Goal: Information Seeking & Learning: Learn about a topic

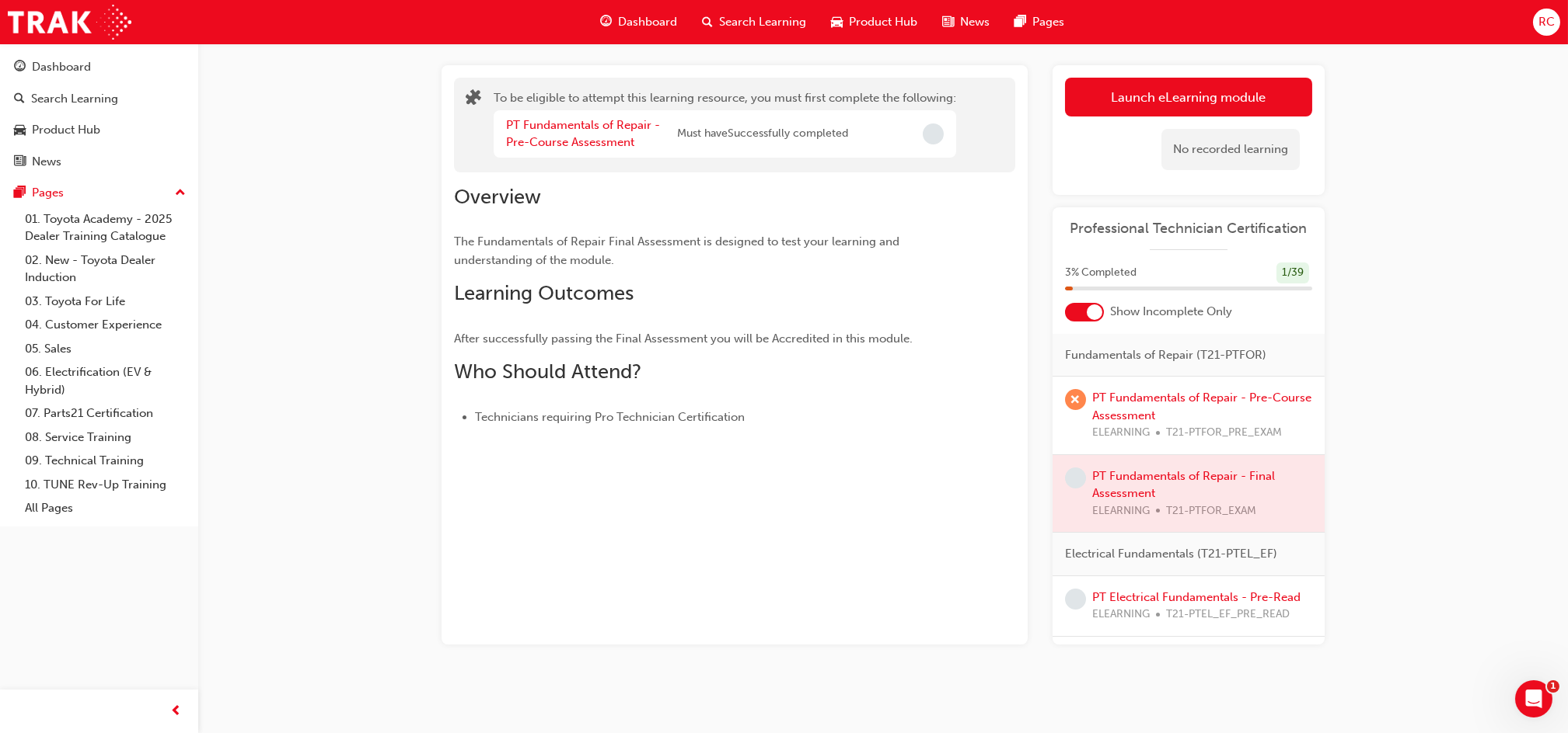
click at [1197, 477] on div at bounding box center [1188, 493] width 272 height 78
click at [1162, 108] on button "Launch eLearning module" at bounding box center [1188, 97] width 247 height 38
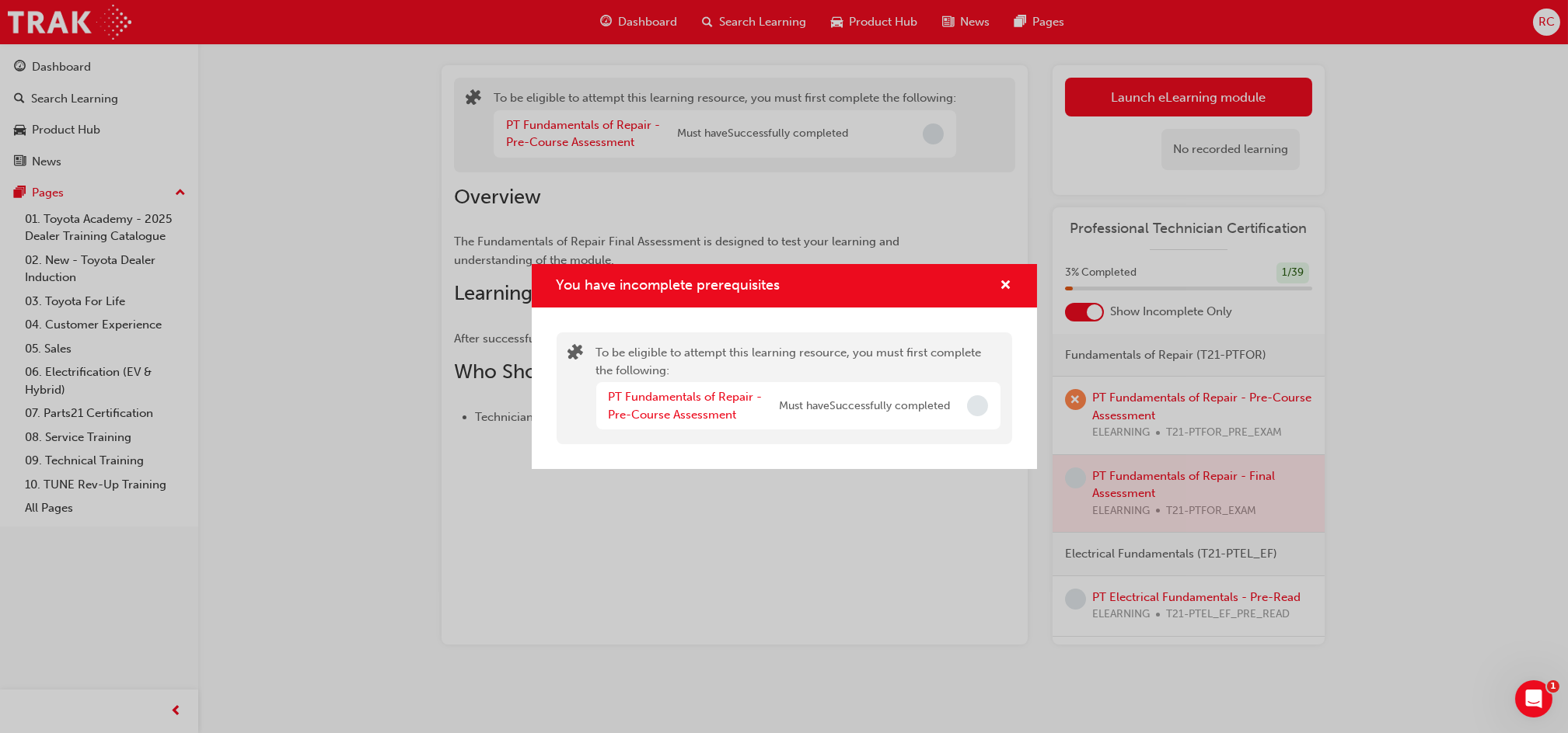
click at [706, 405] on div "PT Fundamentals of Repair - Pre-Course Assessment" at bounding box center [694, 406] width 171 height 35
click at [709, 400] on link "PT Fundamentals of Repair - Pre-Course Assessment" at bounding box center [685, 405] width 154 height 32
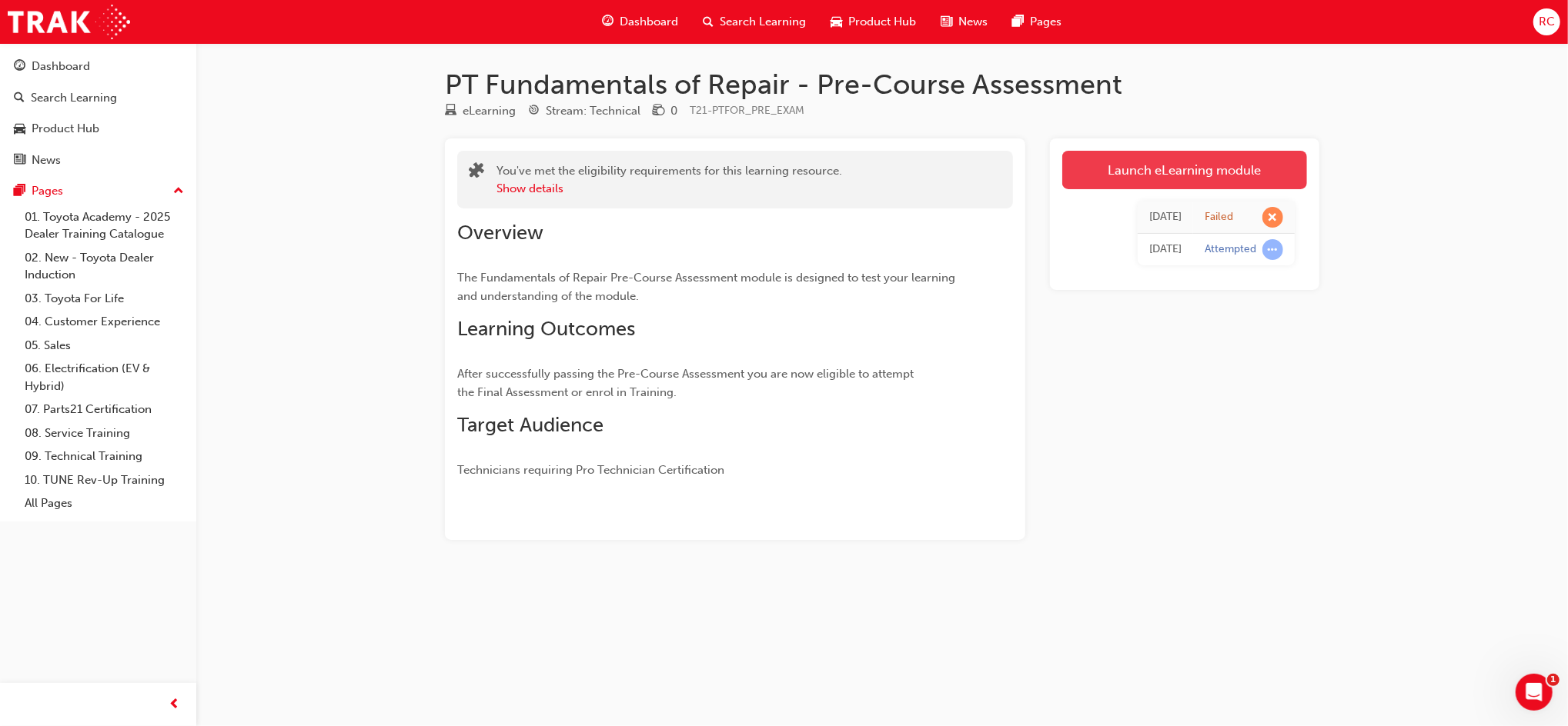
click at [1179, 175] on link "Launch eLearning module" at bounding box center [1184, 170] width 245 height 38
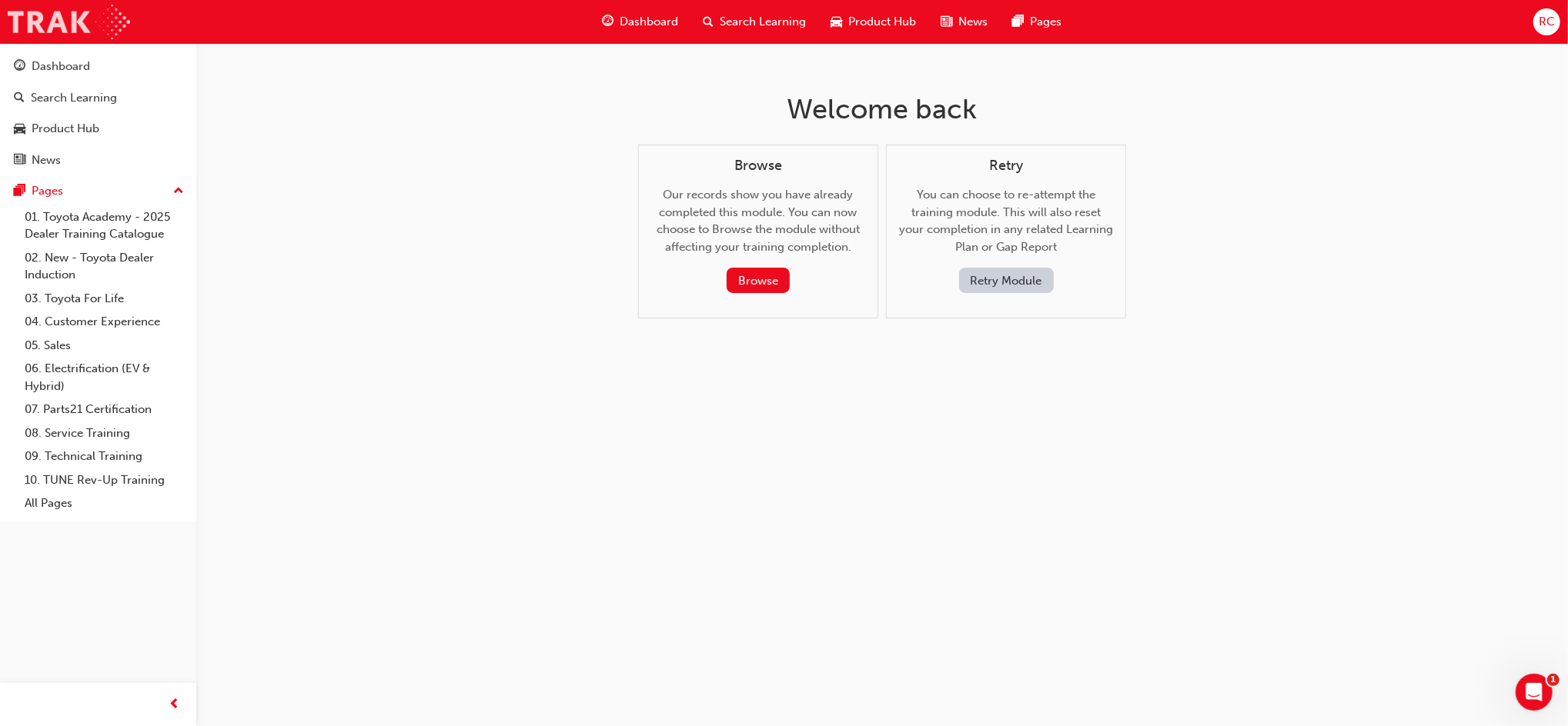
click at [66, 29] on img at bounding box center [69, 22] width 122 height 34
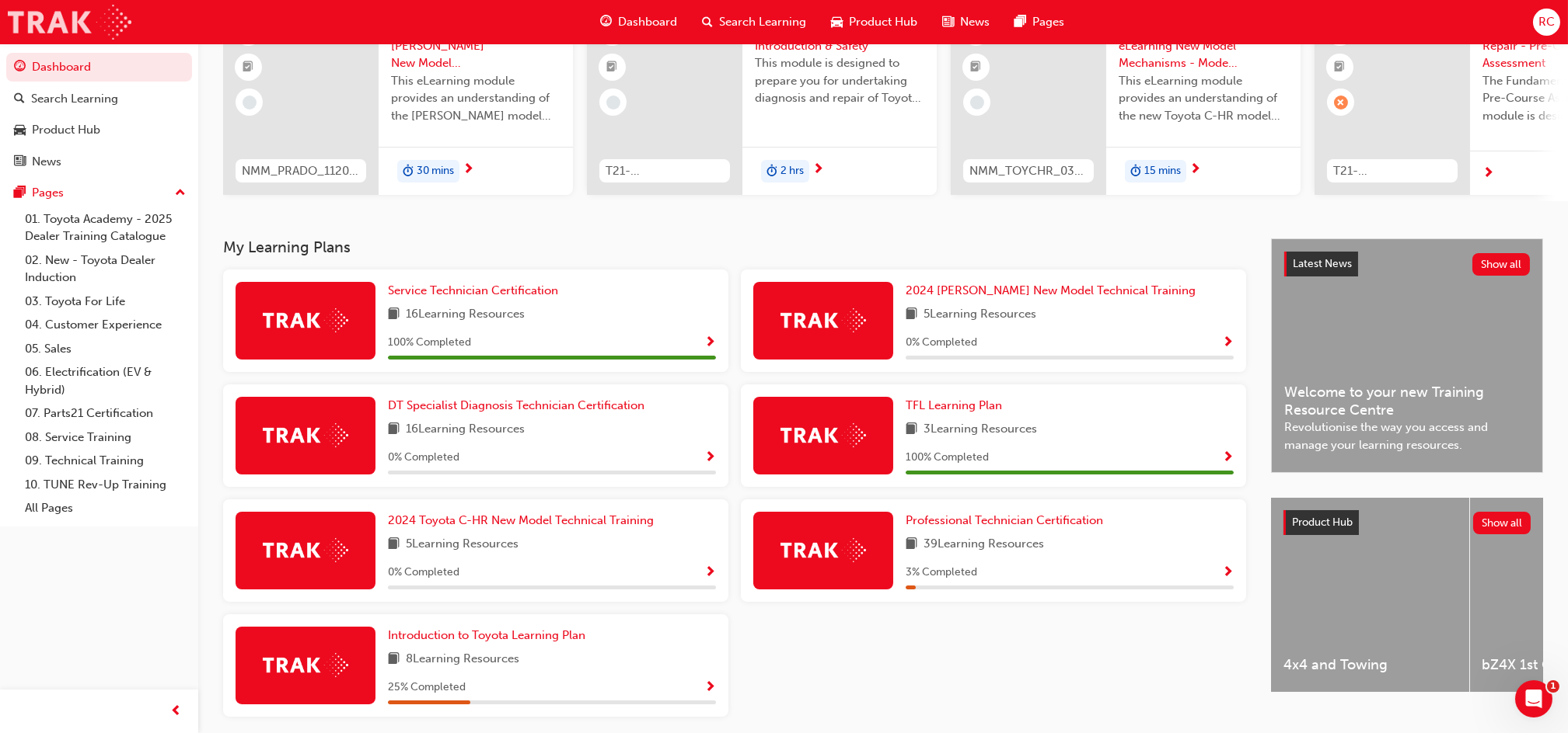
scroll to position [207, 0]
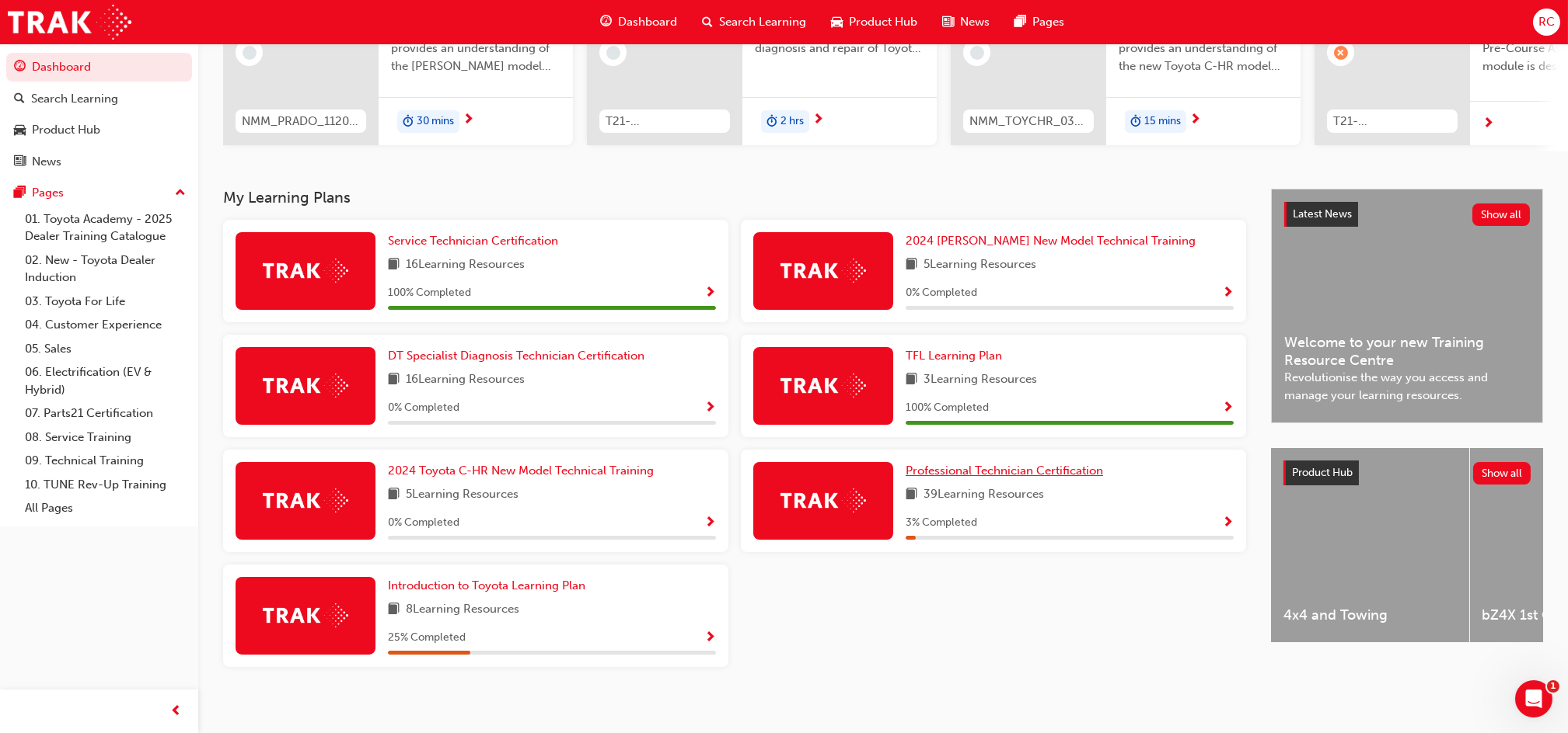
click at [930, 470] on span "Professional Technician Certification" at bounding box center [1004, 470] width 197 height 14
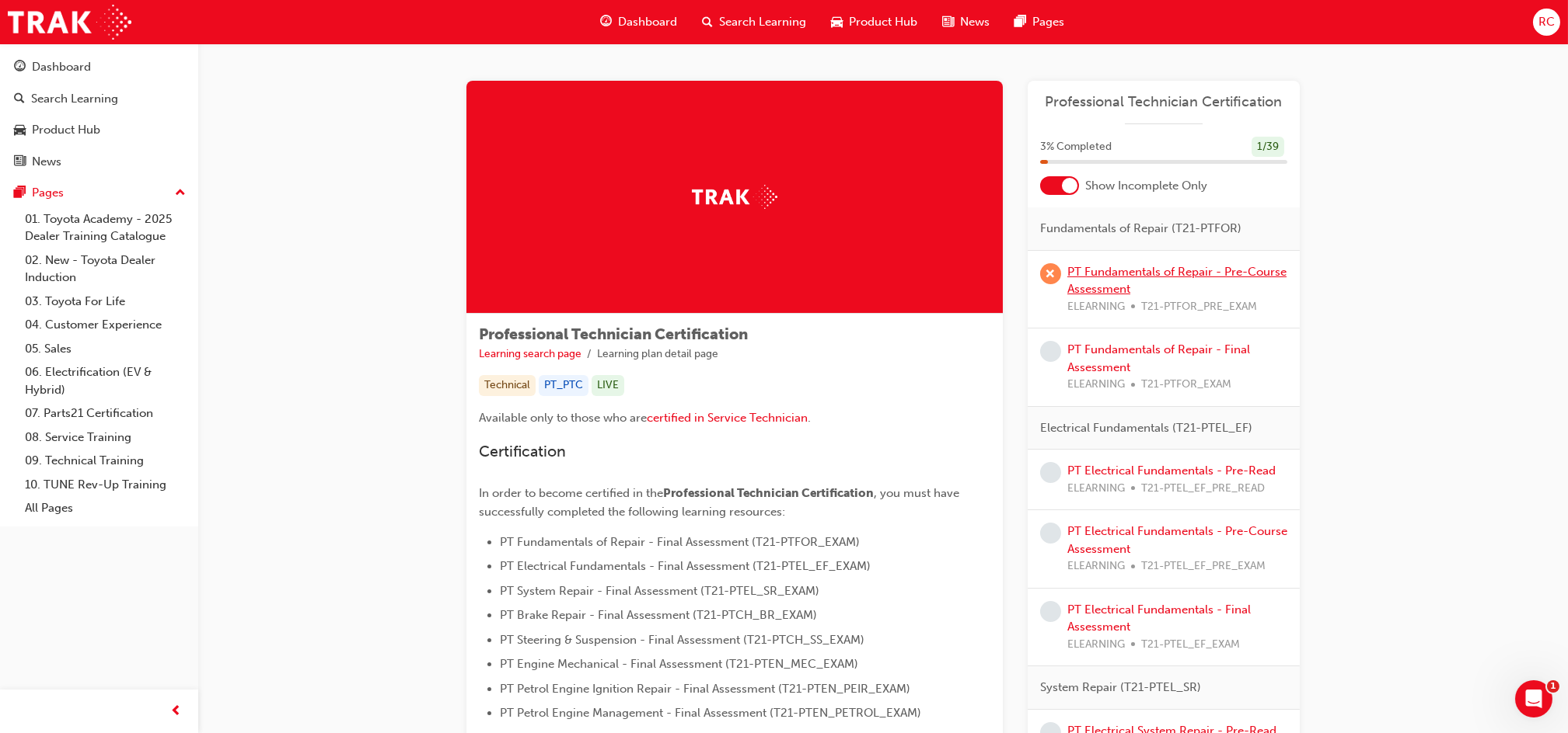
click at [1095, 265] on link "PT Fundamentals of Repair - Pre-Course Assessment" at bounding box center [1177, 280] width 219 height 32
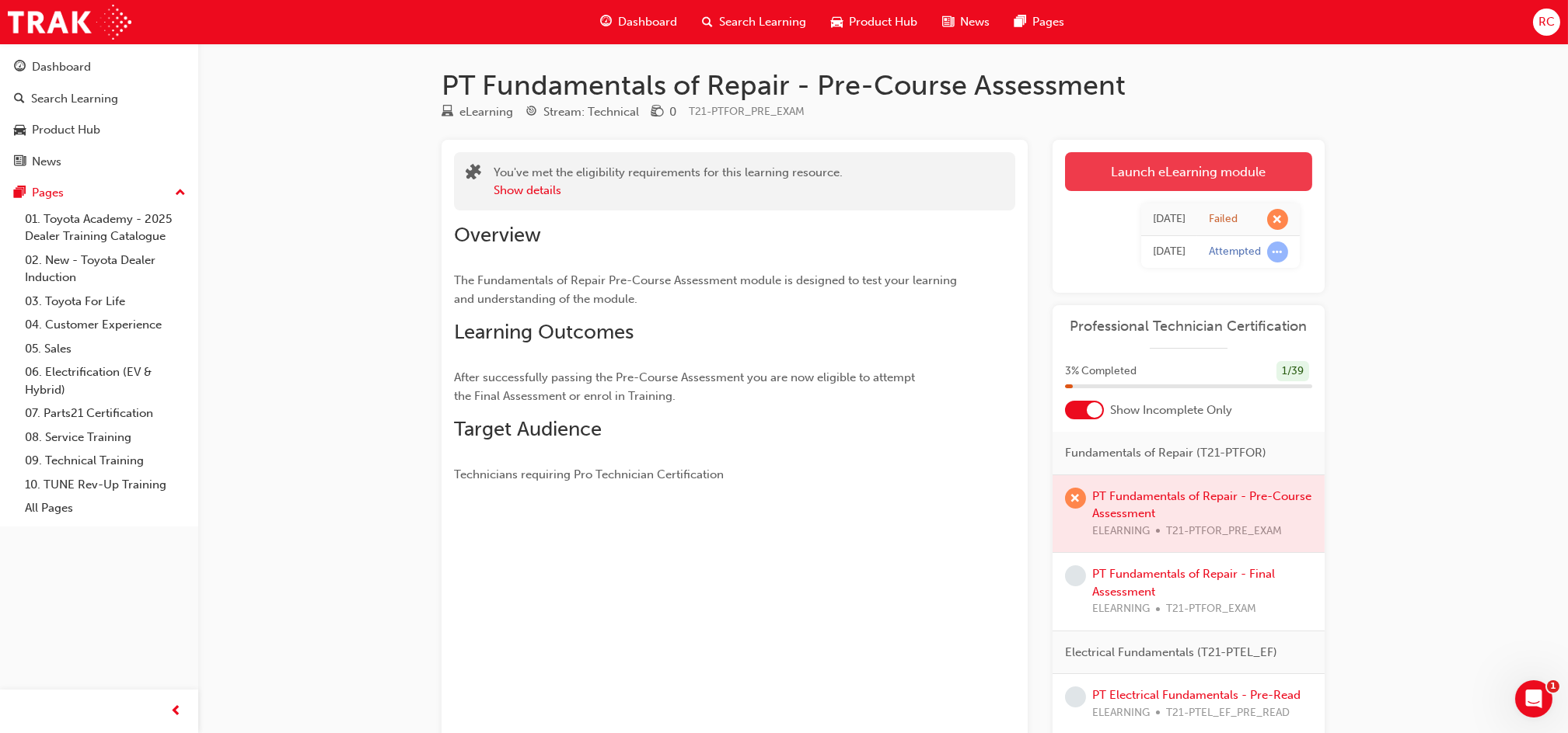
click at [1100, 184] on link "Launch eLearning module" at bounding box center [1188, 171] width 247 height 38
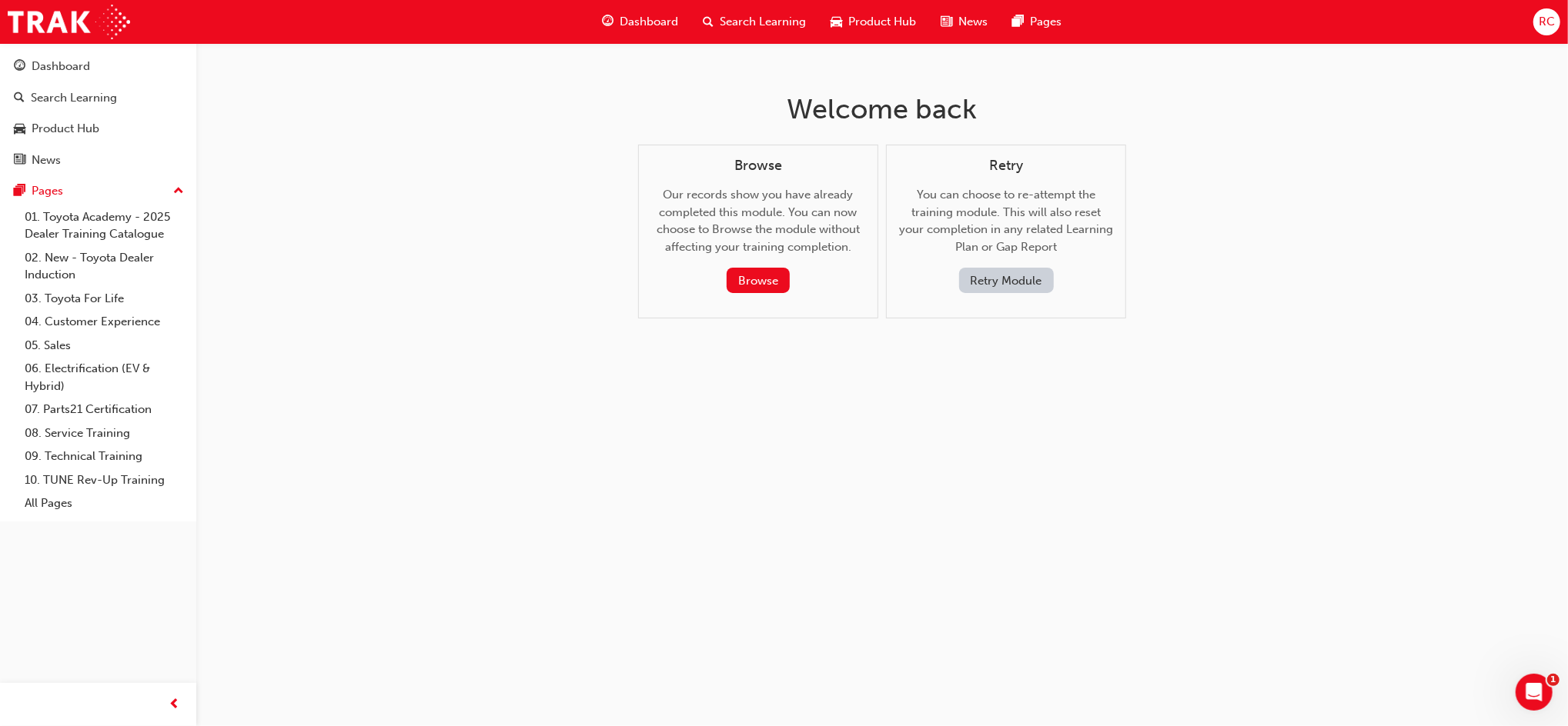
click at [996, 279] on button "Retry Module" at bounding box center [1006, 280] width 94 height 26
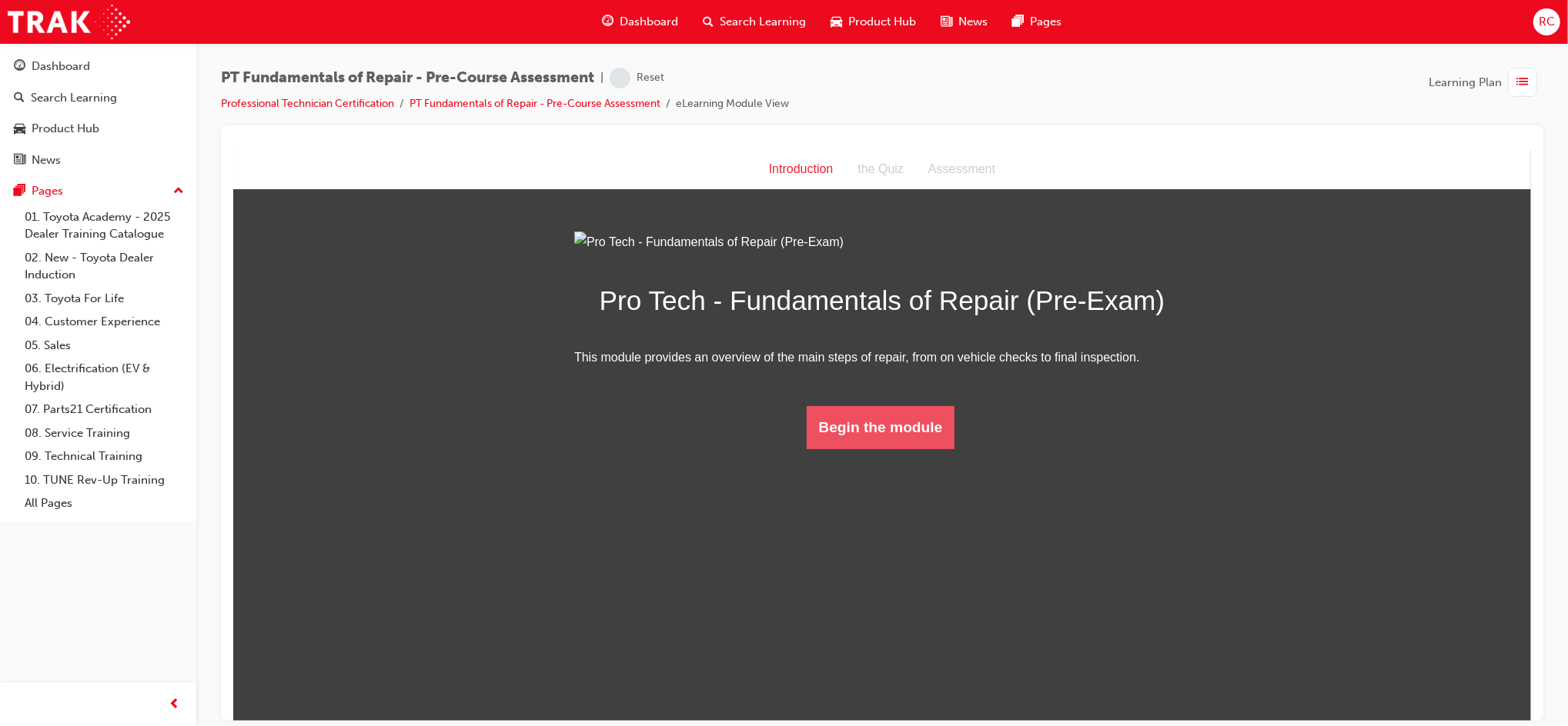
click at [880, 449] on button "Begin the module" at bounding box center [880, 427] width 149 height 43
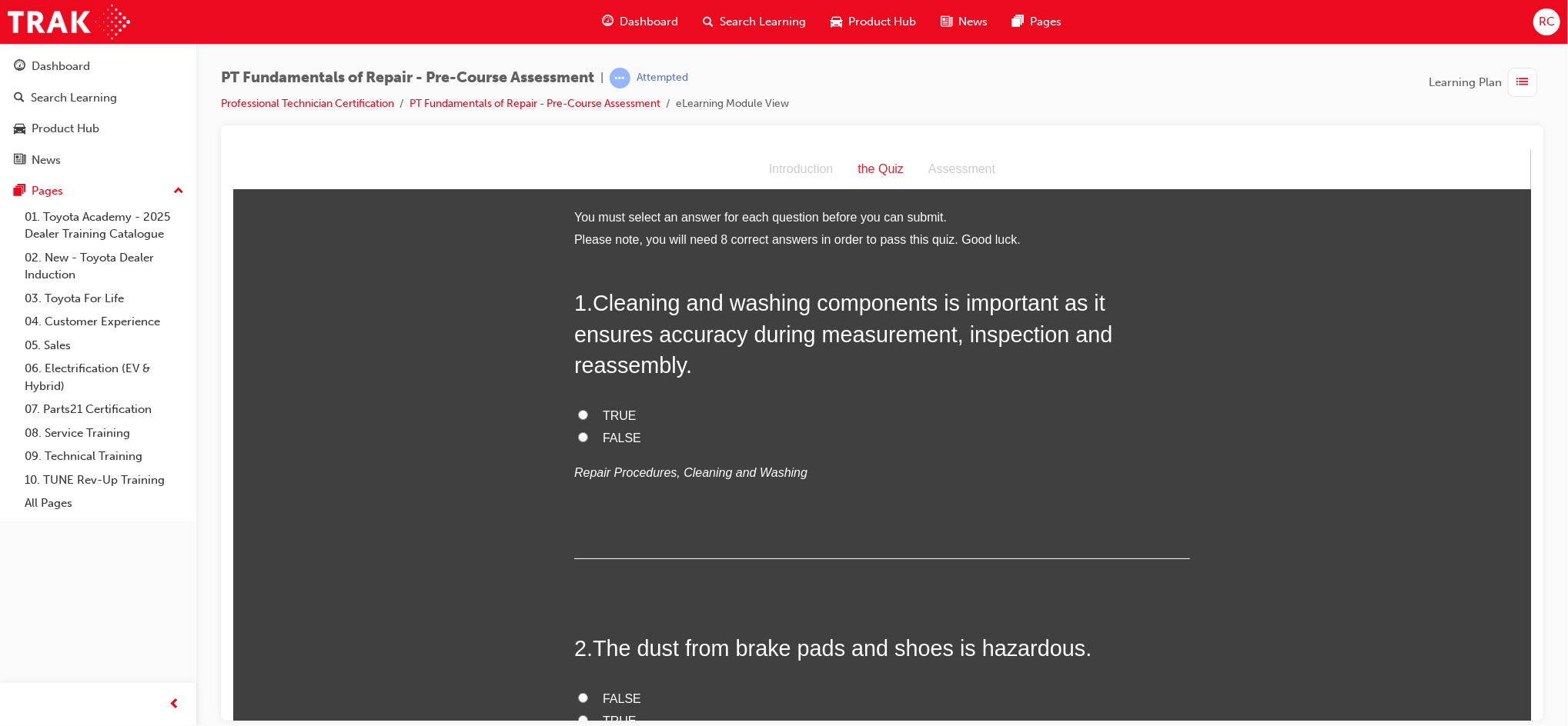
click at [580, 405] on label "TRUE" at bounding box center [882, 415] width 616 height 22
click at [580, 410] on input "TRUE" at bounding box center [582, 414] width 10 height 10
radio input "true"
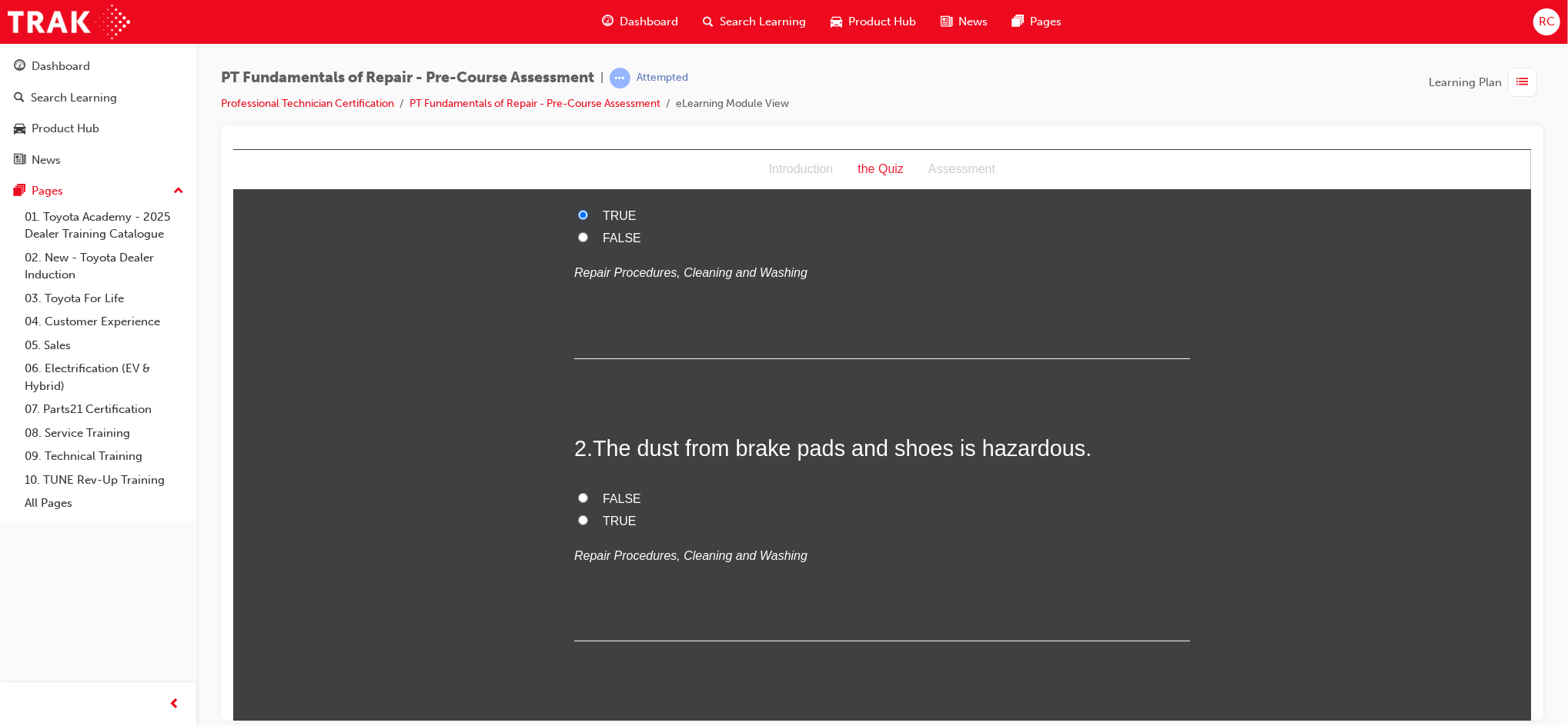
scroll to position [205, 0]
click at [616, 487] on span "FALSE" at bounding box center [621, 494] width 38 height 13
click at [587, 488] on input "FALSE" at bounding box center [582, 493] width 10 height 10
radio input "true"
click at [607, 510] on span "TRUE" at bounding box center [619, 516] width 34 height 13
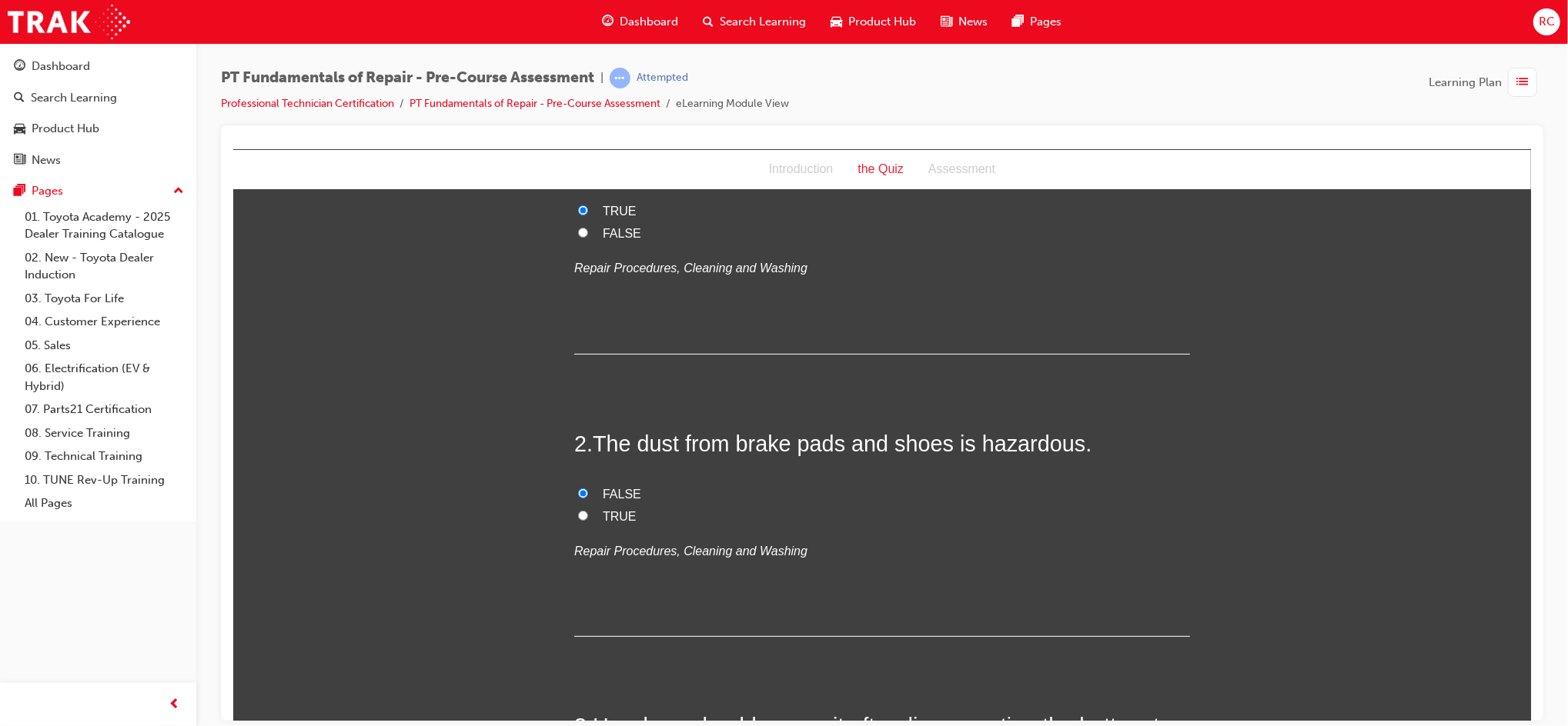
click at [587, 510] on input "TRUE" at bounding box center [582, 514] width 10 height 10
radio input "true"
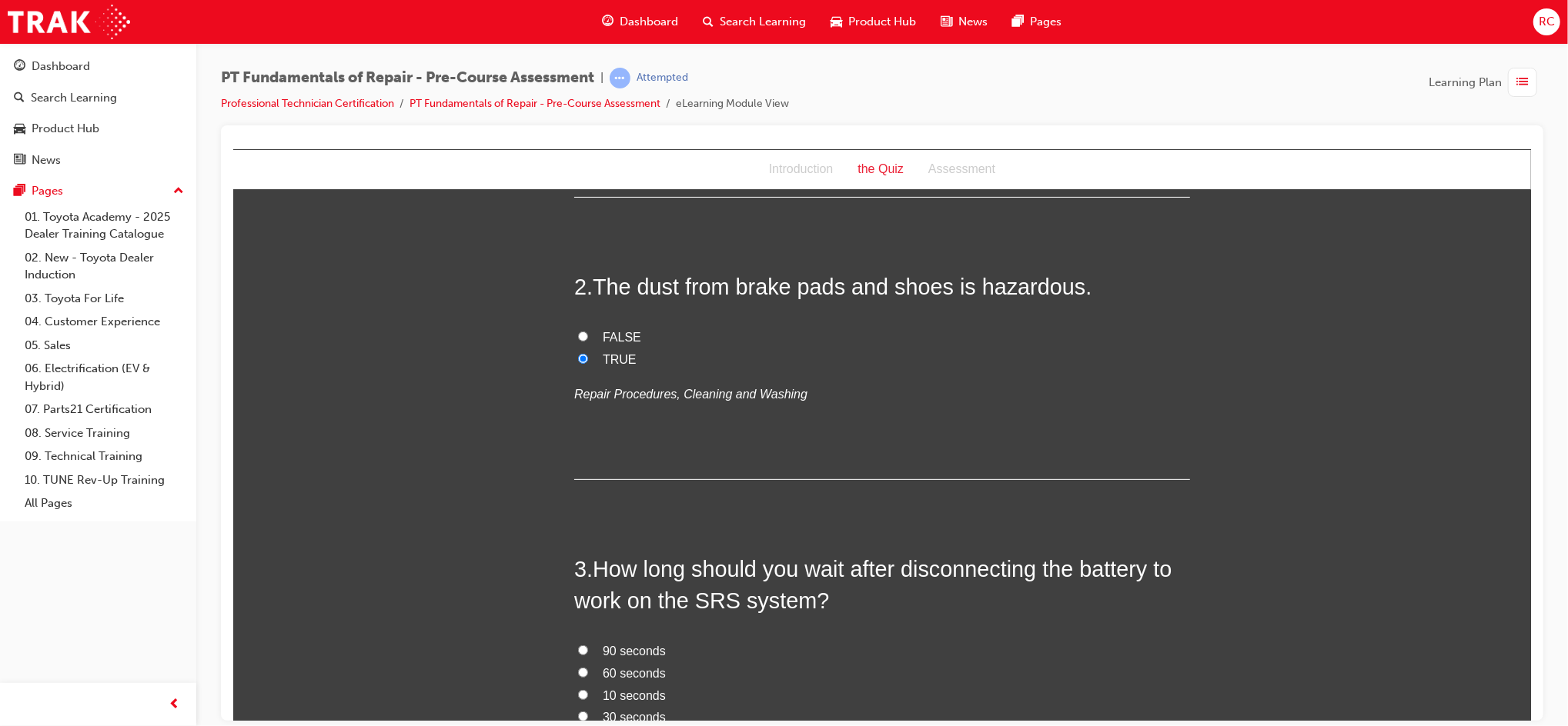
scroll to position [410, 0]
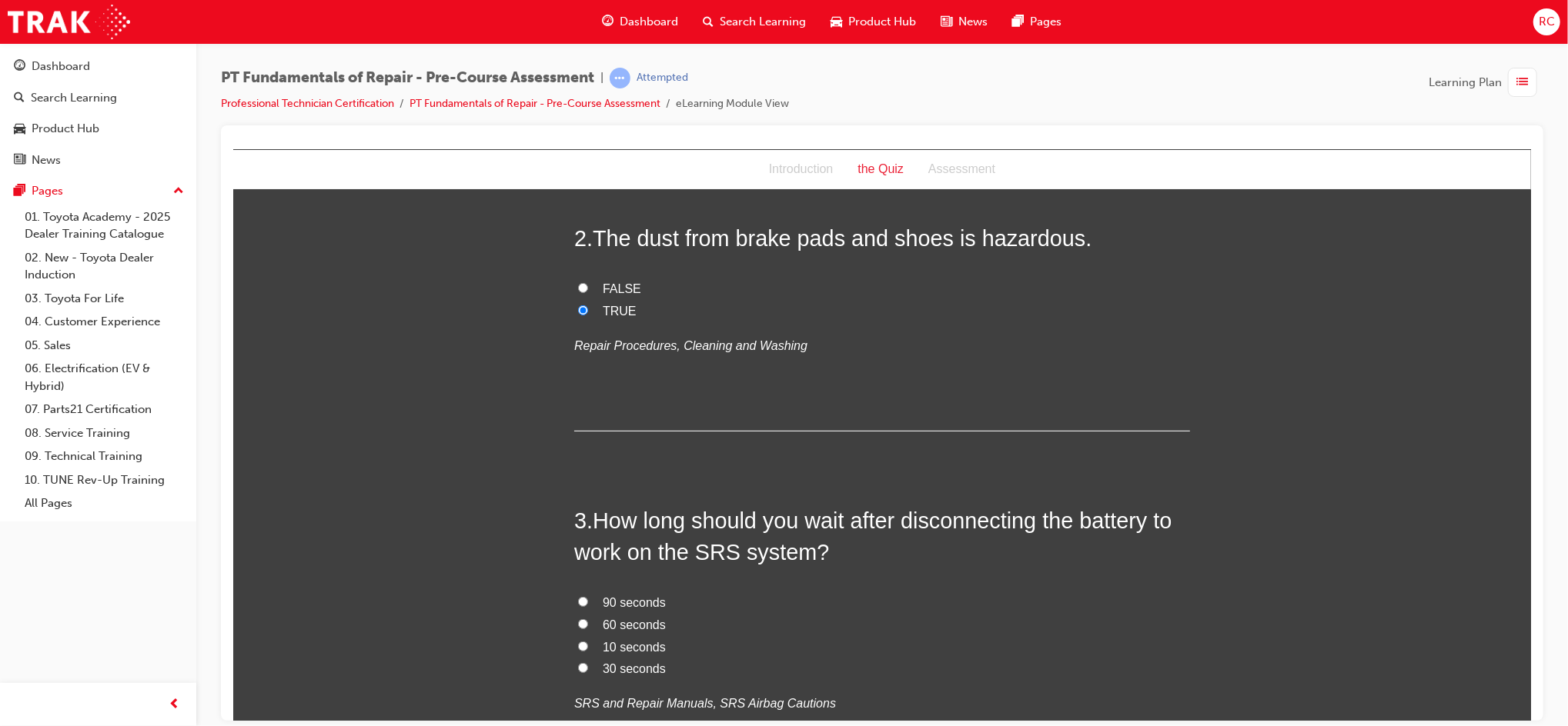
click at [618, 617] on span "60 seconds" at bounding box center [633, 624] width 63 height 13
click at [587, 618] on input "60 seconds" at bounding box center [582, 623] width 10 height 10
radio input "true"
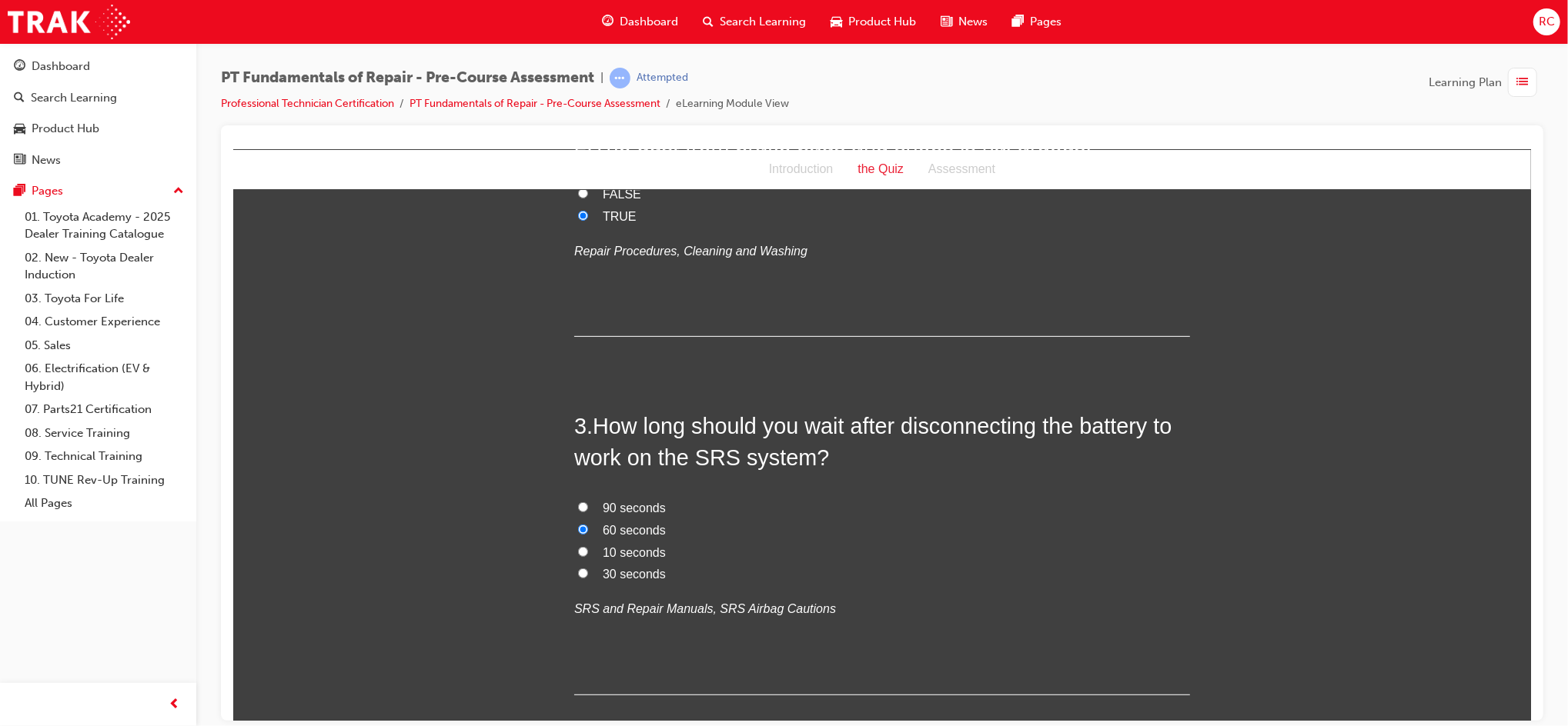
scroll to position [820, 0]
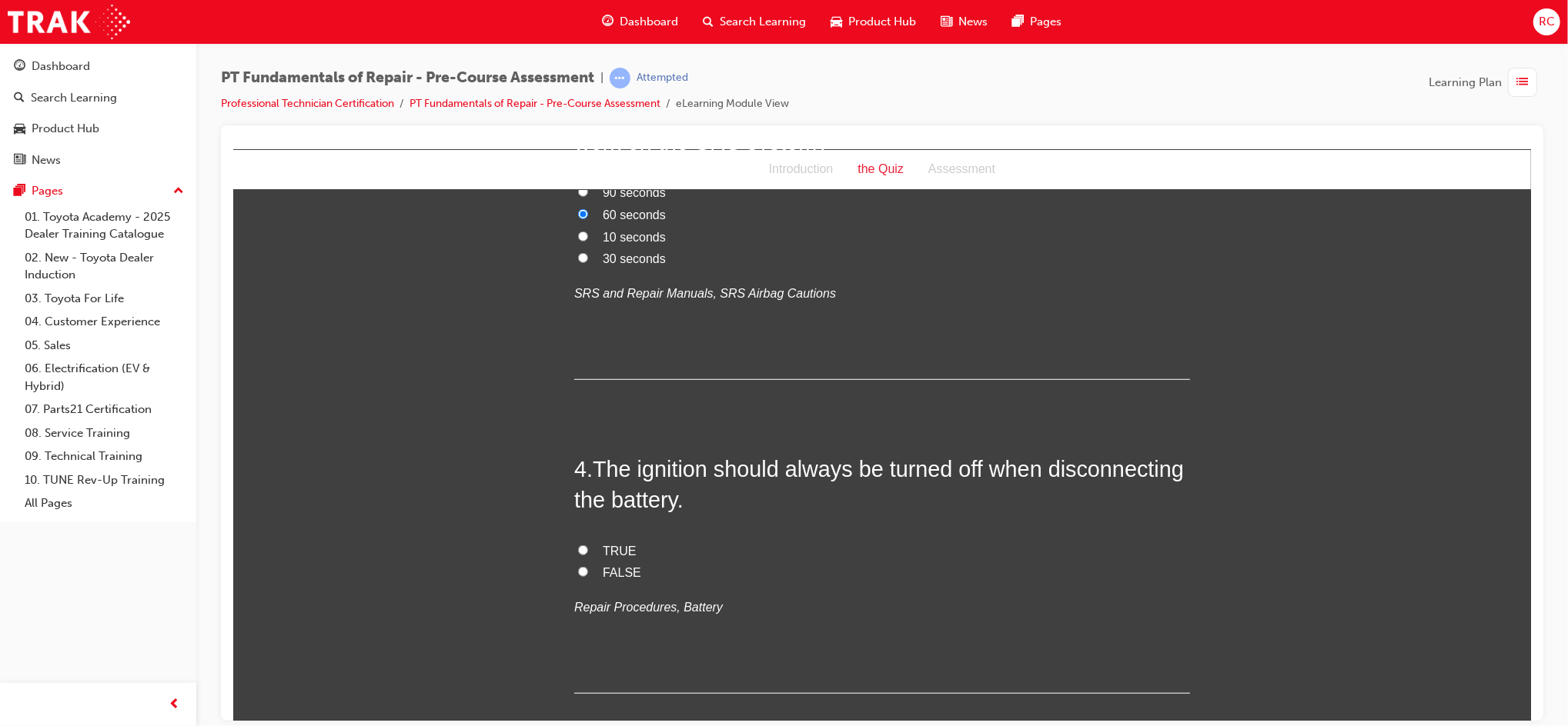
click at [592, 540] on label "TRUE" at bounding box center [882, 551] width 616 height 22
click at [587, 545] on input "TRUE" at bounding box center [582, 550] width 10 height 10
radio input "true"
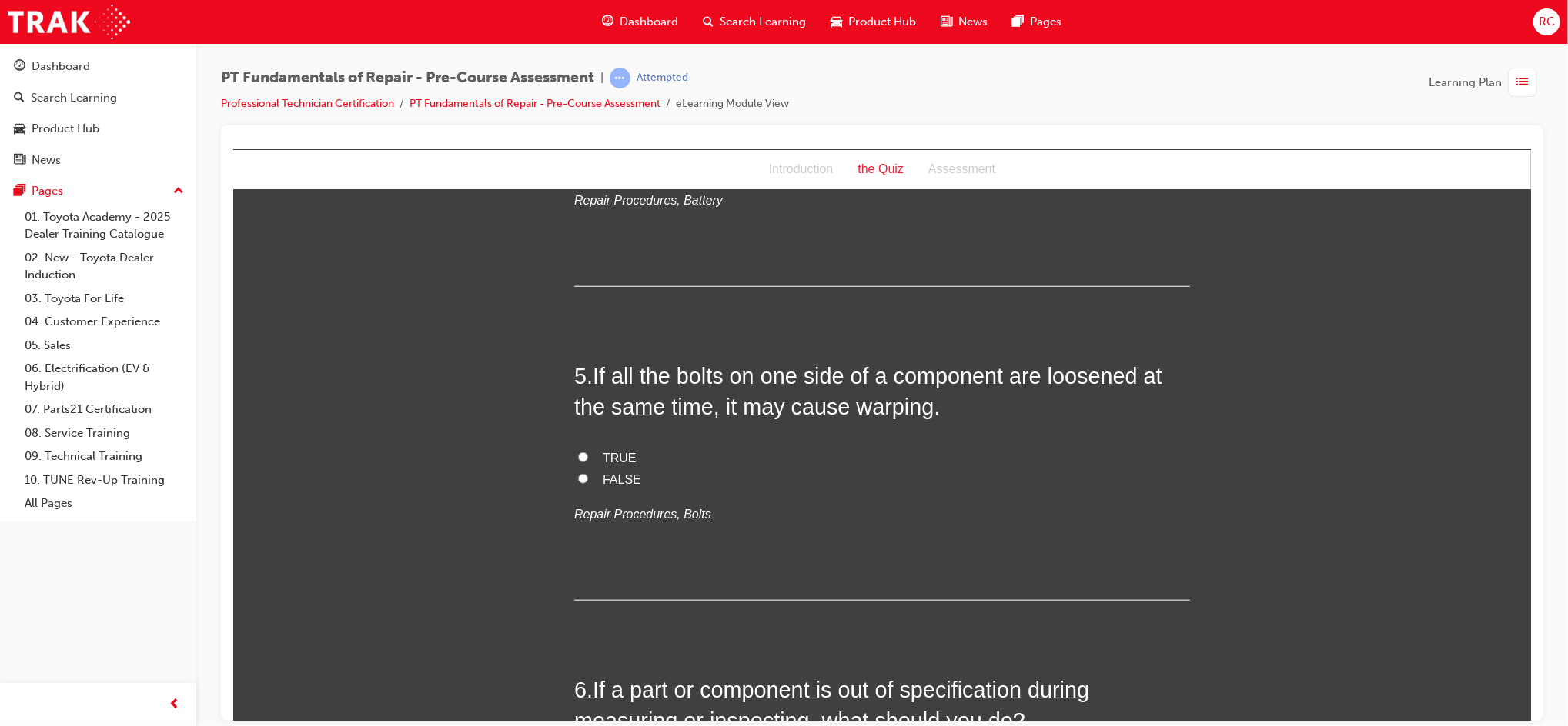
scroll to position [1231, 0]
click at [614, 447] on span "TRUE" at bounding box center [619, 454] width 34 height 13
click at [587, 448] on input "TRUE" at bounding box center [582, 453] width 10 height 10
radio input "true"
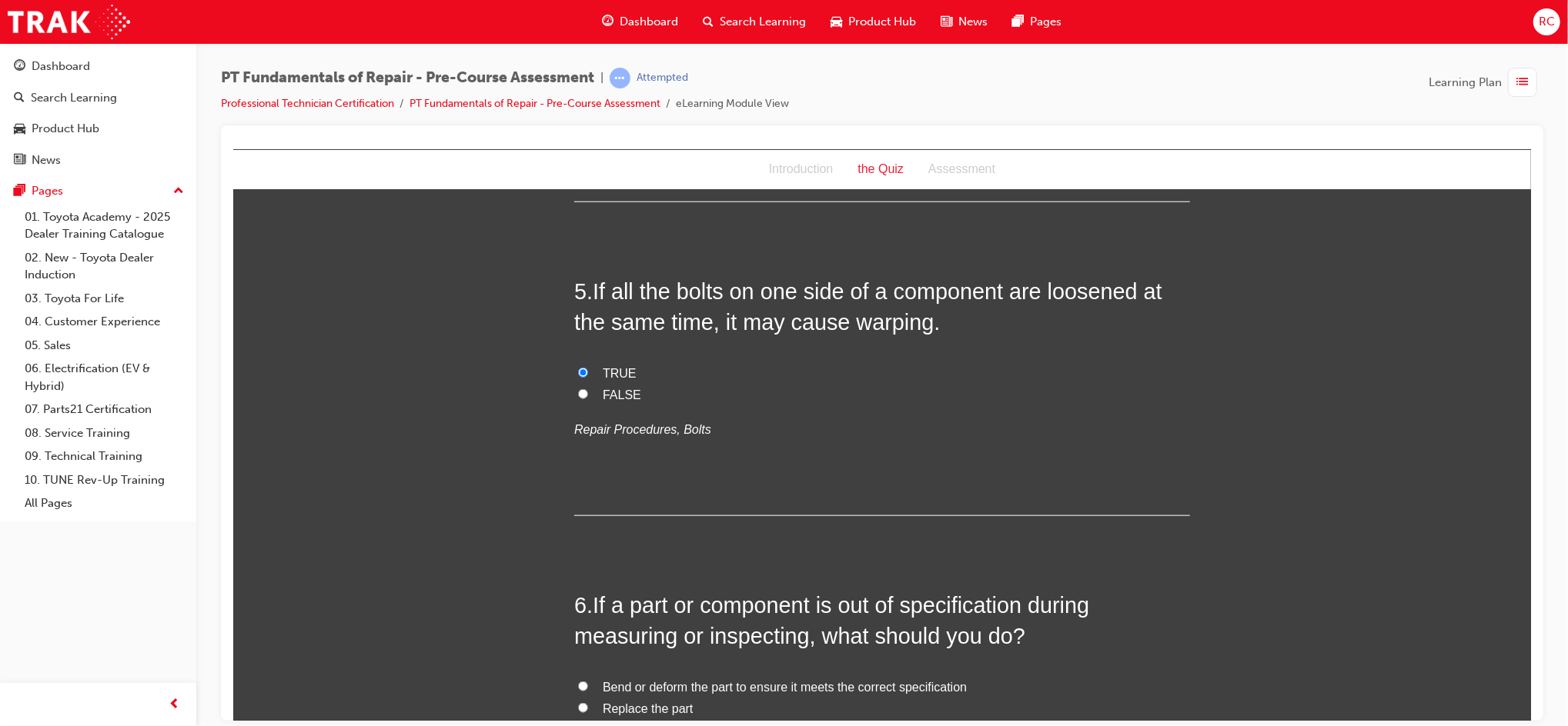
scroll to position [1539, 0]
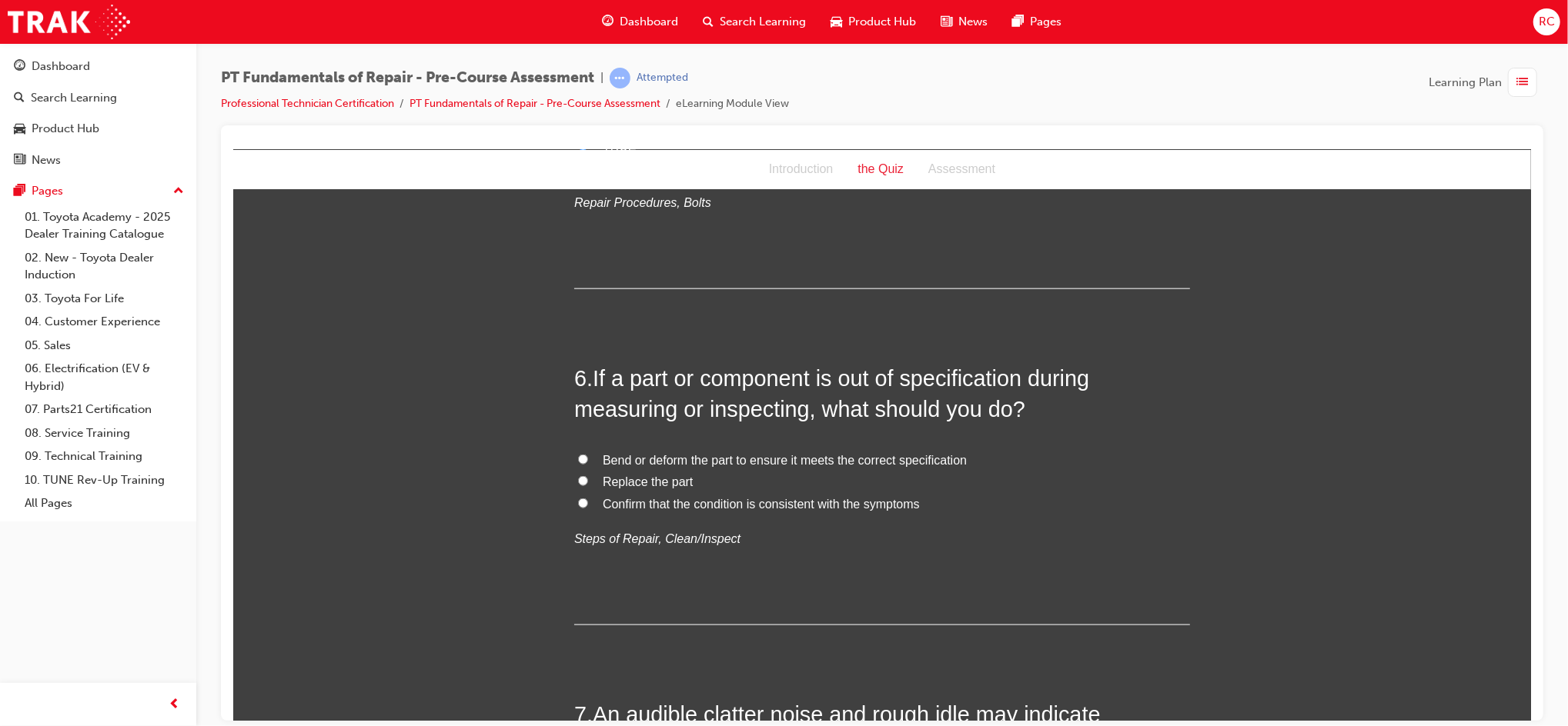
click at [665, 474] on span "Replace the part" at bounding box center [646, 481] width 90 height 13
click at [587, 475] on input "Replace the part" at bounding box center [582, 480] width 10 height 10
radio input "true"
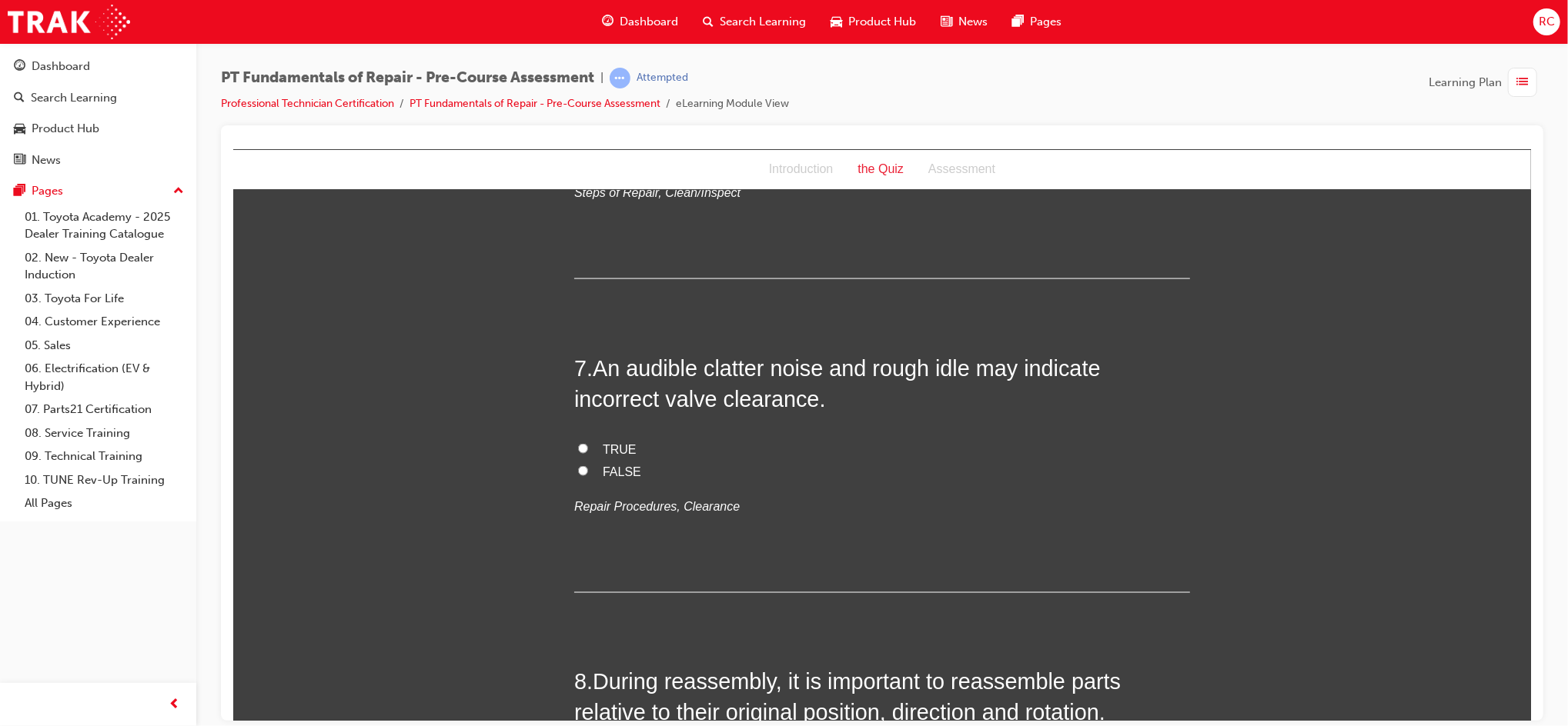
scroll to position [1948, 0]
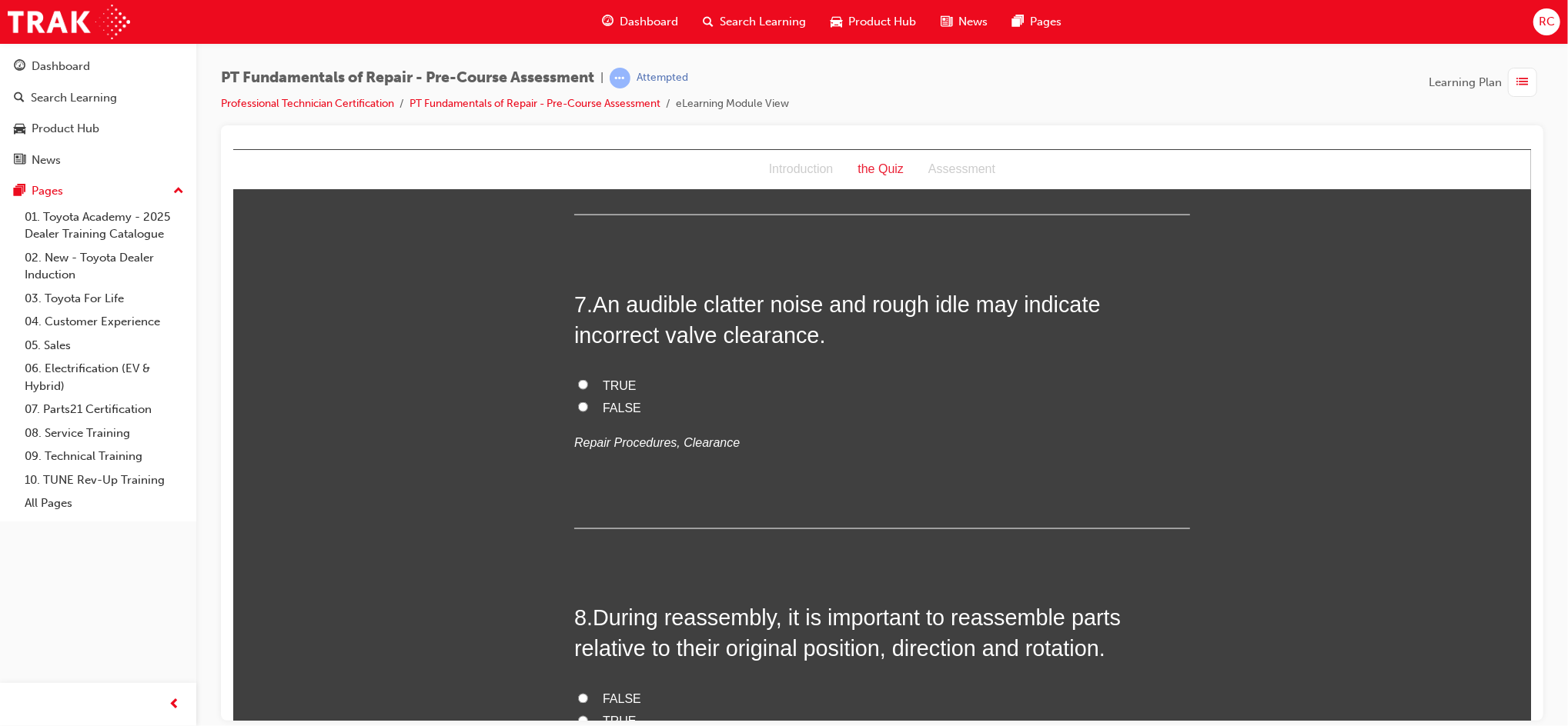
drag, startPoint x: 611, startPoint y: 353, endPoint x: 621, endPoint y: 353, distance: 10.0
click at [611, 378] on span "TRUE" at bounding box center [619, 385] width 34 height 13
click at [587, 379] on input "TRUE" at bounding box center [582, 384] width 10 height 10
radio input "true"
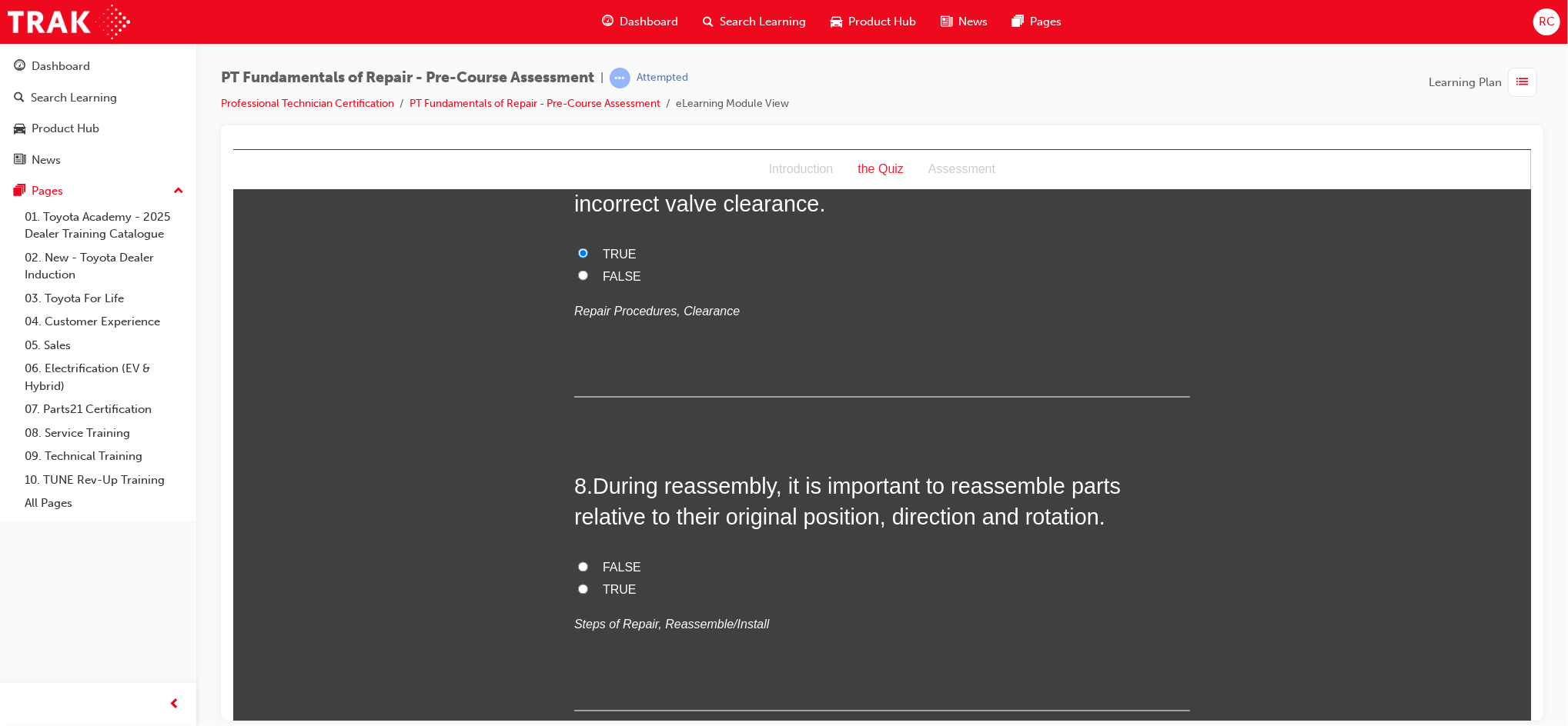
scroll to position [2191, 0]
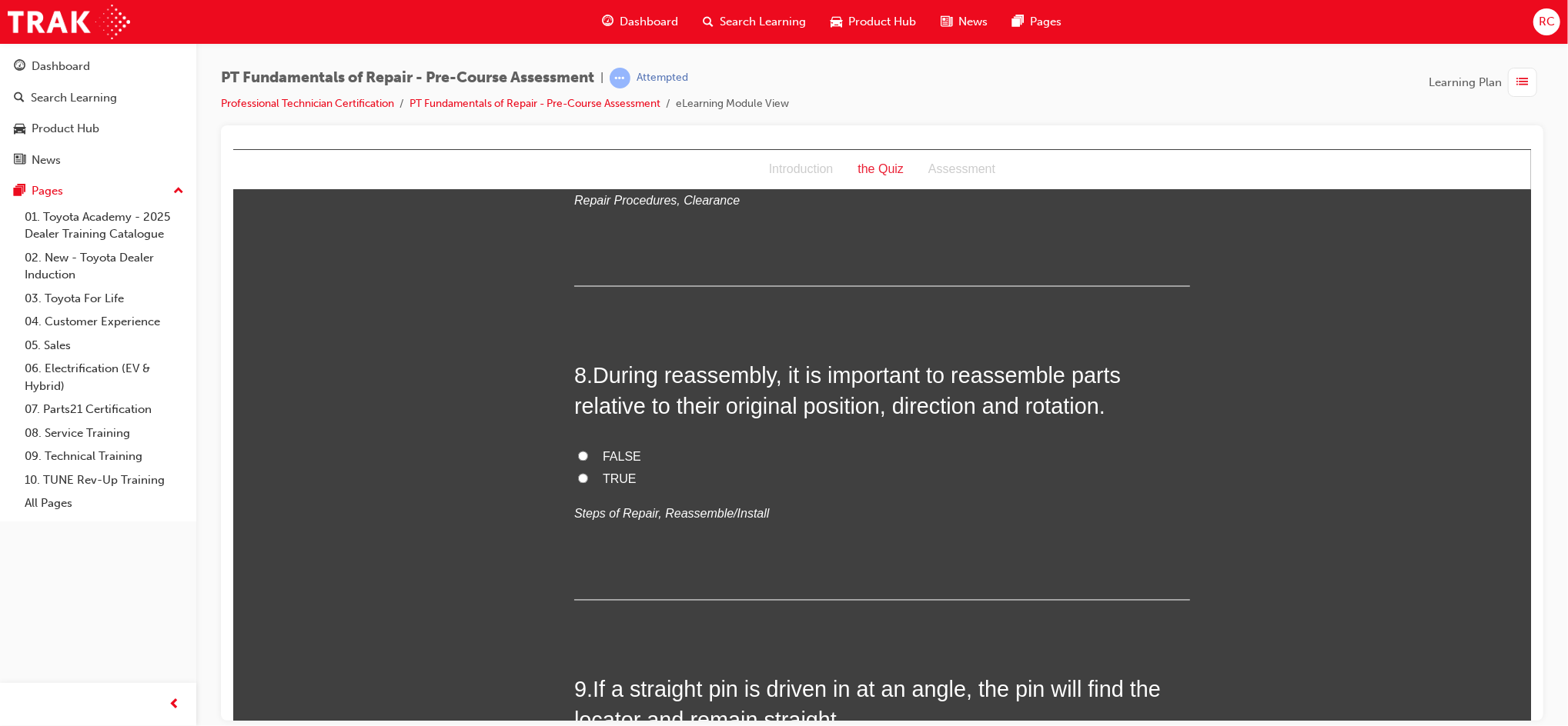
click at [604, 473] on span "TRUE" at bounding box center [619, 479] width 34 height 13
click at [587, 474] on input "TRUE" at bounding box center [582, 478] width 10 height 10
radio input "true"
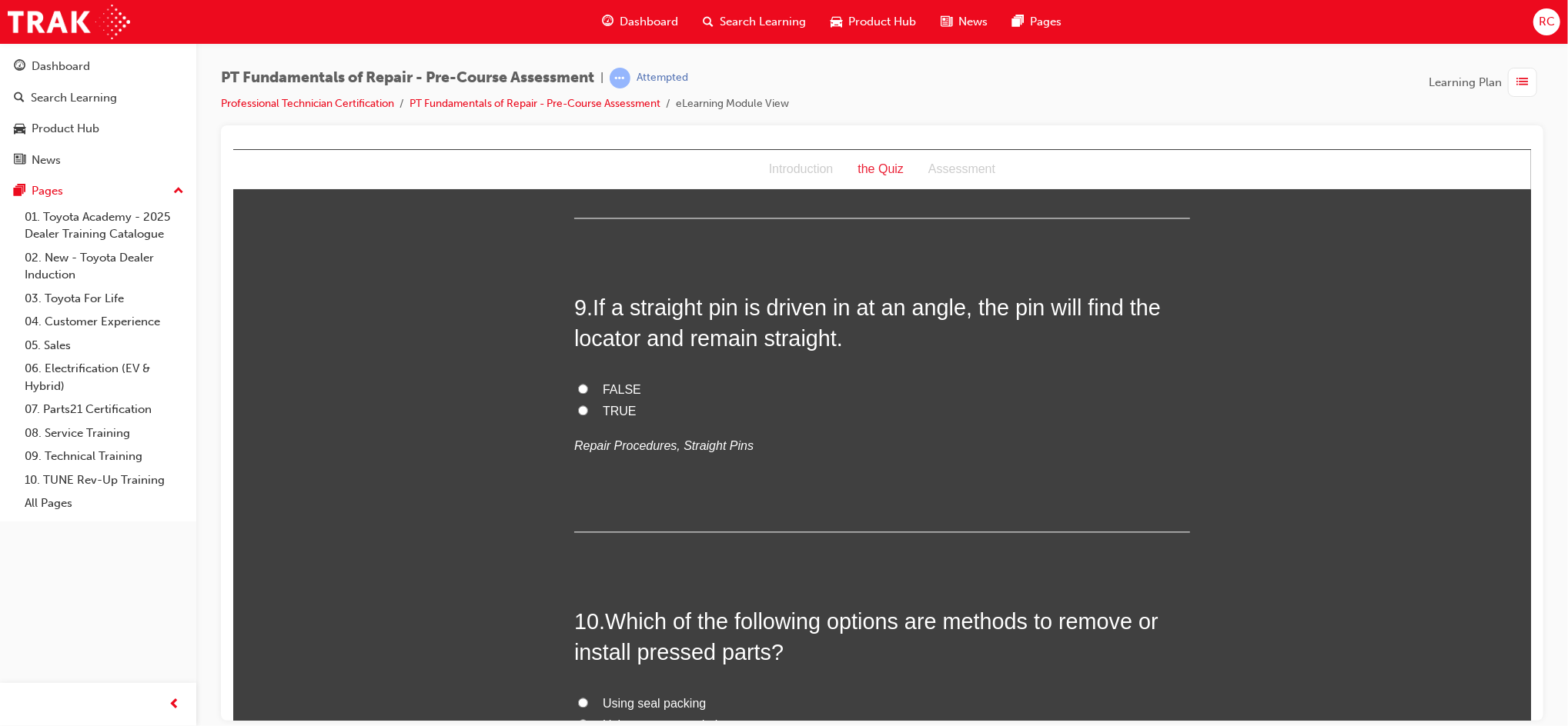
scroll to position [2601, 0]
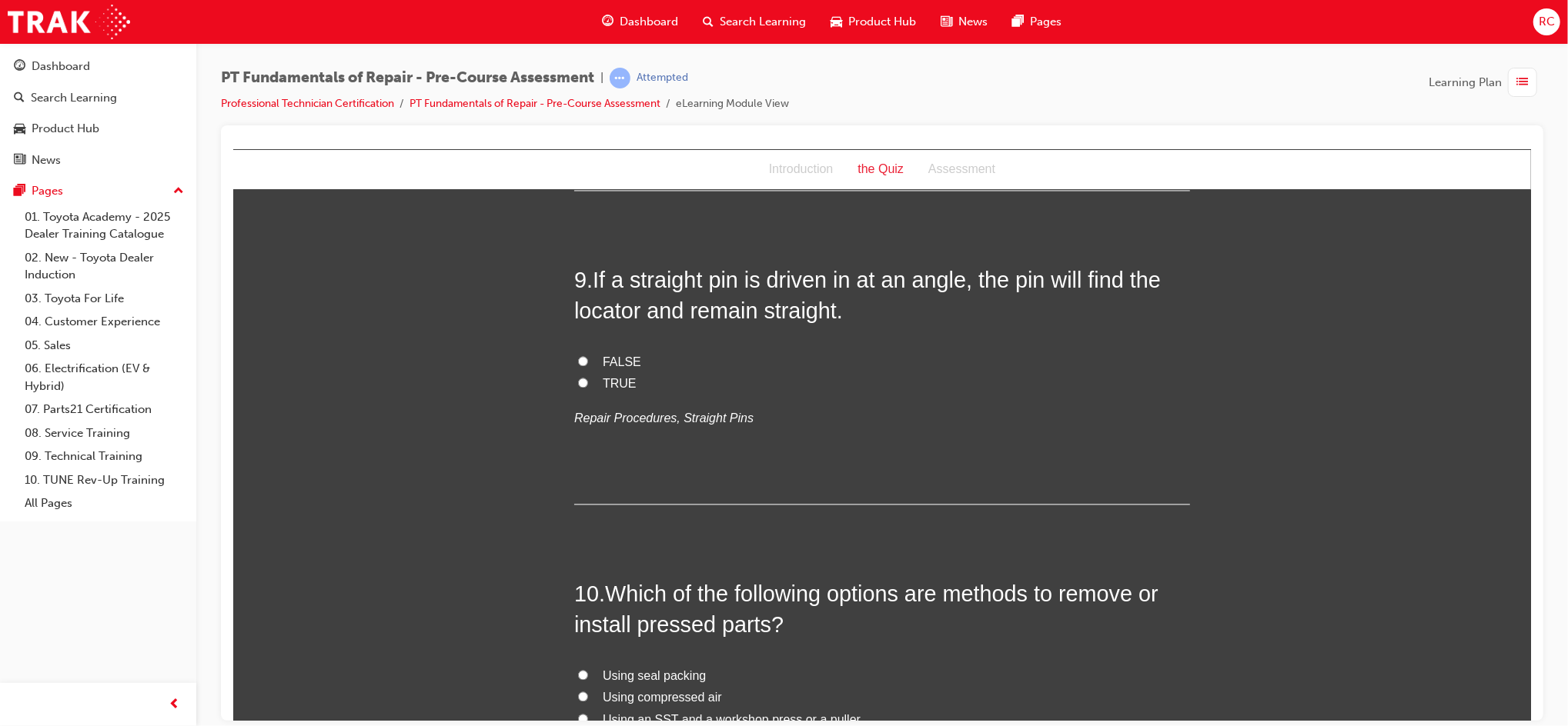
click at [629, 354] on span "FALSE" at bounding box center [621, 361] width 38 height 13
click at [587, 355] on input "FALSE" at bounding box center [582, 360] width 10 height 10
radio input "true"
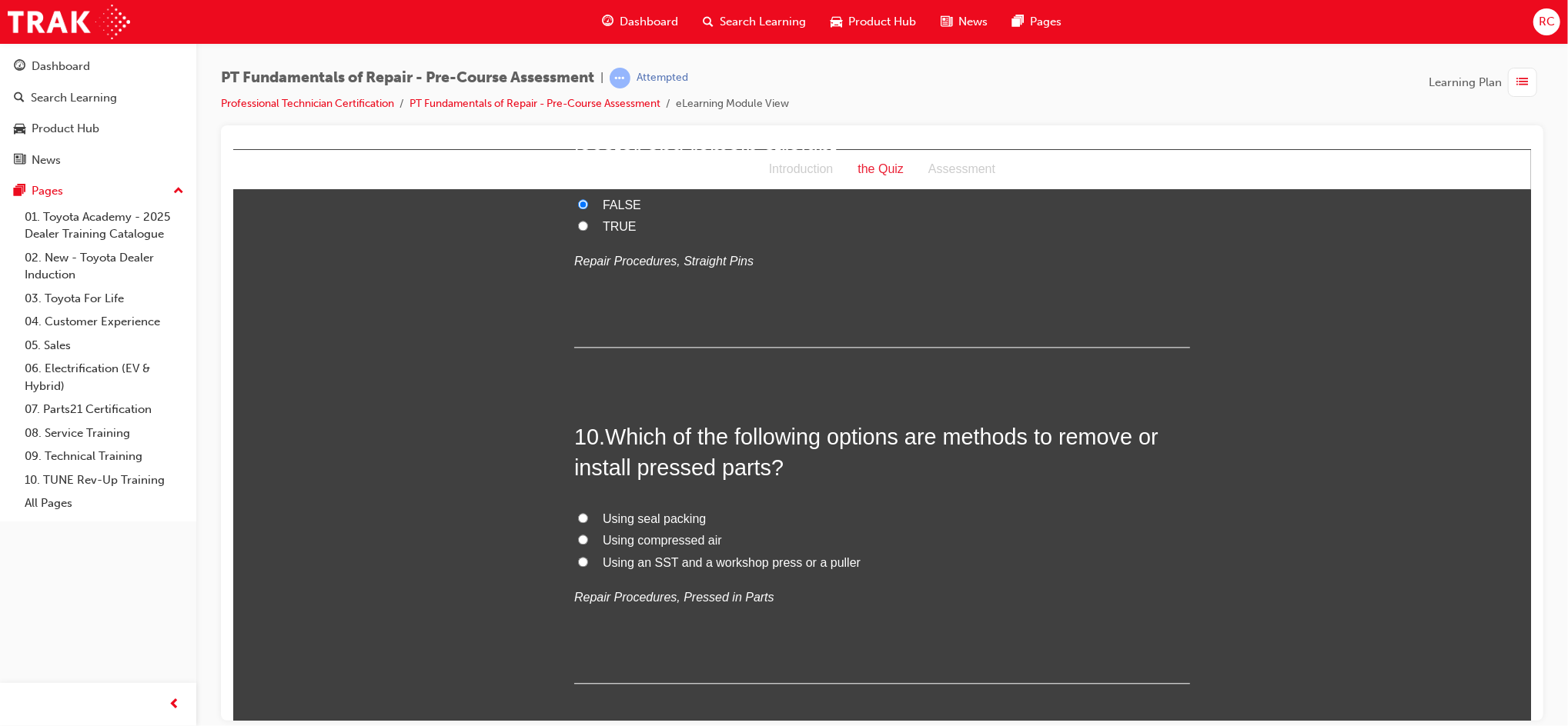
scroll to position [2807, 0]
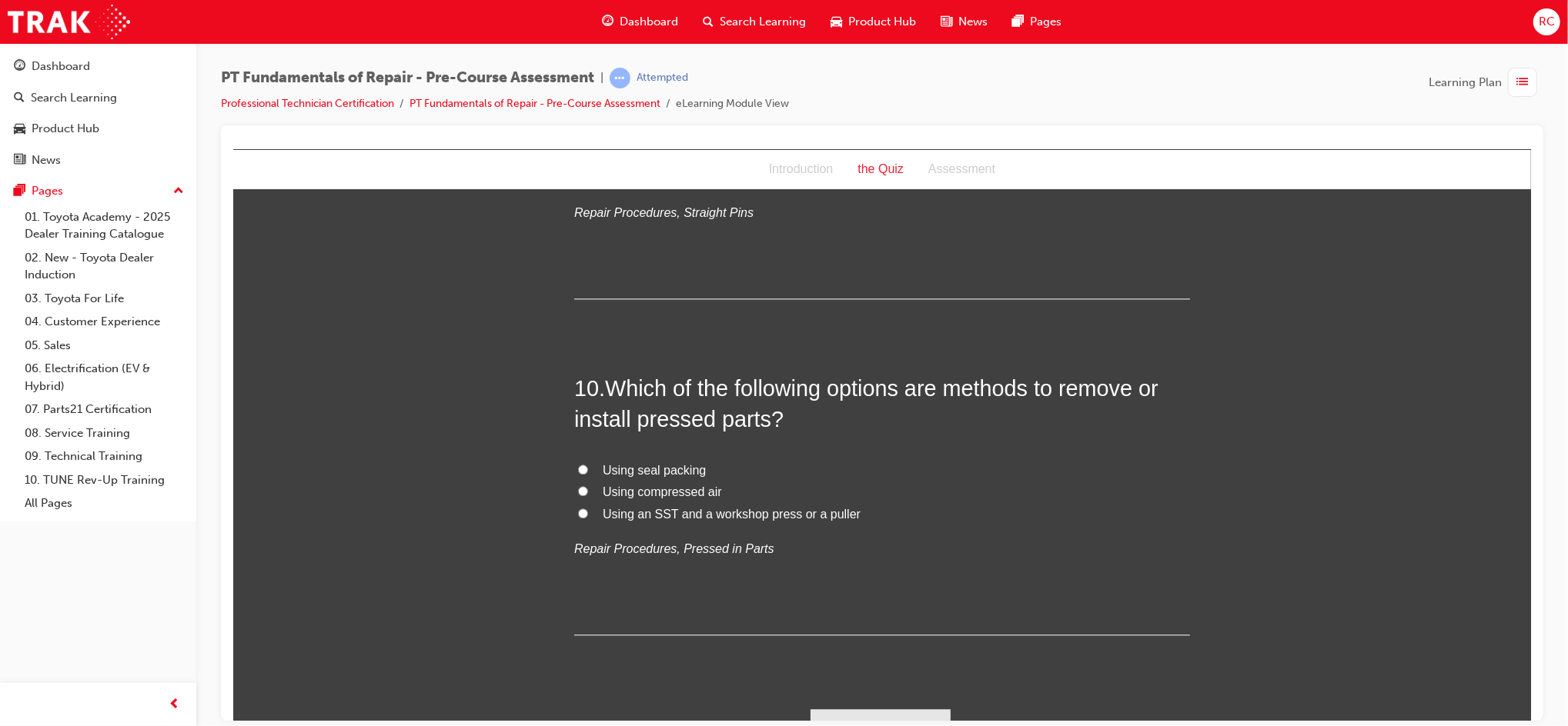
click at [729, 507] on span "Using an SST and a workshop press or a puller" at bounding box center [730, 514] width 257 height 13
click at [587, 508] on input "Using an SST and a workshop press or a puller" at bounding box center [582, 513] width 10 height 10
radio input "true"
click at [885, 709] on button "Submit Answers" at bounding box center [879, 730] width 140 height 43
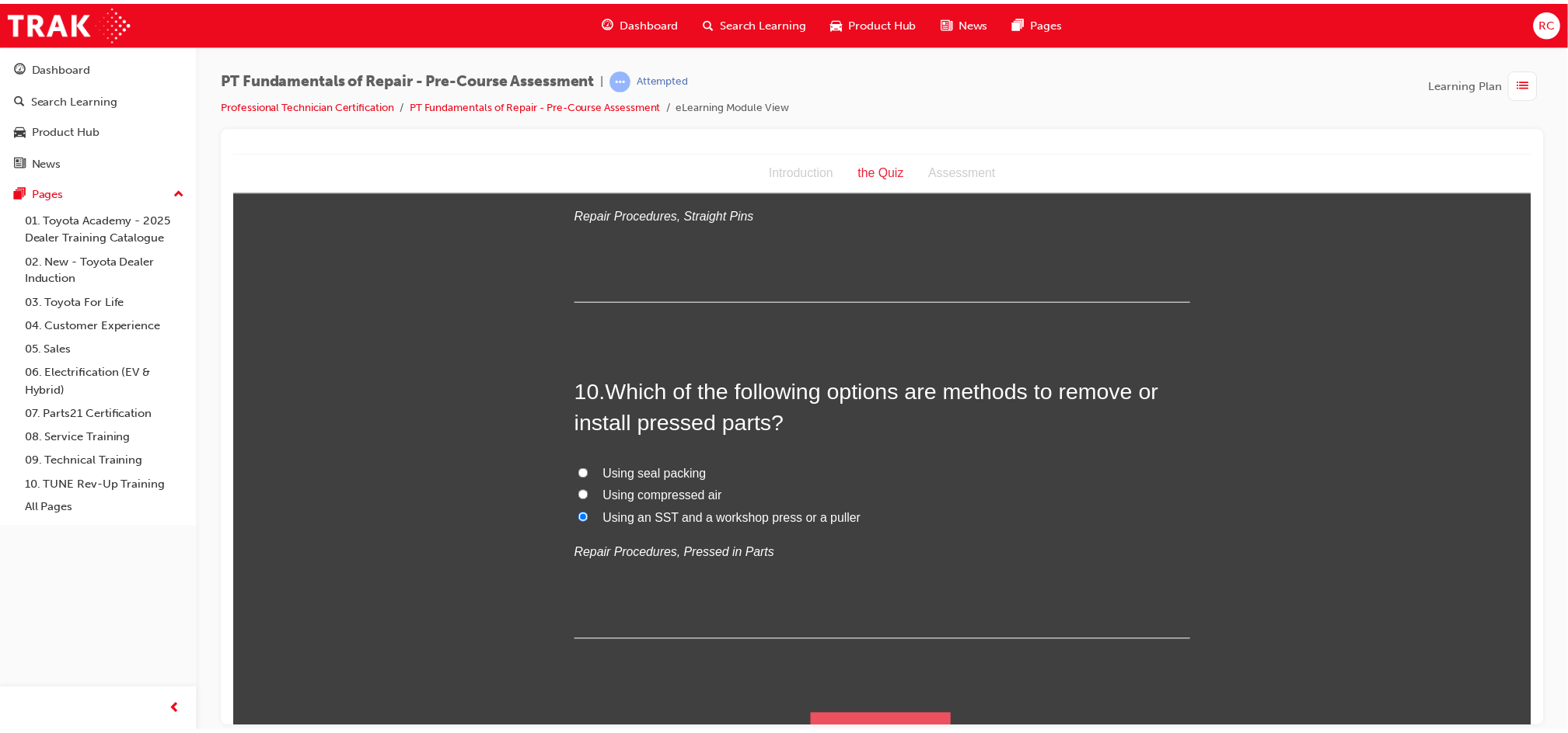
scroll to position [0, 0]
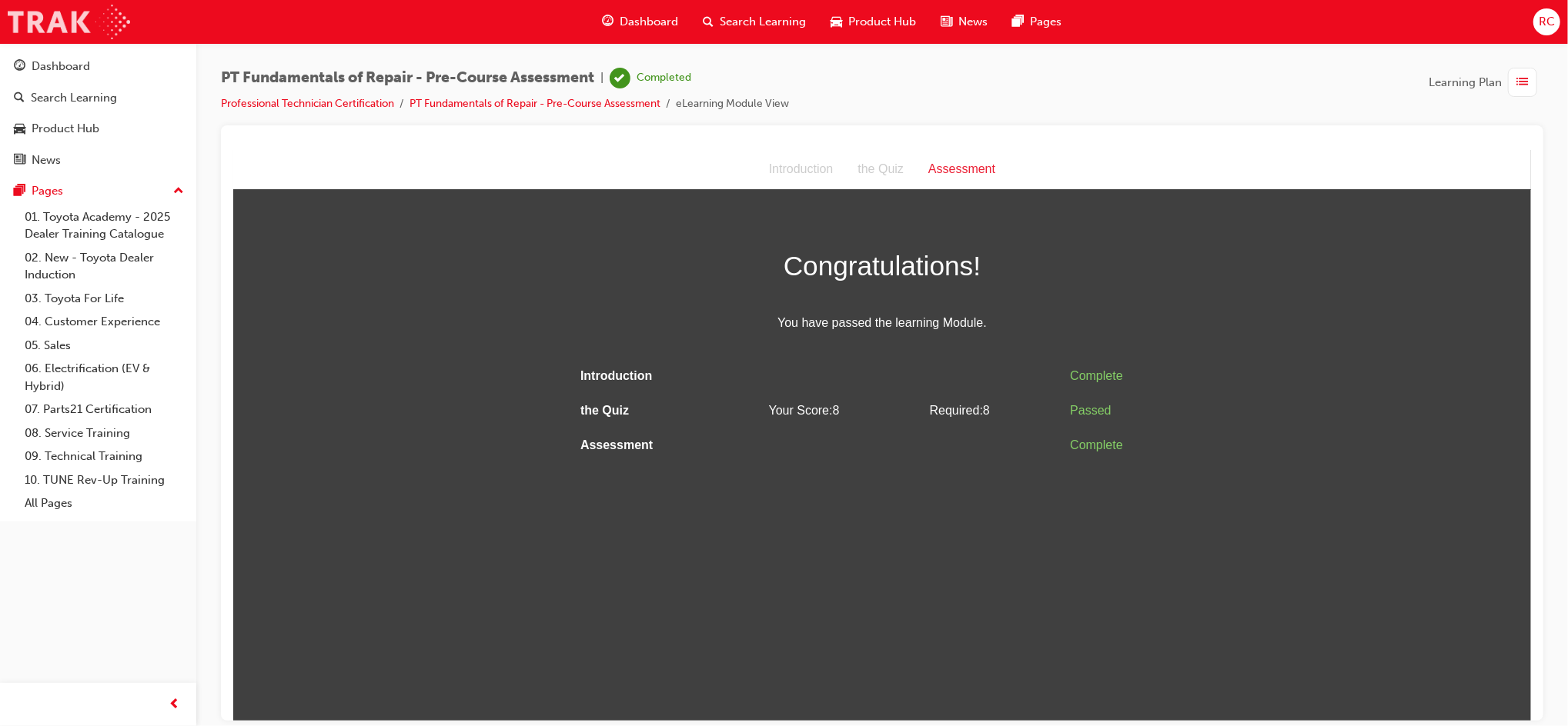
click at [94, 29] on img at bounding box center [69, 22] width 122 height 34
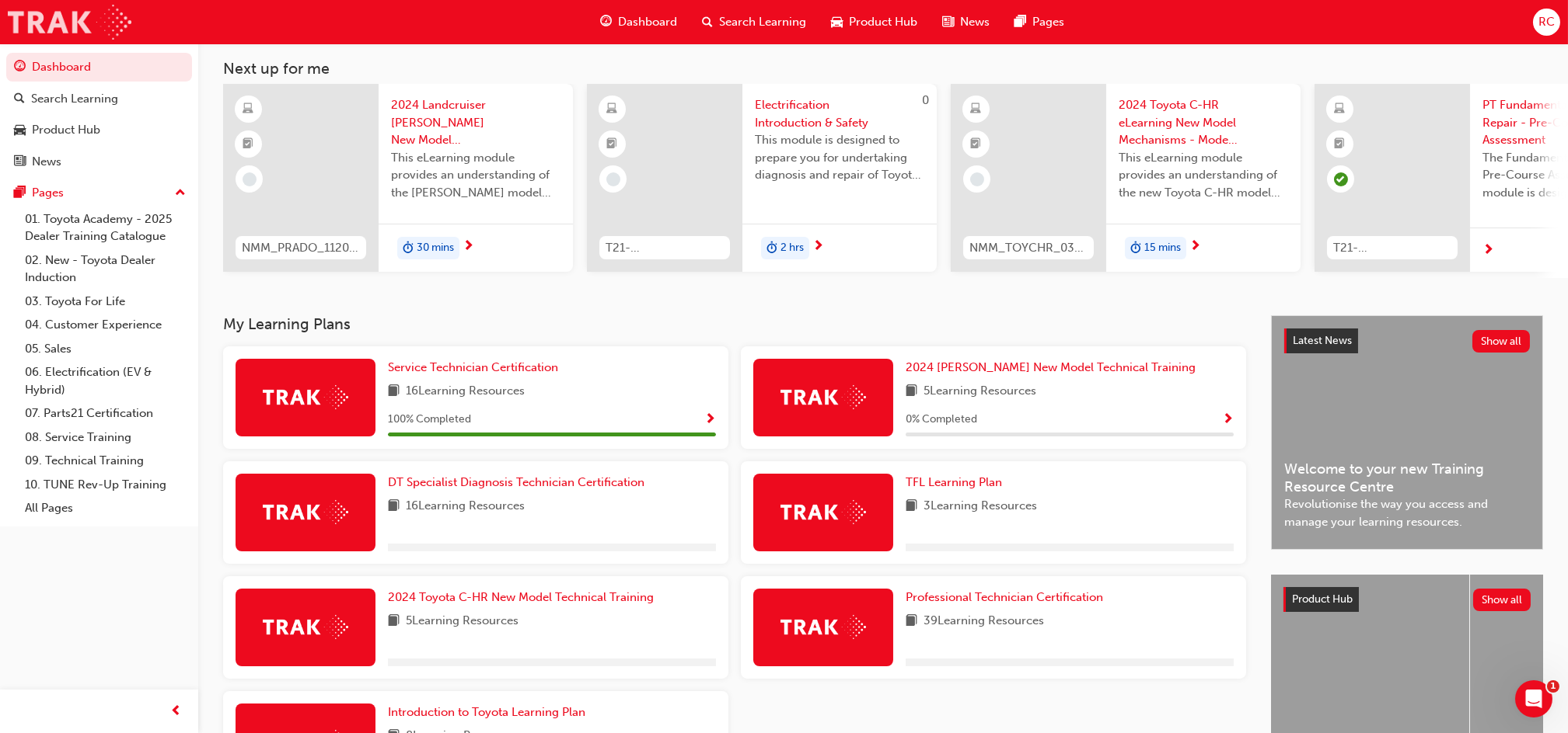
scroll to position [207, 0]
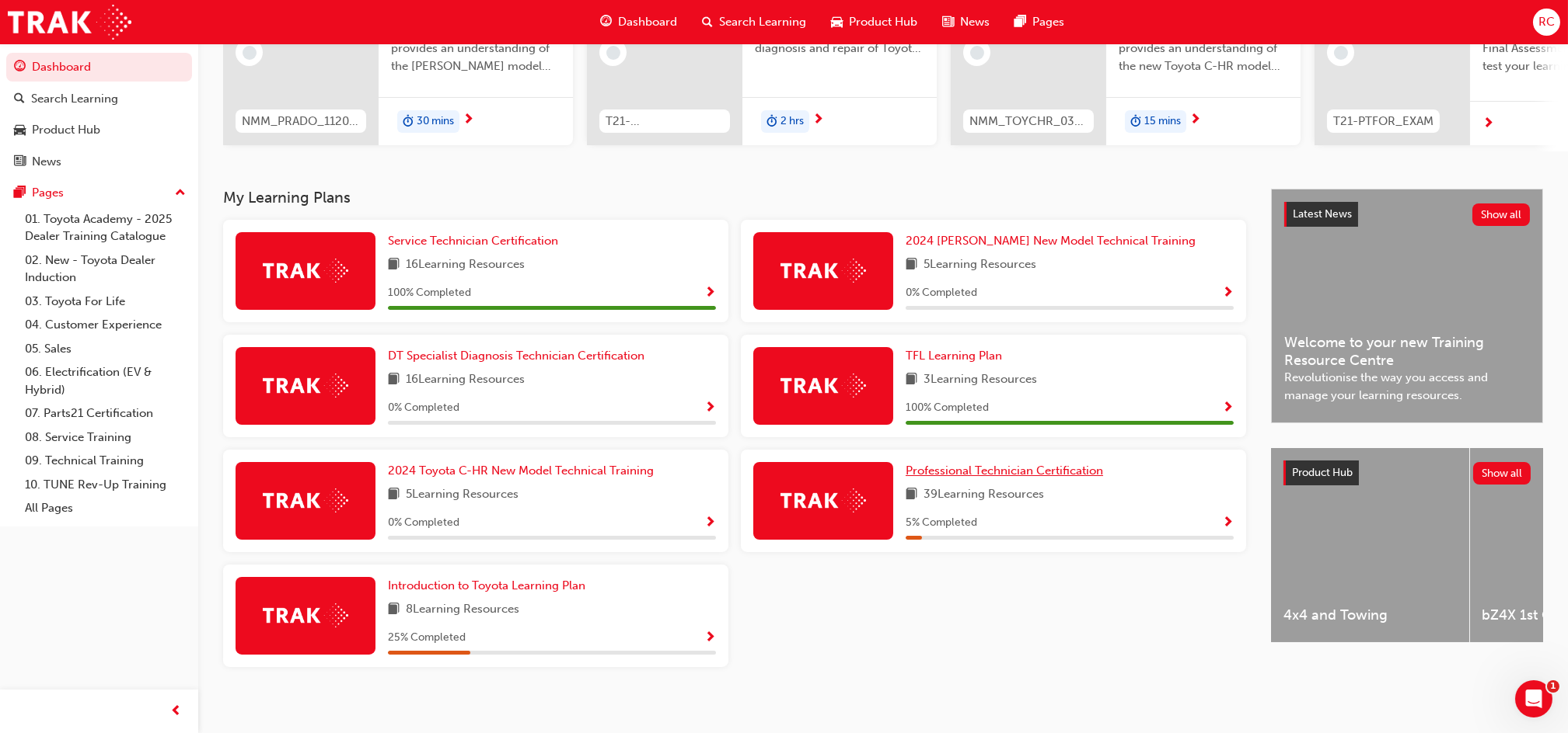
click at [930, 478] on span "Professional Technician Certification" at bounding box center [1004, 470] width 197 height 14
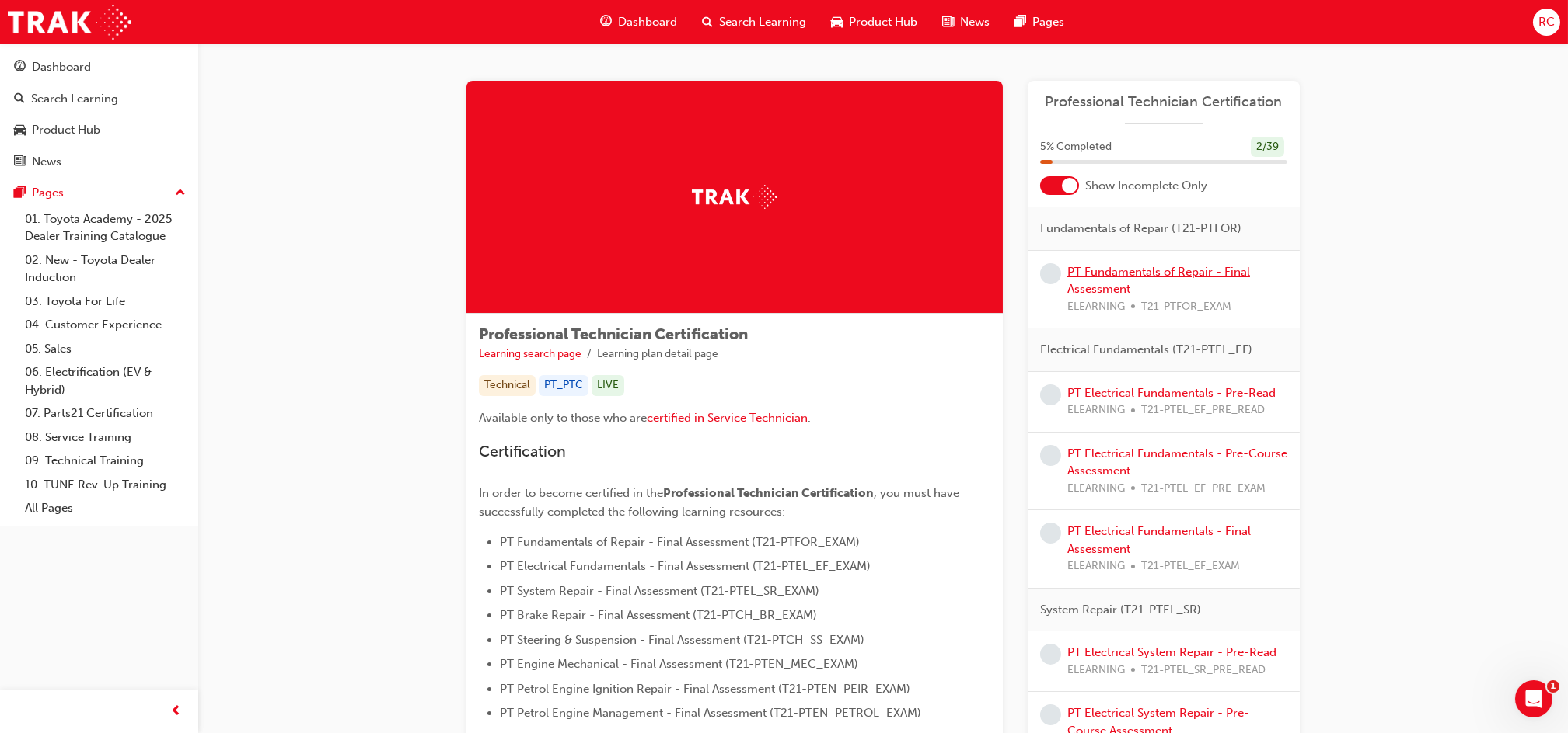
click at [1162, 276] on link "PT Fundamentals of Repair - Final Assessment" at bounding box center [1159, 280] width 183 height 32
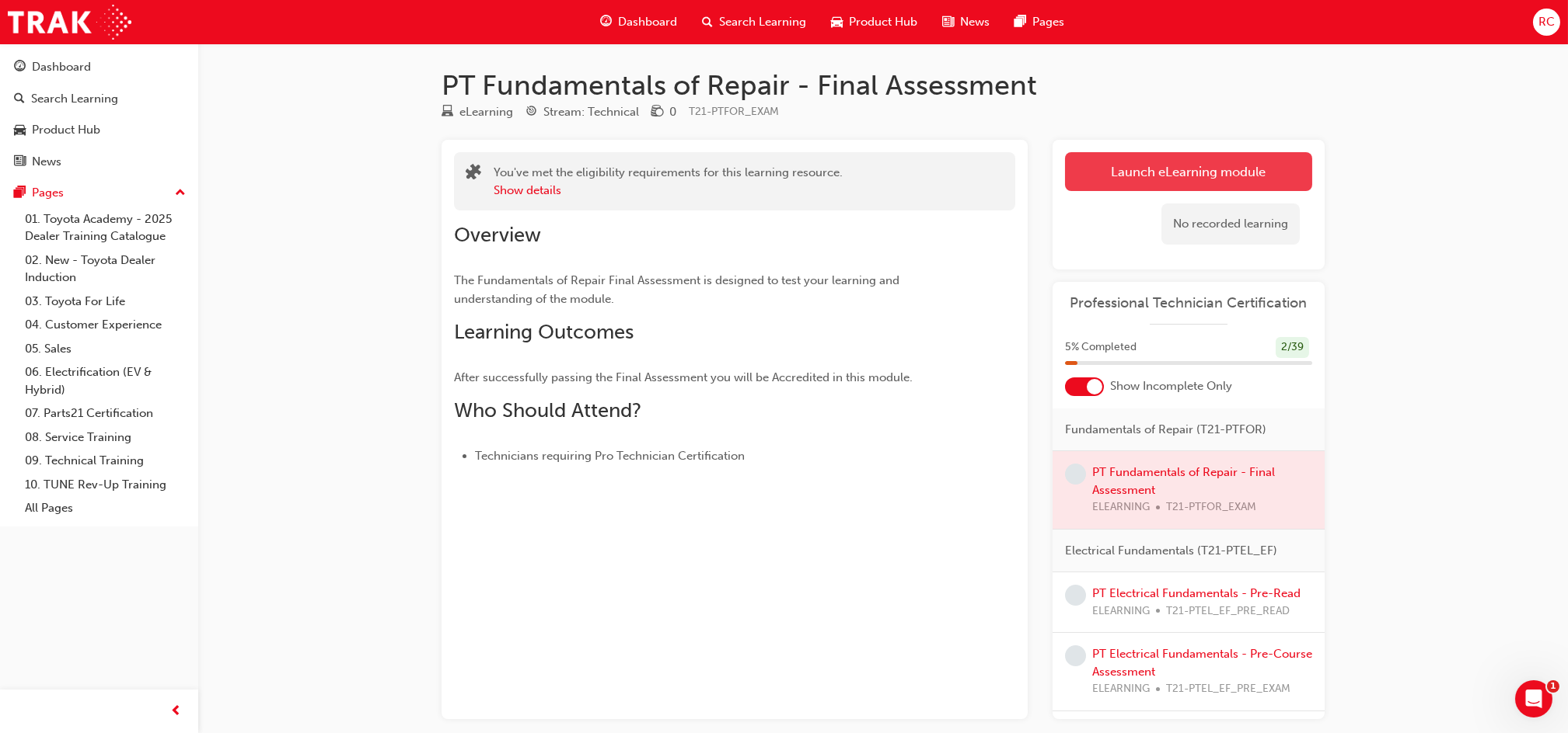
click at [1109, 180] on link "Launch eLearning module" at bounding box center [1188, 171] width 247 height 38
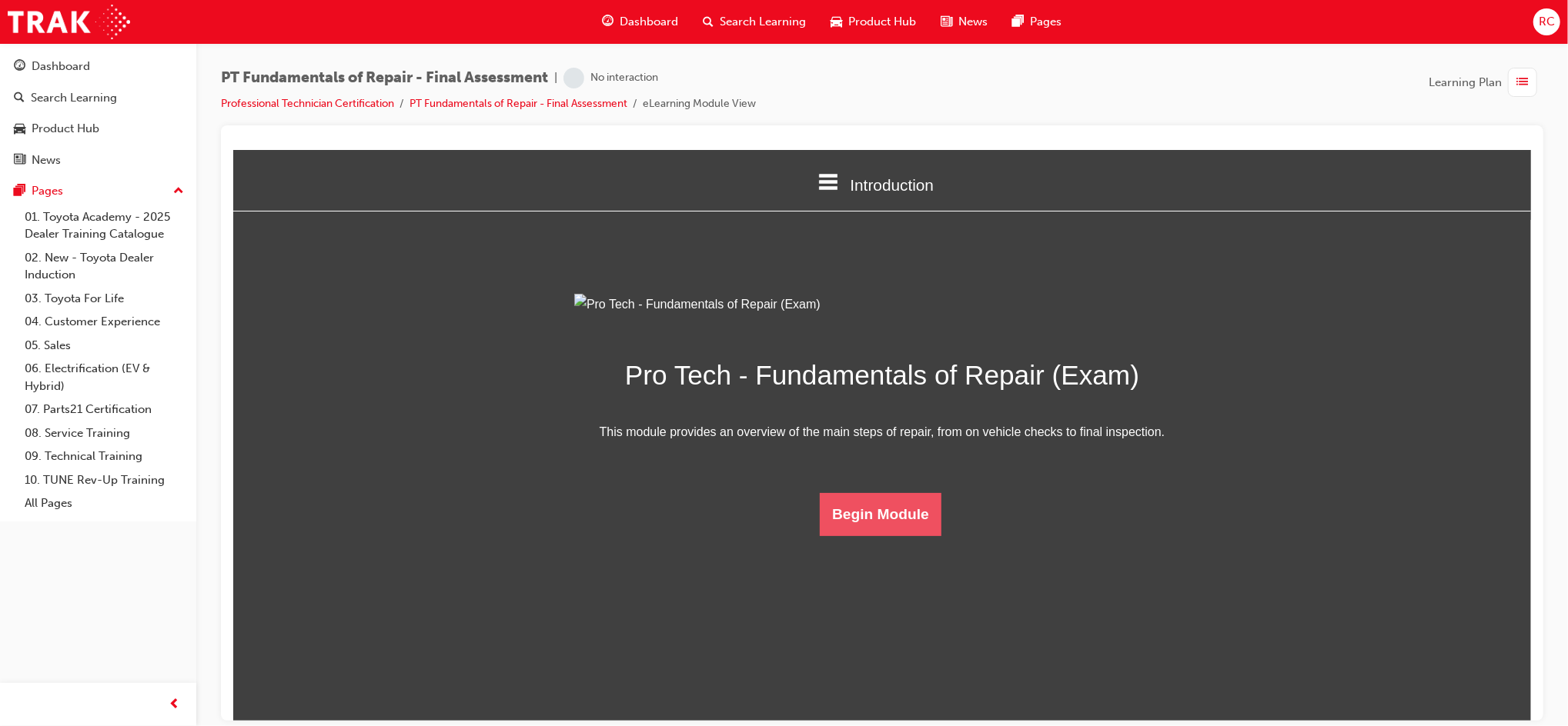
click at [893, 535] on button "Begin Module" at bounding box center [880, 514] width 122 height 43
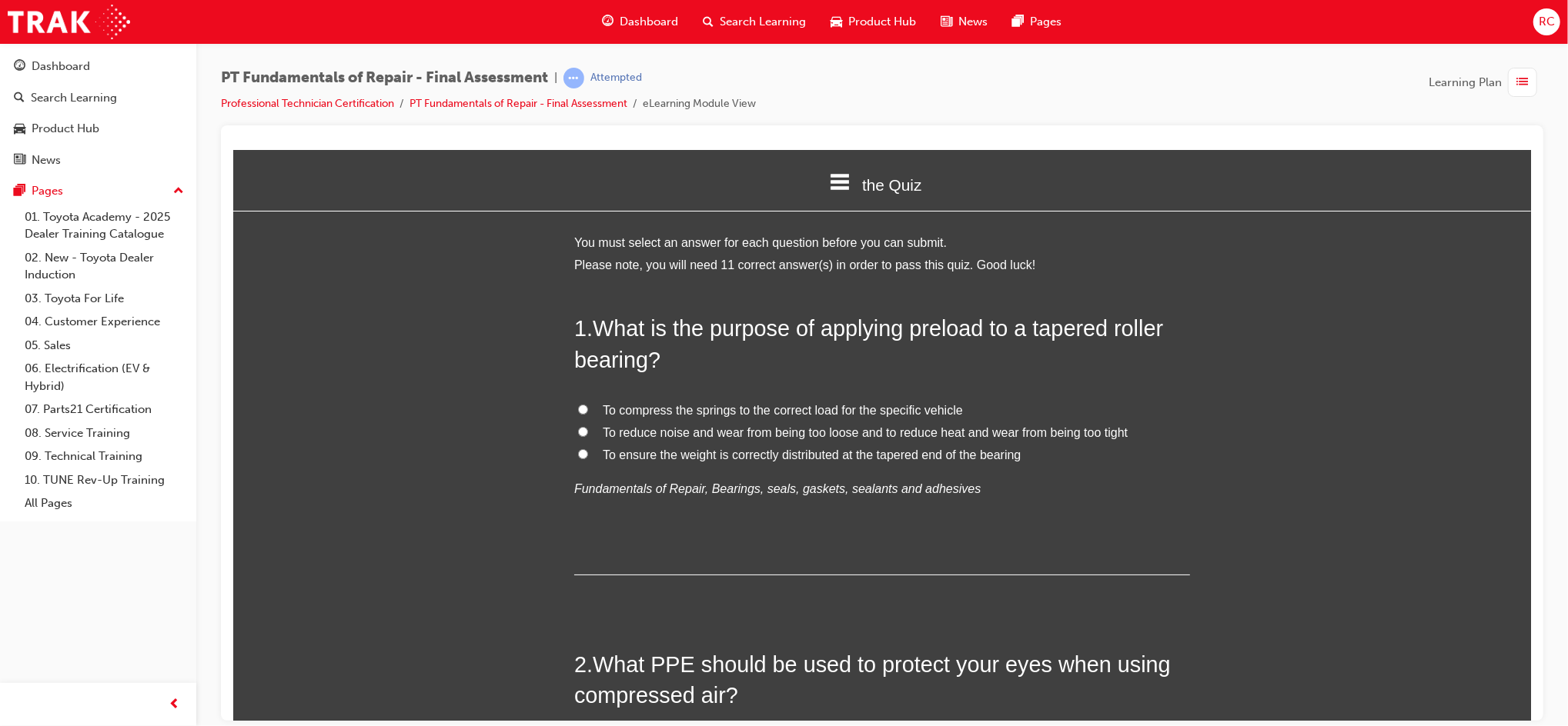
click at [905, 453] on span "To ensure the weight is correctly distributed at the tapered end of the bearing" at bounding box center [810, 454] width 417 height 13
click at [587, 453] on input "To ensure the weight is correctly distributed at the tapered end of the bearing" at bounding box center [582, 454] width 10 height 10
radio input "true"
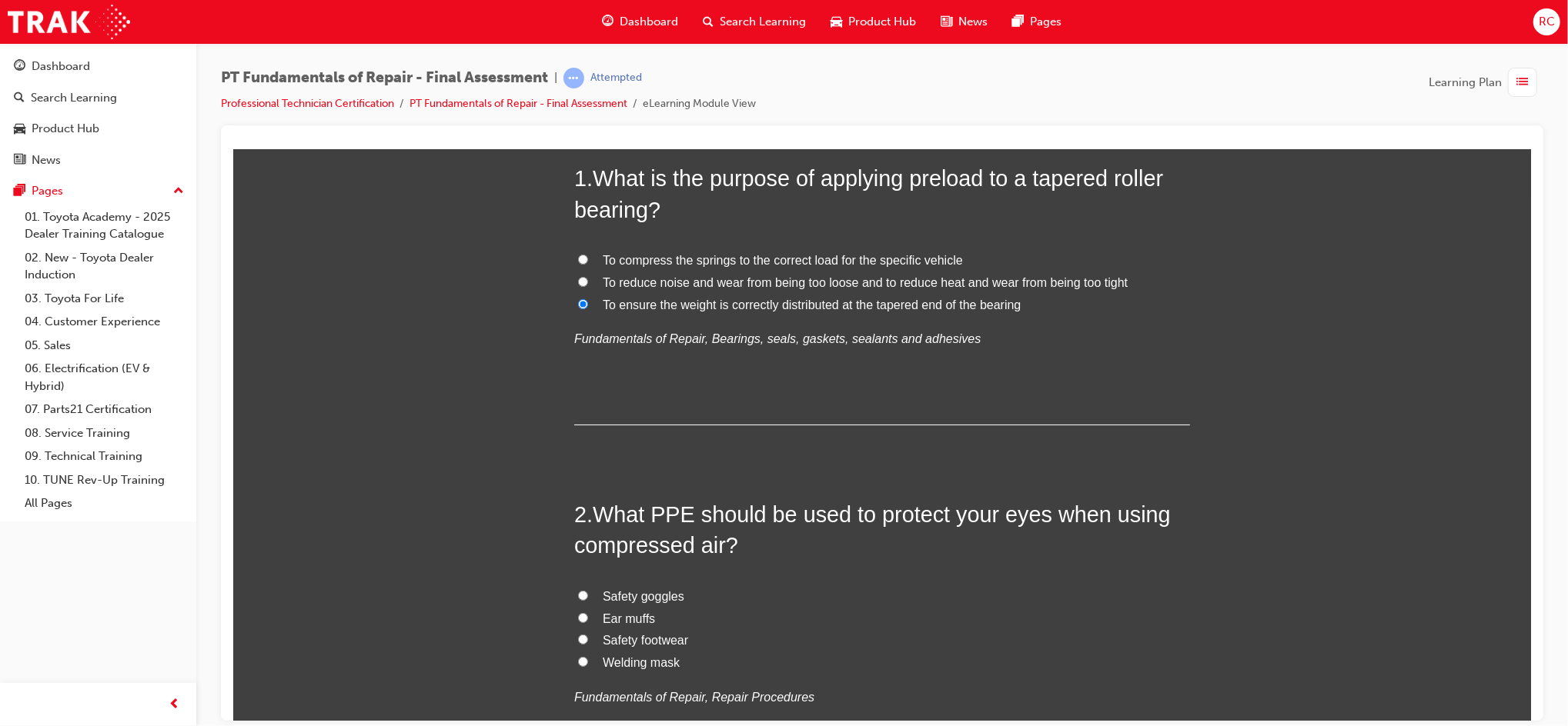
scroll to position [205, 0]
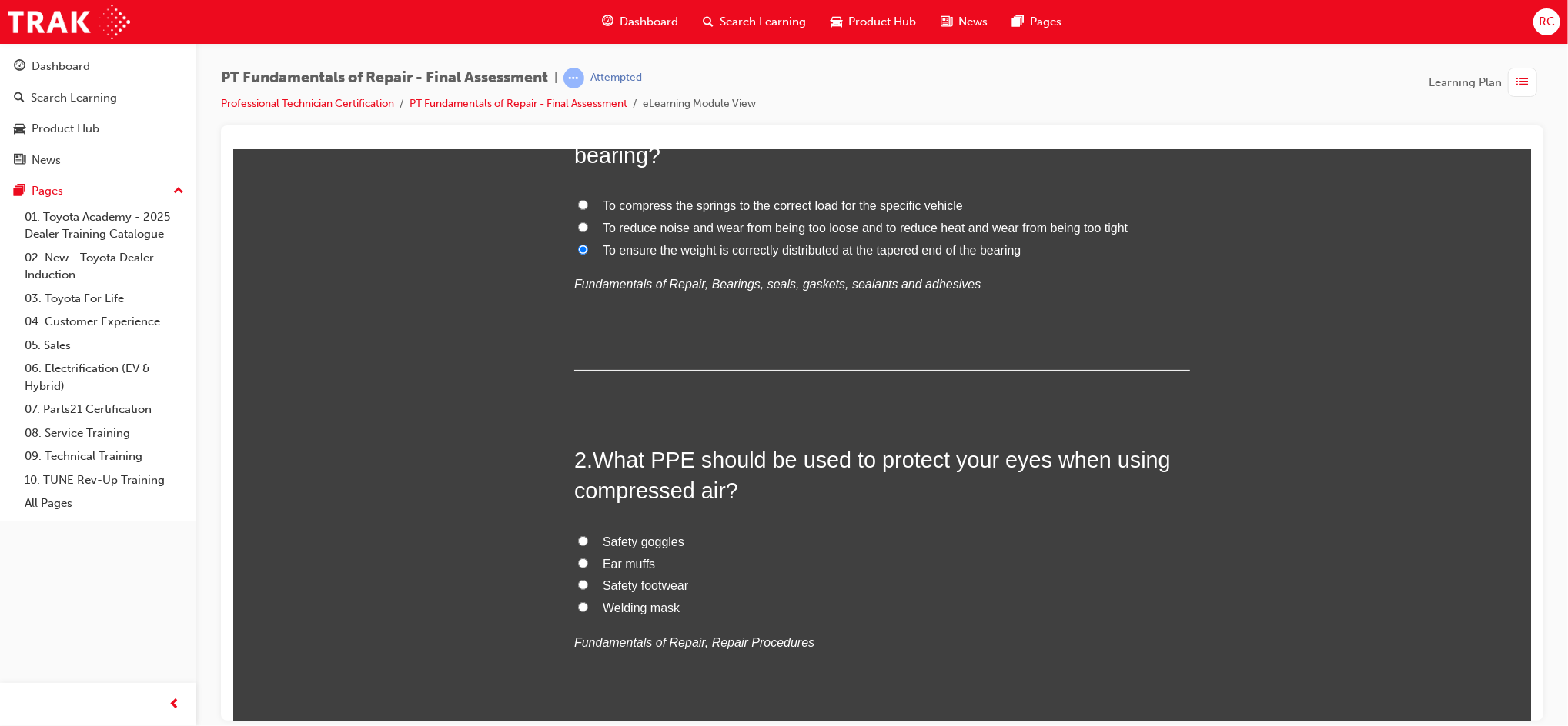
click at [647, 538] on span "Safety goggles" at bounding box center [642, 541] width 82 height 13
click at [587, 538] on input "Safety goggles" at bounding box center [582, 540] width 10 height 10
radio input "true"
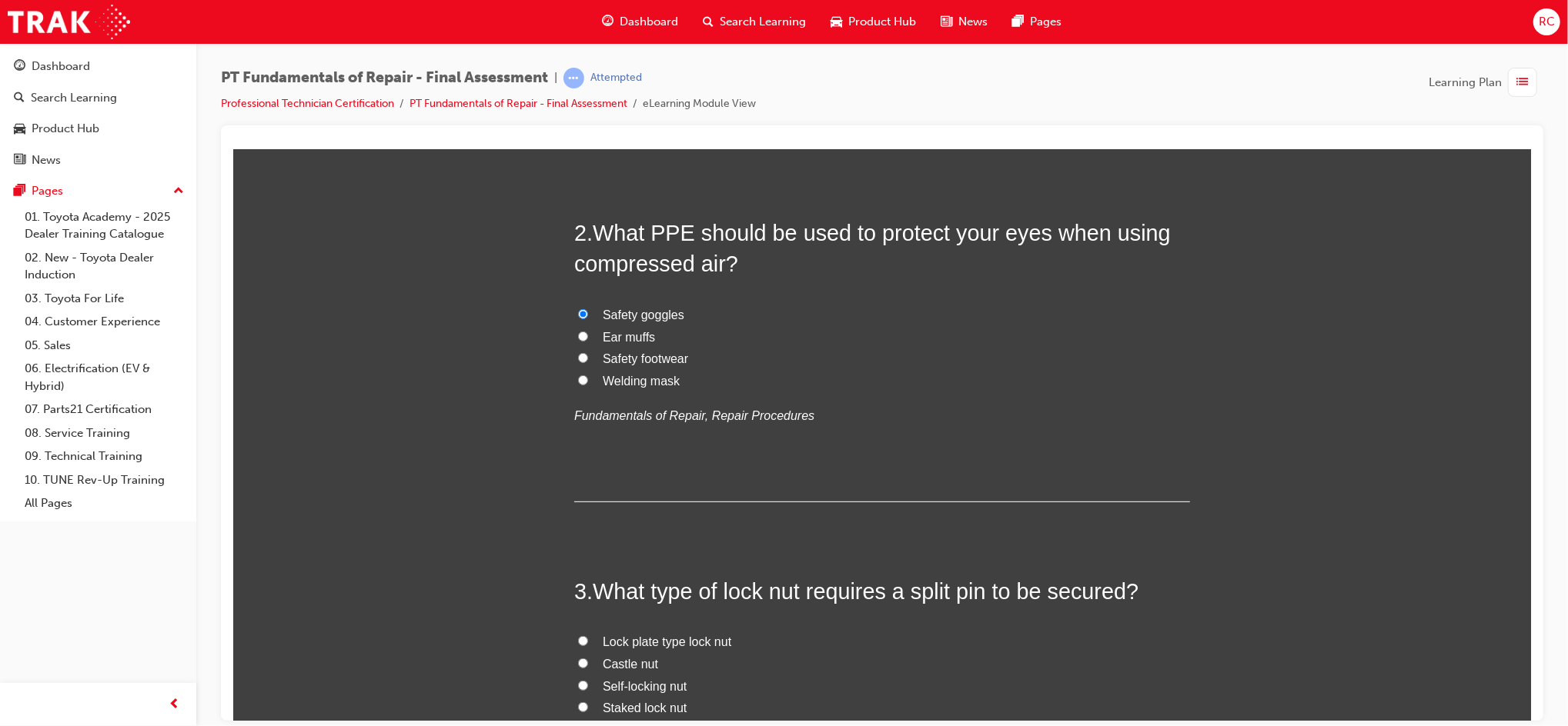
scroll to position [513, 0]
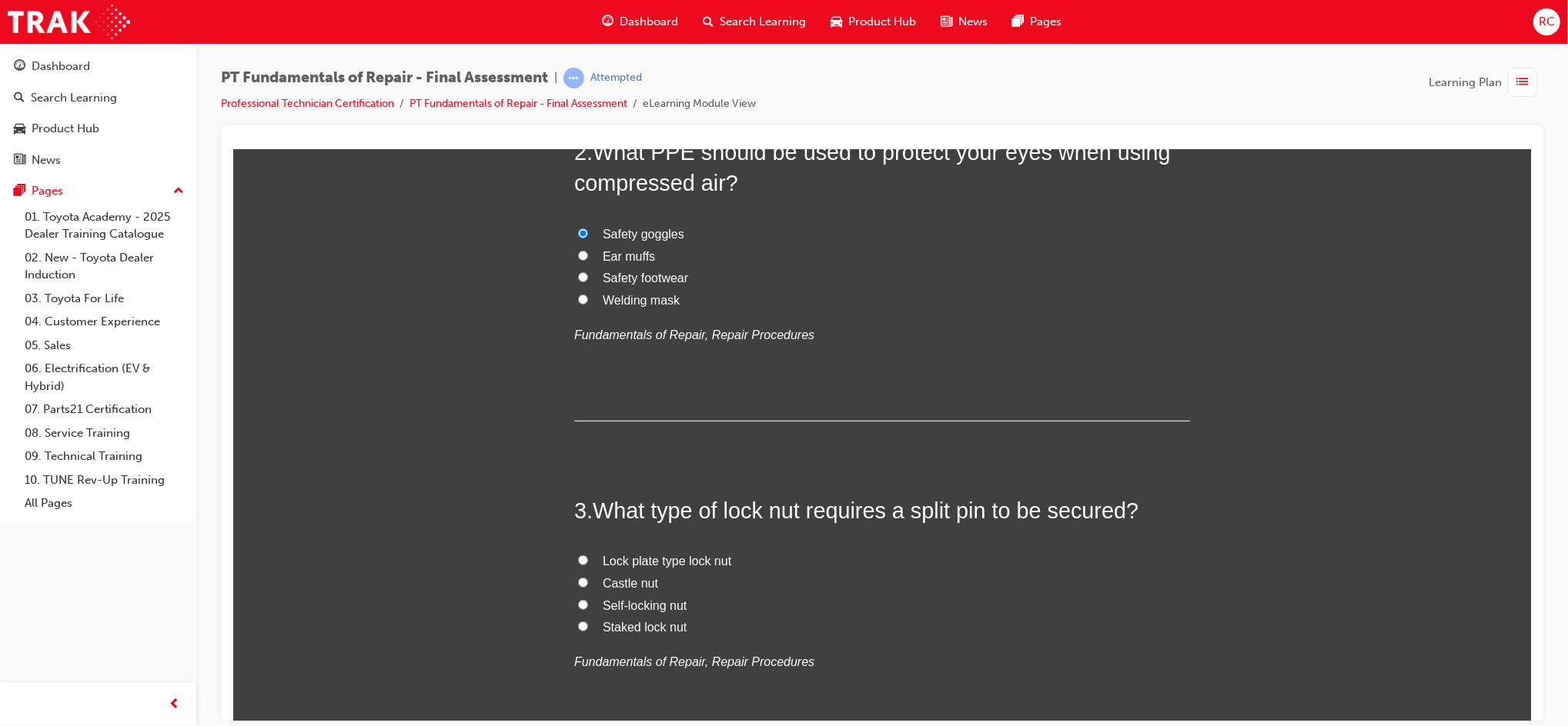
click at [648, 576] on span "Castle nut" at bounding box center [629, 583] width 55 height 13
click at [587, 577] on input "Castle nut" at bounding box center [582, 582] width 10 height 10
radio input "true"
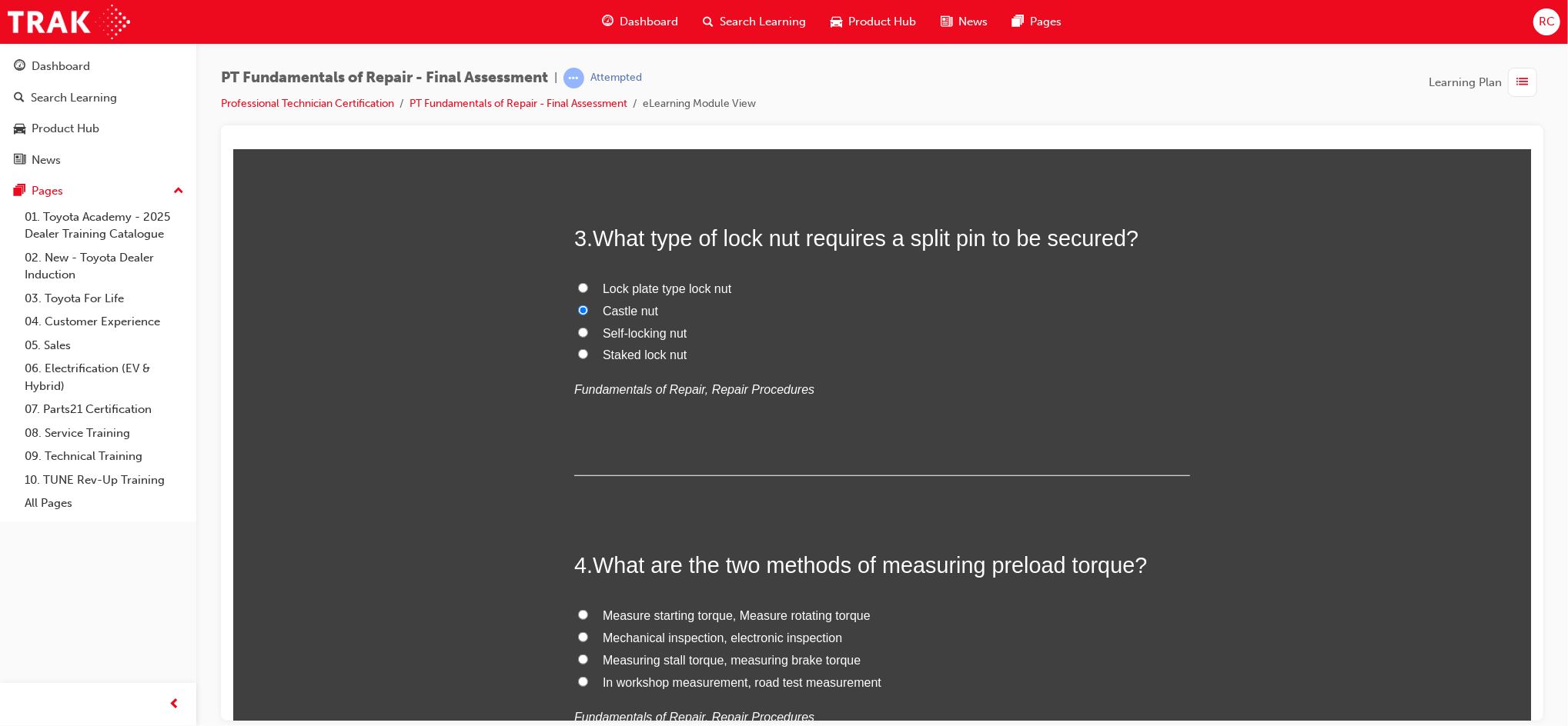
scroll to position [820, 0]
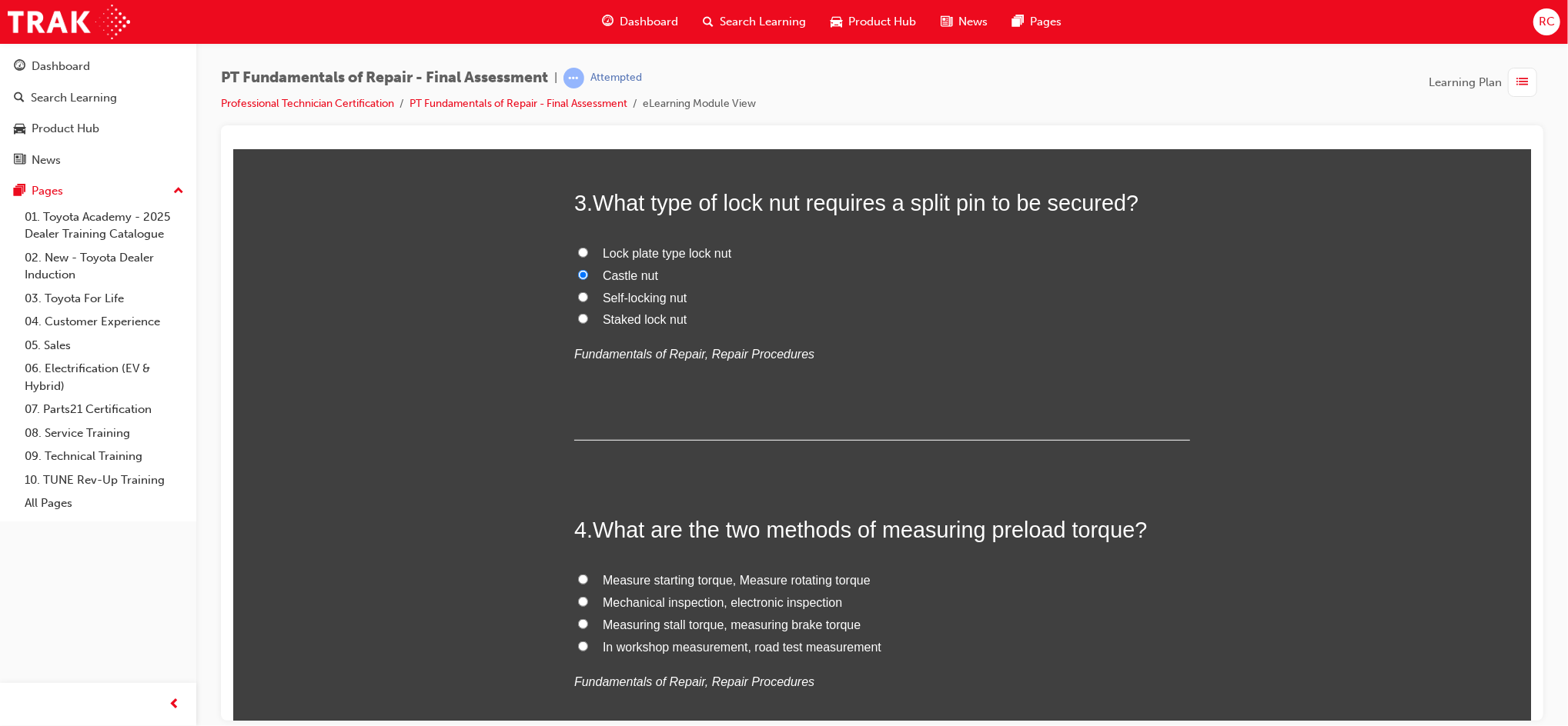
click at [772, 575] on span "Measure starting torque, Measure rotating torque" at bounding box center [735, 580] width 268 height 13
click at [587, 575] on input "Measure starting torque, Measure rotating torque" at bounding box center [582, 578] width 10 height 10
radio input "true"
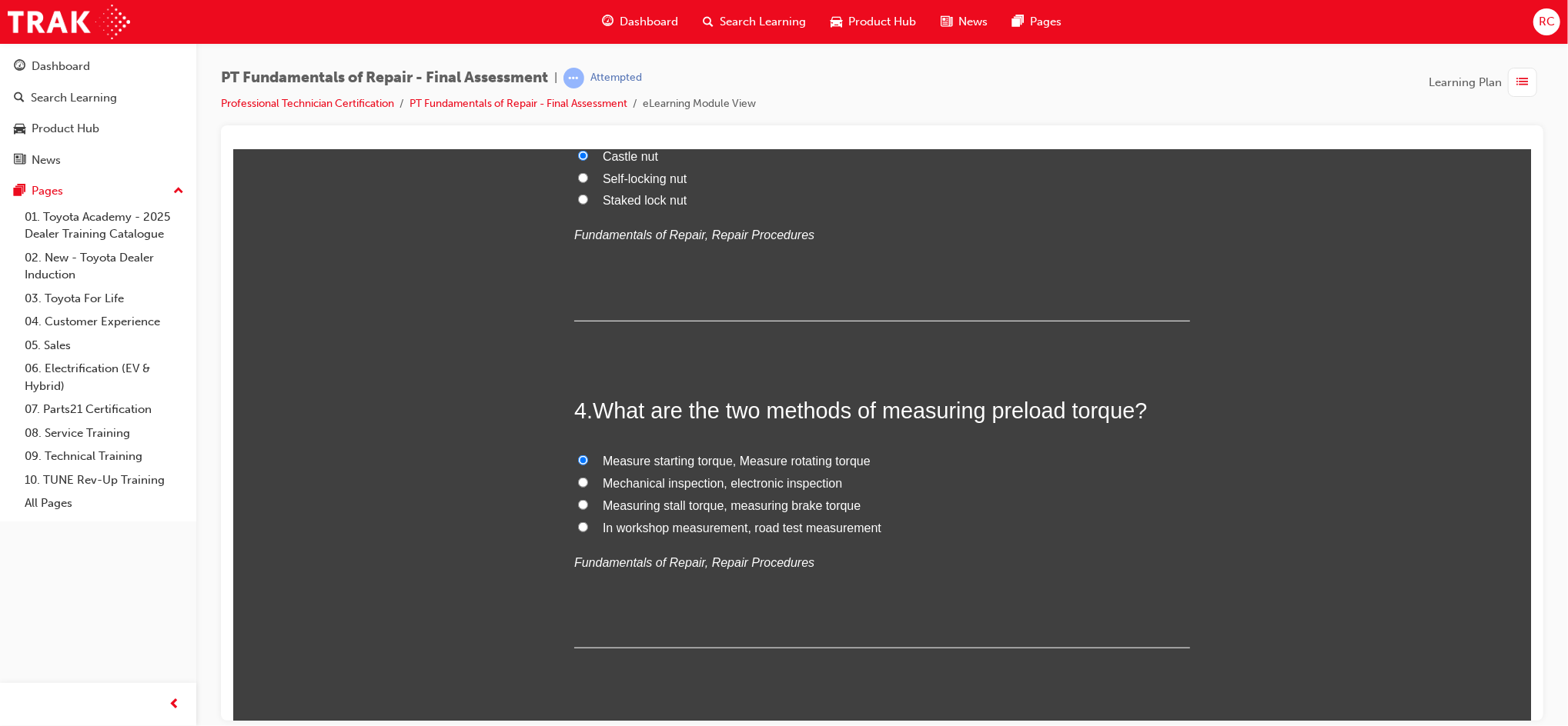
scroll to position [1231, 0]
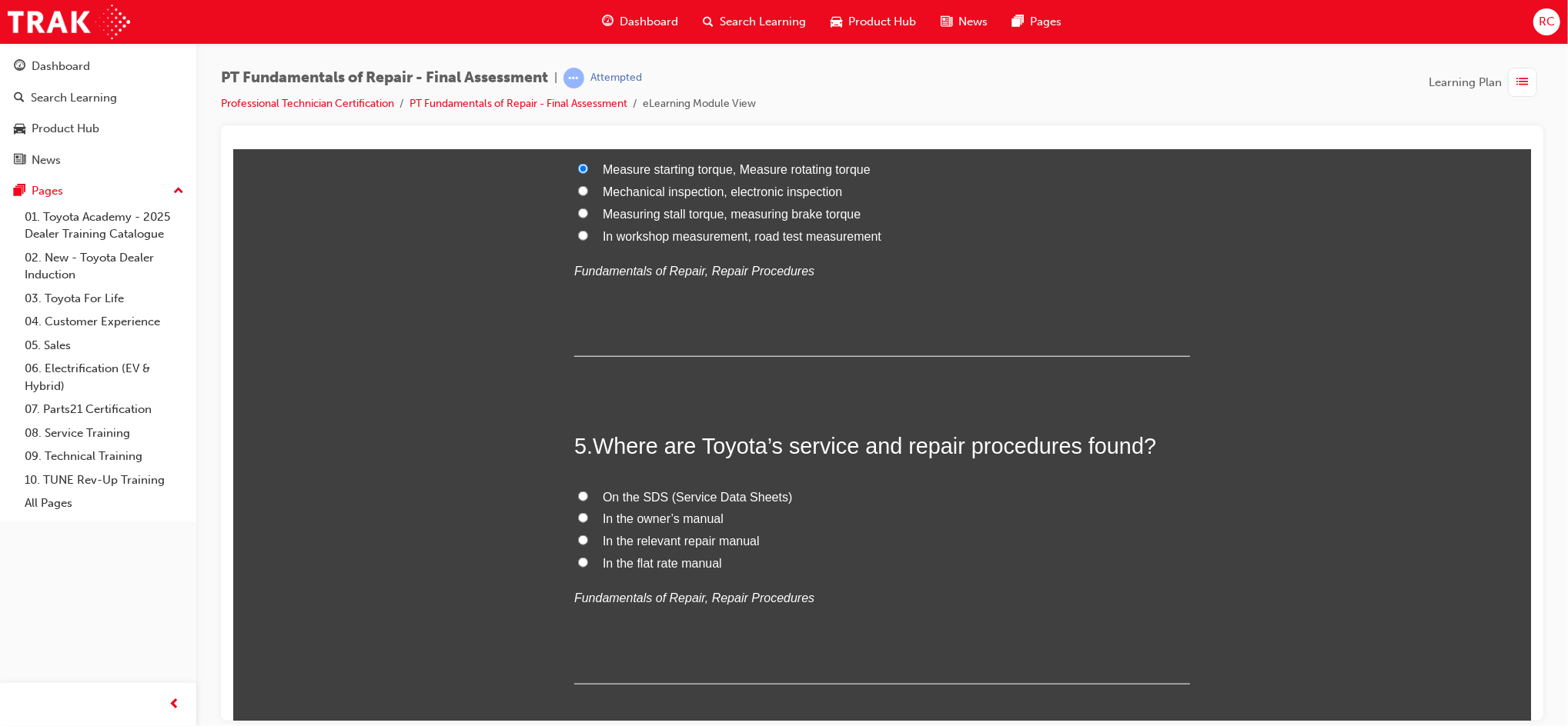
click at [728, 538] on span "In the relevant repair manual" at bounding box center [680, 540] width 157 height 13
click at [587, 538] on input "In the relevant repair manual" at bounding box center [582, 539] width 10 height 10
radio input "true"
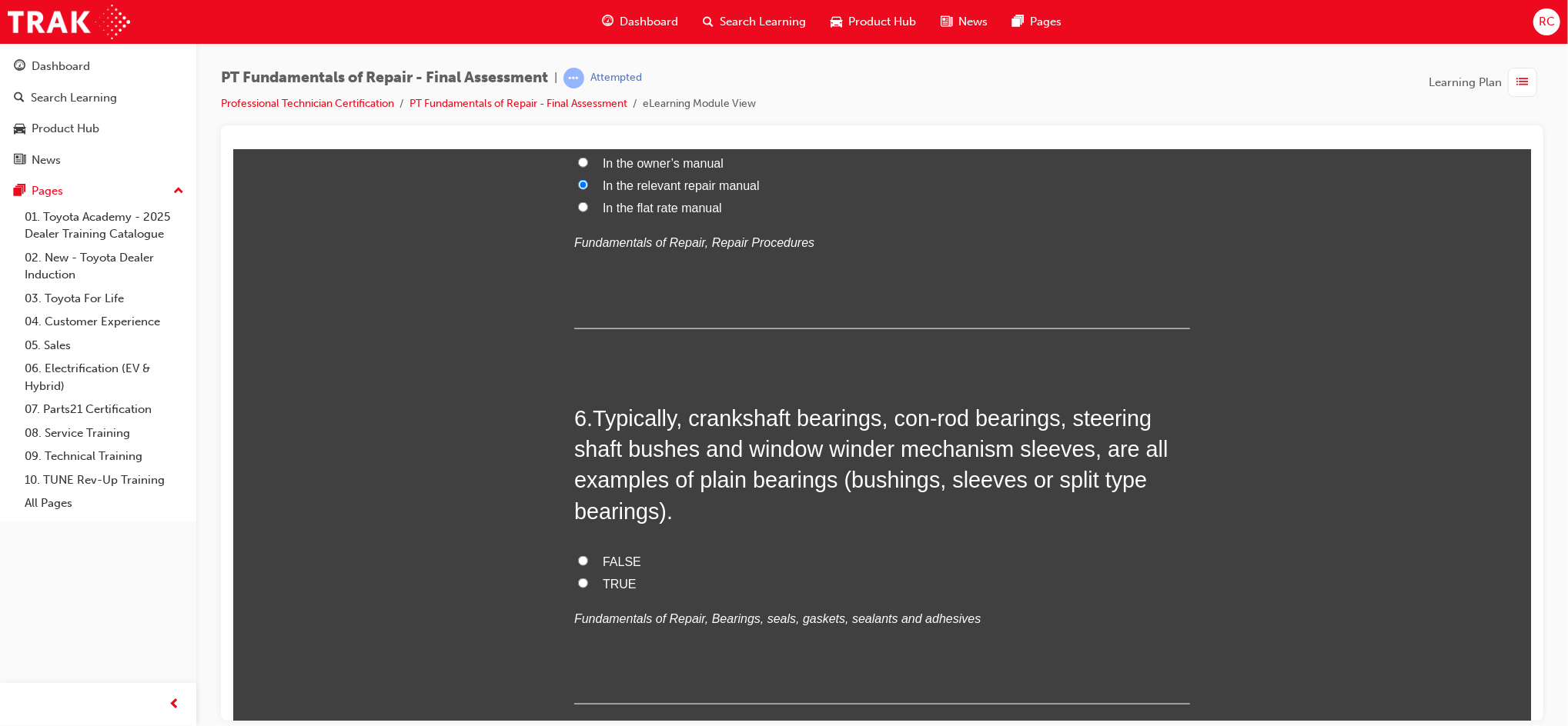
scroll to position [1641, 0]
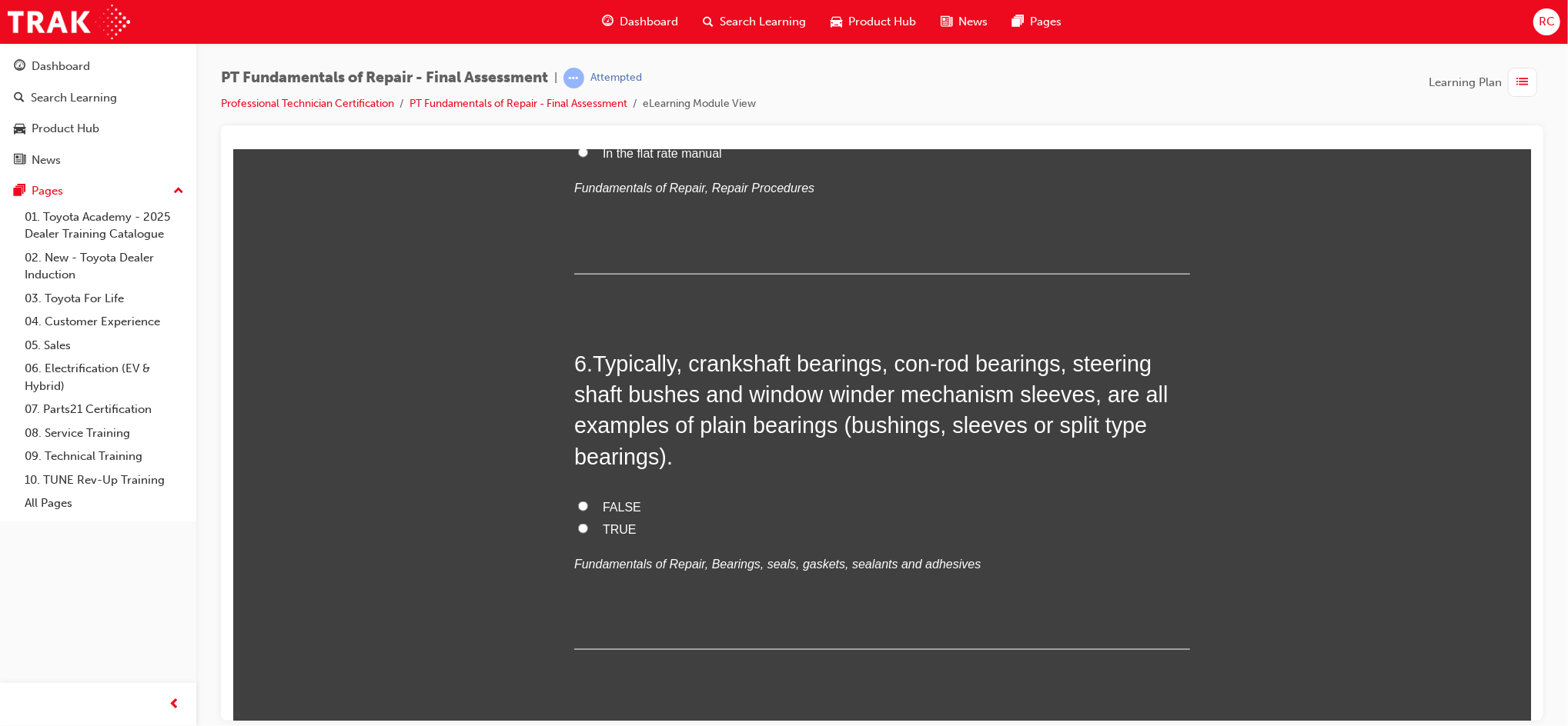
click at [611, 537] on label "TRUE" at bounding box center [882, 529] width 616 height 22
click at [587, 534] on input "TRUE" at bounding box center [582, 528] width 10 height 10
radio input "true"
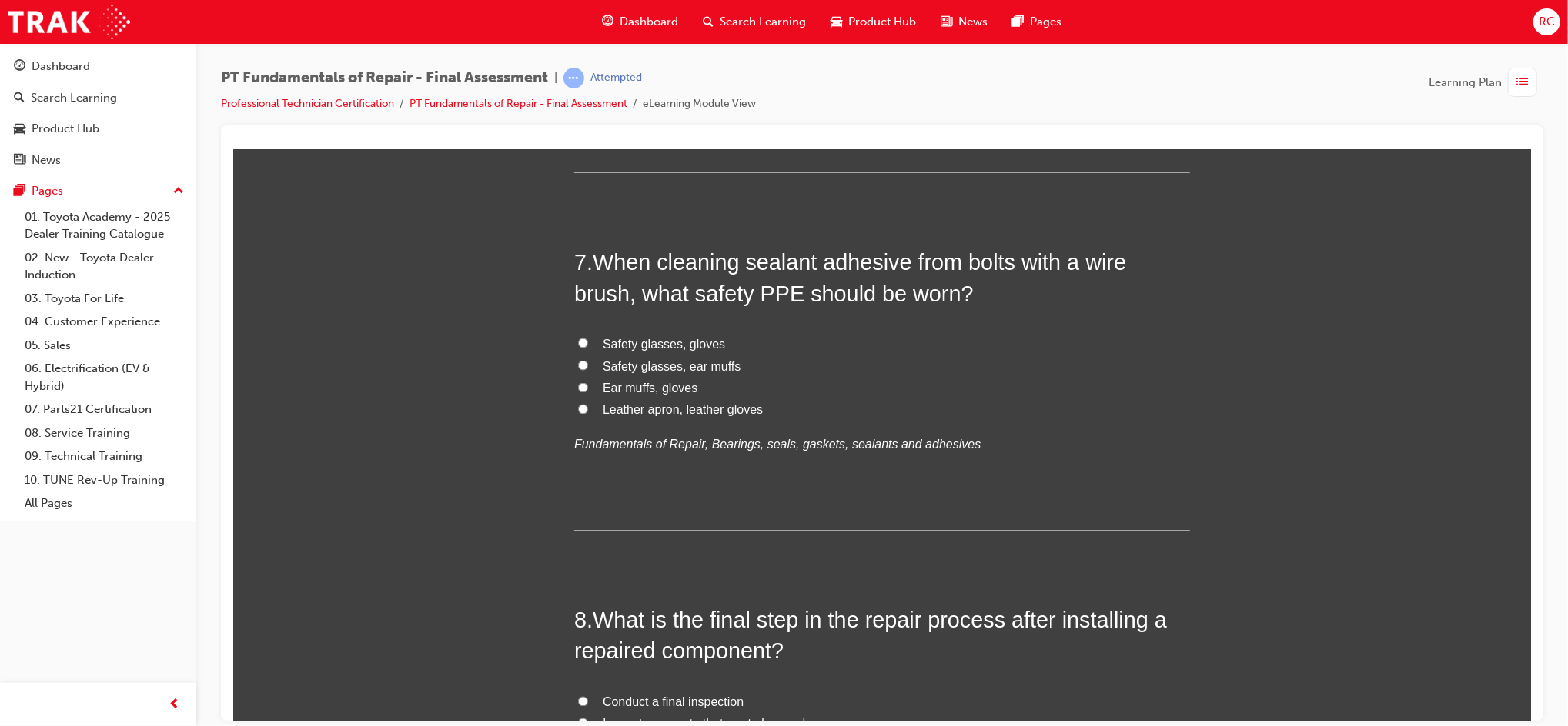
scroll to position [2154, 0]
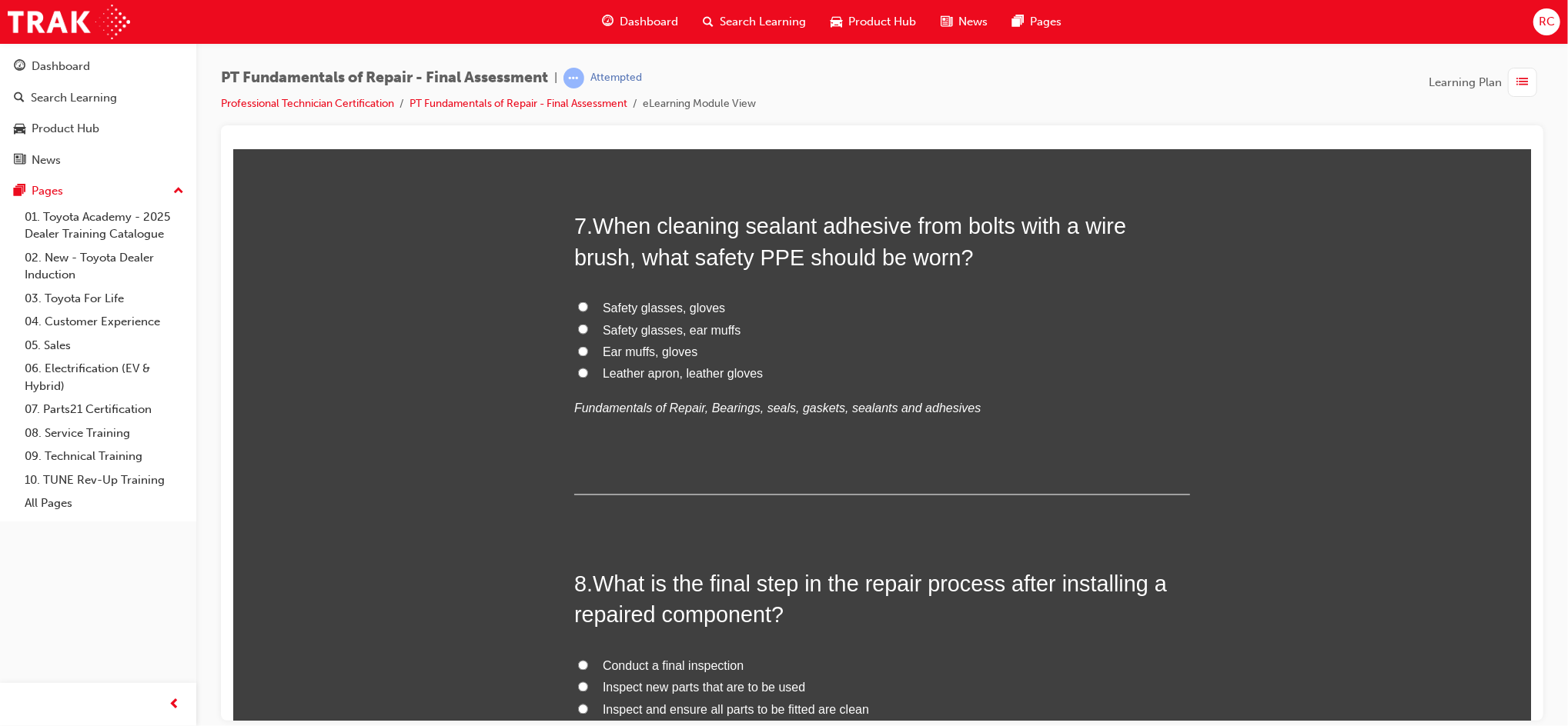
click at [660, 313] on span "Safety glasses, gloves" at bounding box center [662, 308] width 122 height 13
click at [587, 312] on input "Safety glasses, gloves" at bounding box center [582, 307] width 10 height 10
radio input "true"
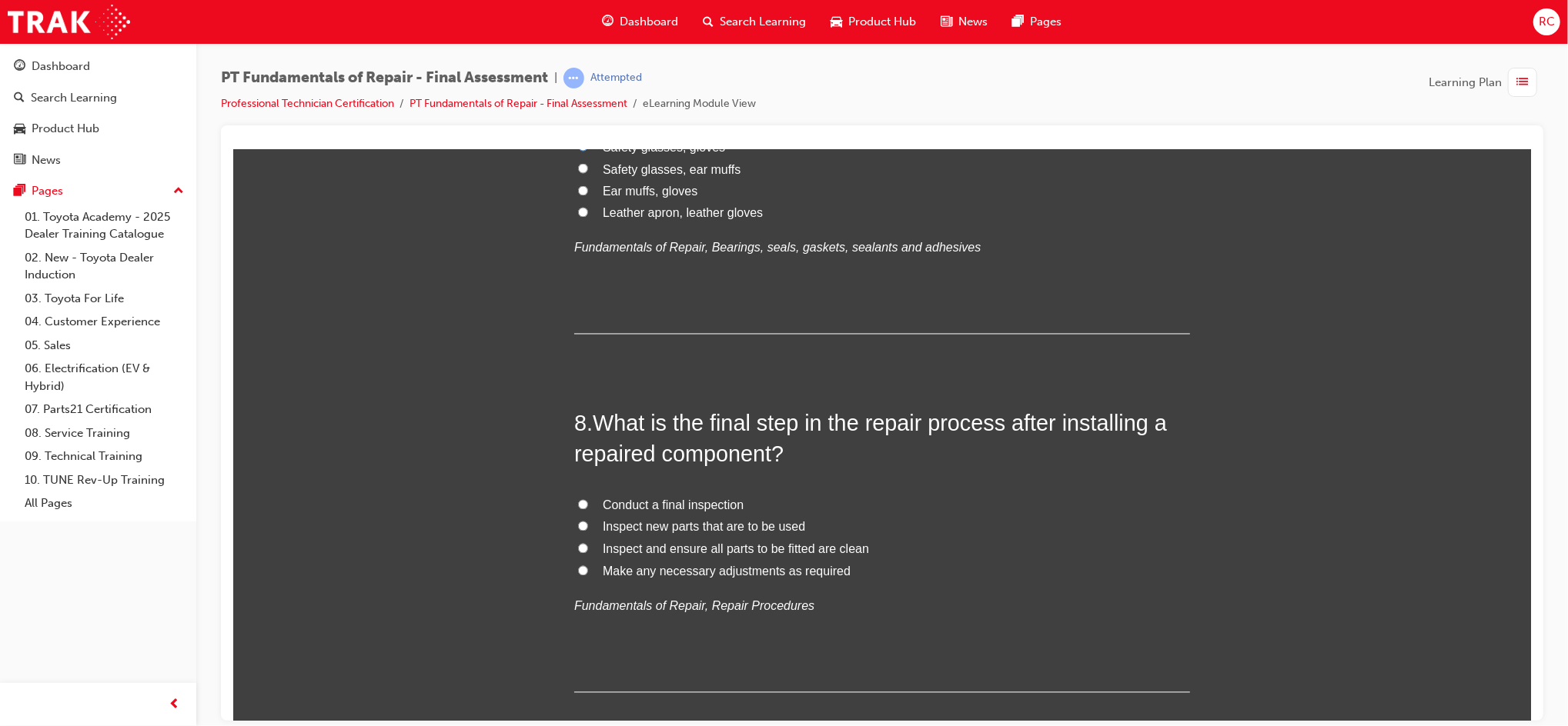
scroll to position [2359, 0]
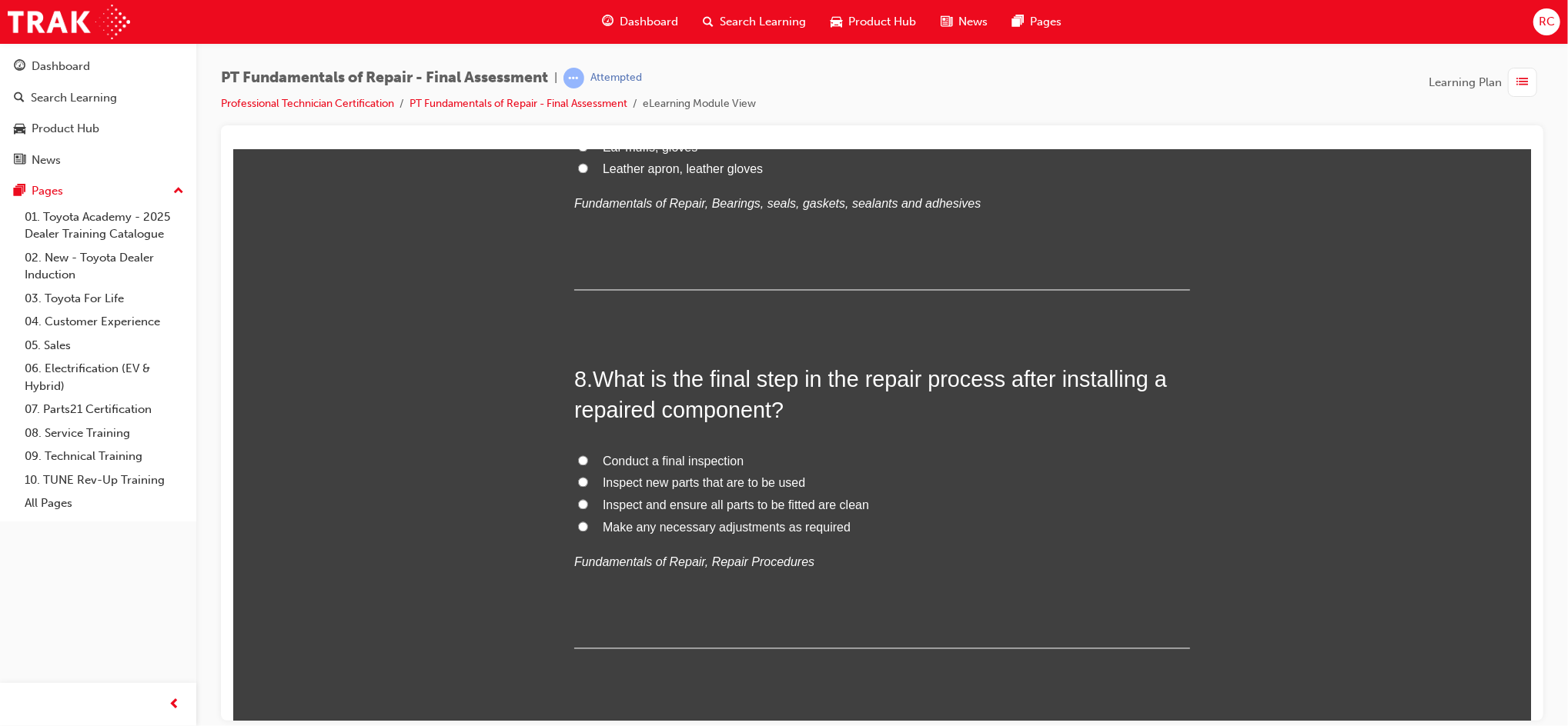
click at [826, 506] on span "Inspect and ensure all parts to be fitted are clean" at bounding box center [734, 505] width 266 height 13
click at [587, 506] on input "Inspect and ensure all parts to be fitted are clean" at bounding box center [582, 504] width 10 height 10
radio input "true"
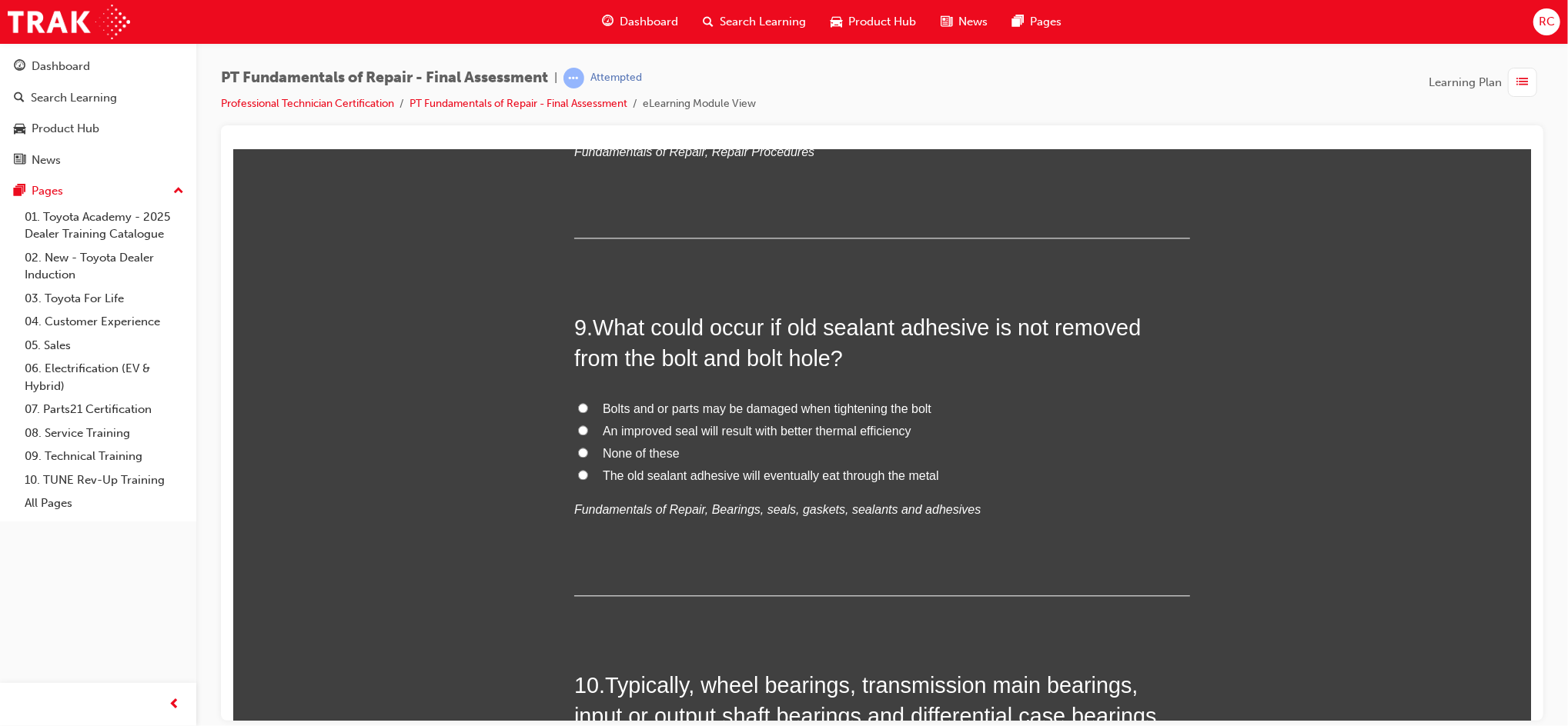
scroll to position [2667, 0]
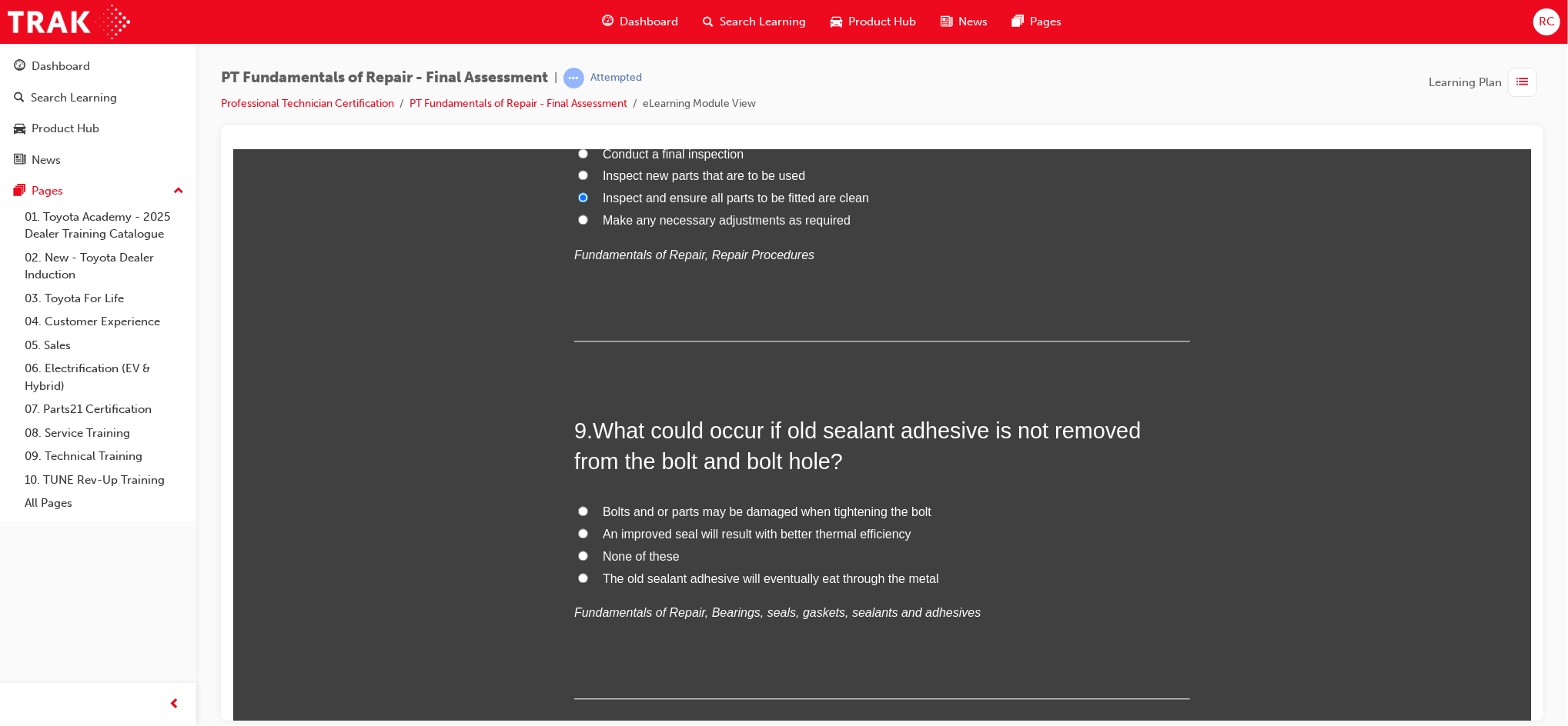
click at [805, 514] on span "Bolts and or parts may be damaged when tightening the bolt" at bounding box center [765, 512] width 329 height 13
click at [587, 514] on input "Bolts and or parts may be damaged when tightening the bolt" at bounding box center [582, 510] width 10 height 10
radio input "true"
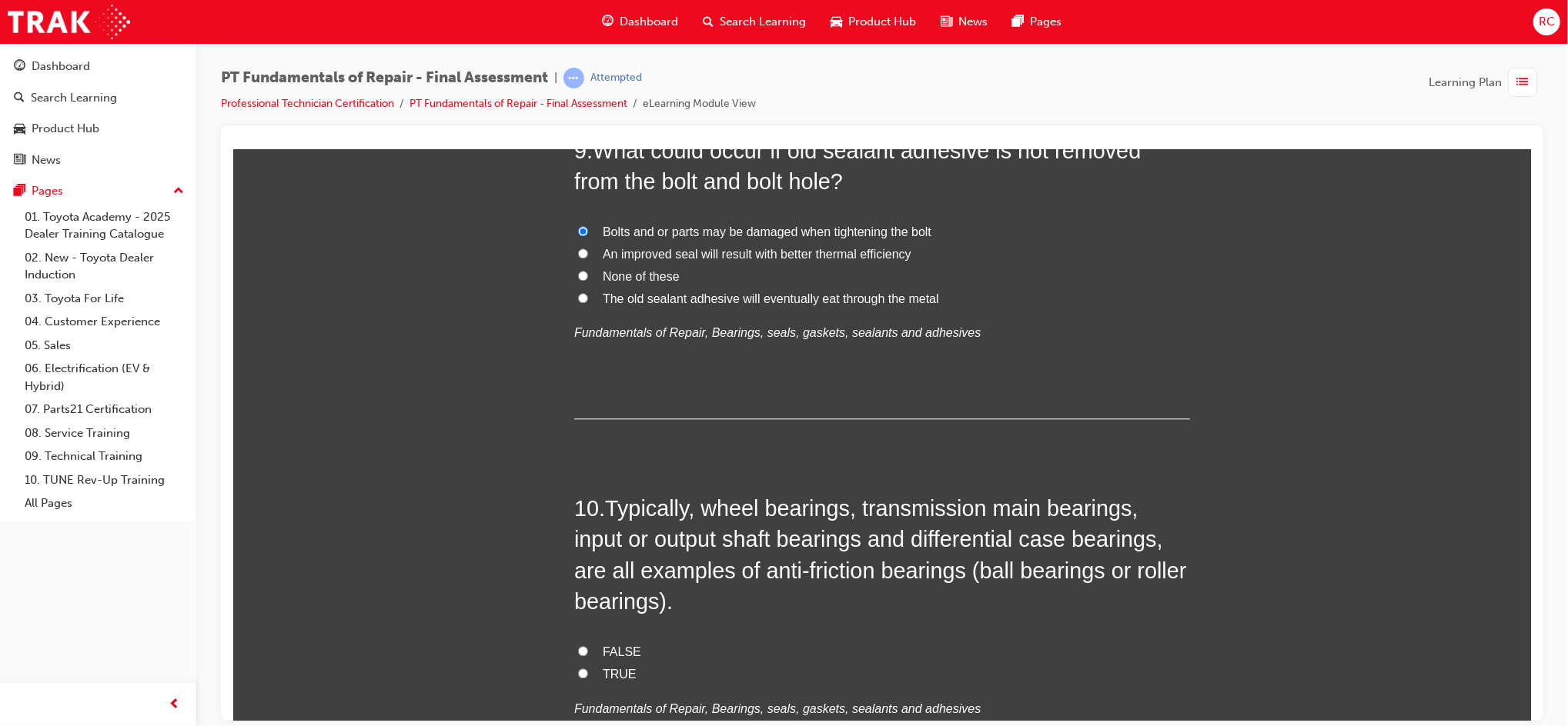
scroll to position [3077, 0]
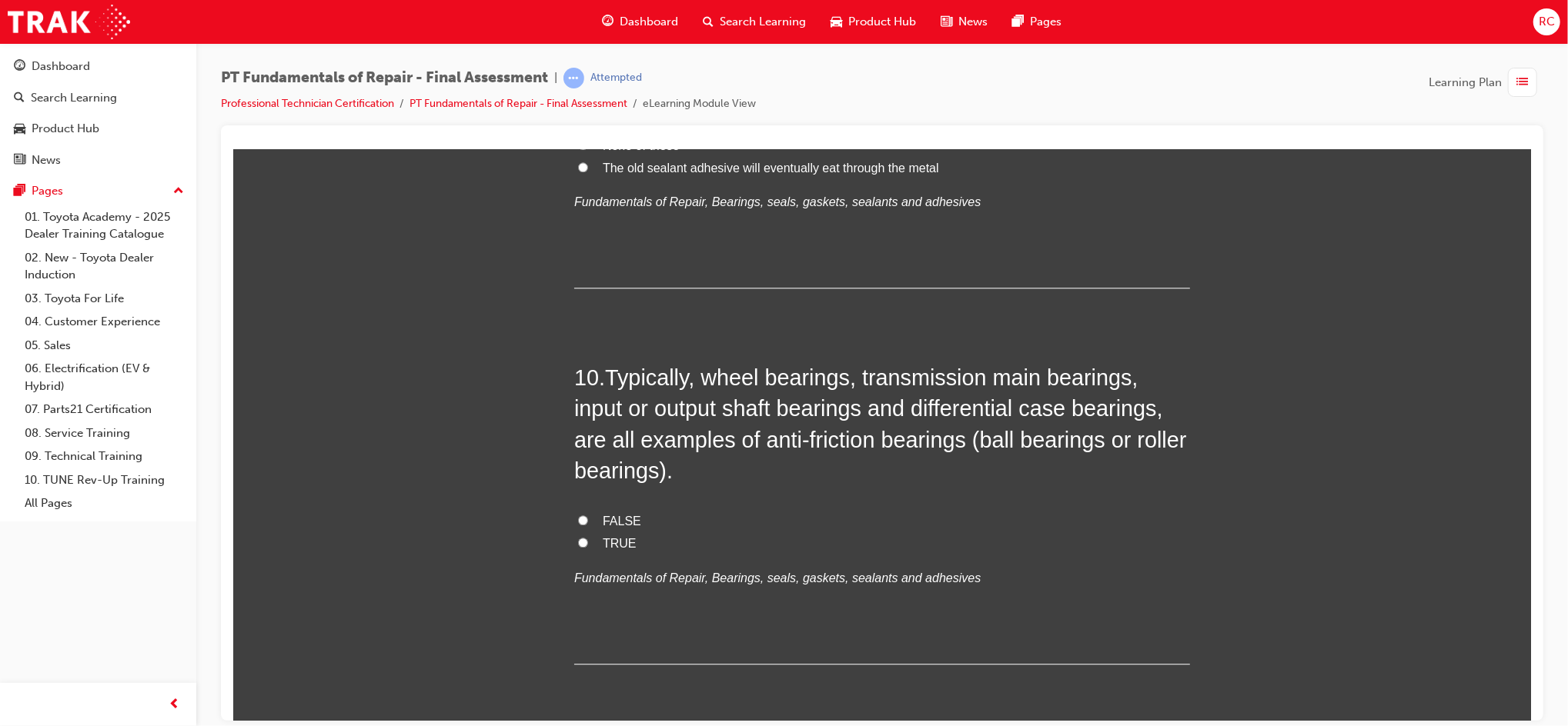
click at [601, 544] on span "TRUE" at bounding box center [619, 543] width 34 height 13
click at [587, 544] on input "TRUE" at bounding box center [582, 542] width 10 height 10
radio input "true"
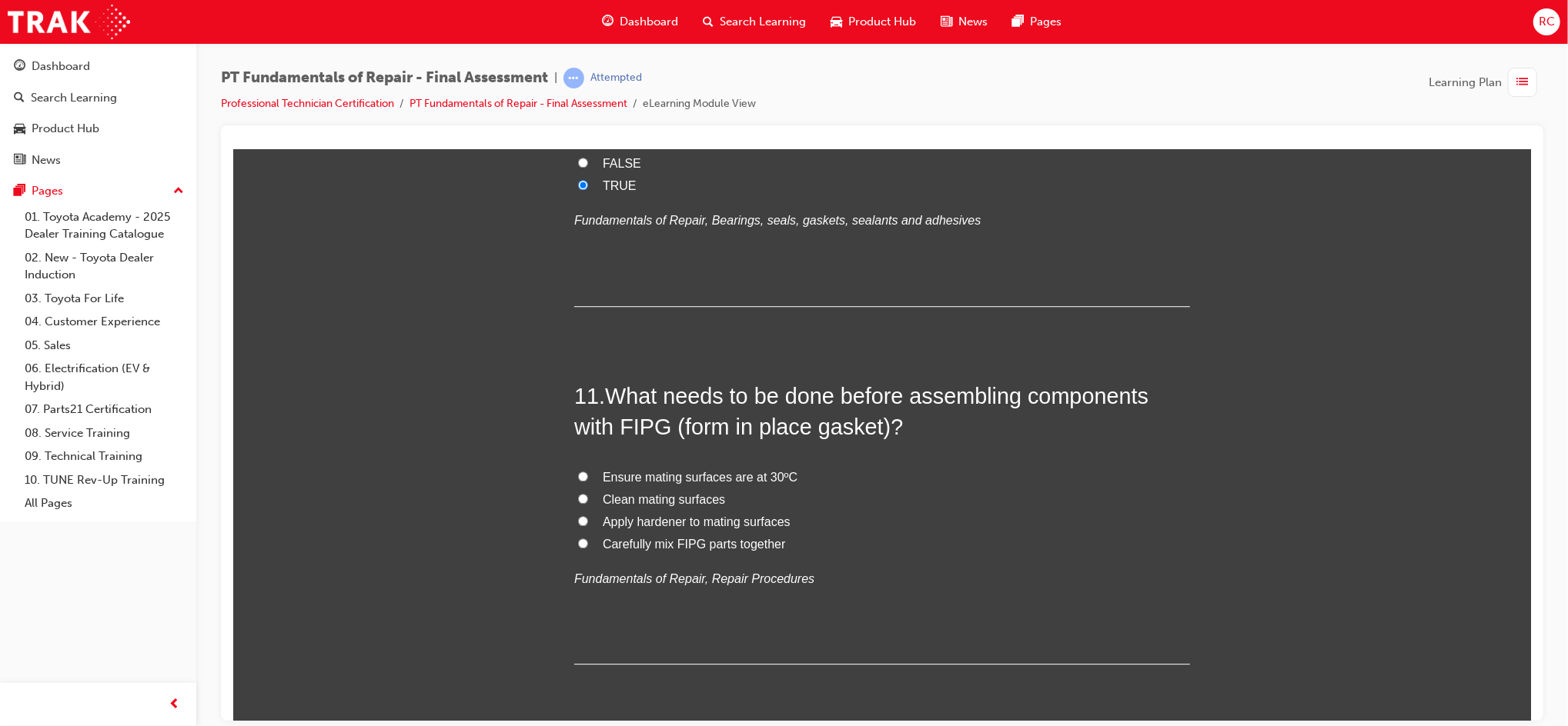
scroll to position [3487, 0]
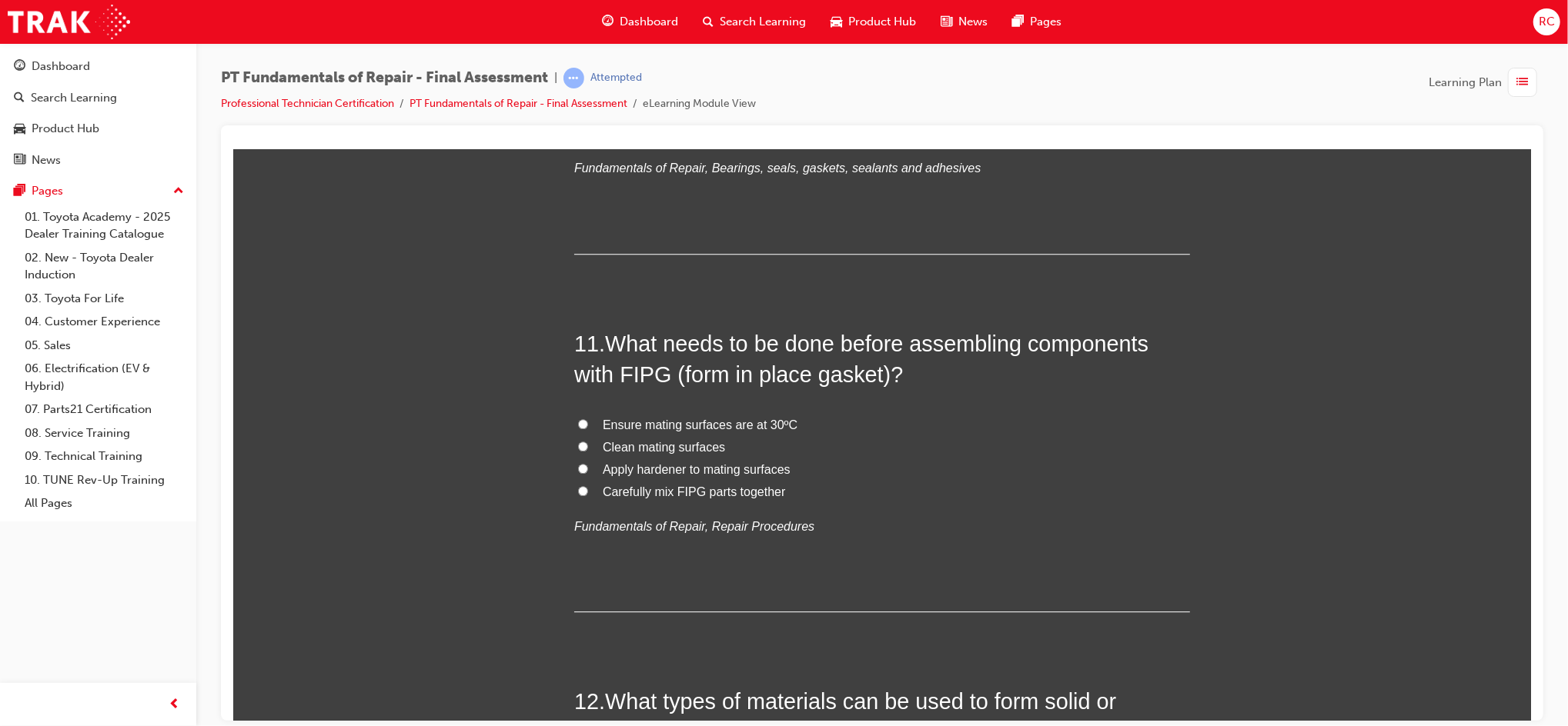
click at [699, 455] on label "Clean mating surfaces" at bounding box center [882, 447] width 616 height 22
click at [587, 451] on input "Clean mating surfaces" at bounding box center [582, 446] width 10 height 10
radio input "true"
click at [729, 494] on span "Carefully mix FIPG parts together" at bounding box center [692, 492] width 182 height 13
click at [587, 494] on input "Carefully mix FIPG parts together" at bounding box center [582, 490] width 10 height 10
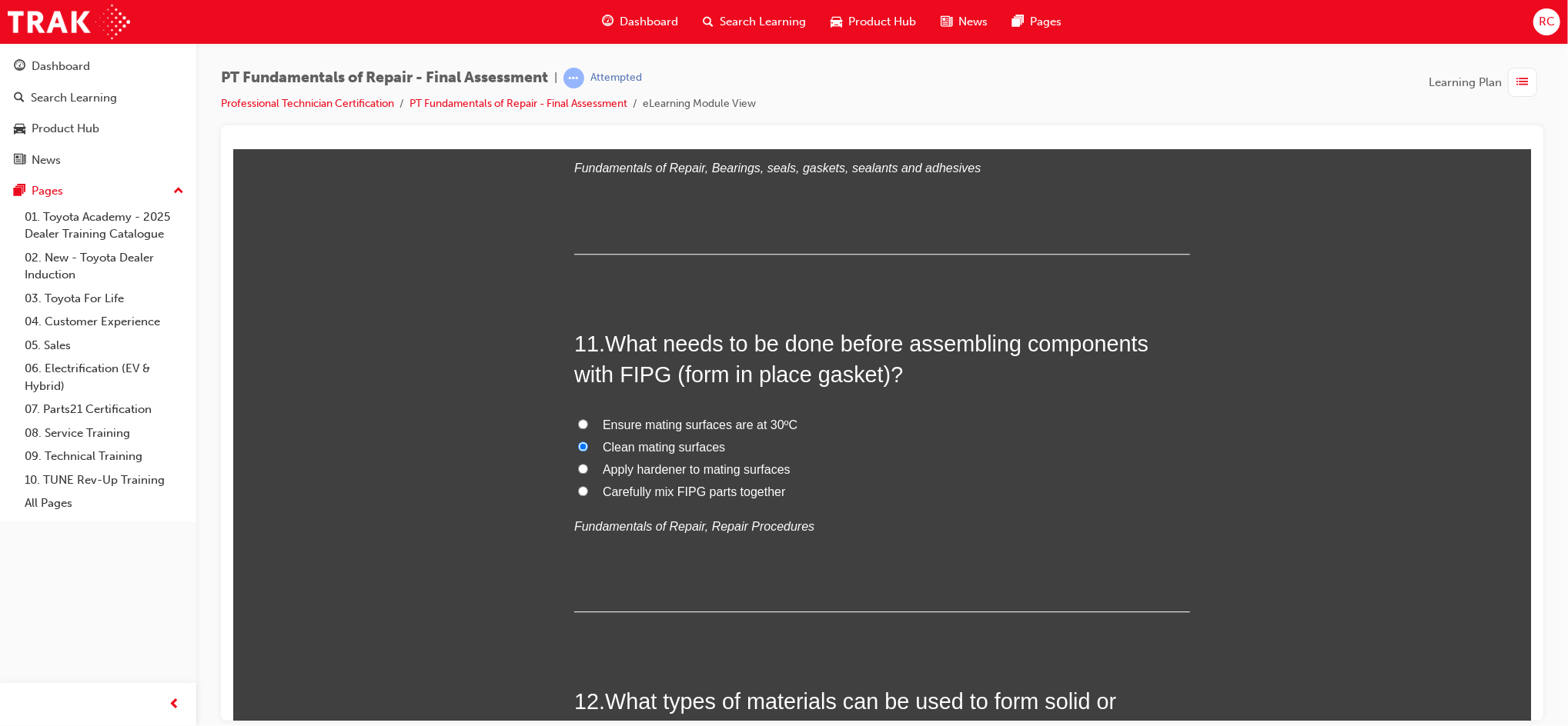
radio input "true"
click at [703, 451] on span "Clean mating surfaces" at bounding box center [662, 447] width 122 height 13
click at [587, 451] on input "Clean mating surfaces" at bounding box center [582, 446] width 10 height 10
radio input "true"
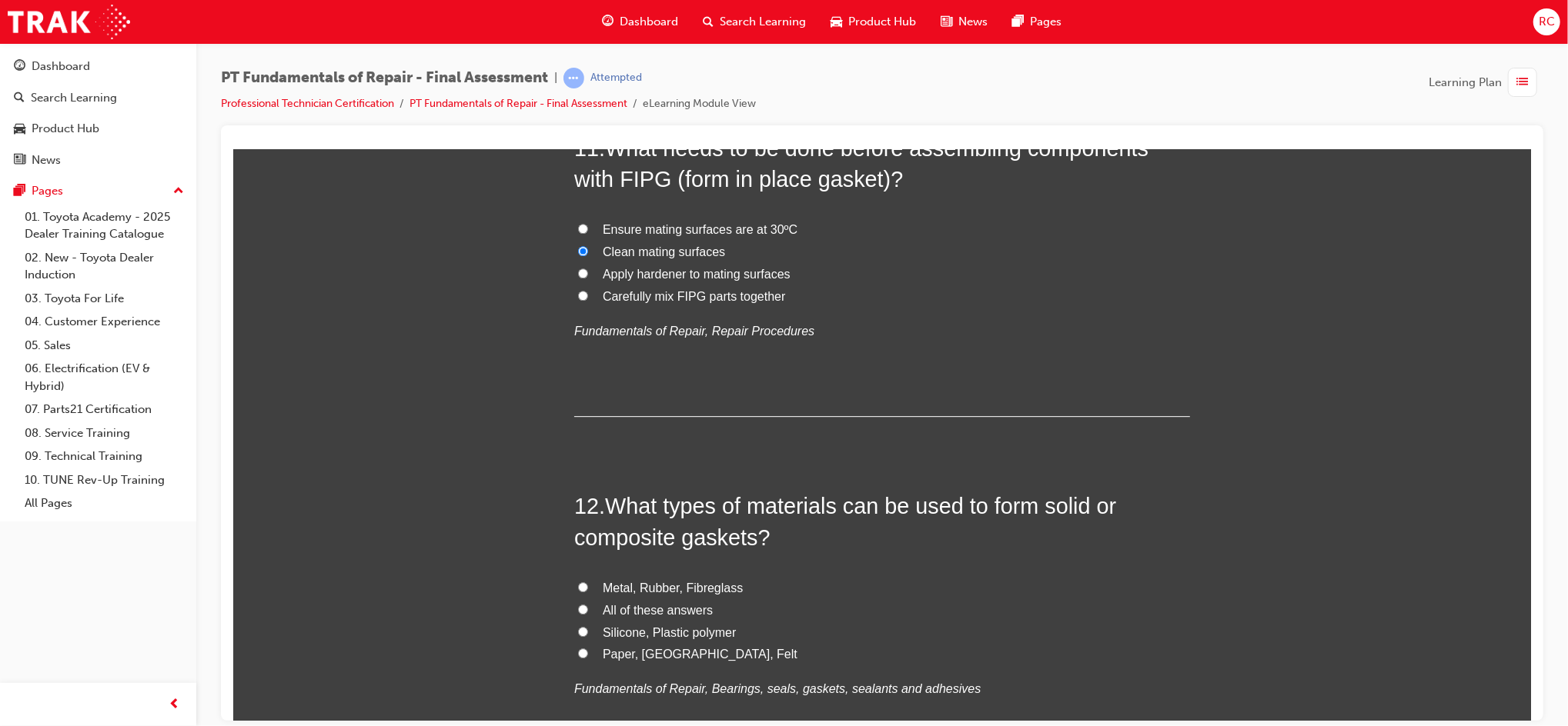
scroll to position [3693, 0]
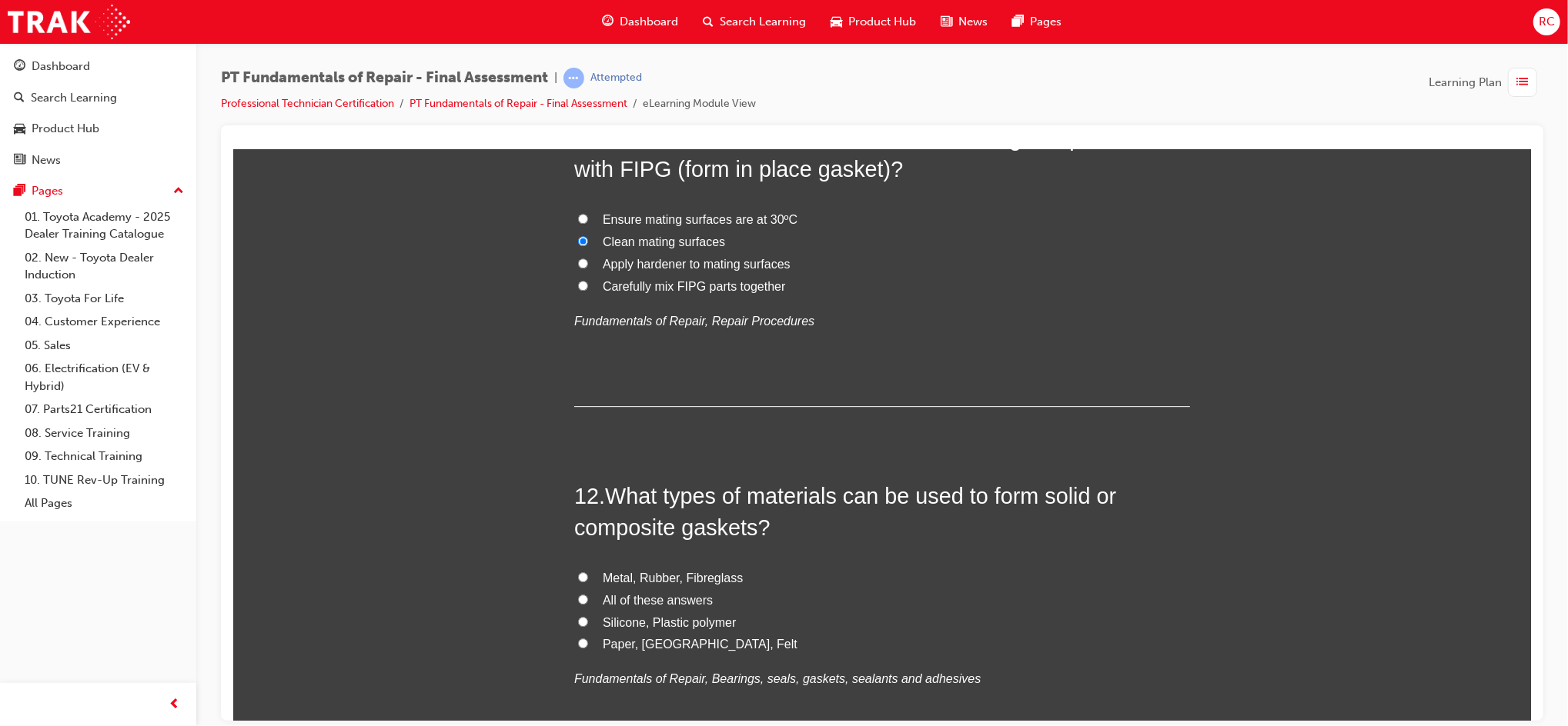
click at [661, 601] on span "All of these answers" at bounding box center [656, 600] width 110 height 13
click at [587, 601] on input "All of these answers" at bounding box center [582, 598] width 10 height 10
radio input "true"
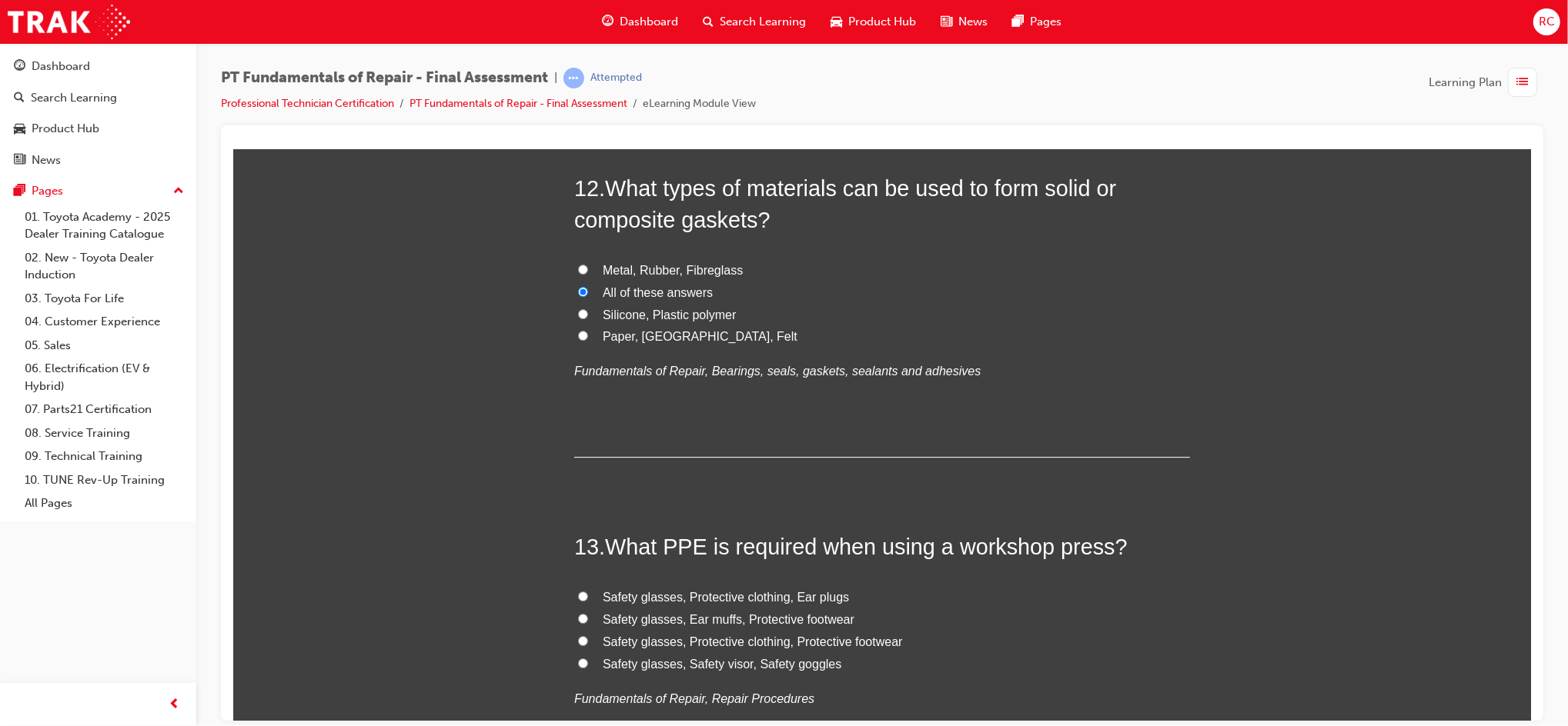
scroll to position [4103, 0]
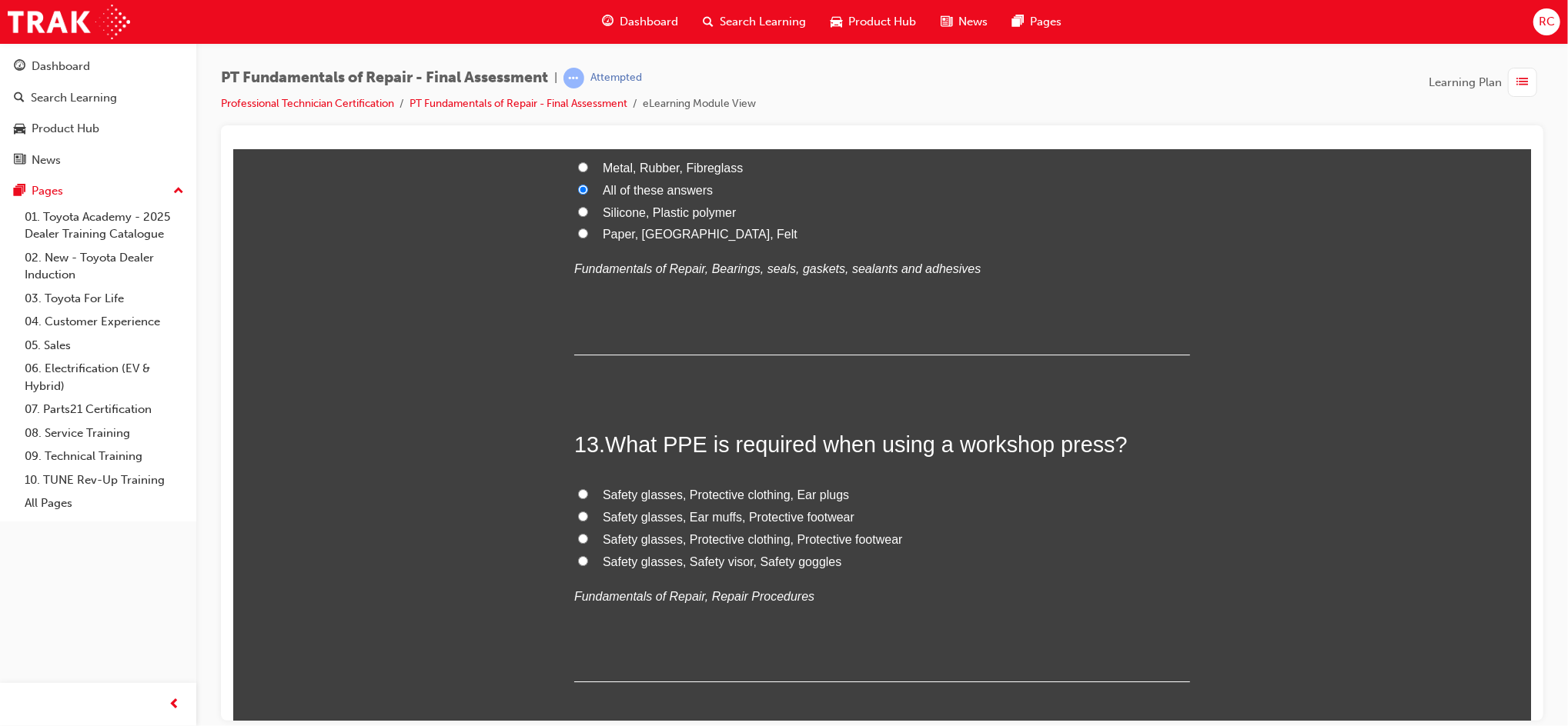
click at [758, 547] on label "Safety glasses, Protective clothing, Protective footwear" at bounding box center [882, 539] width 616 height 22
click at [587, 543] on input "Safety glasses, Protective clothing, Protective footwear" at bounding box center [582, 538] width 10 height 10
radio input "true"
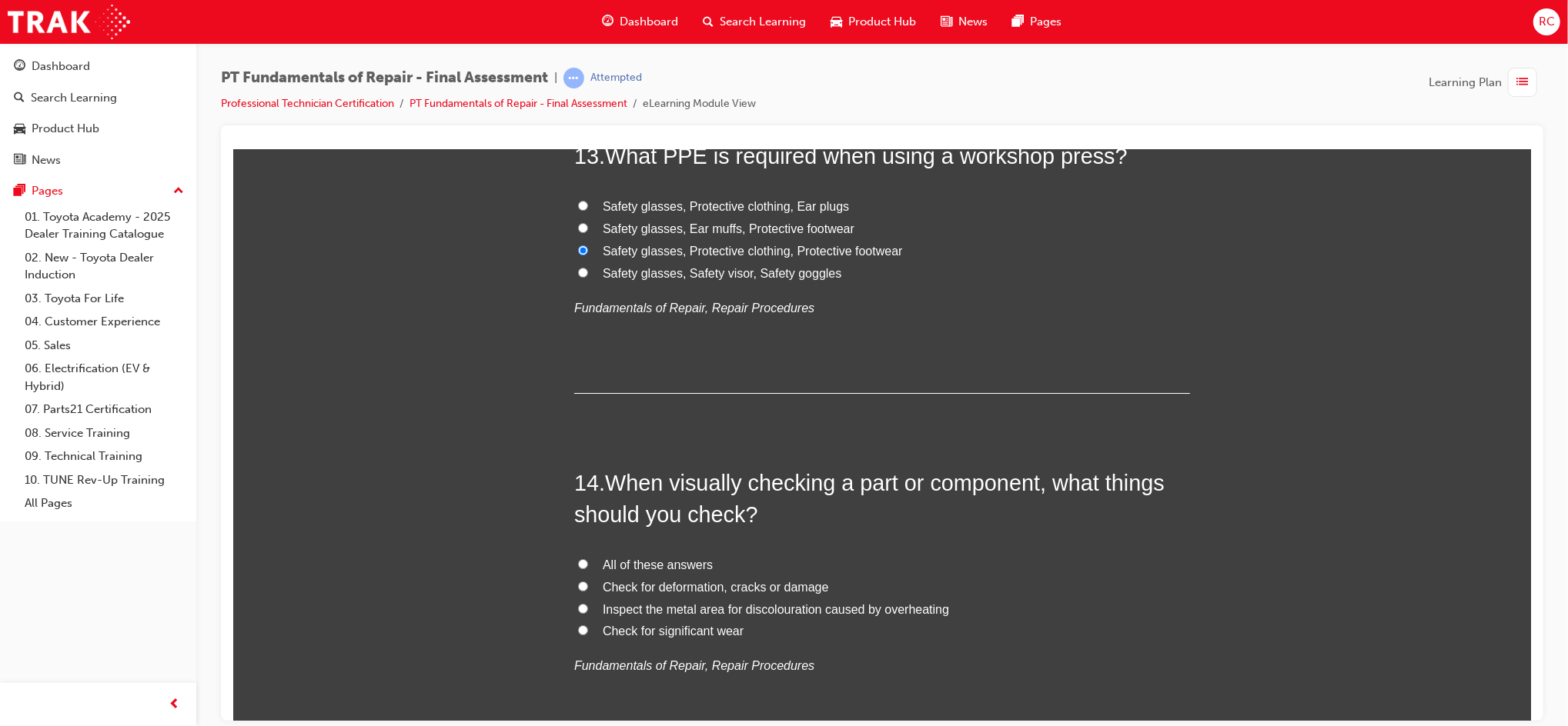
scroll to position [4410, 0]
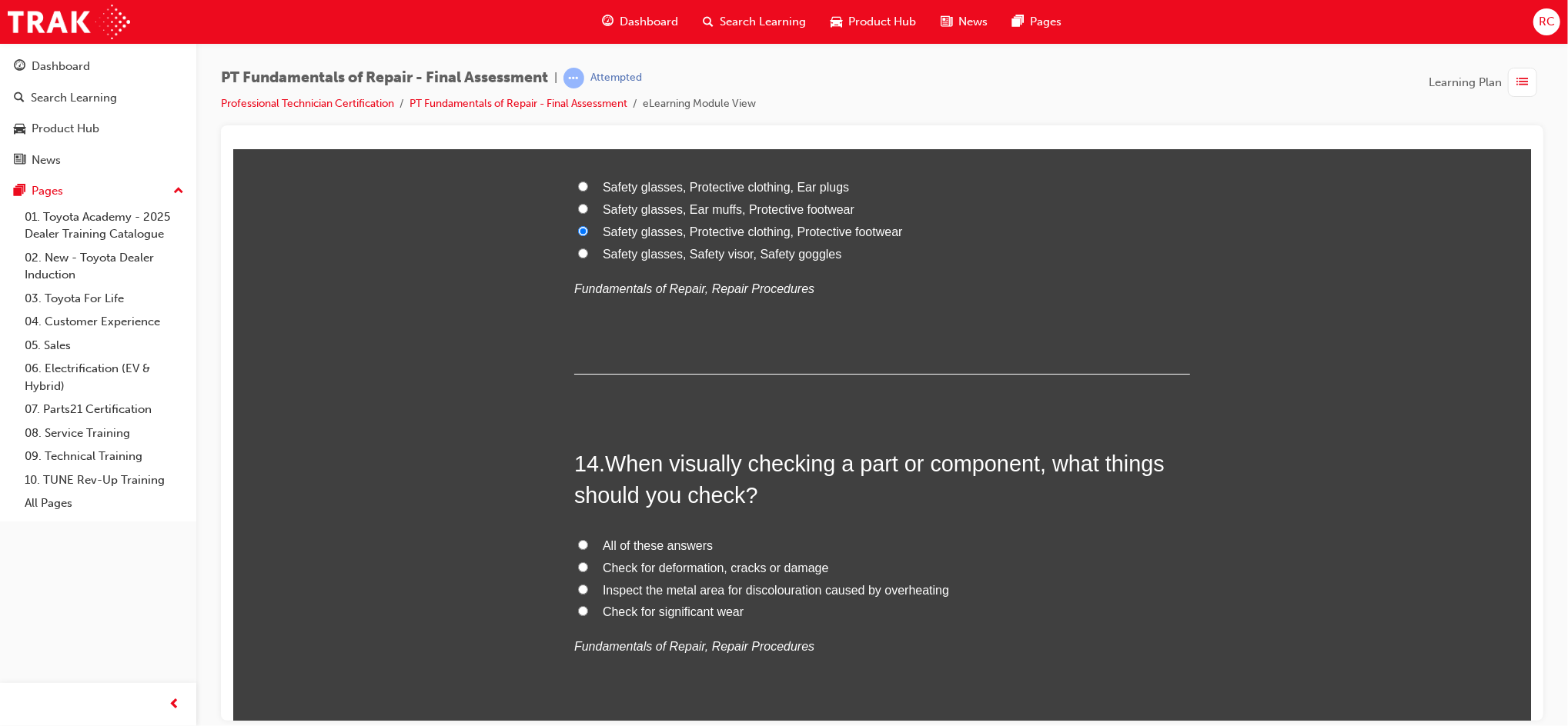
click at [682, 538] on span "All of these answers" at bounding box center [656, 545] width 110 height 13
click at [587, 539] on input "All of these answers" at bounding box center [582, 544] width 10 height 10
radio input "true"
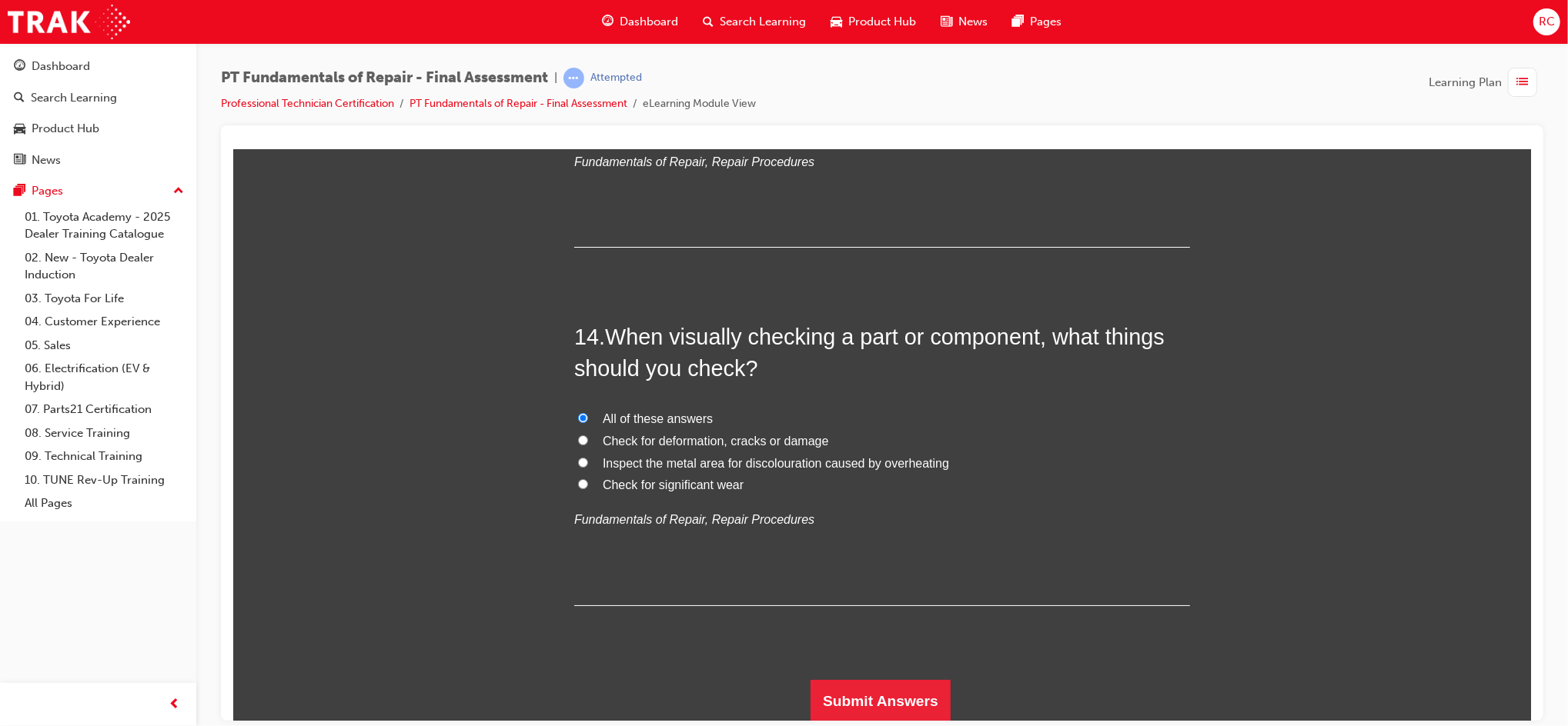
scroll to position [4539, 0]
click at [892, 697] on button "Submit Answers" at bounding box center [879, 698] width 140 height 43
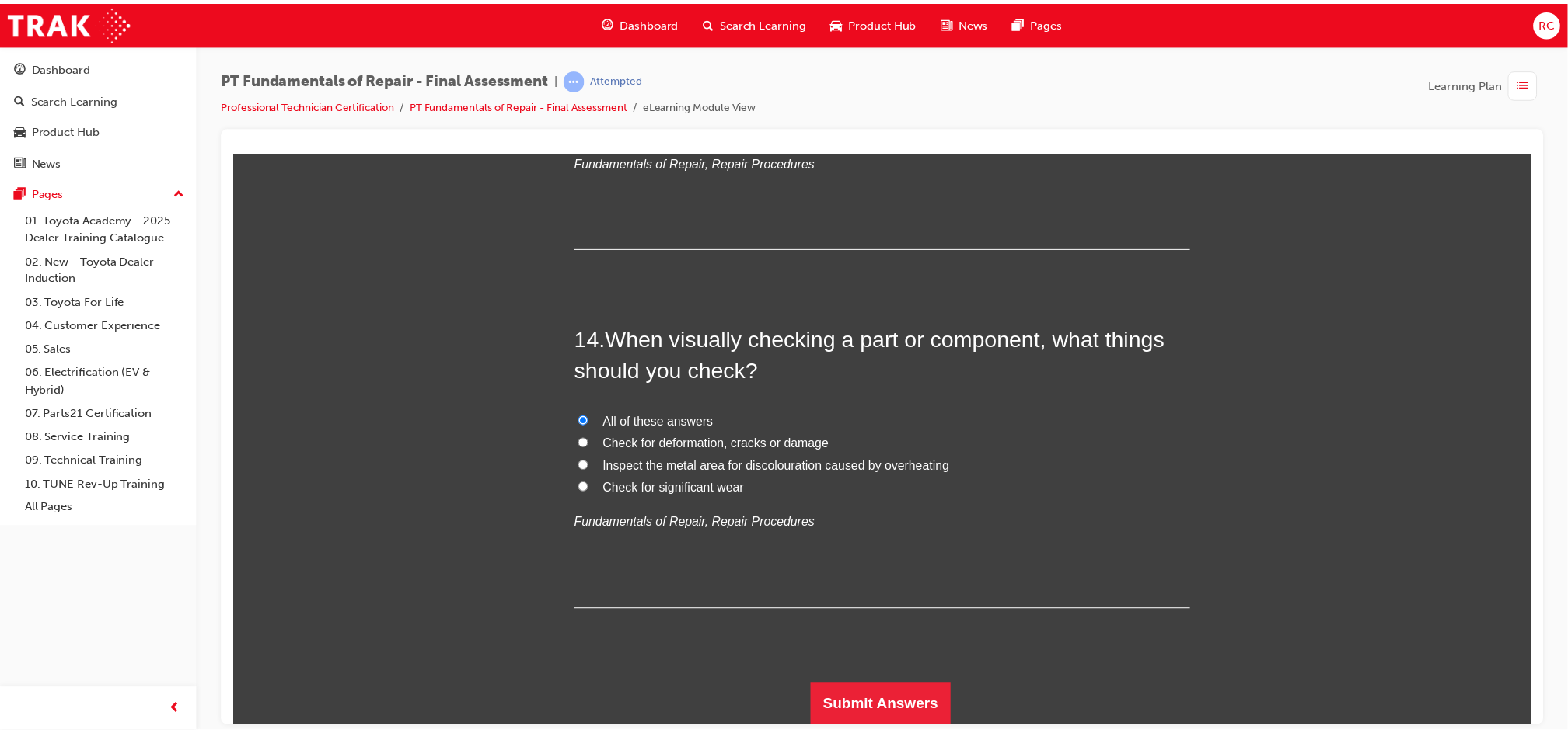
scroll to position [0, 0]
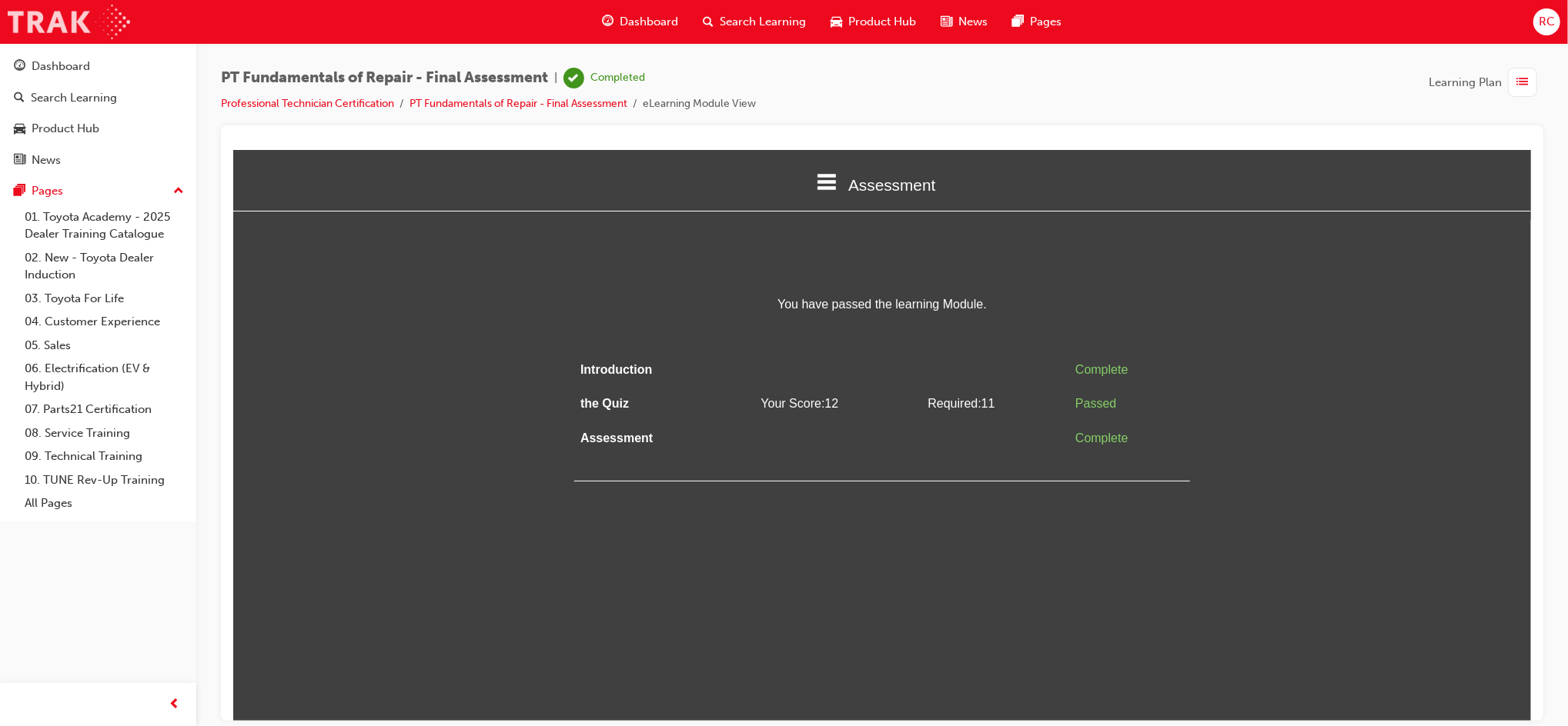
click at [48, 23] on img at bounding box center [69, 22] width 122 height 34
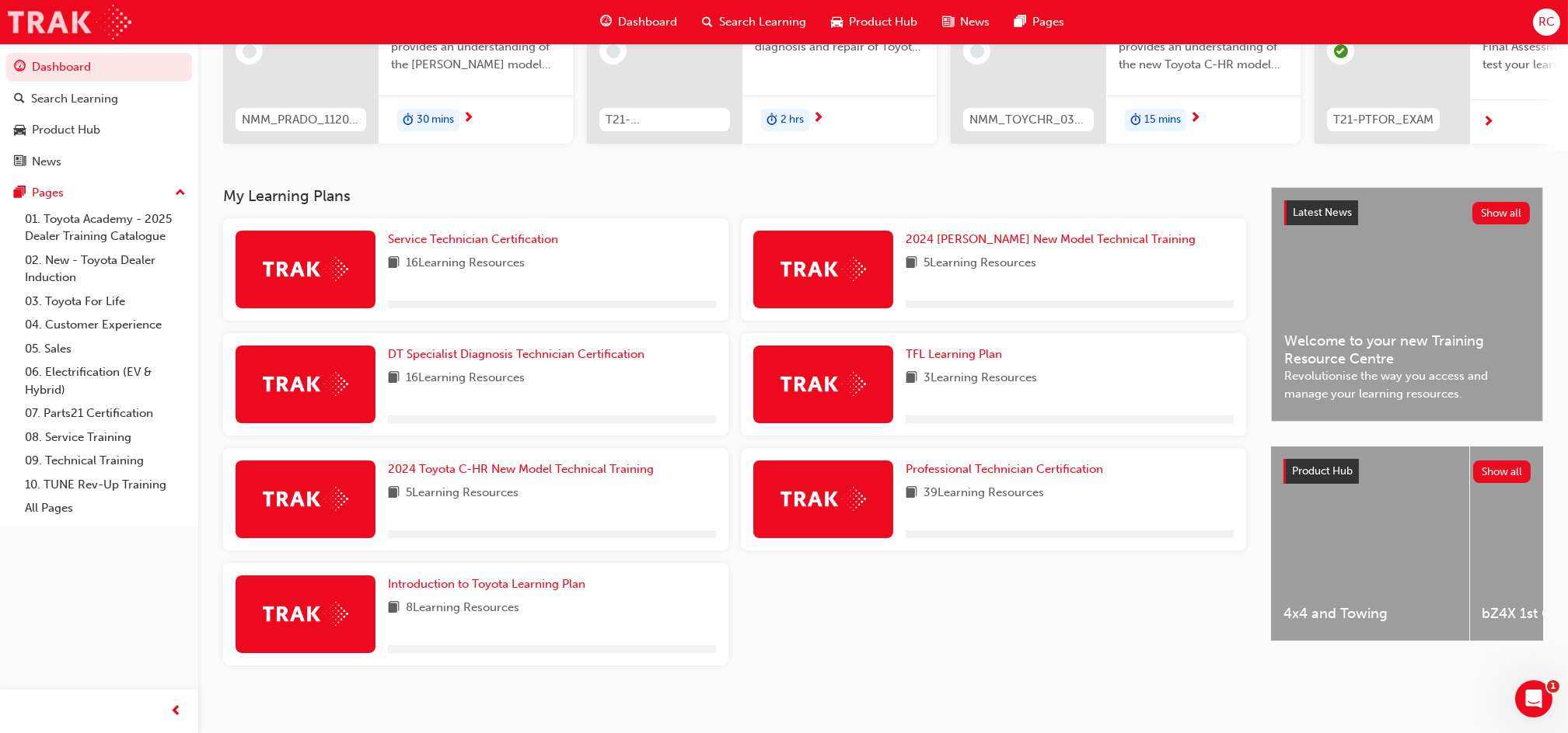
scroll to position [221, 0]
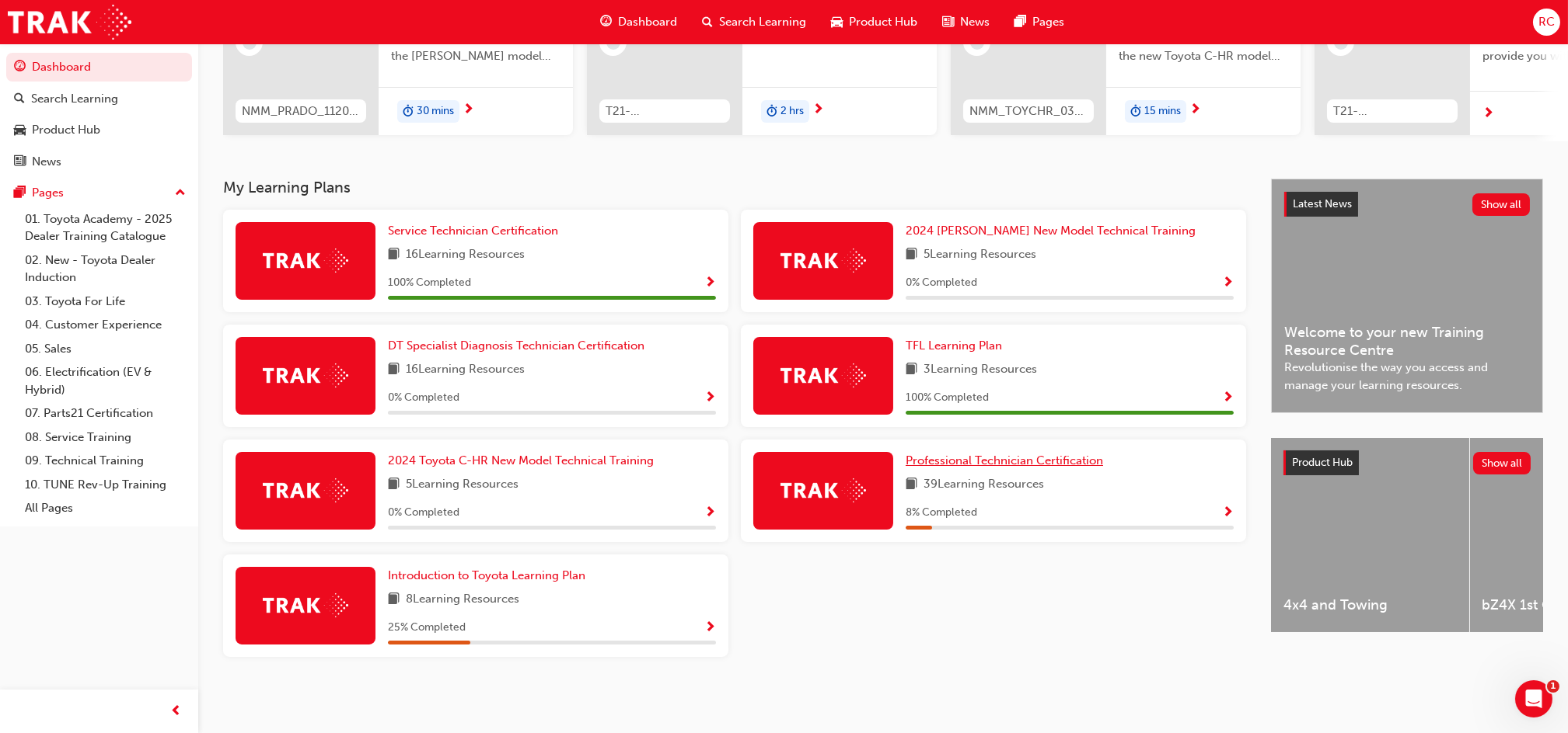
click at [1057, 458] on span "Professional Technician Certification" at bounding box center [1004, 461] width 197 height 14
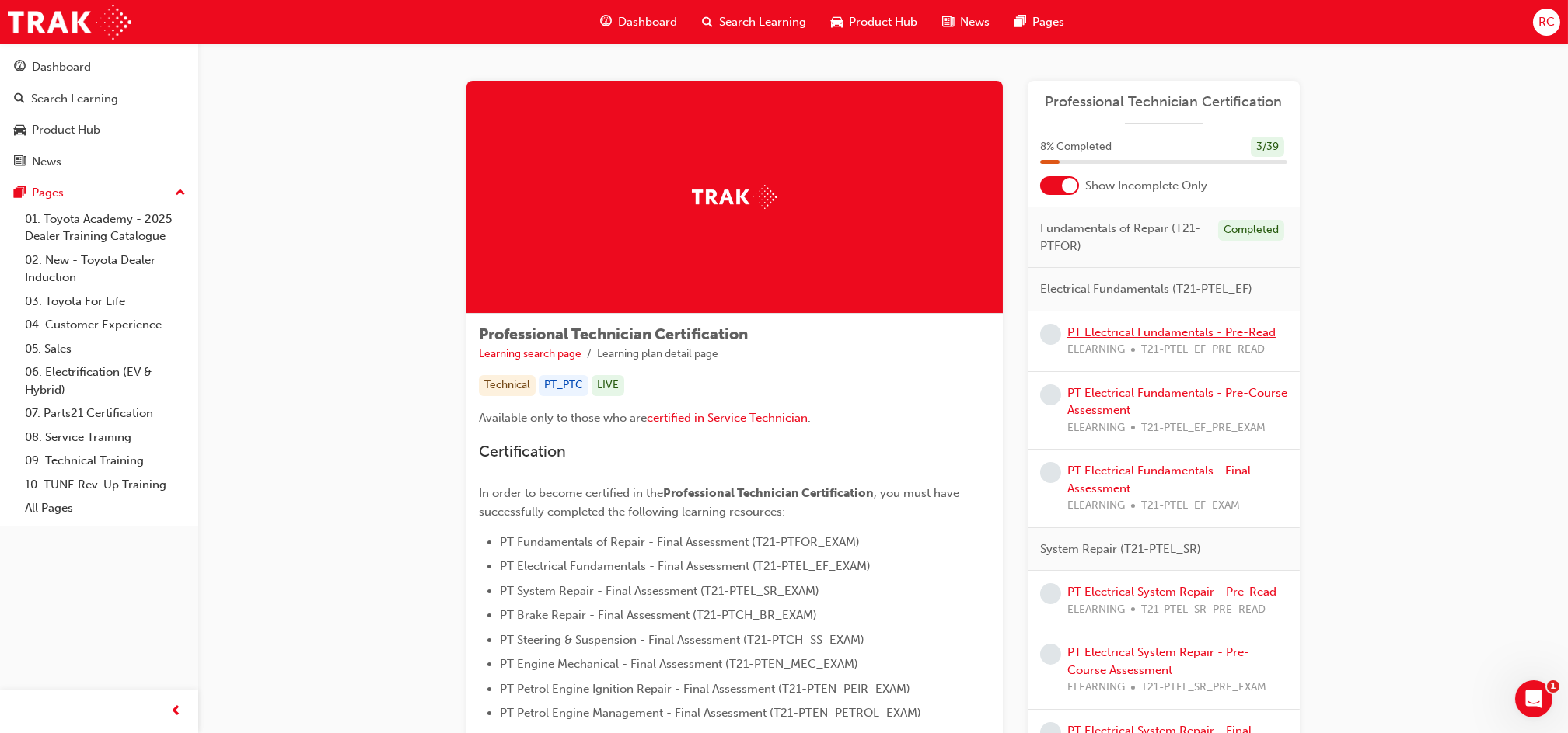
click at [1169, 336] on link "PT Electrical Fundamentals - Pre-Read" at bounding box center [1171, 332] width 208 height 14
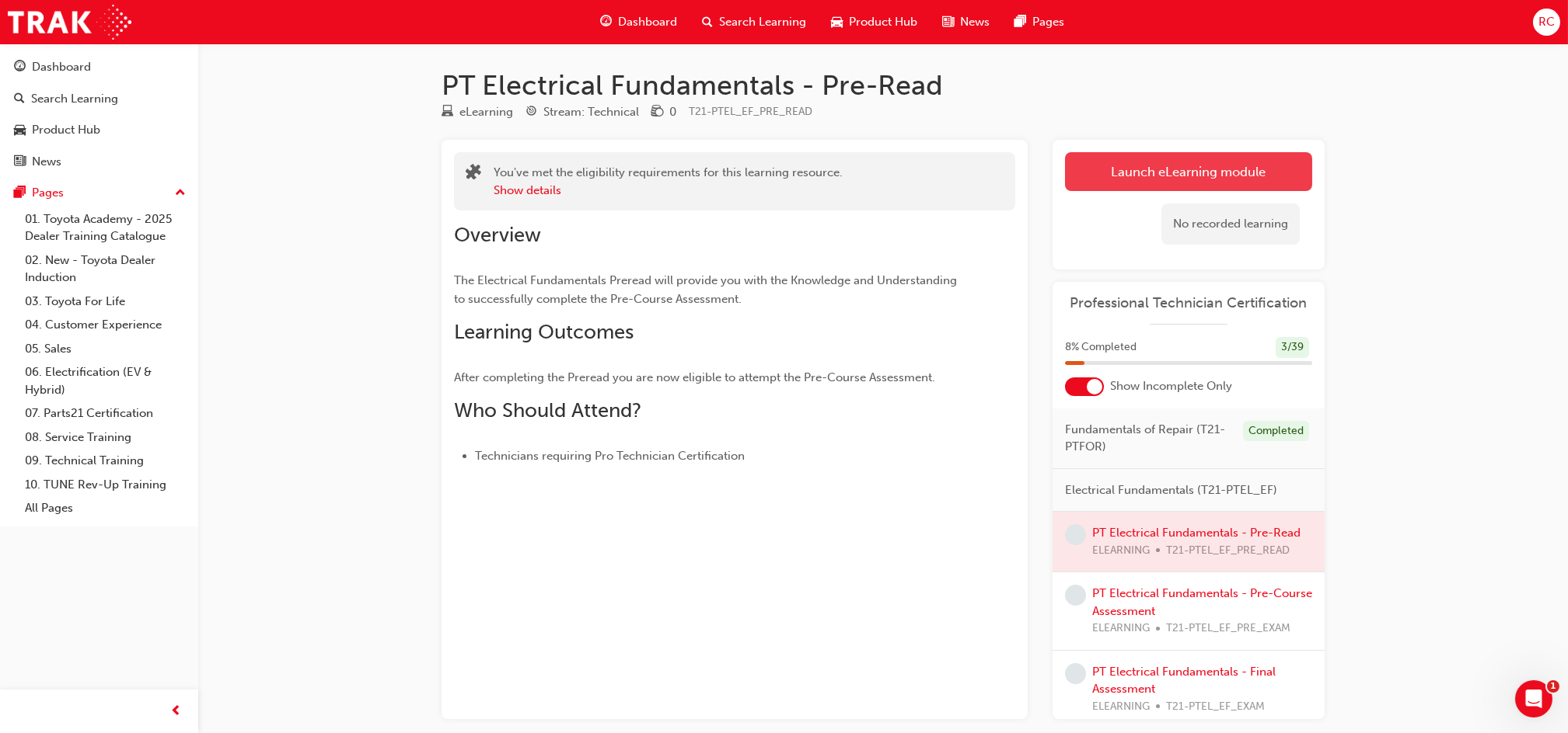
click at [1148, 188] on link "Launch eLearning module" at bounding box center [1188, 171] width 247 height 38
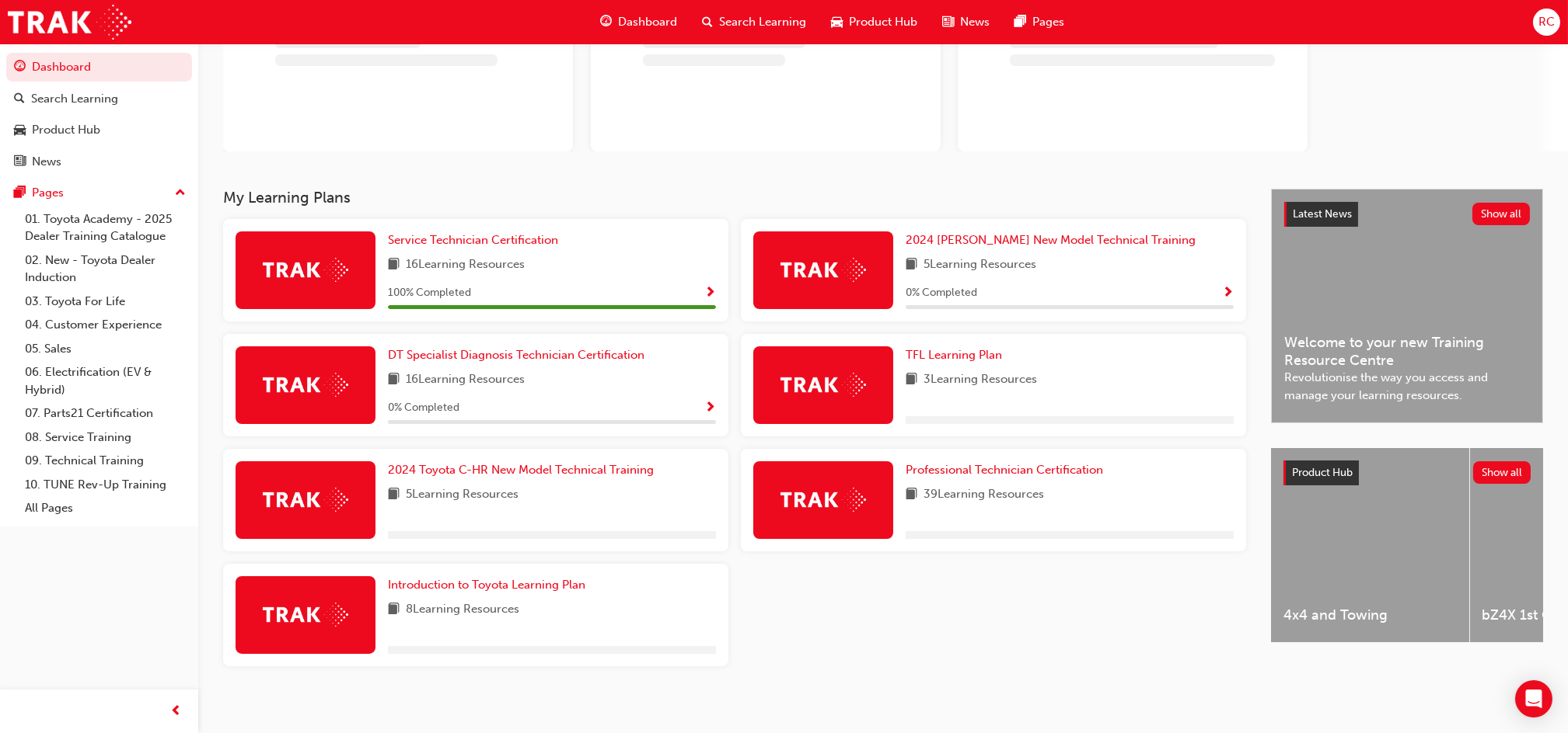
scroll to position [160, 0]
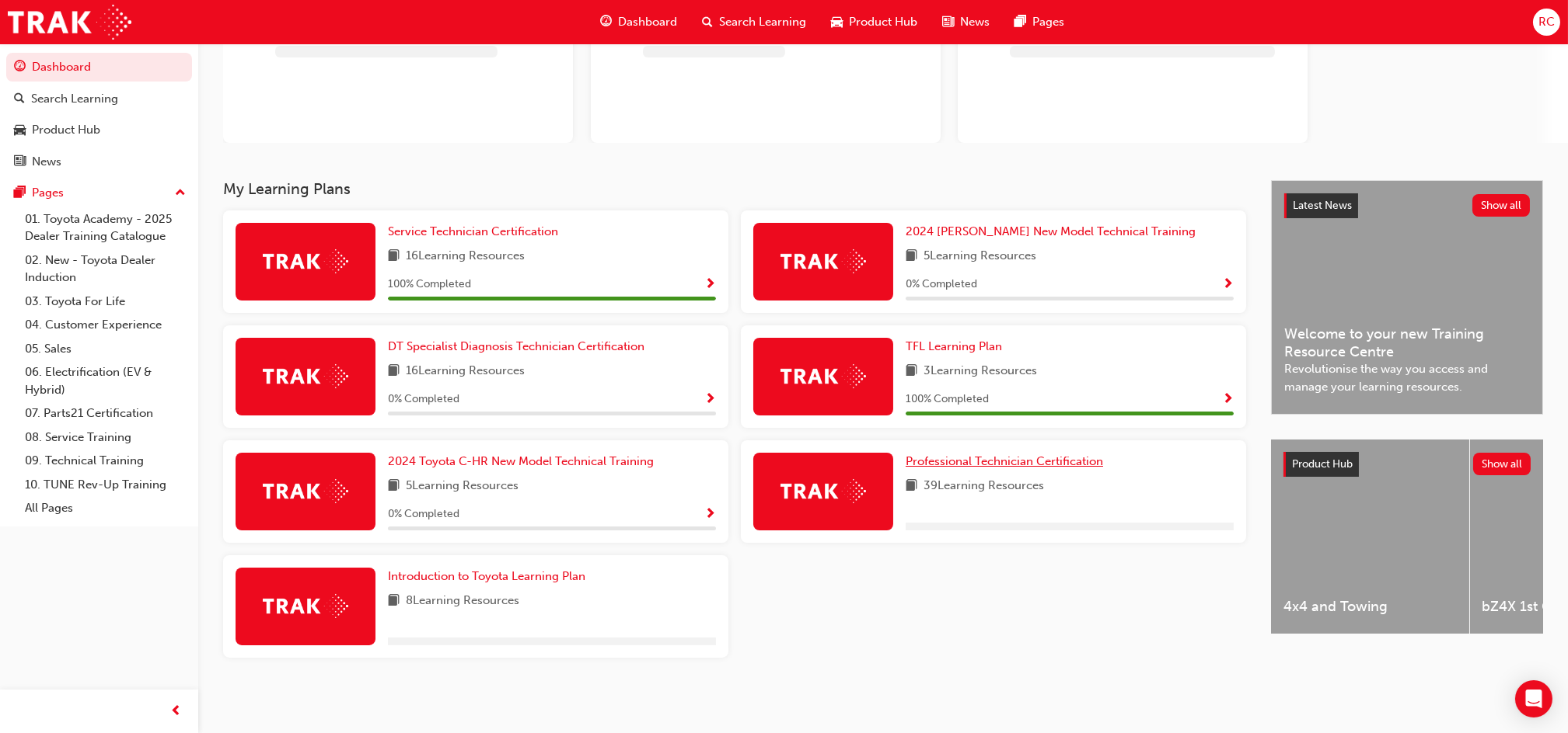
click at [995, 462] on span "Professional Technician Certification" at bounding box center [1004, 461] width 197 height 14
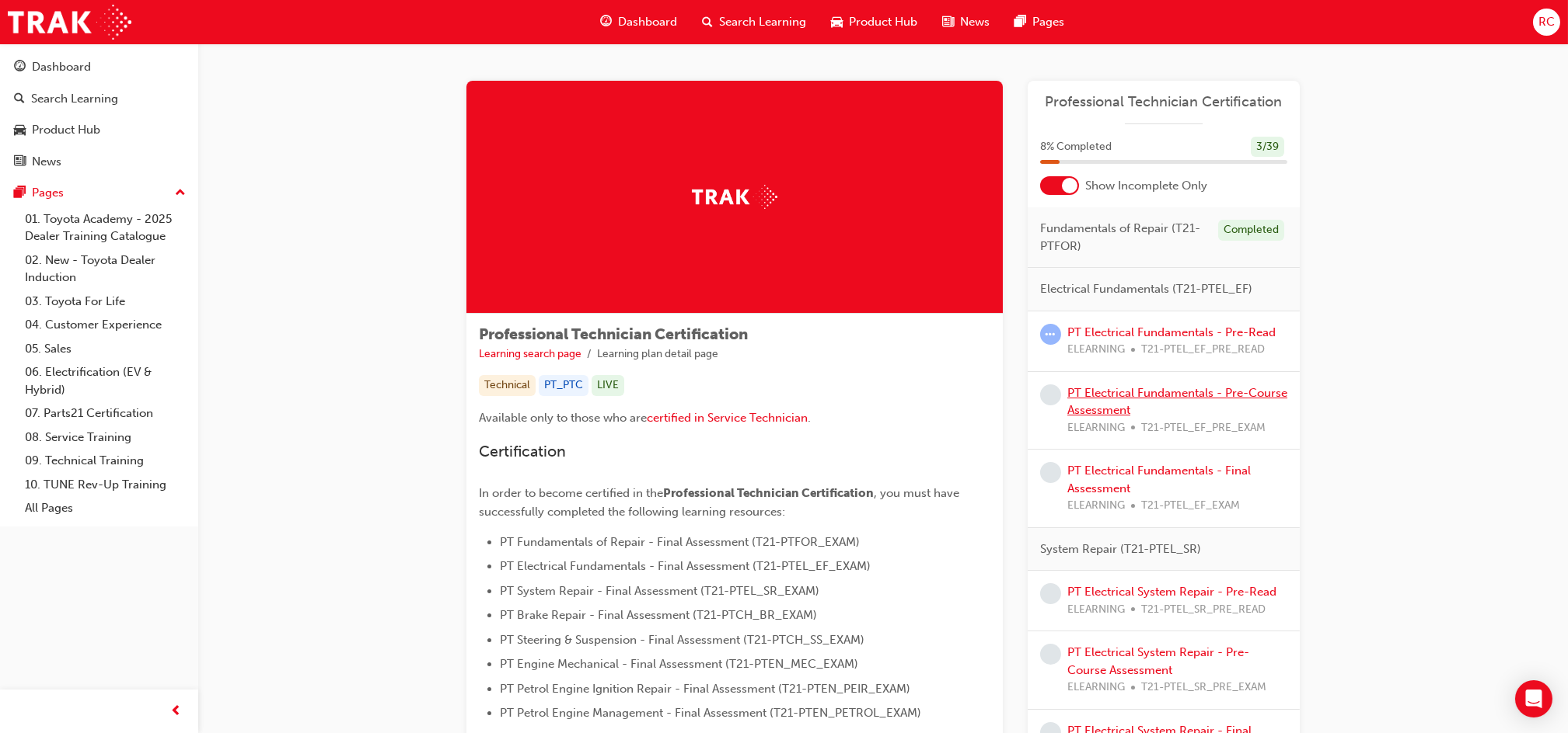
click at [1120, 399] on link "PT Electrical Fundamentals - Pre-Course Assessment" at bounding box center [1177, 401] width 220 height 32
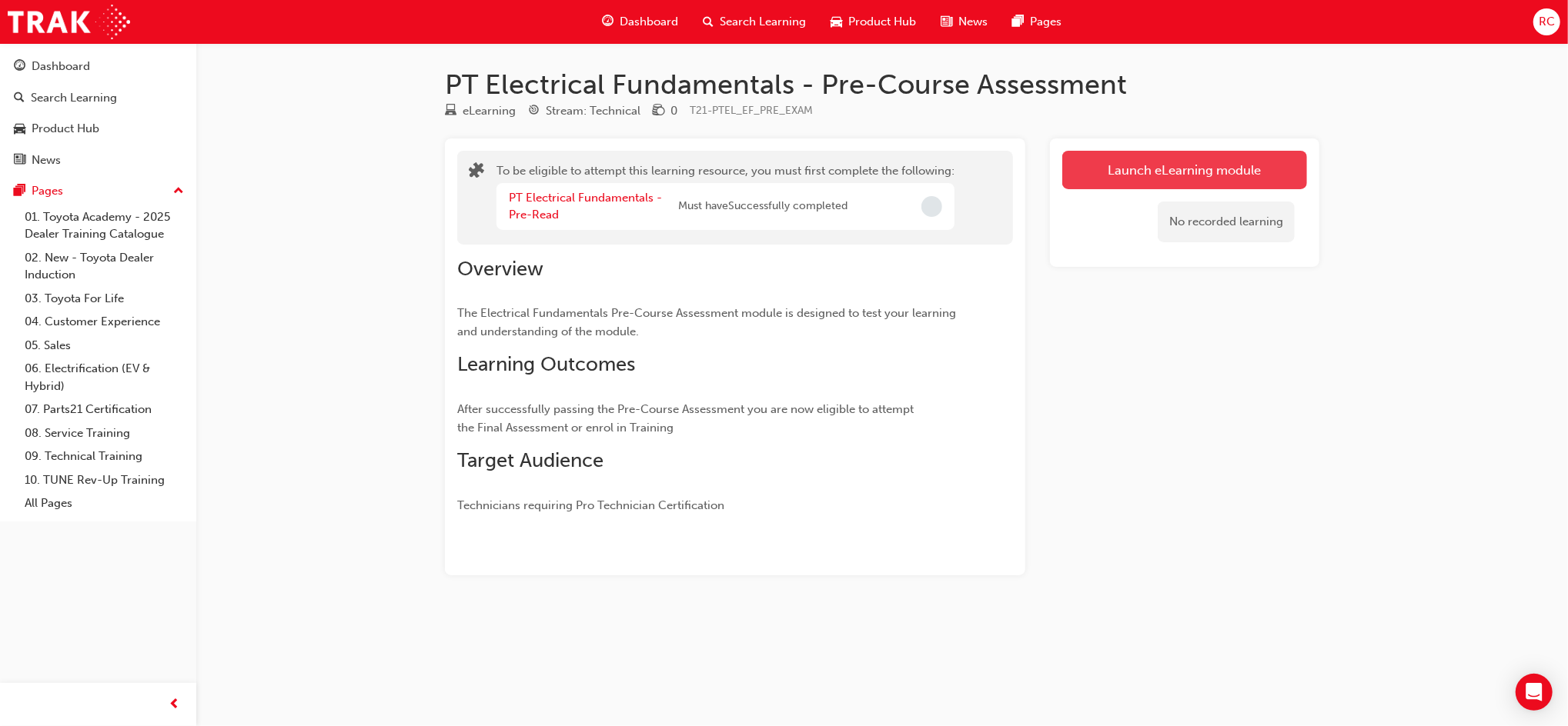
click at [1192, 177] on button "Launch eLearning module" at bounding box center [1184, 170] width 245 height 38
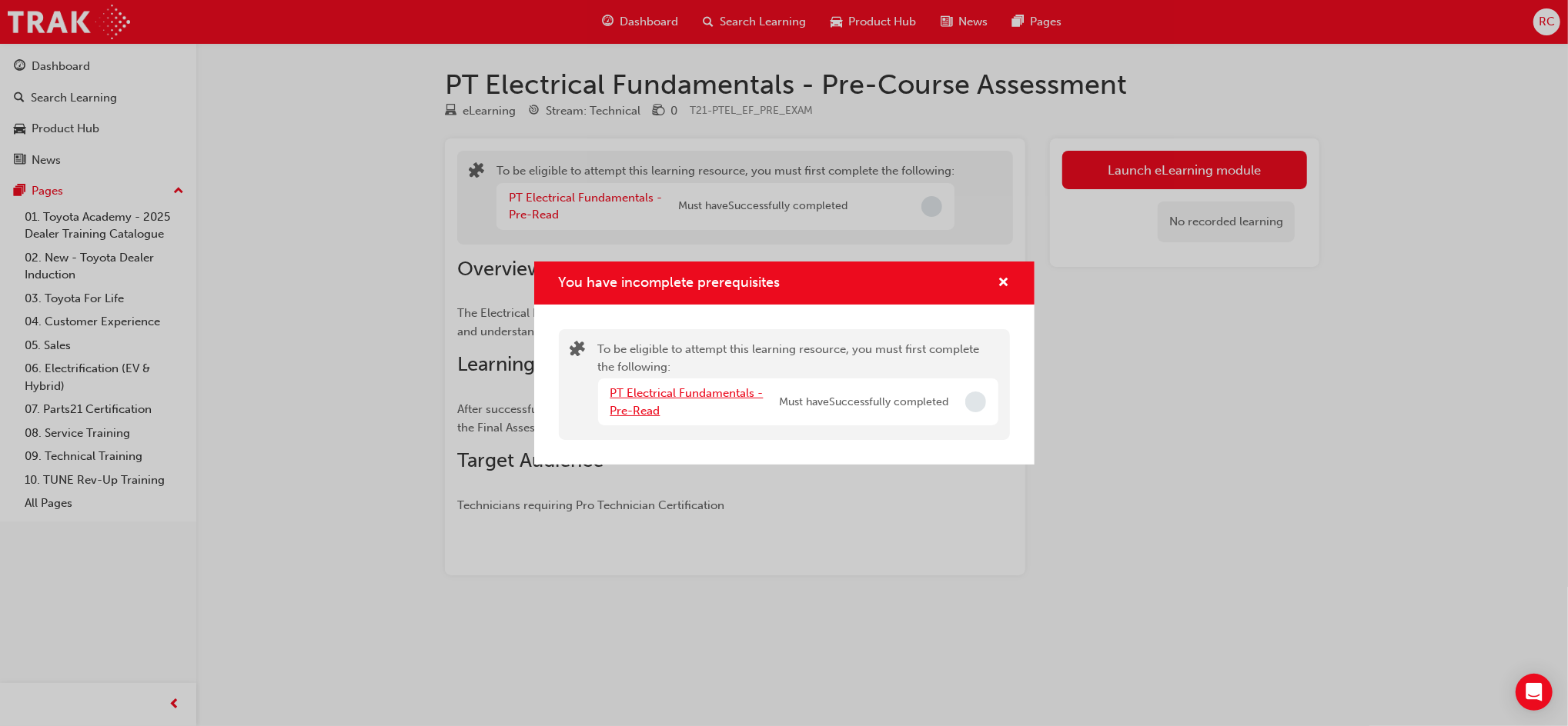
click at [715, 388] on link "PT Electrical Fundamentals - Pre-Read" at bounding box center [686, 401] width 153 height 31
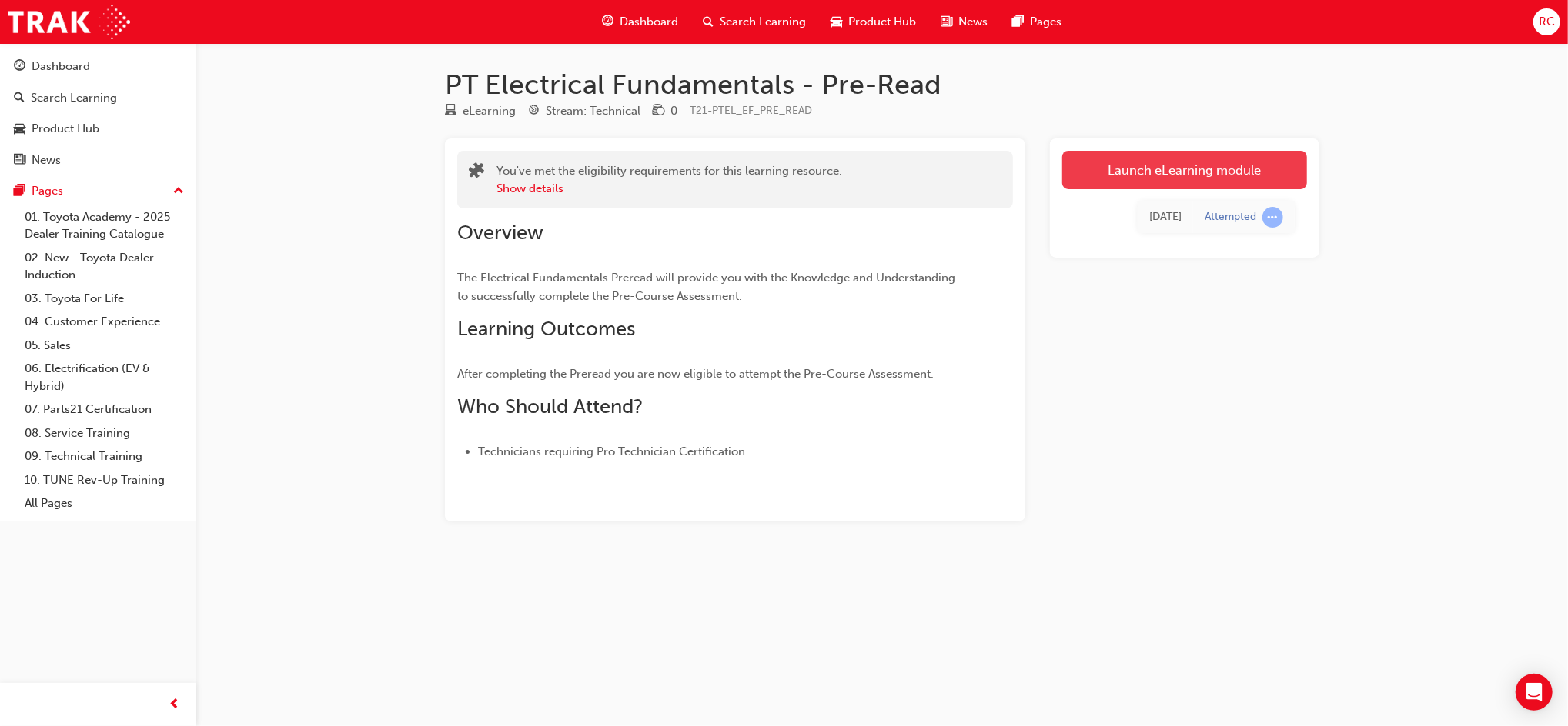
click at [1179, 162] on link "Launch eLearning module" at bounding box center [1184, 170] width 245 height 38
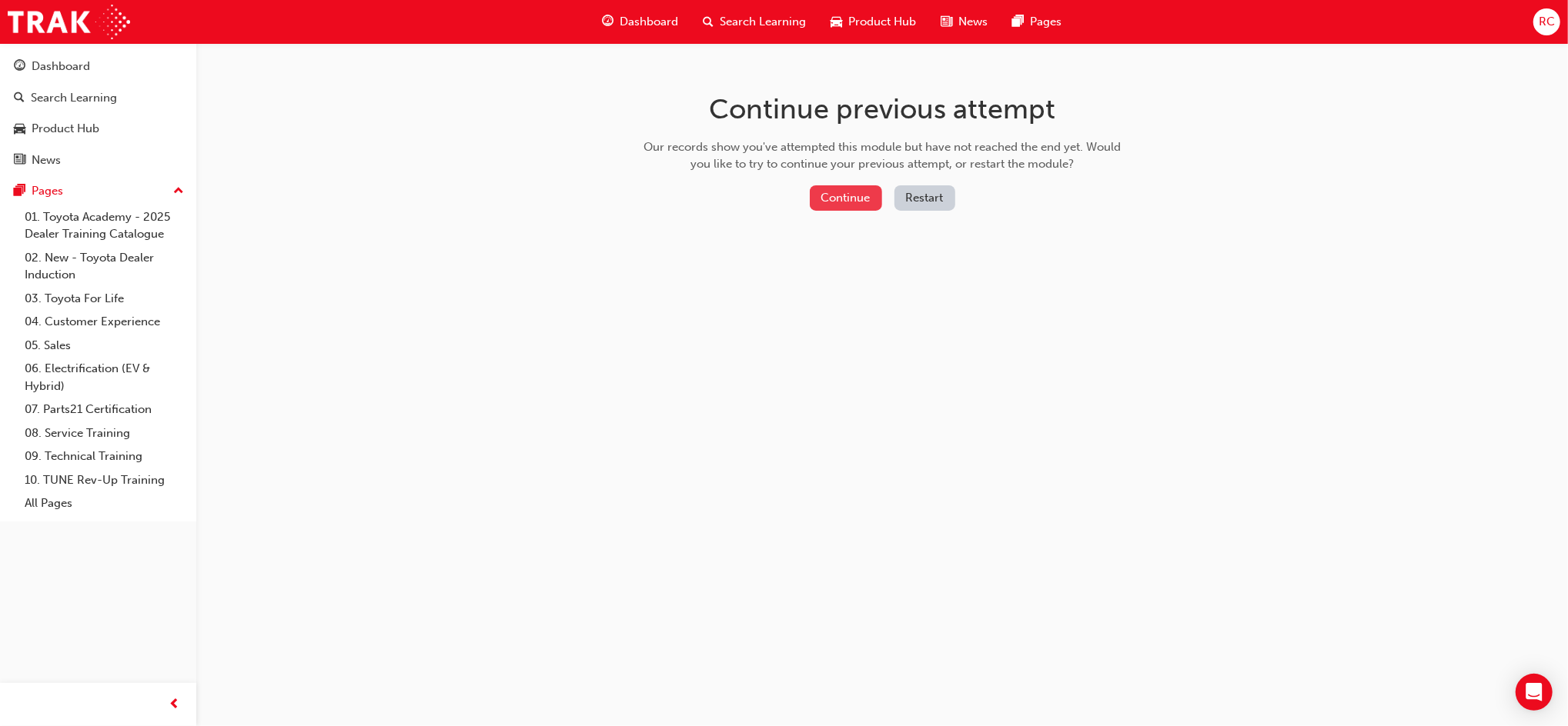
click at [842, 199] on button "Continue" at bounding box center [845, 198] width 72 height 26
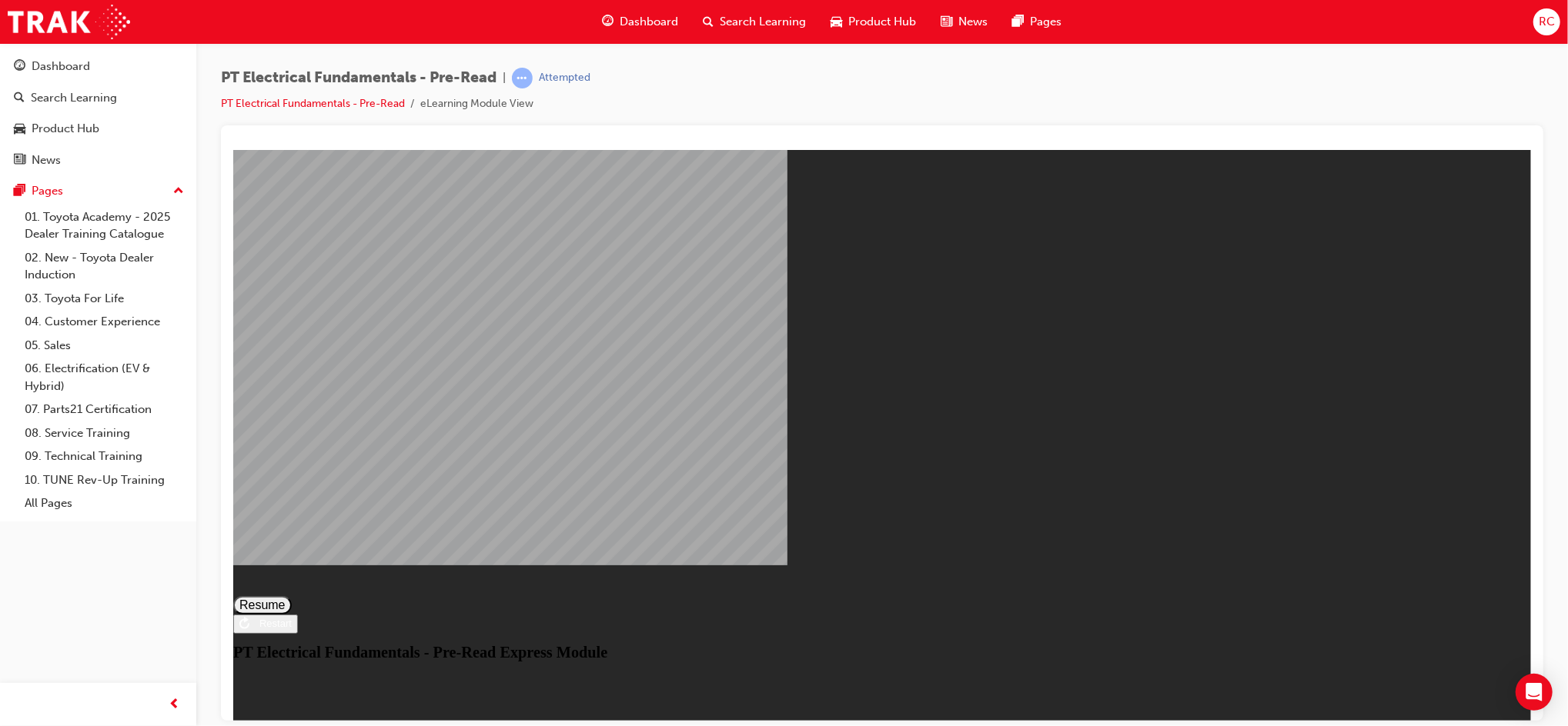
click at [291, 595] on button "Resume" at bounding box center [261, 604] width 58 height 18
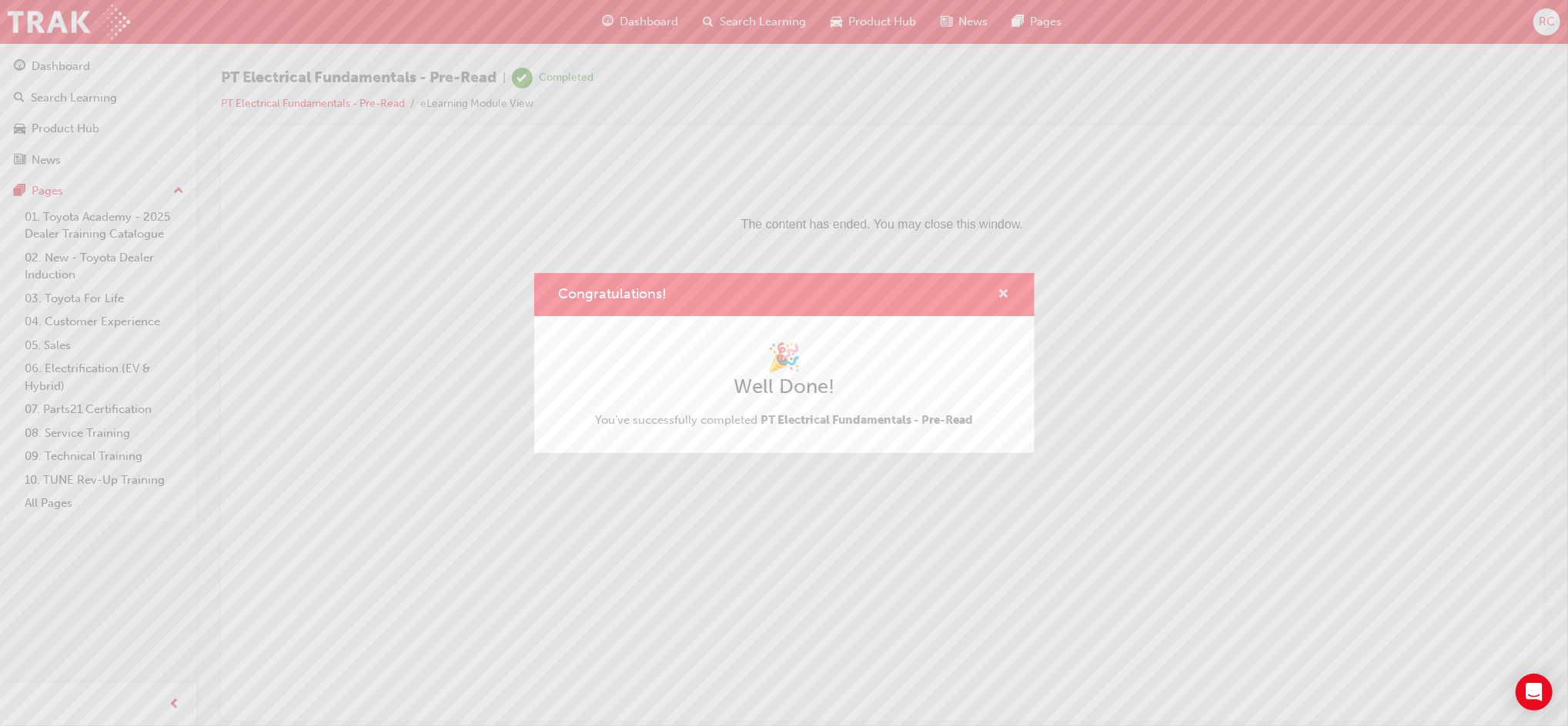
click at [1006, 292] on span "cross-icon" at bounding box center [1004, 295] width 11 height 14
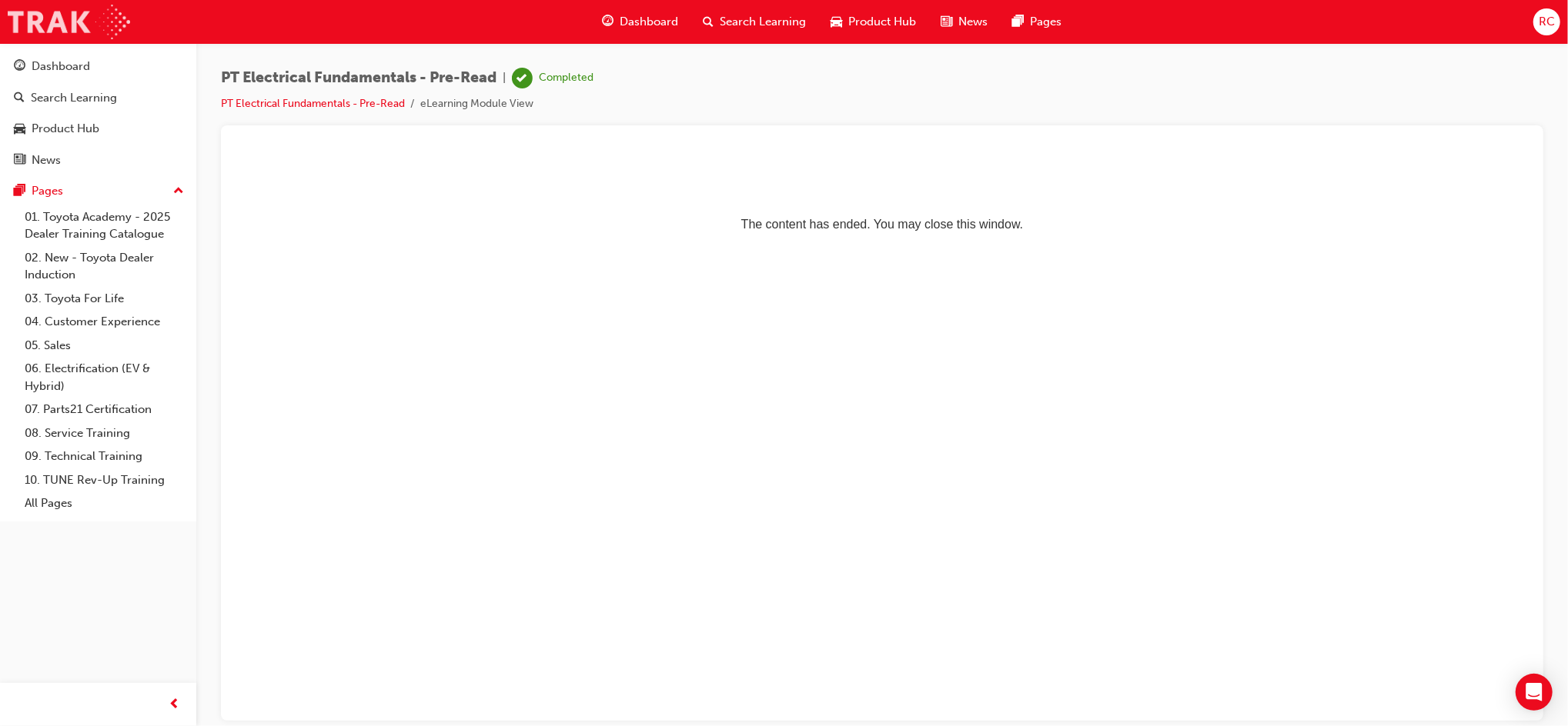
click at [109, 34] on img at bounding box center [69, 22] width 122 height 34
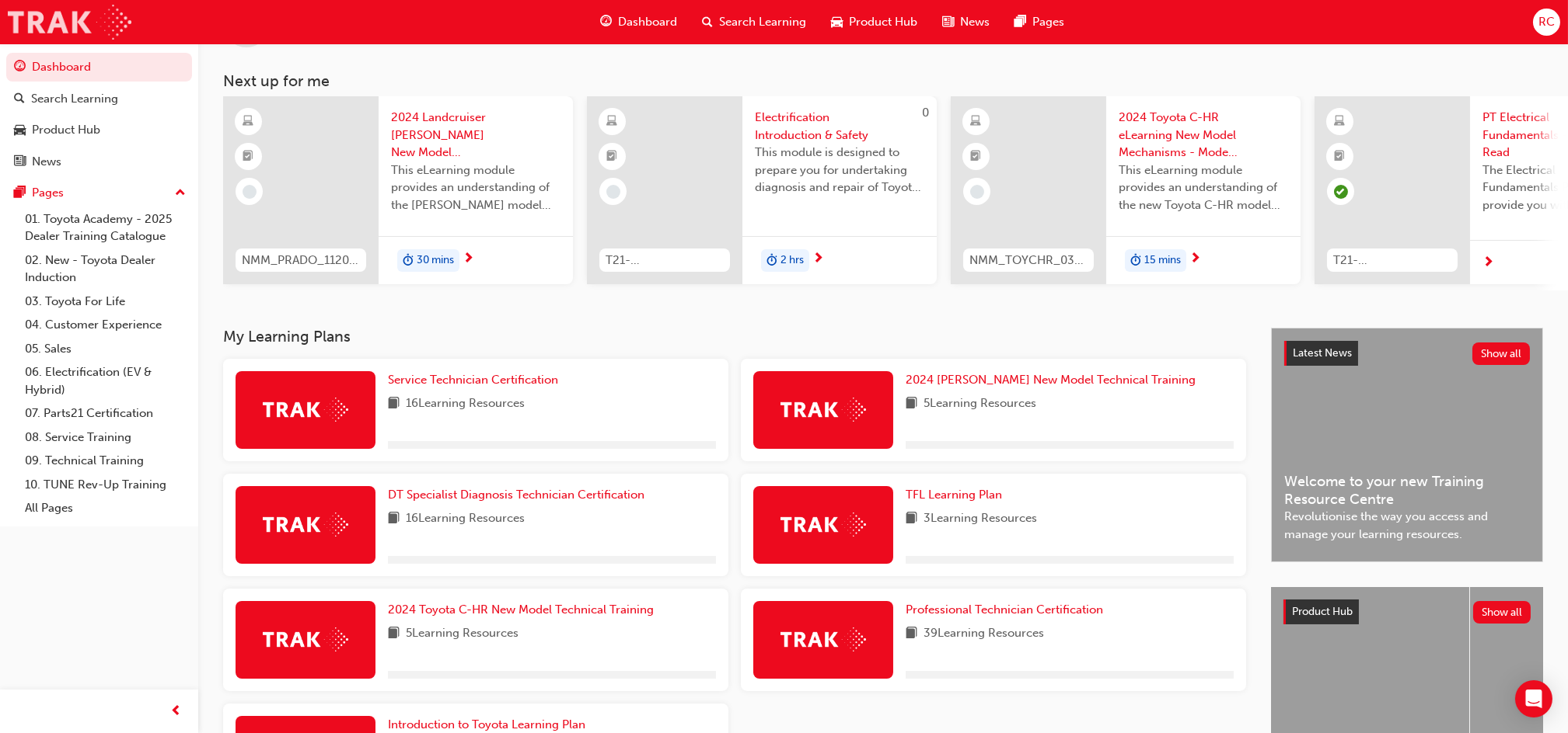
scroll to position [103, 0]
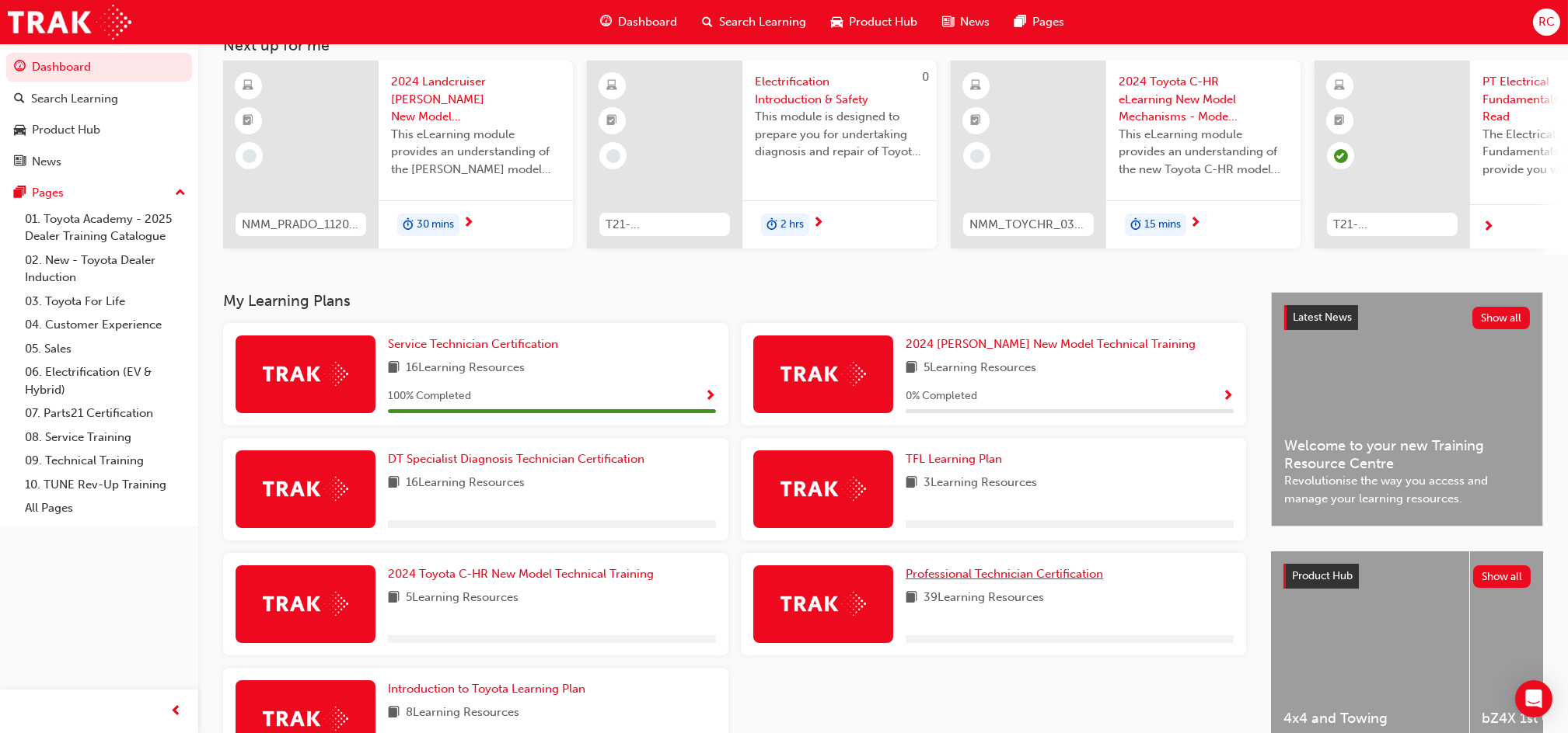
click at [1001, 579] on span "Professional Technician Certification" at bounding box center [1004, 573] width 197 height 14
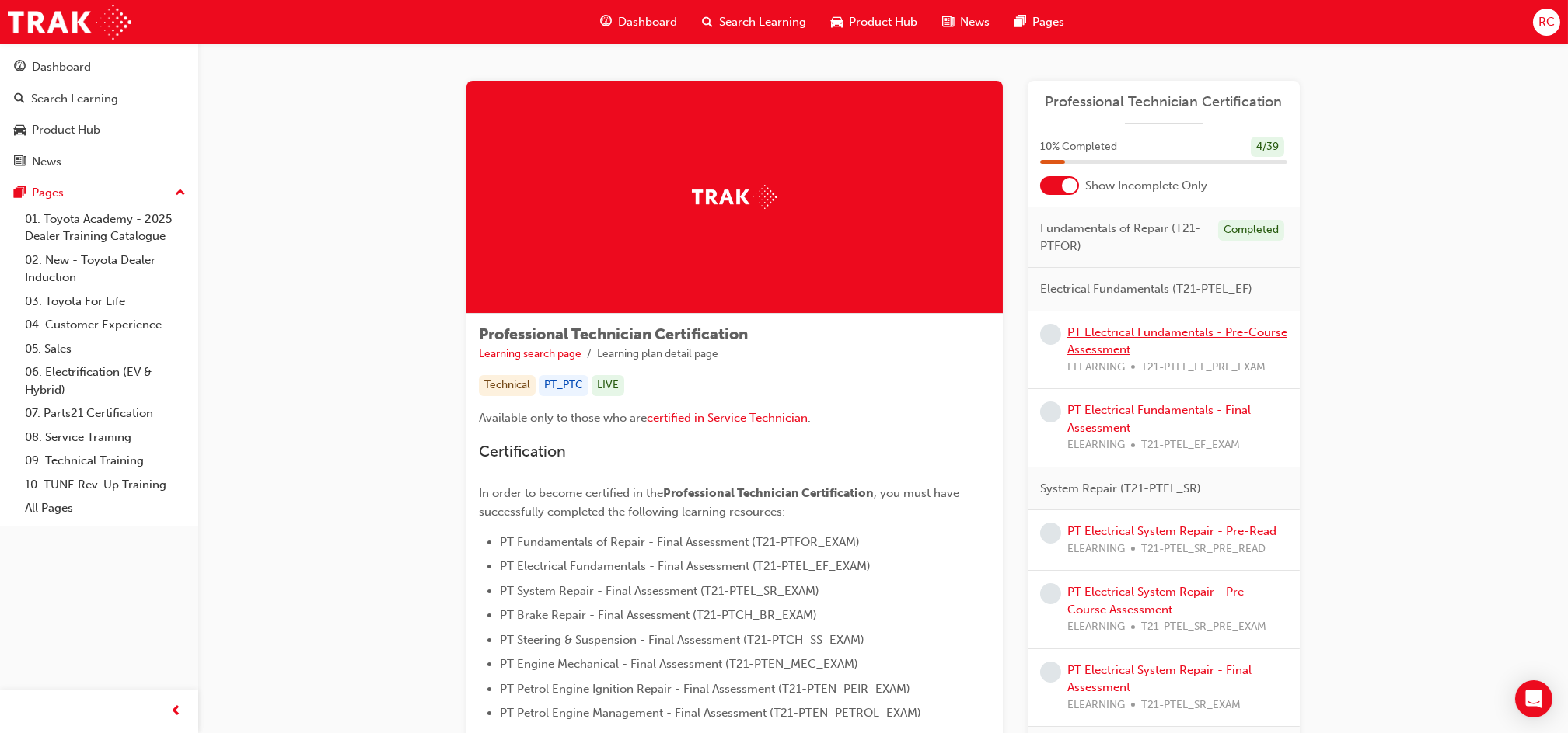
click at [1180, 333] on link "PT Electrical Fundamentals - Pre-Course Assessment" at bounding box center [1177, 341] width 220 height 32
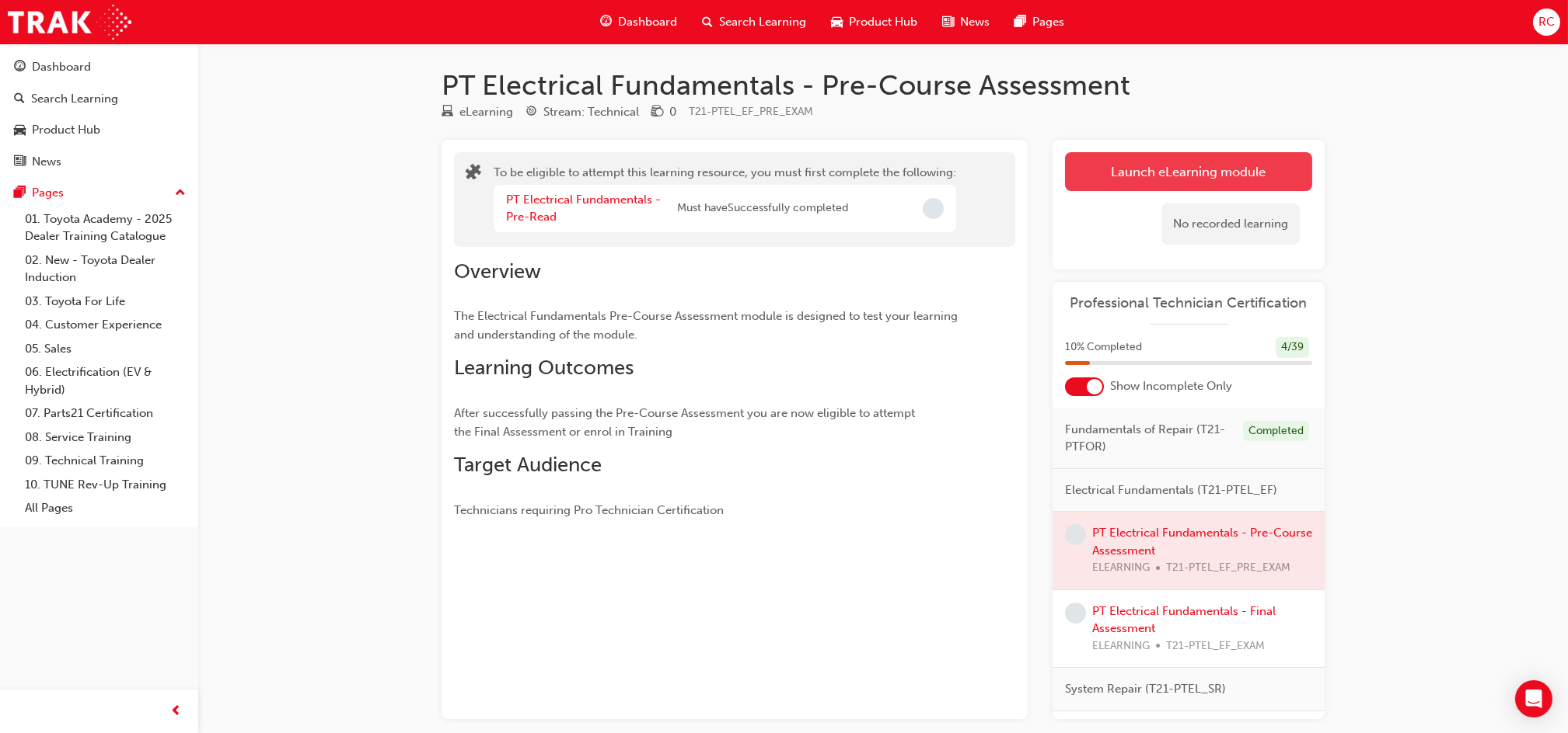
click at [1152, 166] on button "Launch eLearning module" at bounding box center [1188, 171] width 247 height 38
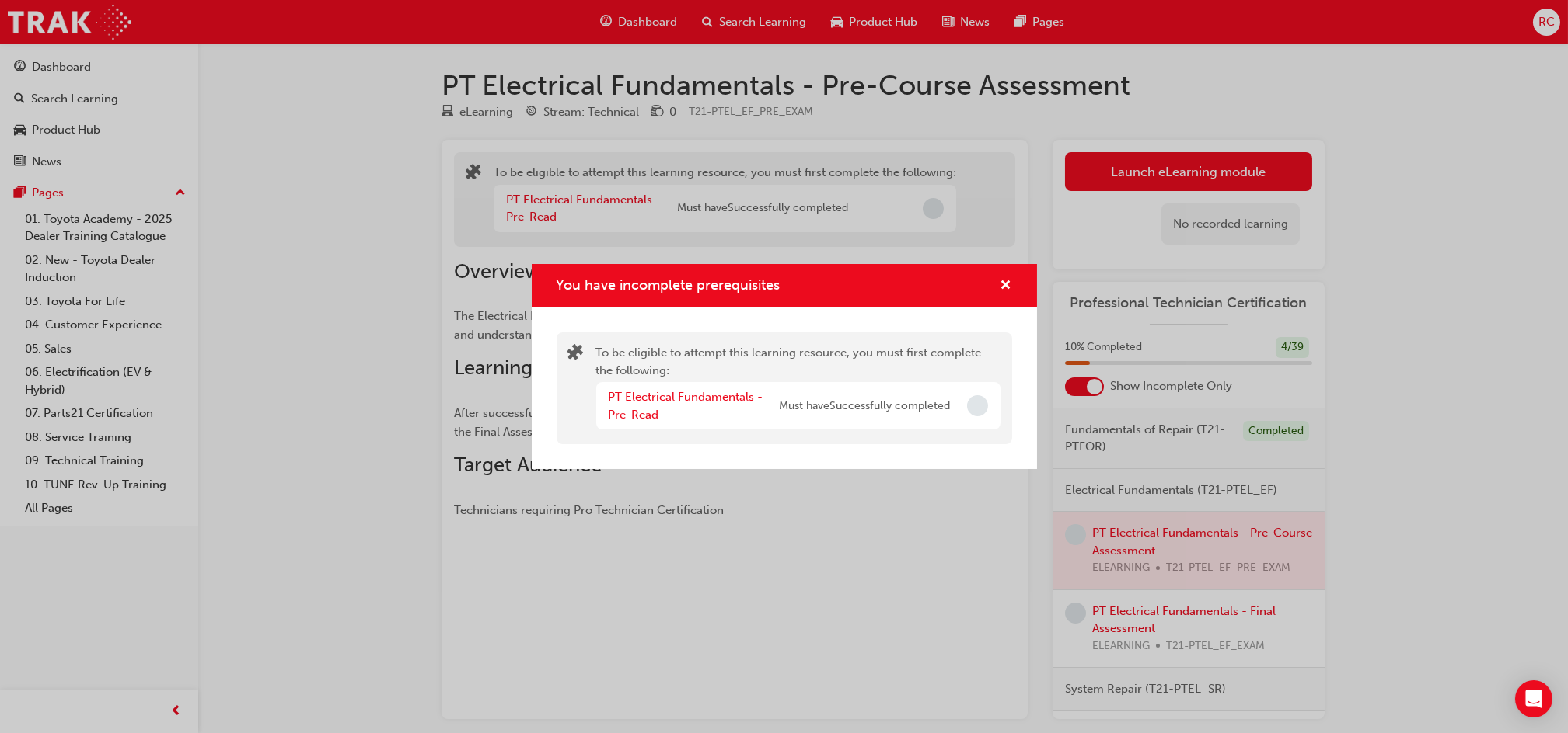
drag, startPoint x: 898, startPoint y: 522, endPoint x: 975, endPoint y: 413, distance: 133.5
click at [899, 522] on div "You have incomplete prerequisites To be eligible to attempt this learning resou…" at bounding box center [784, 366] width 1568 height 733
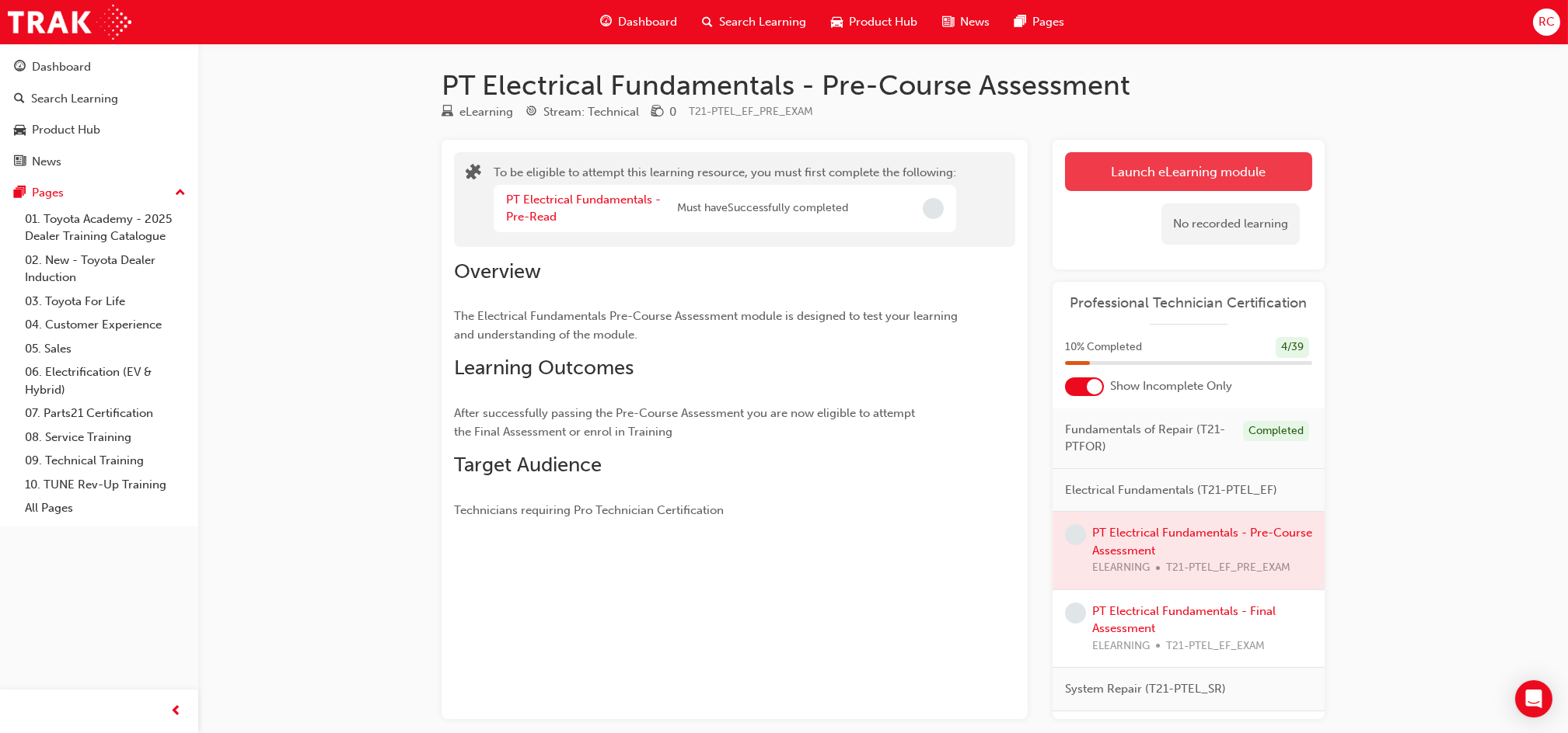
click at [1141, 176] on button "Launch eLearning module" at bounding box center [1188, 171] width 247 height 38
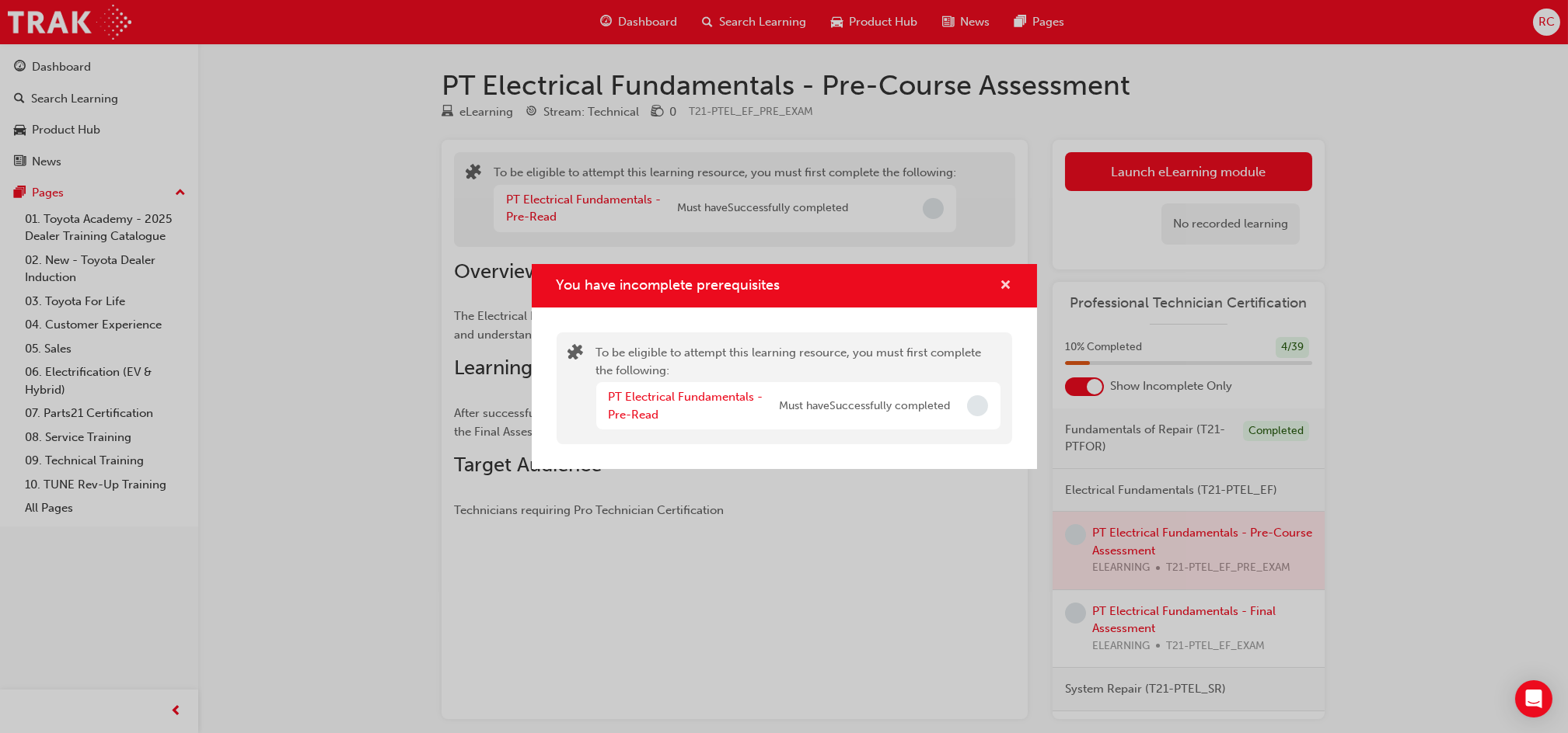
click at [1008, 284] on span "cross-icon" at bounding box center [1006, 287] width 12 height 14
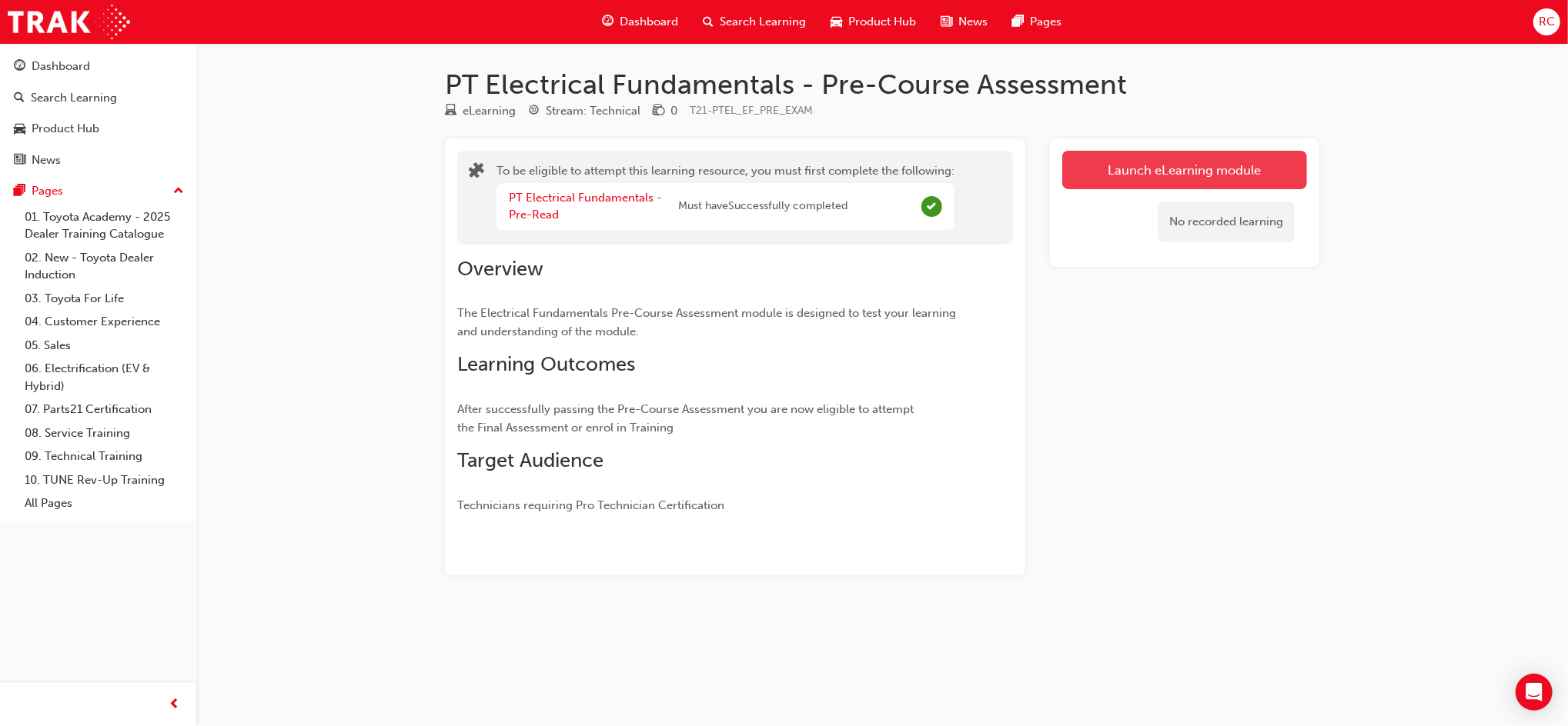
click at [1118, 162] on button "Launch eLearning module" at bounding box center [1184, 170] width 245 height 38
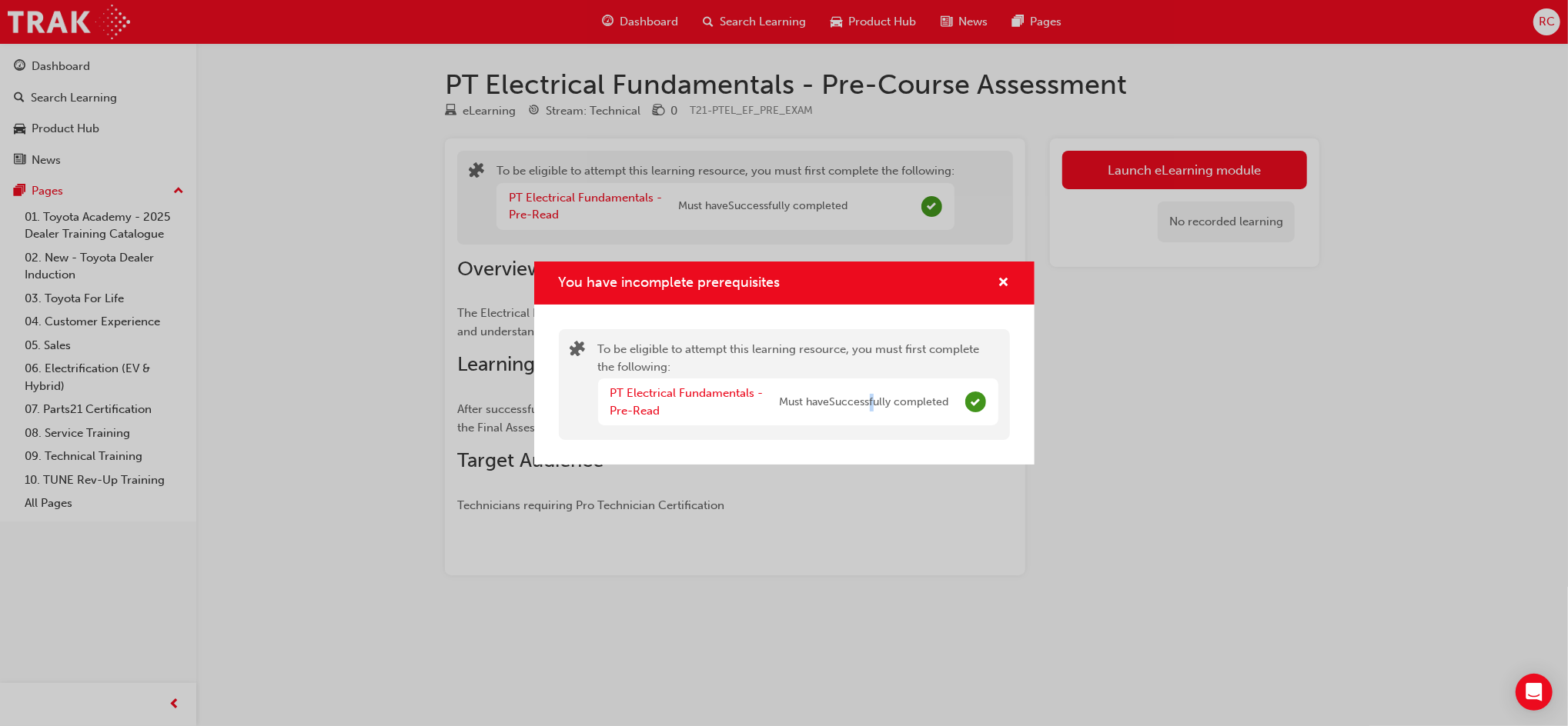
click at [874, 514] on div "You have incomplete prerequisites To be eligible to attempt this learning resou…" at bounding box center [784, 363] width 1568 height 726
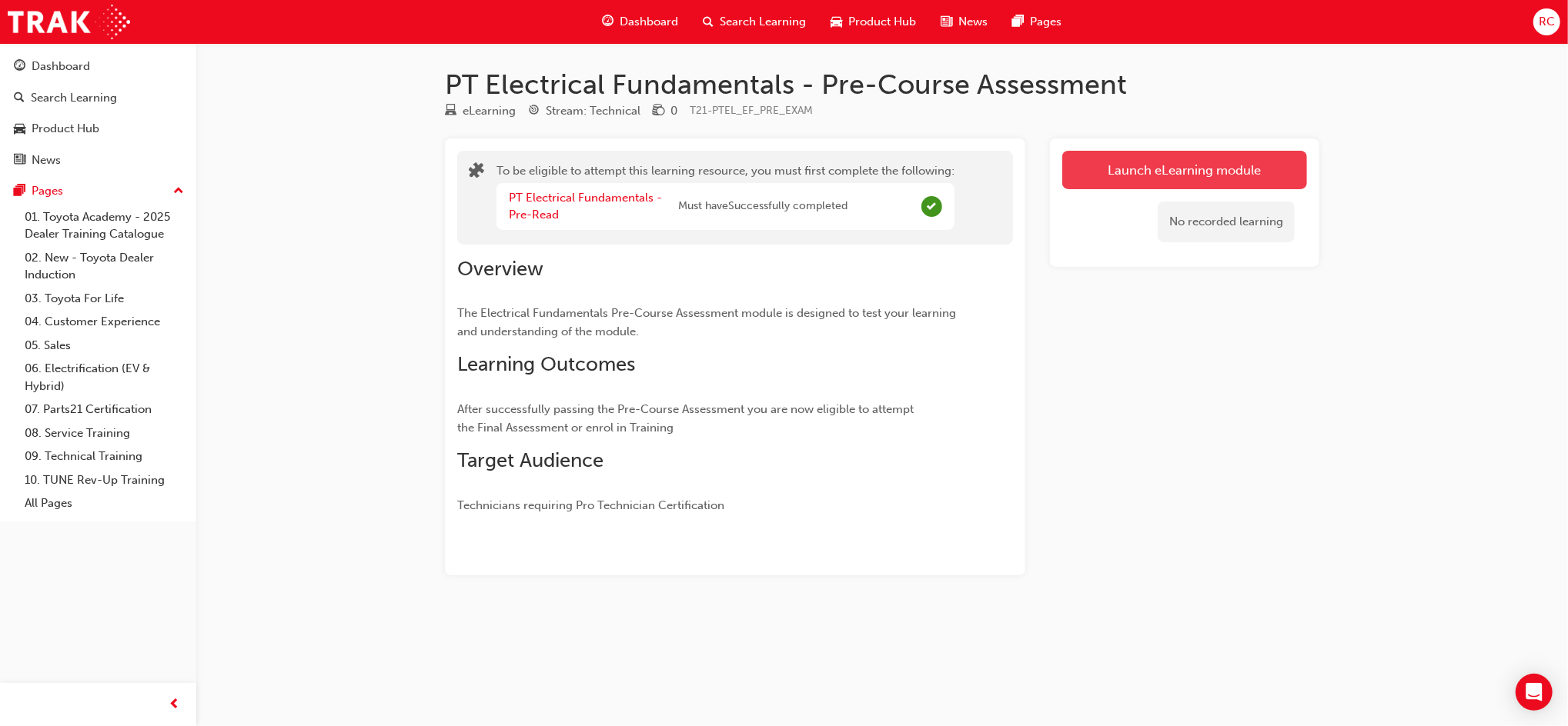
click at [1179, 172] on button "Launch eLearning module" at bounding box center [1184, 170] width 245 height 38
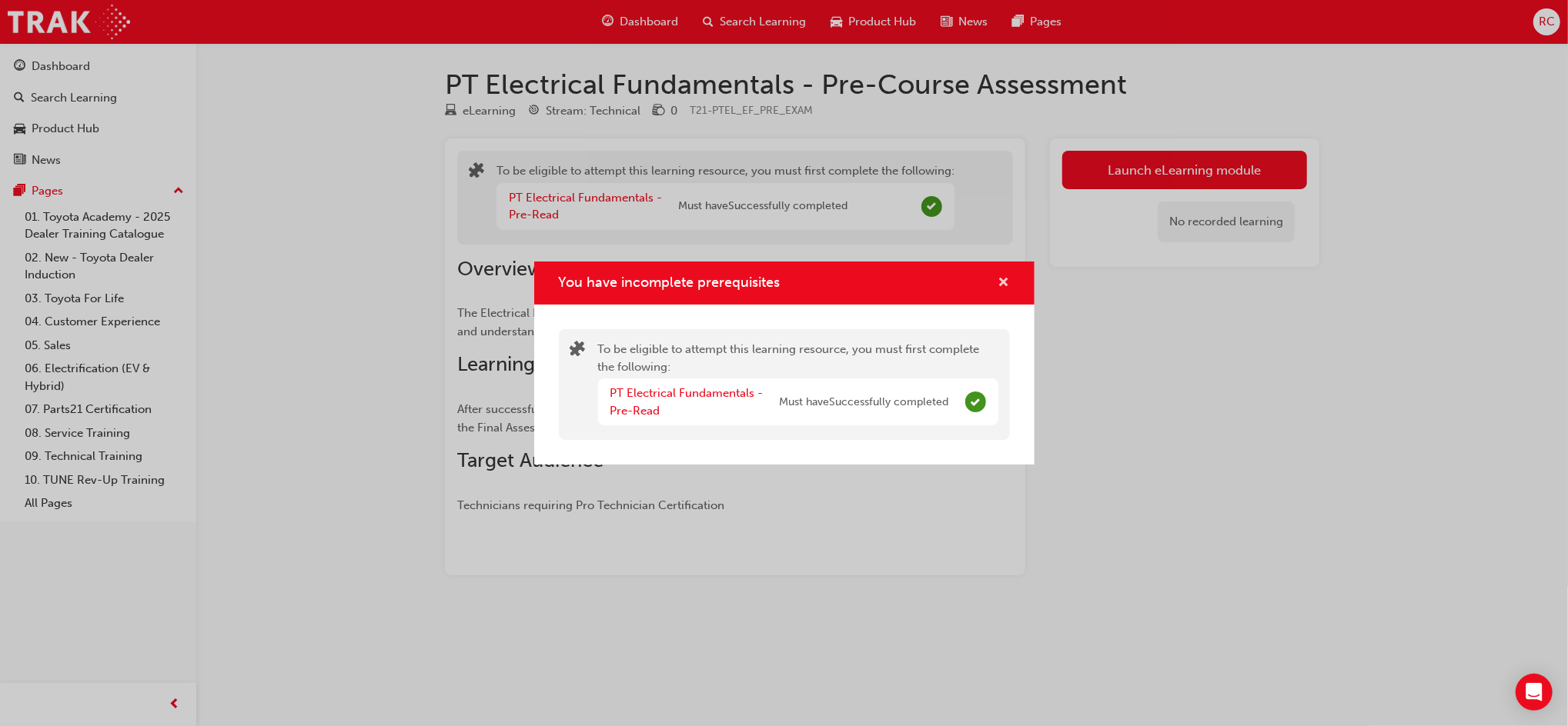
click at [1007, 277] on span "cross-icon" at bounding box center [1004, 284] width 11 height 14
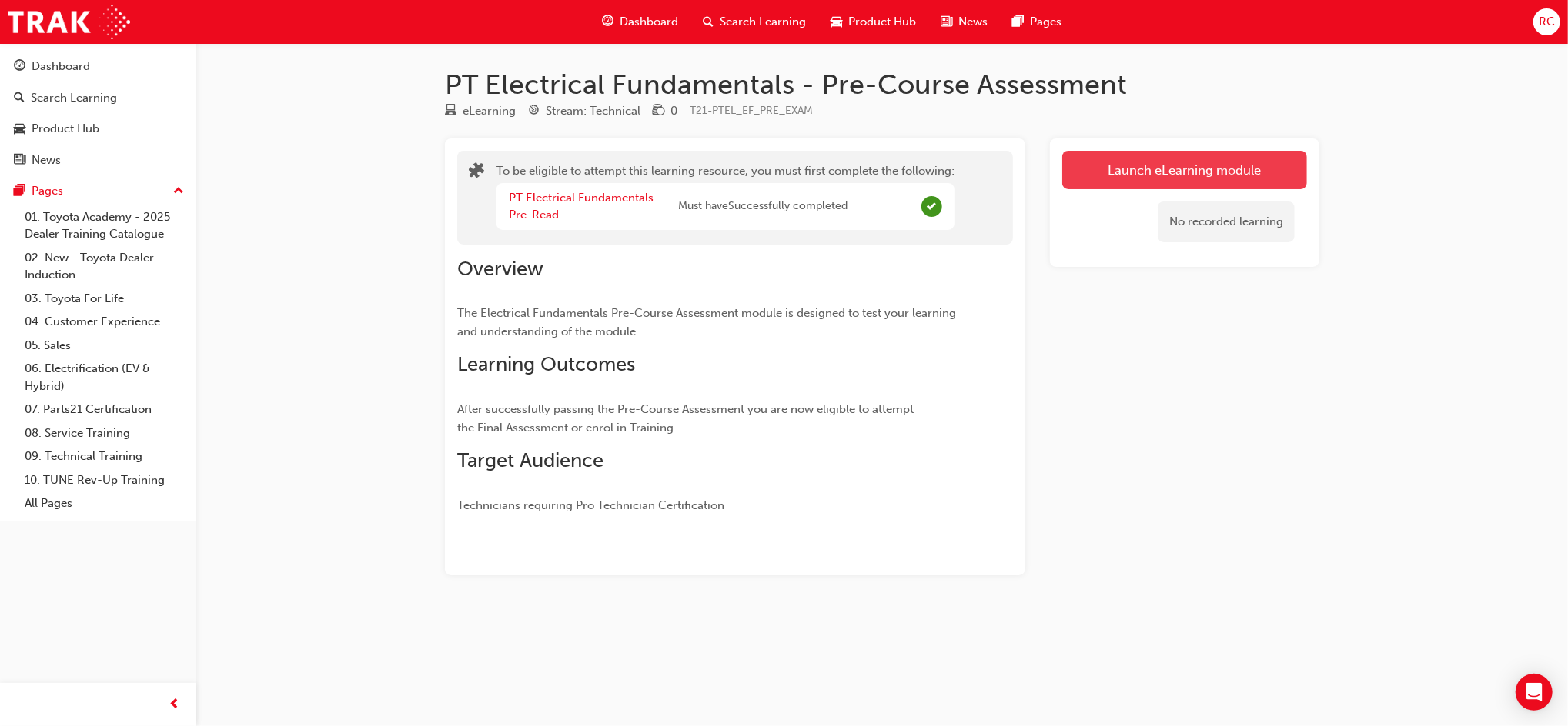
click at [1089, 165] on button "Launch eLearning module" at bounding box center [1184, 170] width 245 height 38
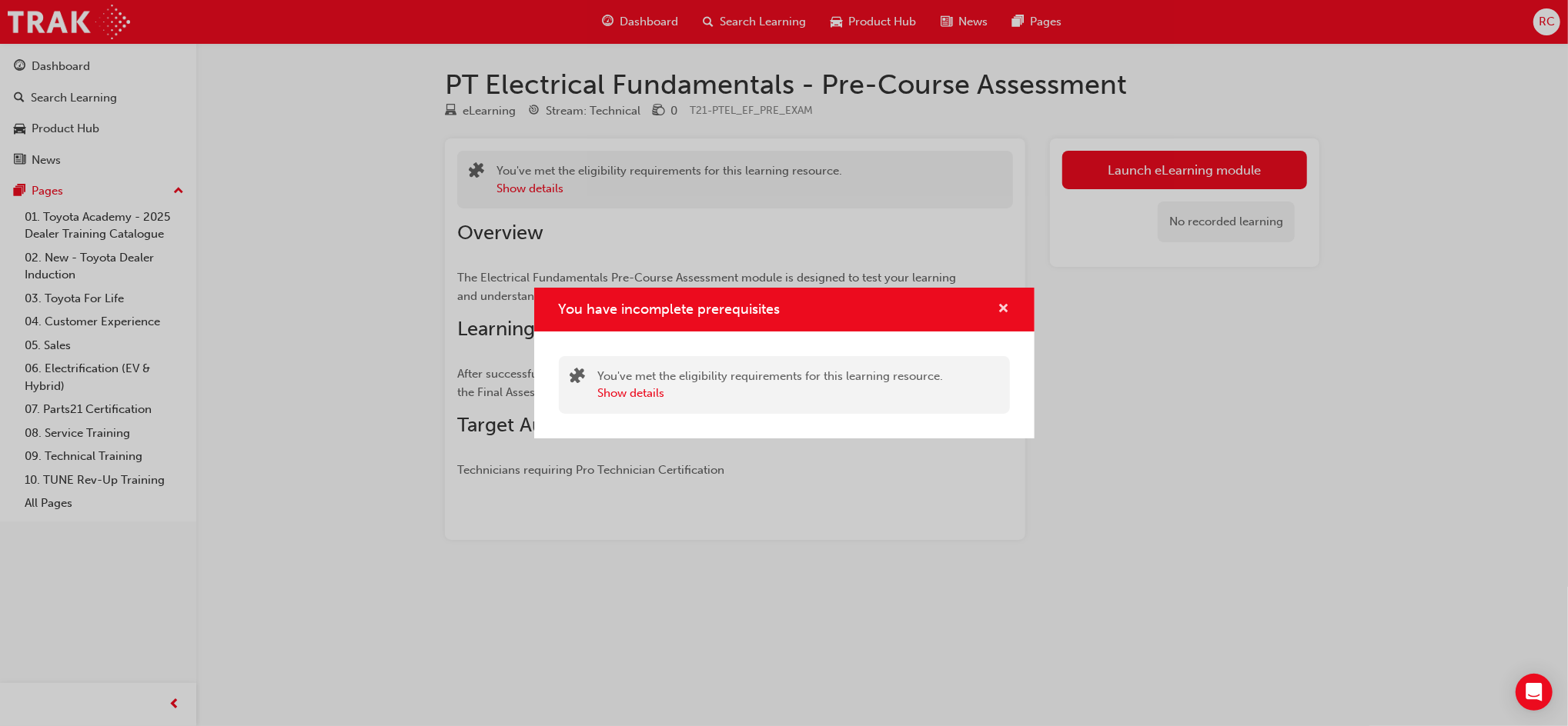
click at [1003, 308] on span "cross-icon" at bounding box center [1004, 310] width 11 height 14
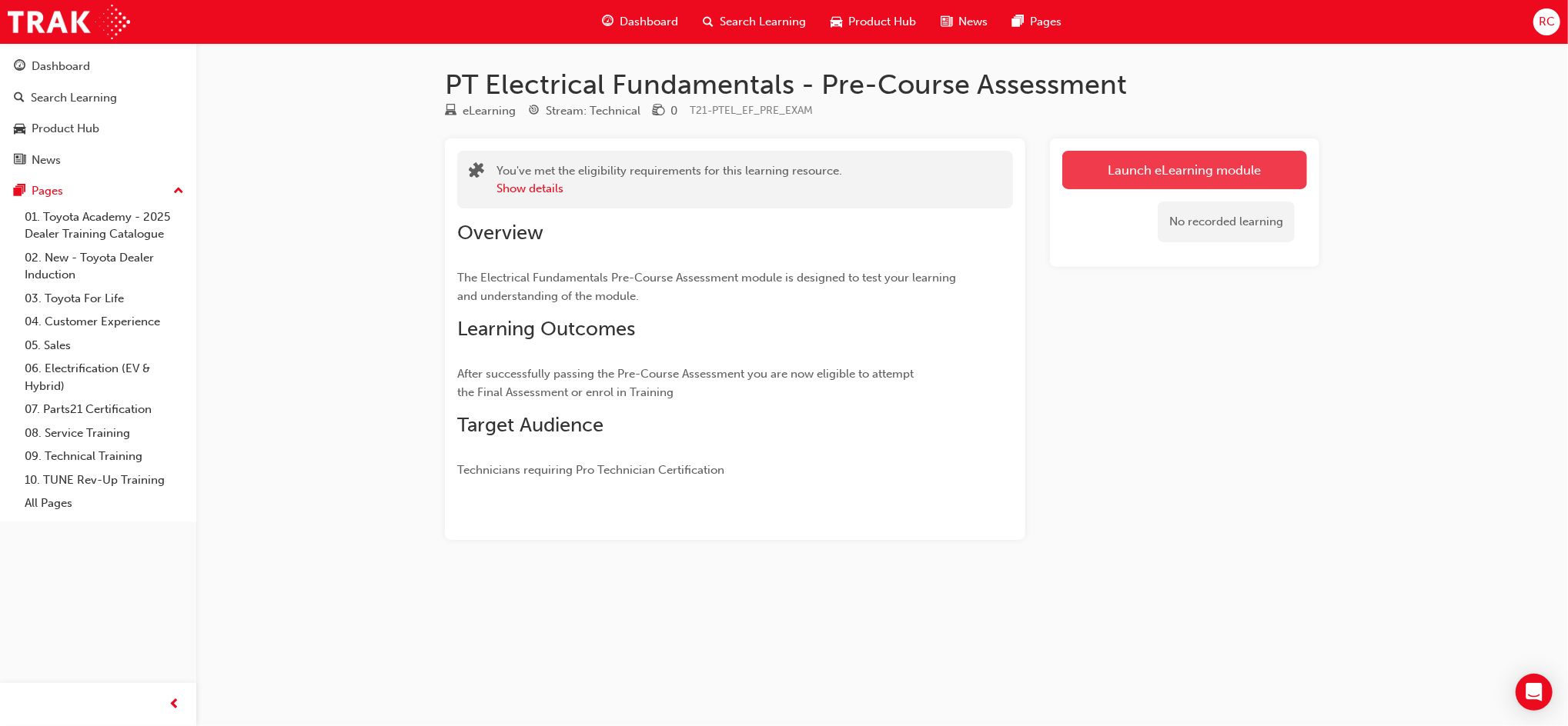
click at [1147, 174] on button "Launch eLearning module" at bounding box center [1184, 170] width 245 height 38
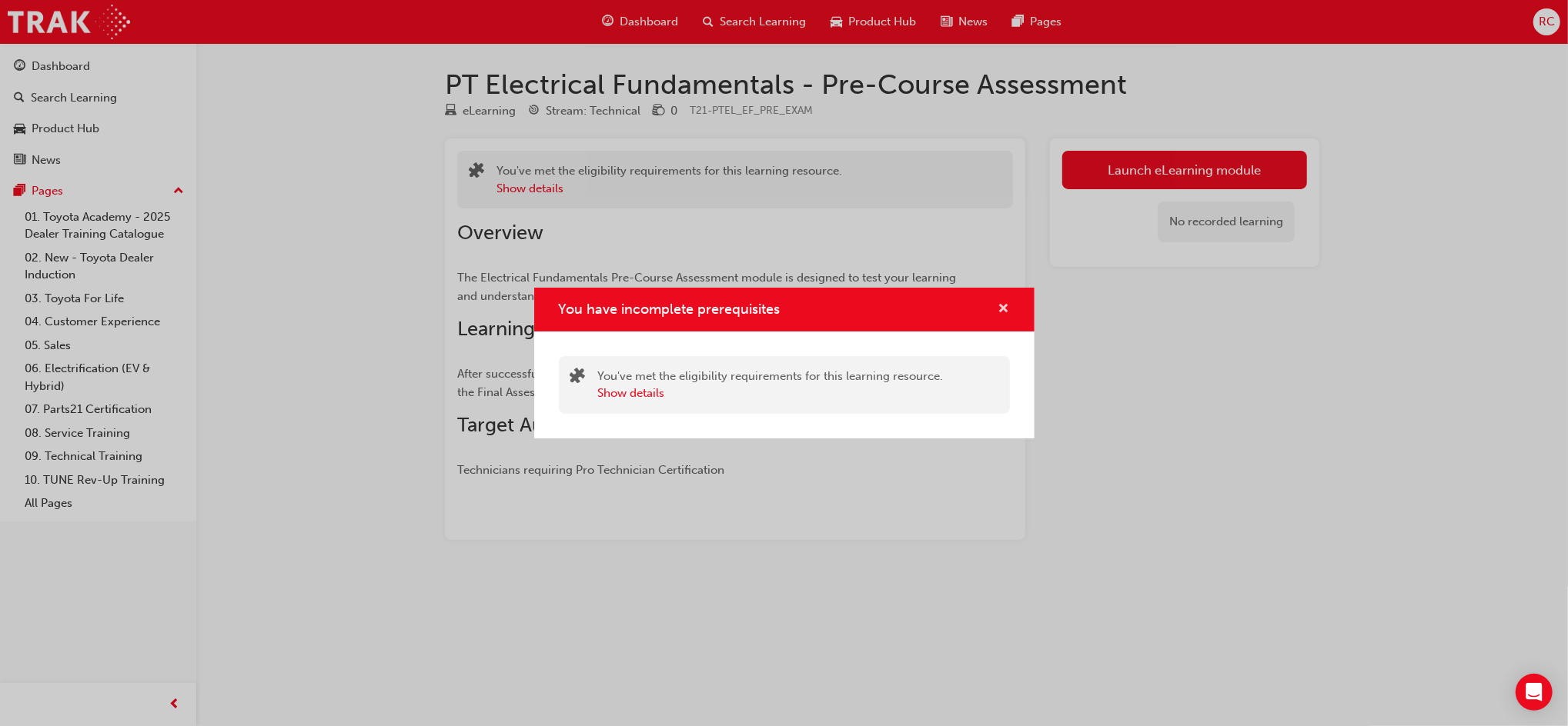
click at [1008, 314] on span "cross-icon" at bounding box center [1004, 310] width 11 height 14
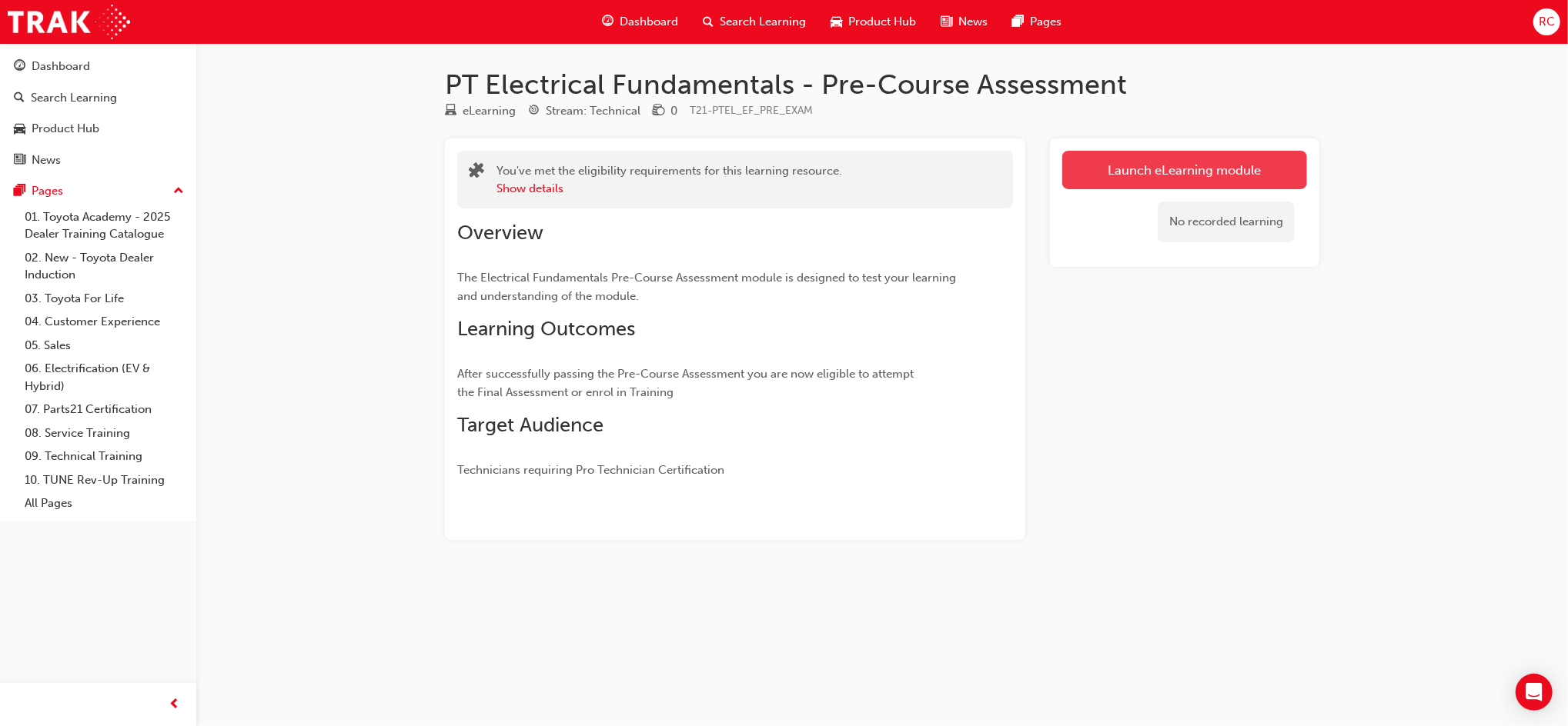
click at [1193, 170] on button "Launch eLearning module" at bounding box center [1184, 170] width 245 height 38
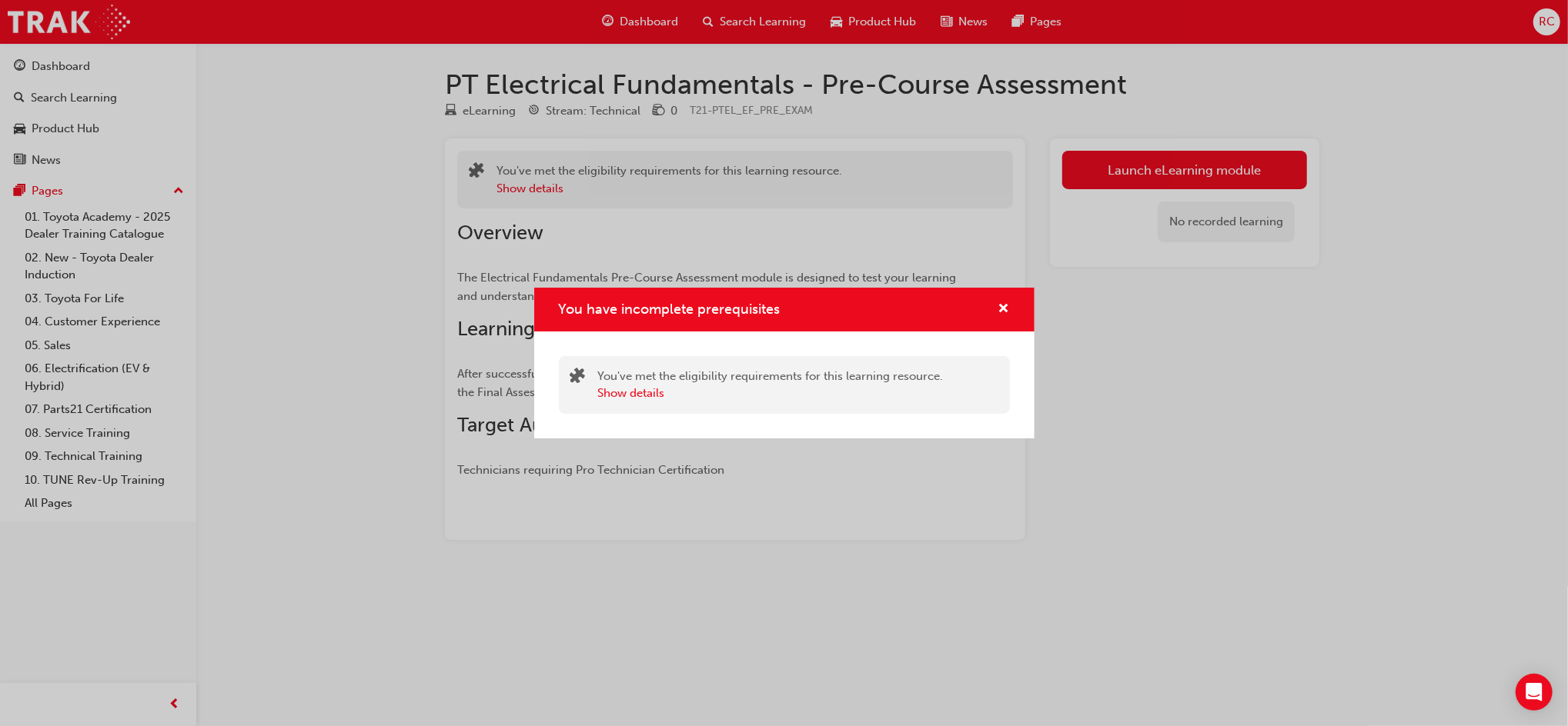
click at [1012, 299] on div "You have incomplete prerequisites" at bounding box center [784, 310] width 500 height 44
click at [1006, 303] on span "cross-icon" at bounding box center [1004, 310] width 11 height 14
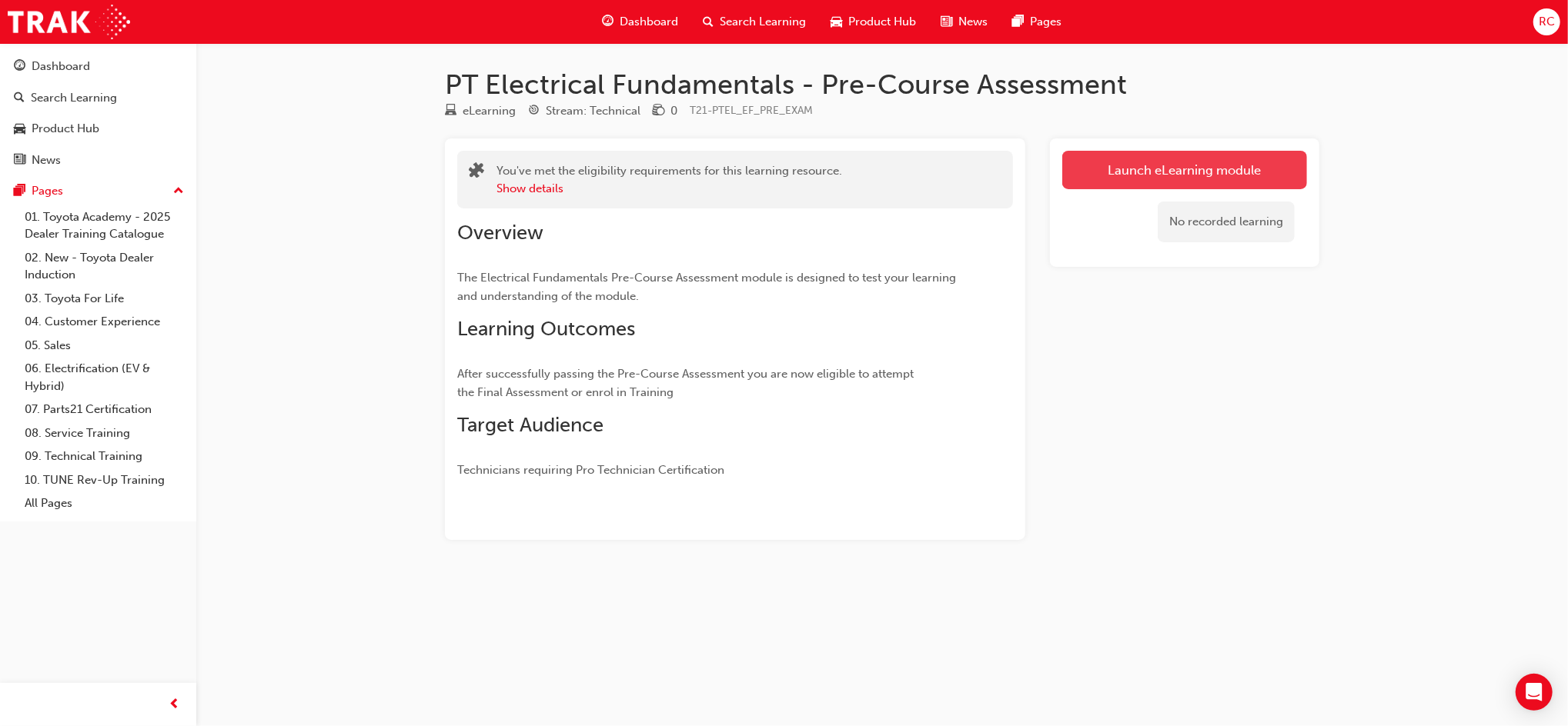
click at [1210, 165] on button "Launch eLearning module" at bounding box center [1184, 170] width 245 height 38
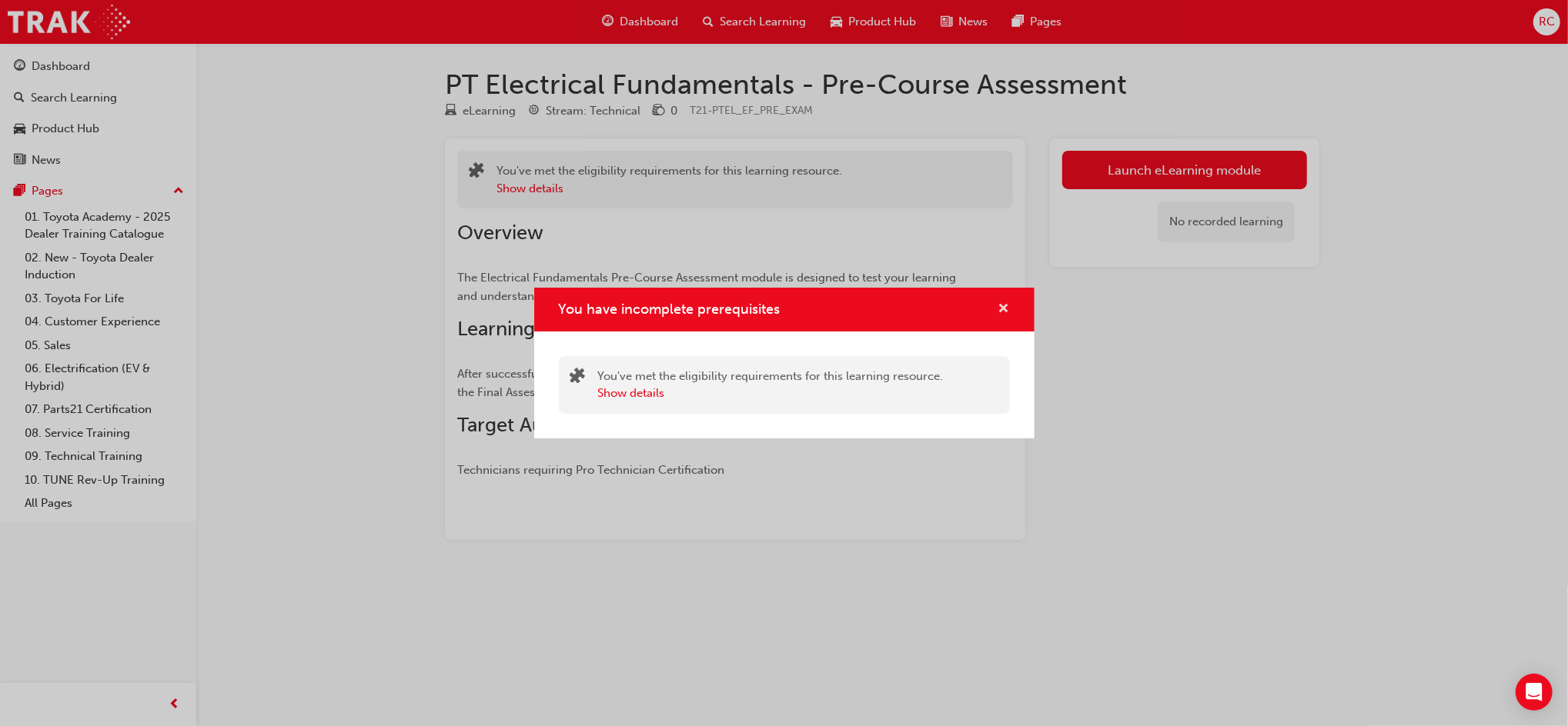
click at [1007, 303] on span "cross-icon" at bounding box center [1004, 310] width 11 height 14
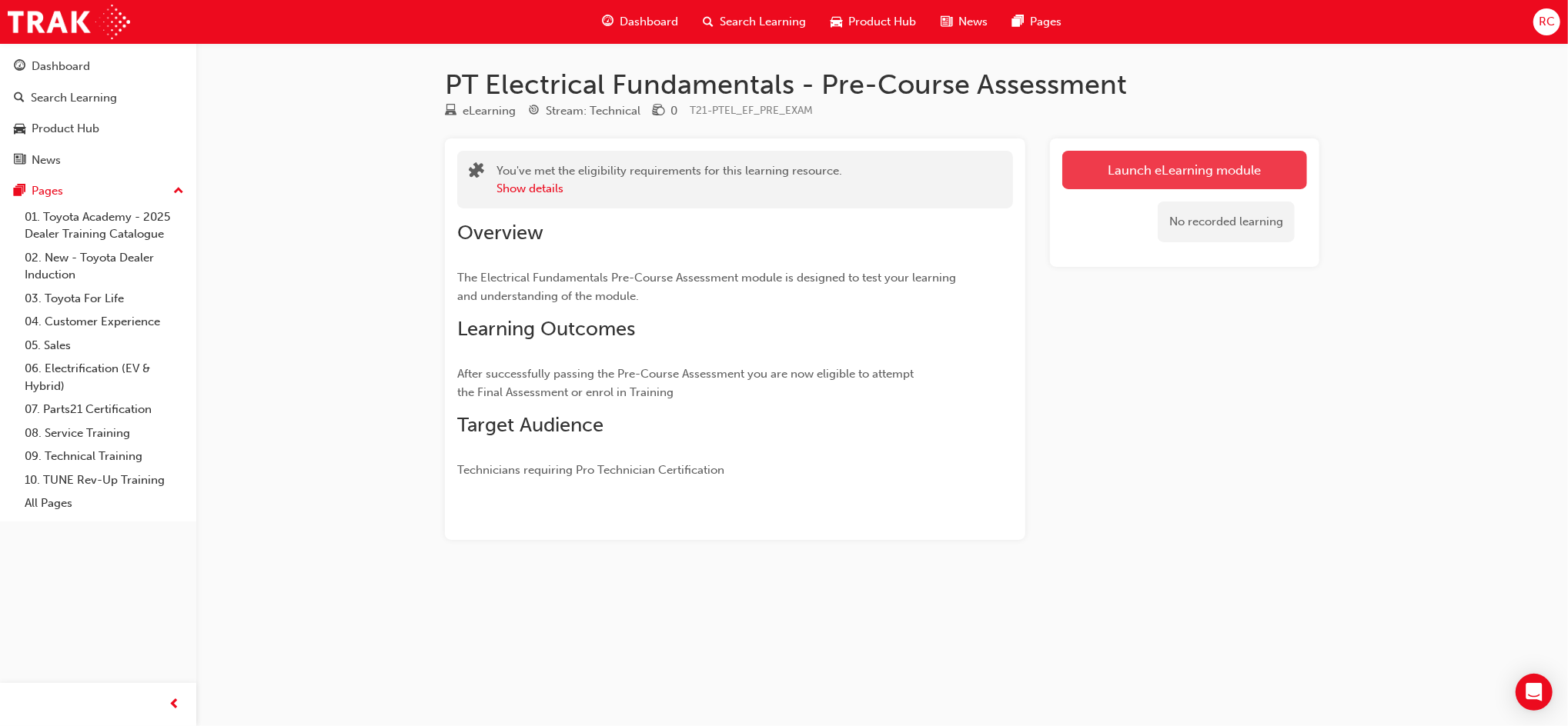
click at [1127, 170] on link "Launch eLearning module" at bounding box center [1184, 170] width 245 height 38
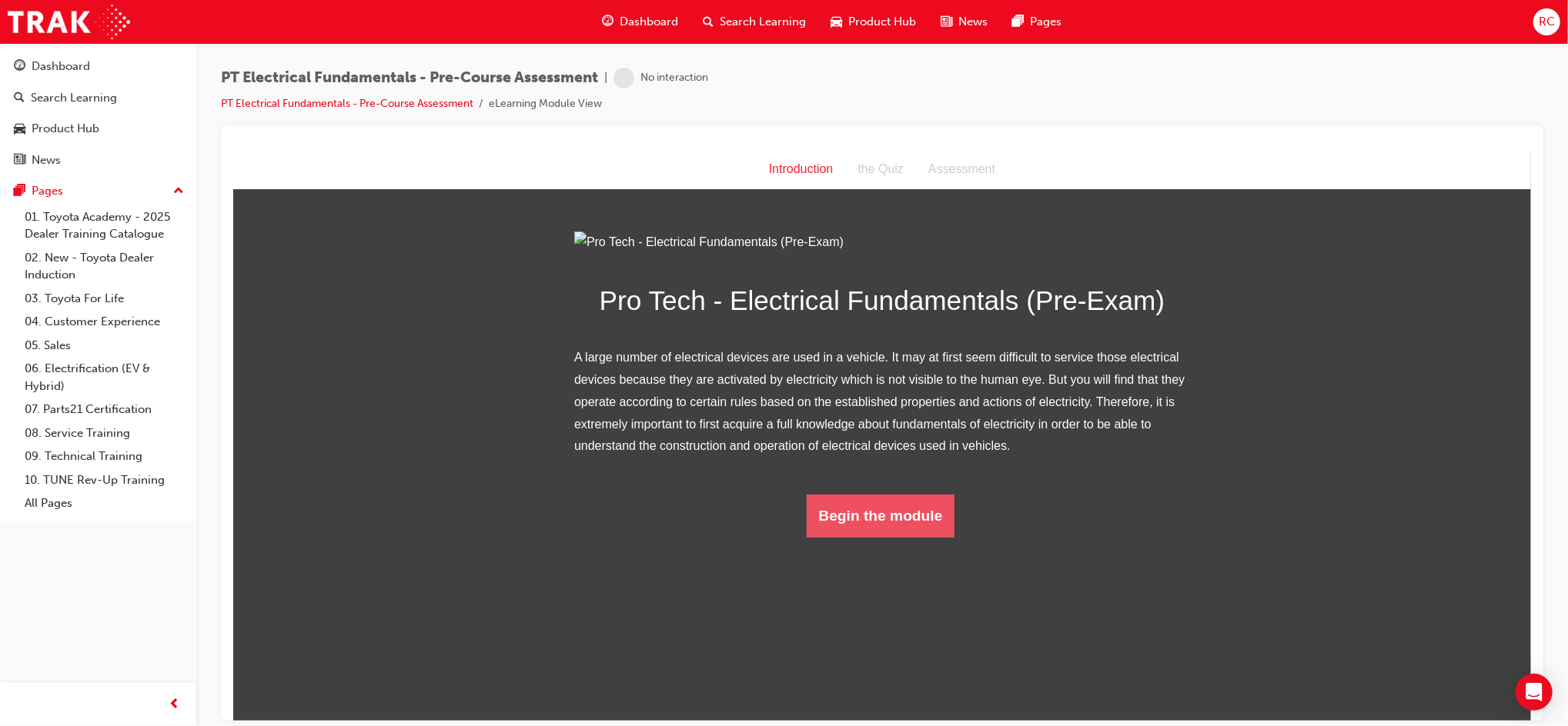
click at [888, 537] on button "Begin the module" at bounding box center [880, 514] width 149 height 43
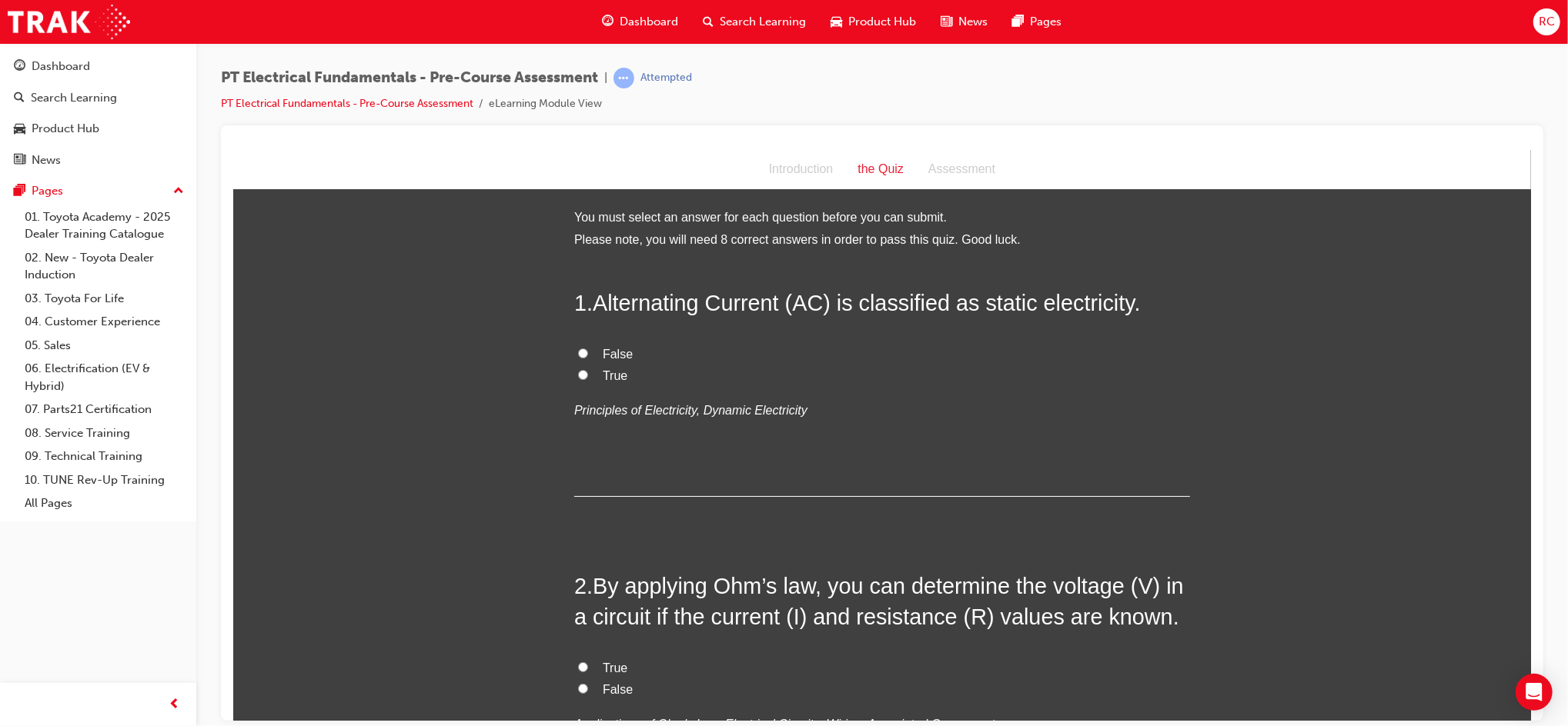
click at [607, 357] on span "False" at bounding box center [616, 353] width 30 height 13
click at [587, 357] on input "False" at bounding box center [582, 353] width 10 height 10
radio input "true"
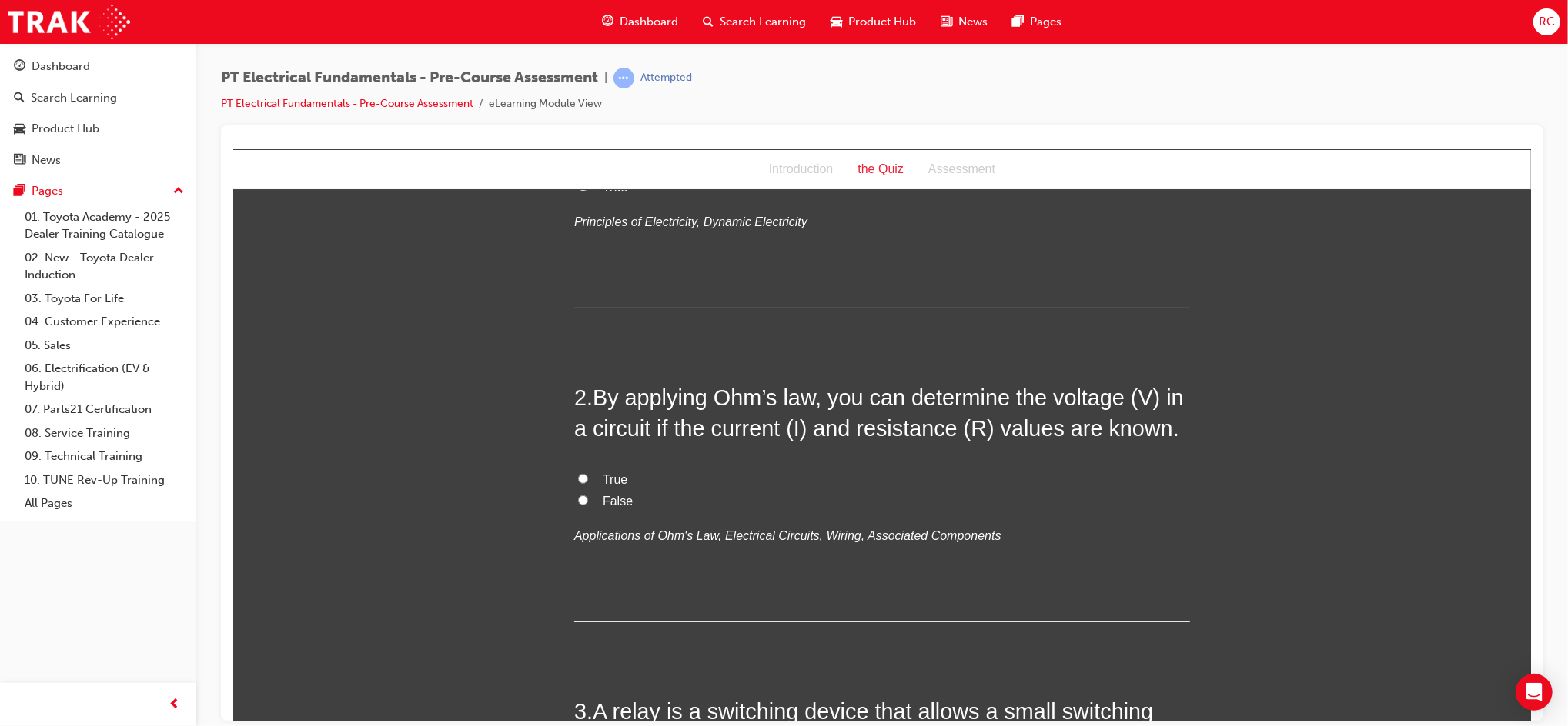
scroll to position [205, 0]
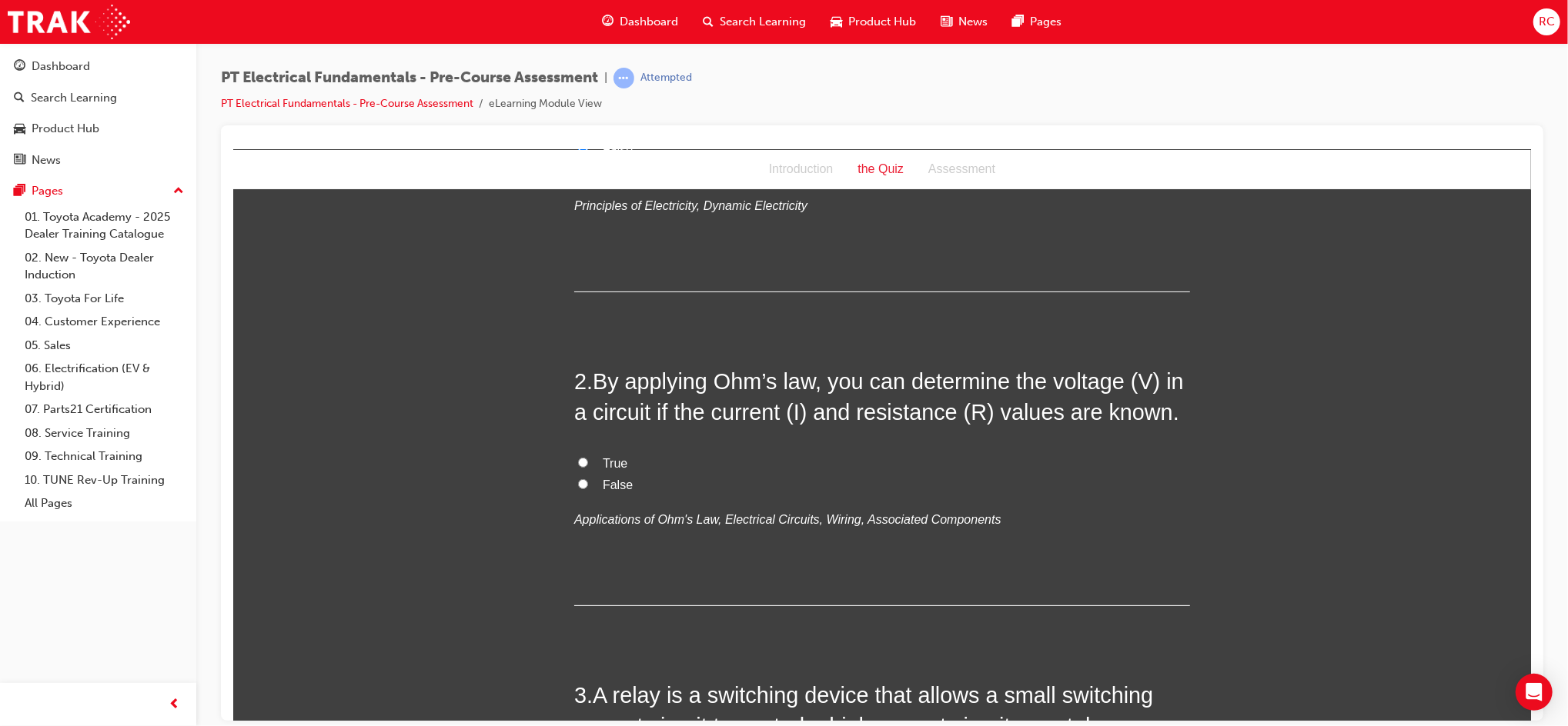
click at [578, 458] on input "True" at bounding box center [582, 462] width 10 height 10
radio input "true"
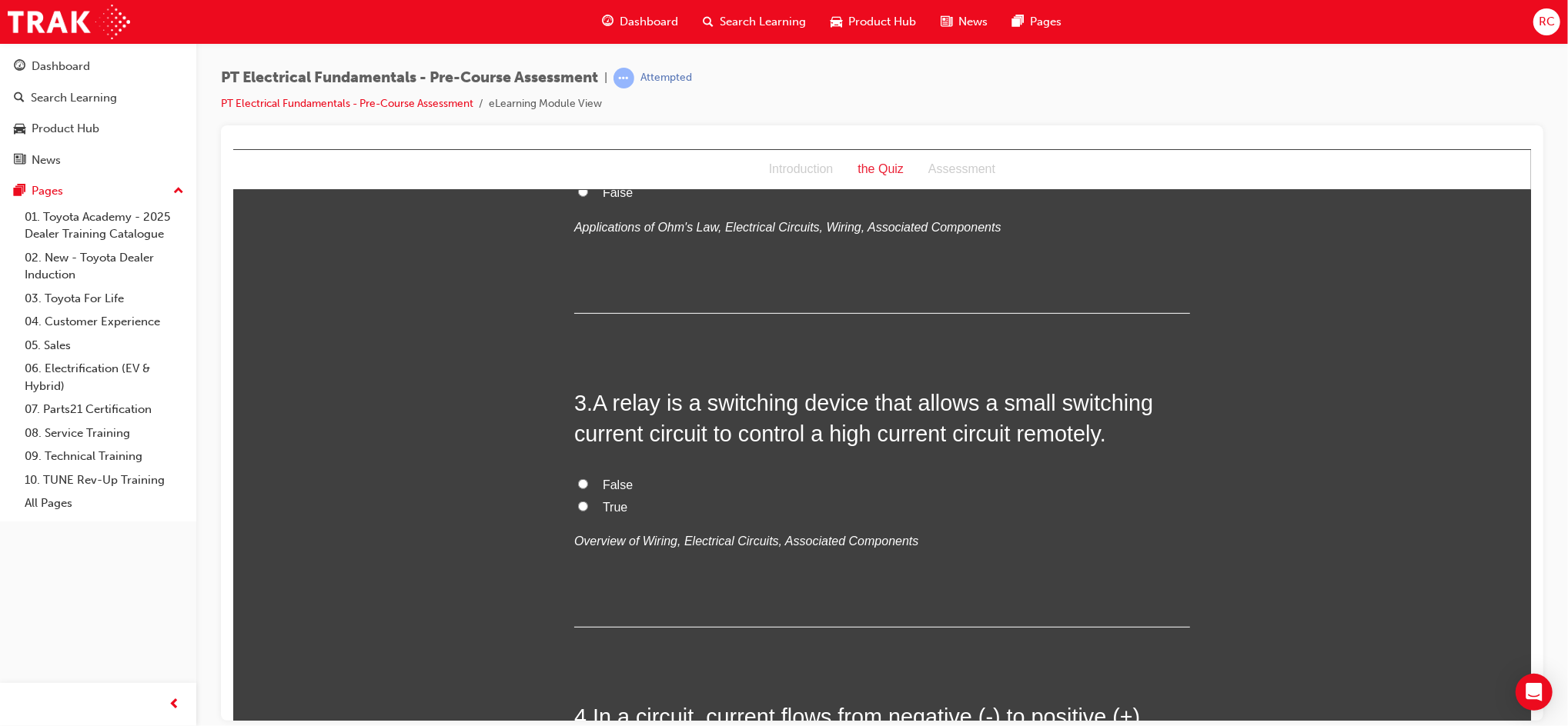
scroll to position [615, 0]
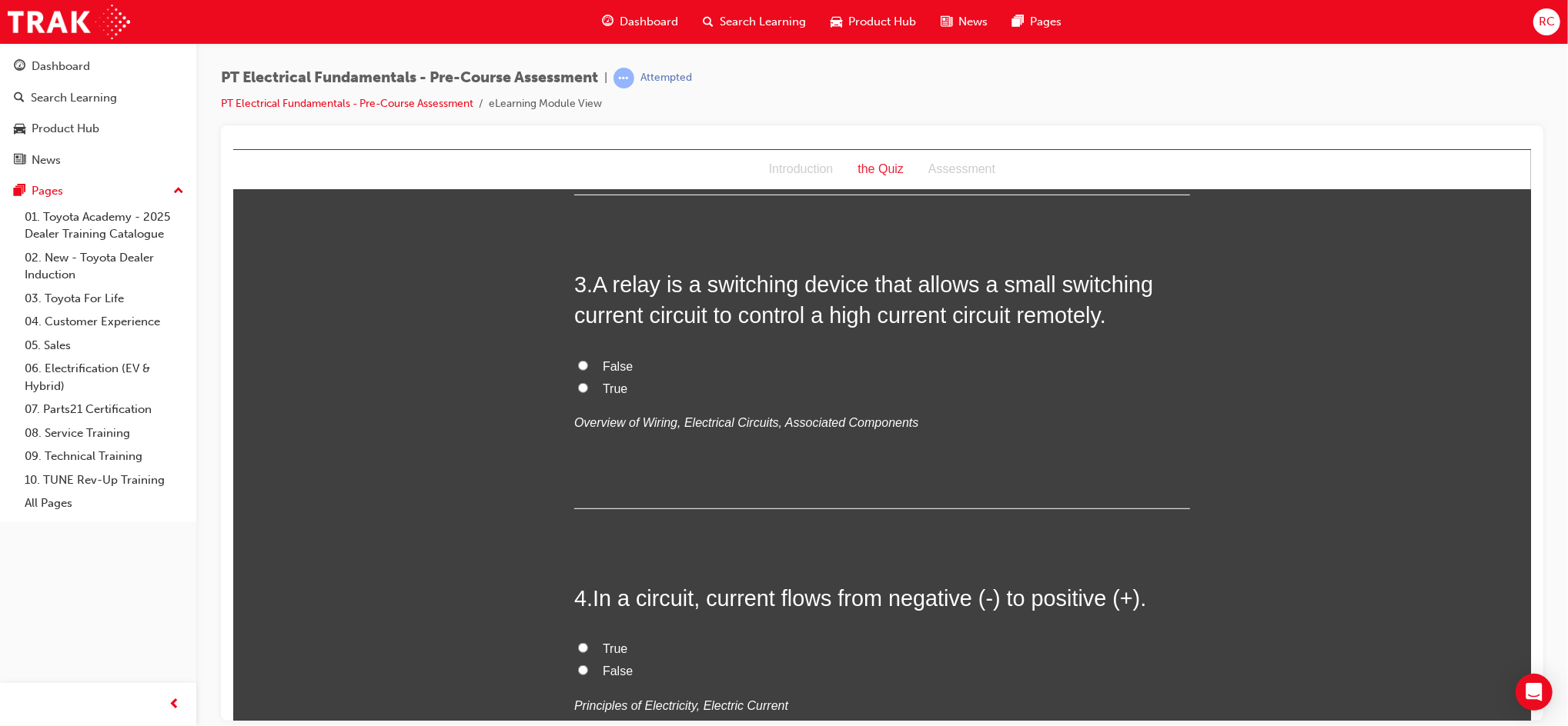
click at [582, 387] on label "True" at bounding box center [882, 388] width 616 height 22
click at [582, 387] on input "True" at bounding box center [582, 387] width 10 height 10
radio input "true"
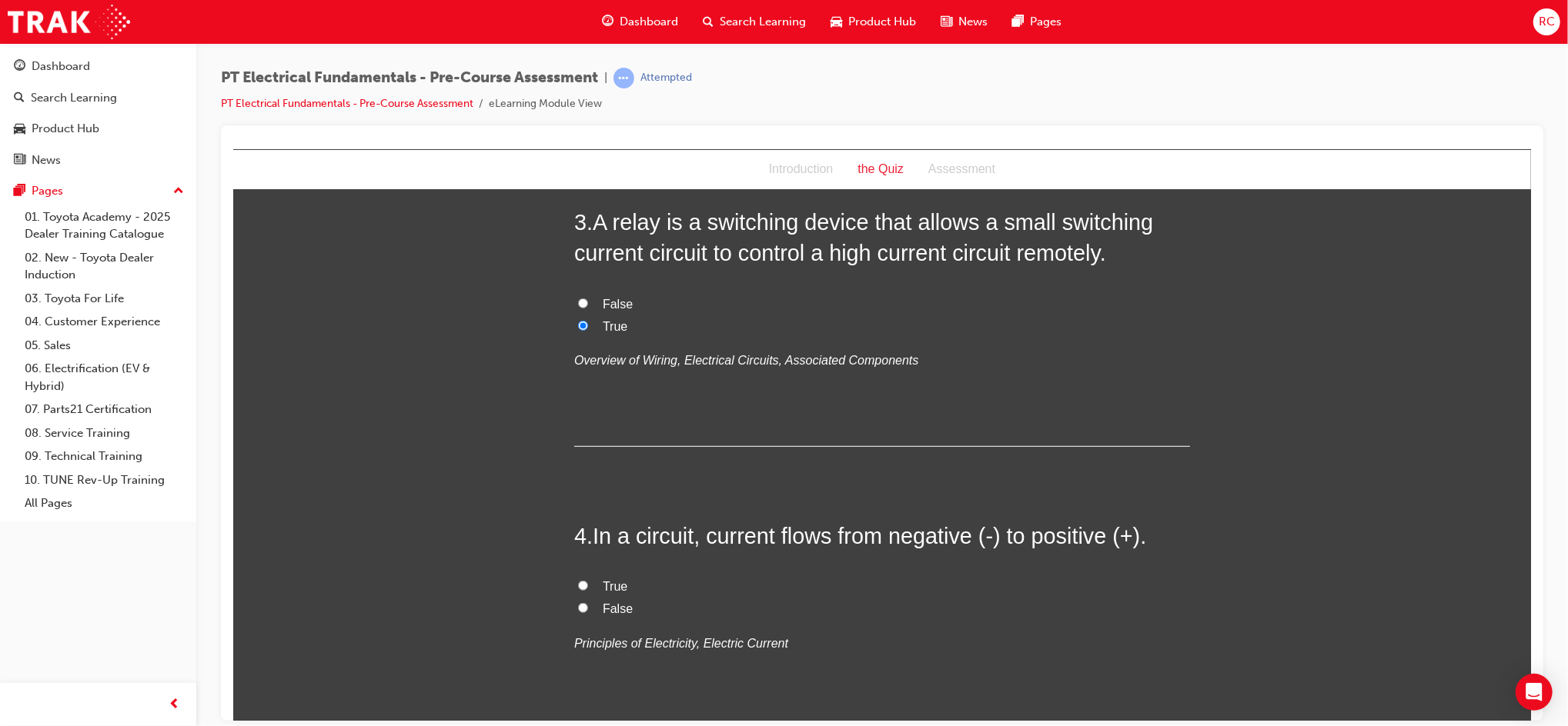
scroll to position [820, 0]
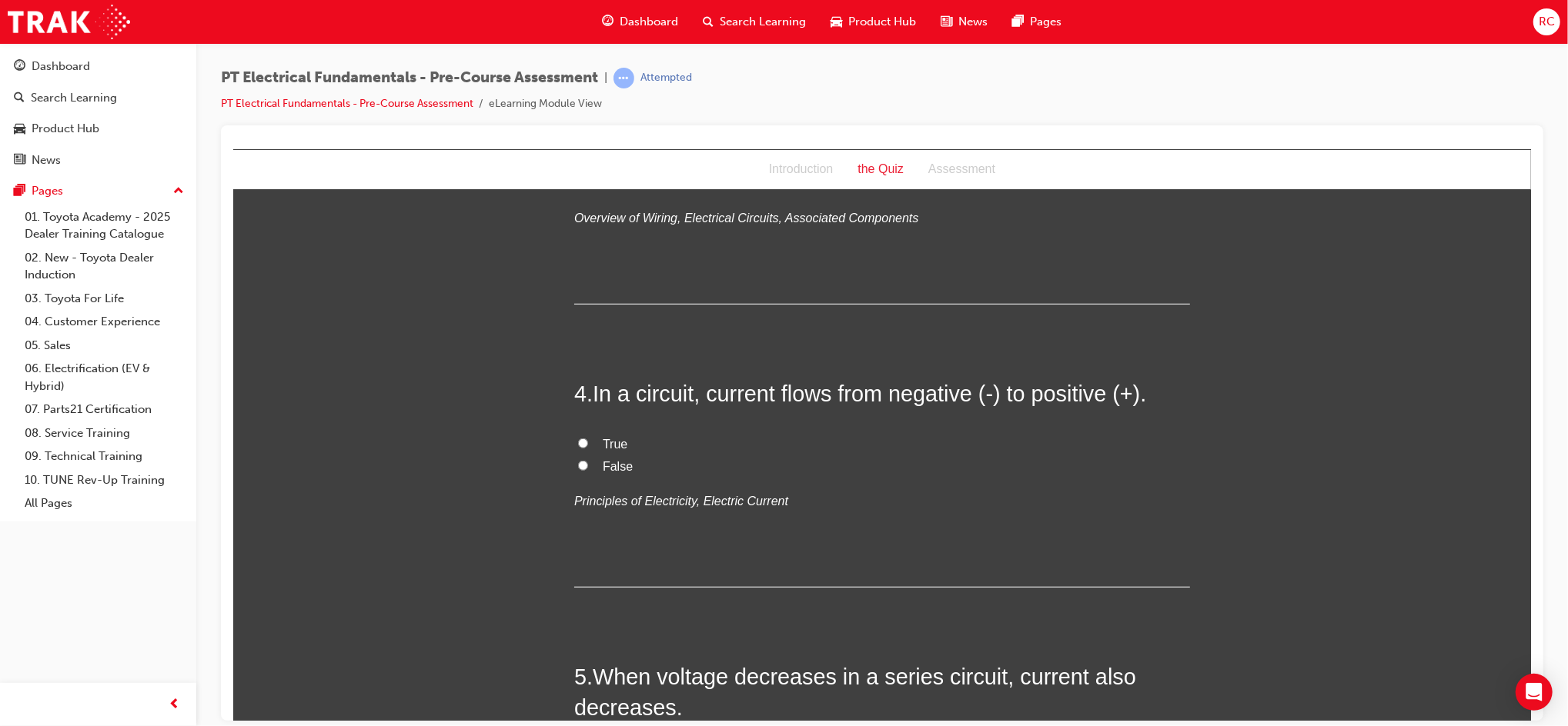
drag, startPoint x: 620, startPoint y: 464, endPoint x: 629, endPoint y: 459, distance: 10.3
click at [621, 464] on span "False" at bounding box center [616, 466] width 30 height 13
click at [587, 464] on input "False" at bounding box center [582, 465] width 10 height 10
radio input "true"
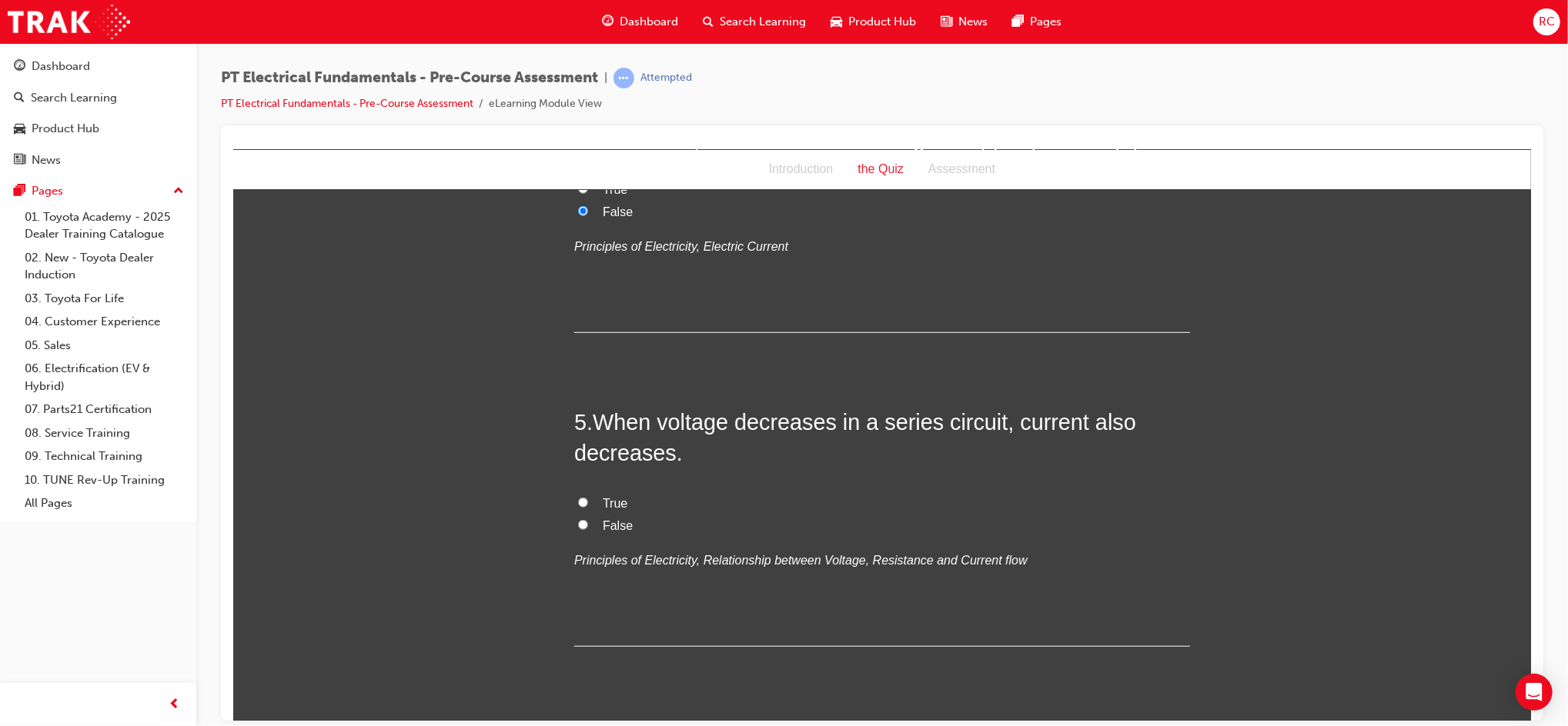
scroll to position [1128, 0]
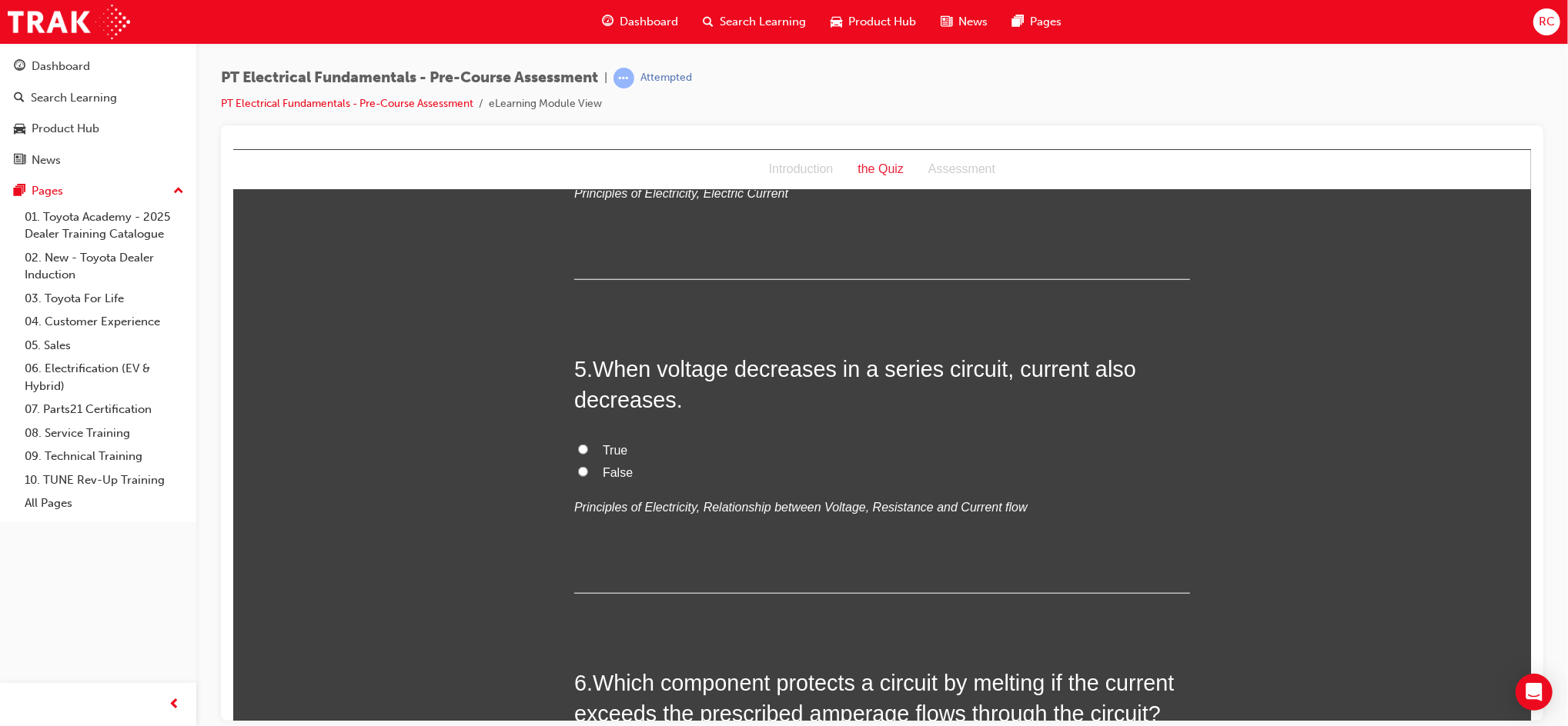
click at [1346, 280] on div "You must select an answer for each question before you can submit. Please note,…" at bounding box center [881, 708] width 1297 height 3258
click at [601, 455] on span "True" at bounding box center [614, 450] width 25 height 13
click at [587, 454] on input "True" at bounding box center [582, 449] width 10 height 10
radio input "true"
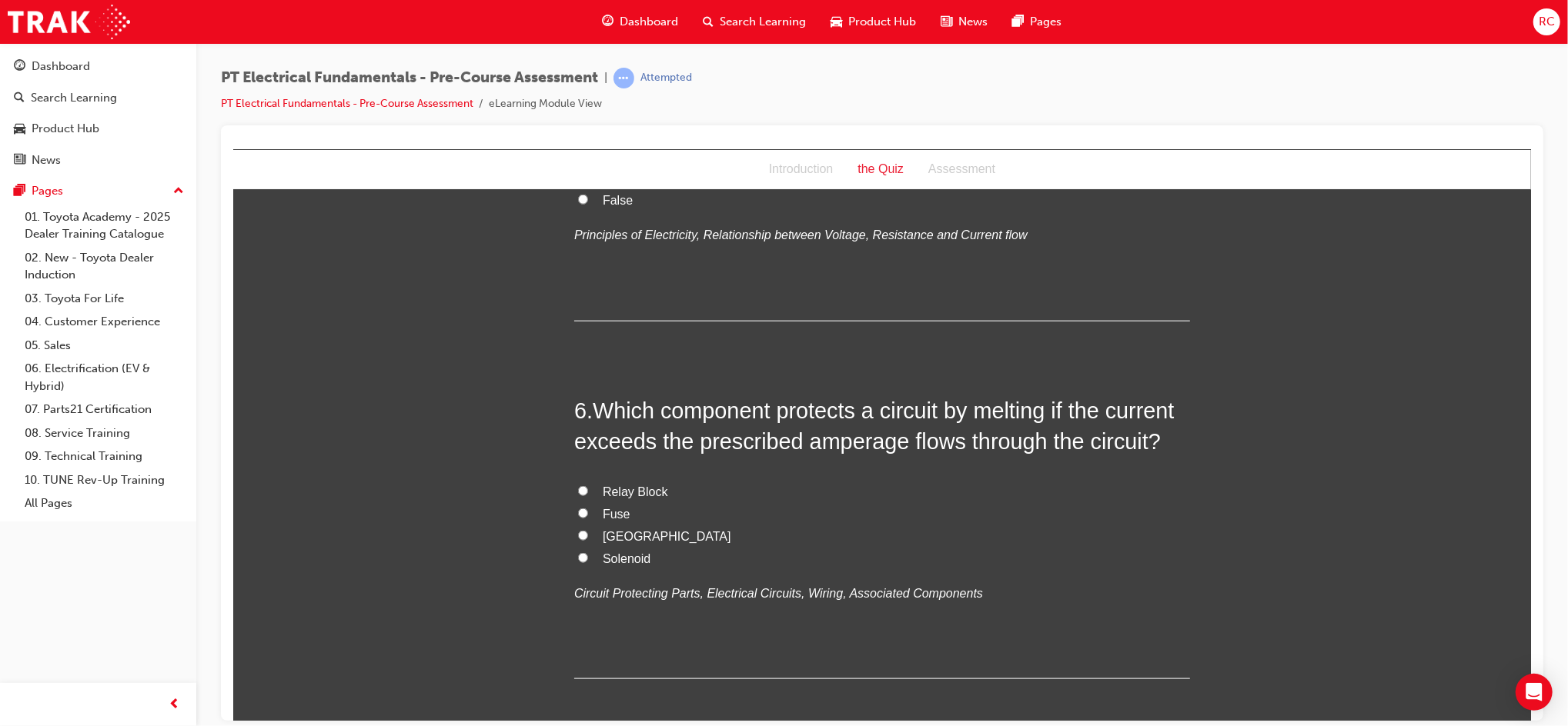
scroll to position [1436, 0]
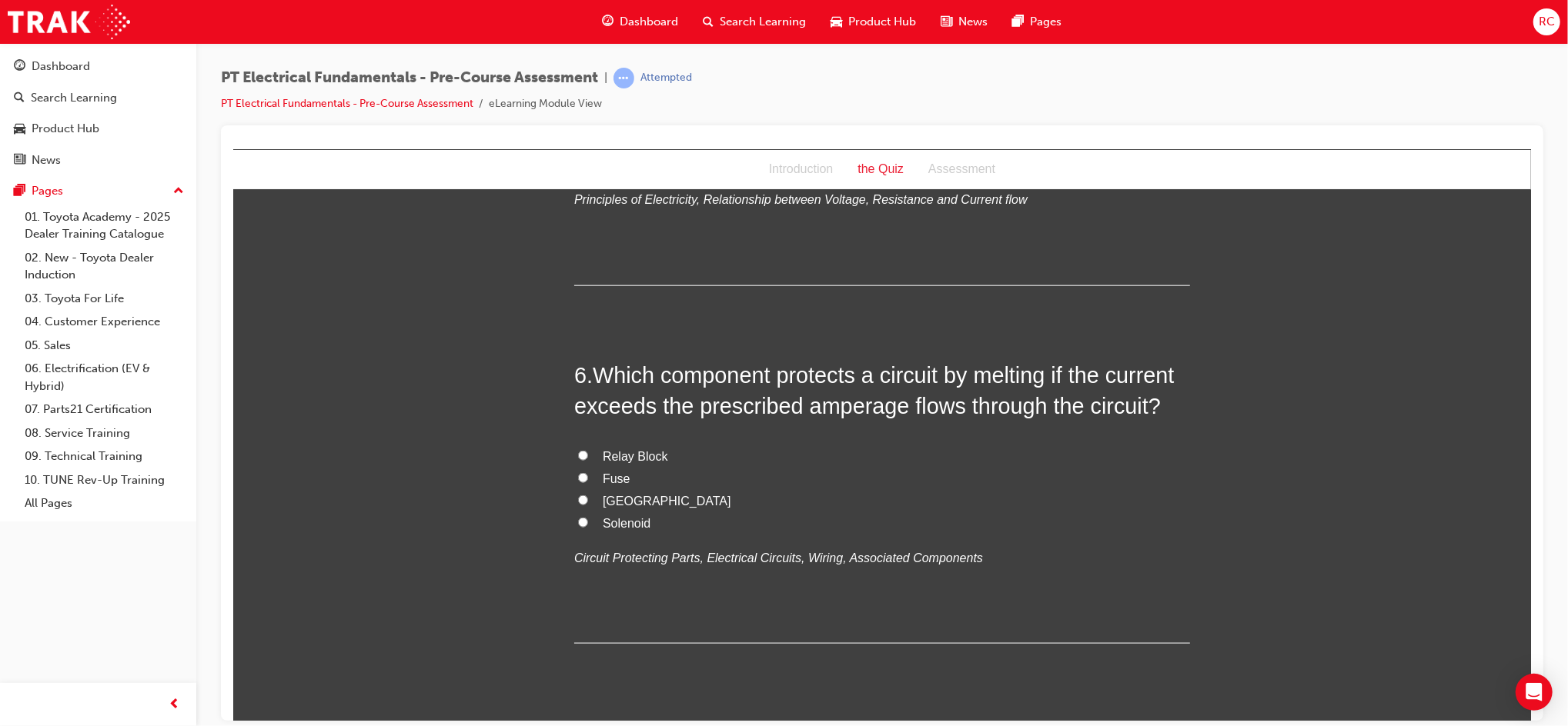
click at [606, 485] on label "Fuse" at bounding box center [882, 478] width 616 height 22
click at [587, 482] on input "Fuse" at bounding box center [582, 477] width 10 height 10
radio input "true"
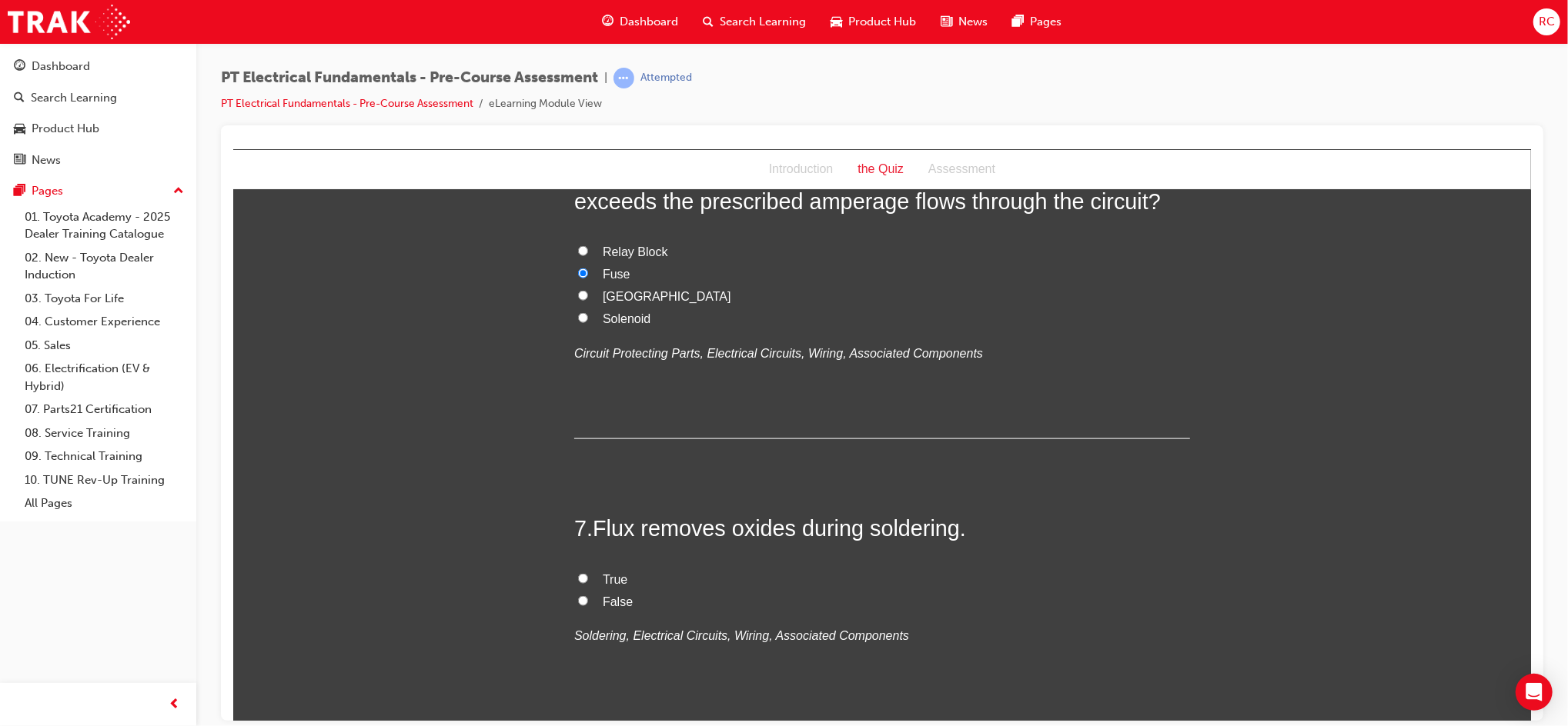
scroll to position [1641, 0]
drag, startPoint x: 605, startPoint y: 578, endPoint x: 654, endPoint y: 572, distance: 49.4
click at [605, 577] on span "True" at bounding box center [614, 578] width 25 height 13
click at [587, 577] on input "True" at bounding box center [582, 577] width 10 height 10
radio input "true"
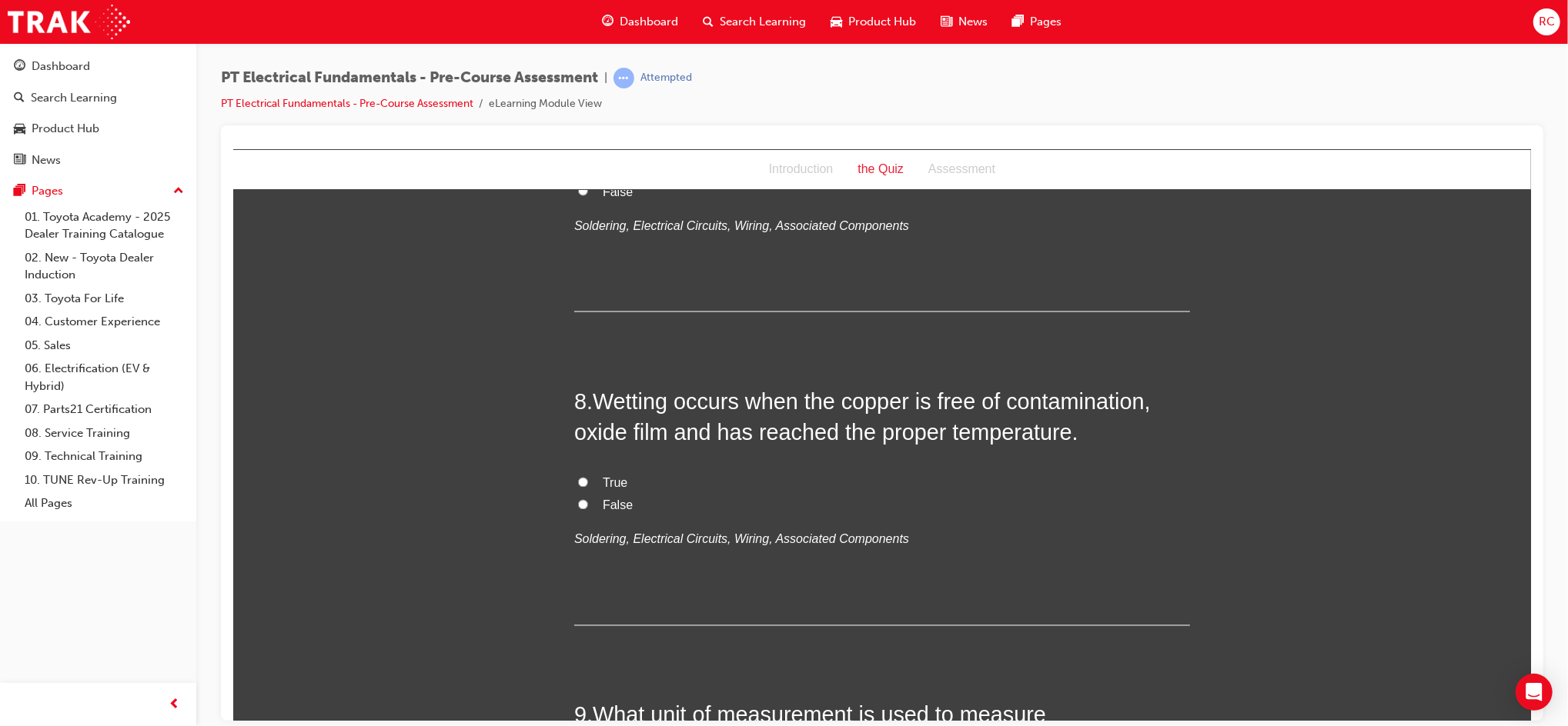
scroll to position [2051, 0]
click at [615, 476] on span "True" at bounding box center [614, 482] width 25 height 13
click at [587, 476] on input "True" at bounding box center [582, 481] width 10 height 10
radio input "true"
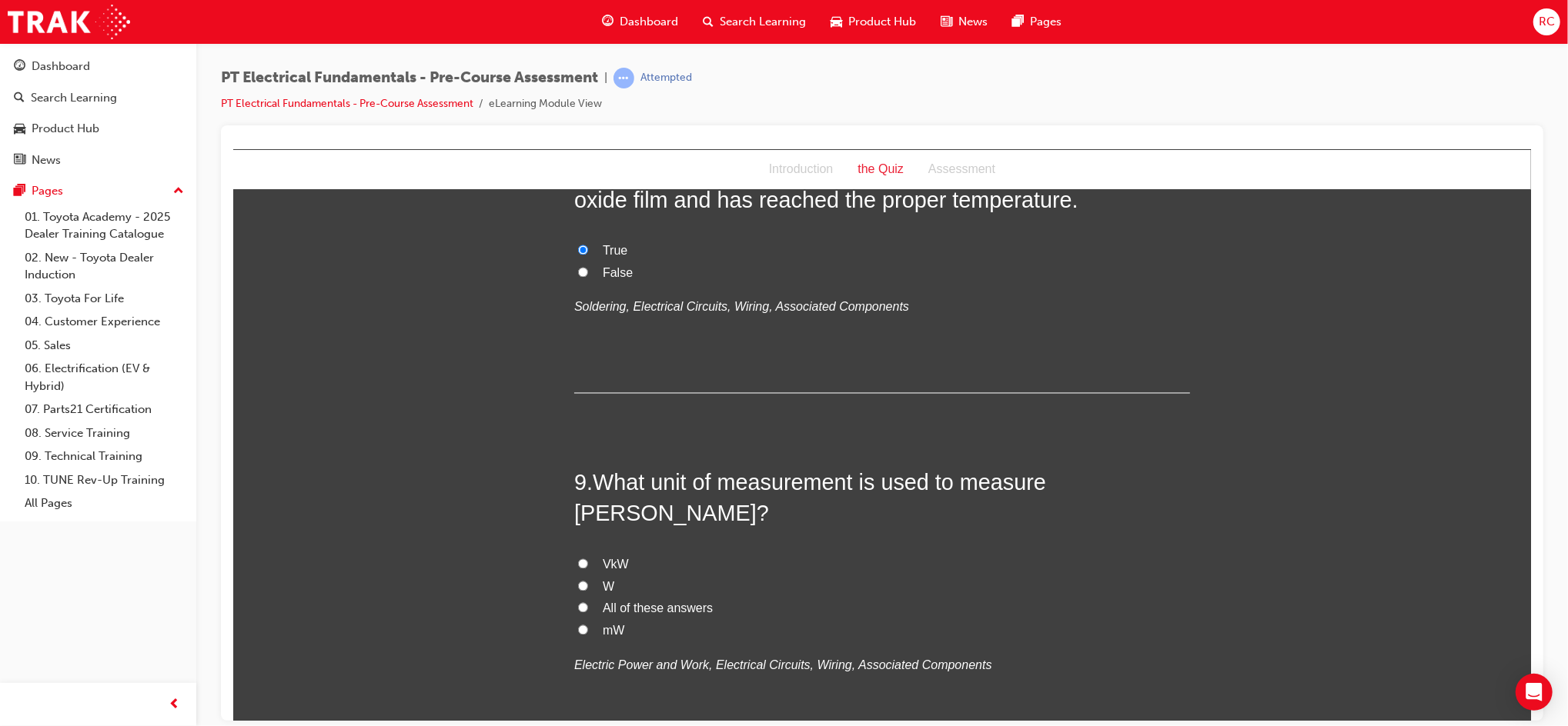
scroll to position [2359, 0]
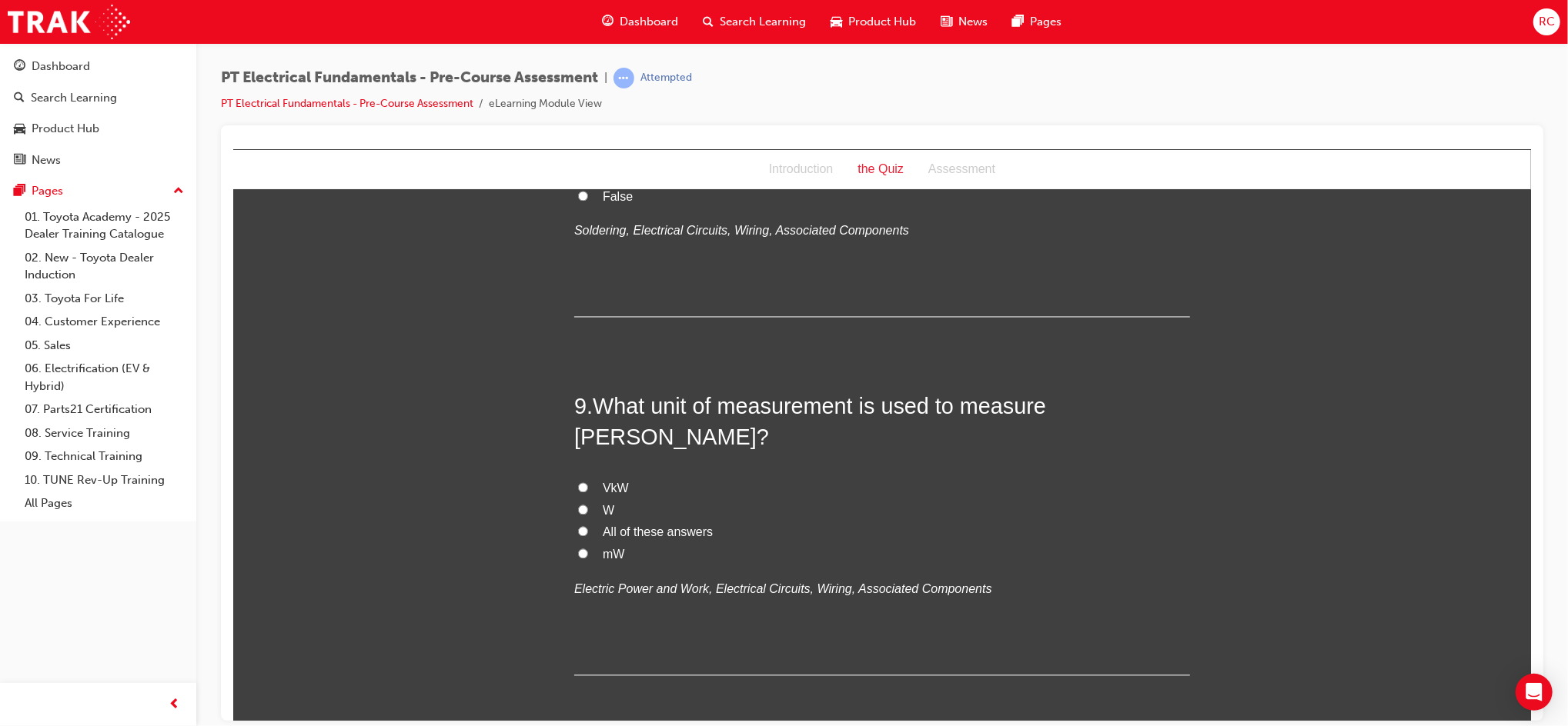
click at [578, 505] on input "W" at bounding box center [582, 510] width 10 height 10
radio input "true"
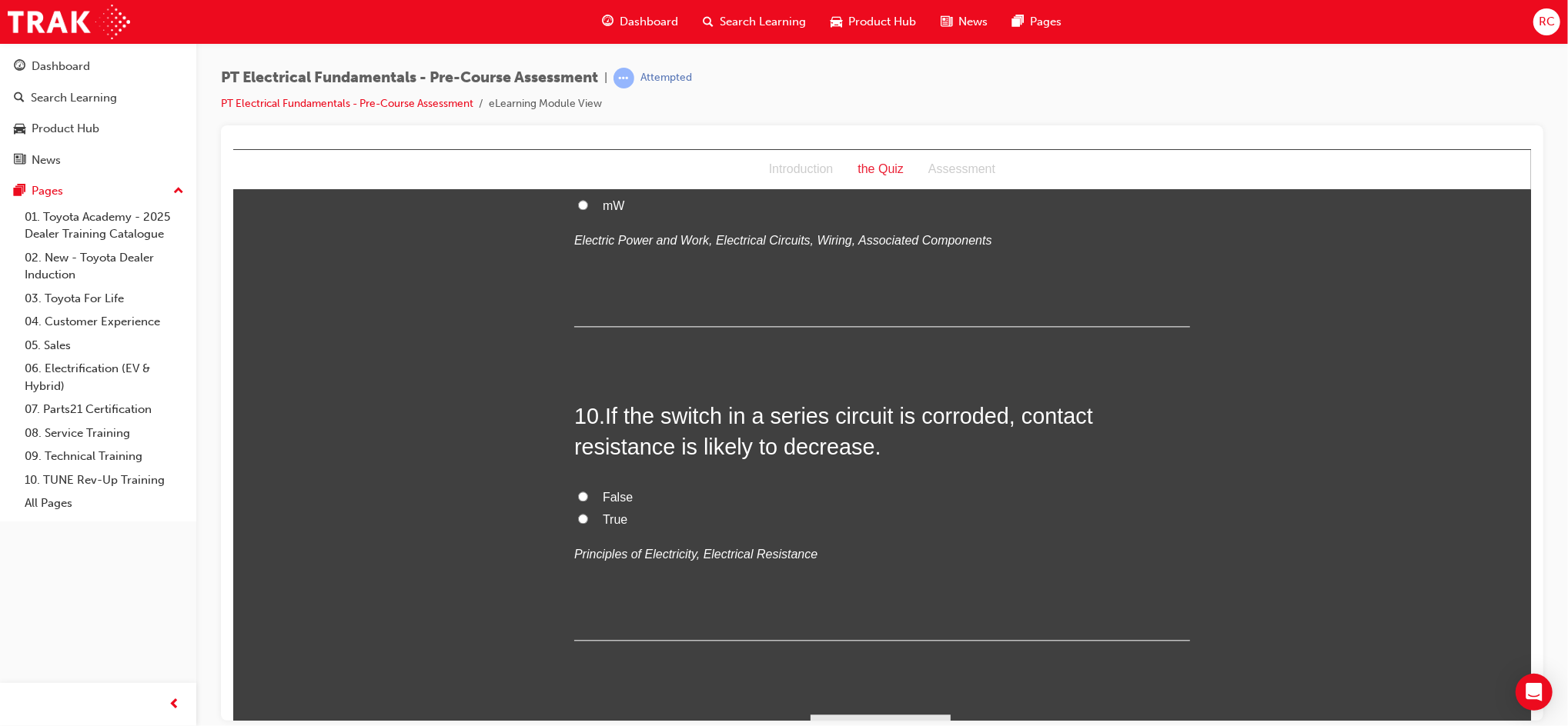
scroll to position [2712, 0]
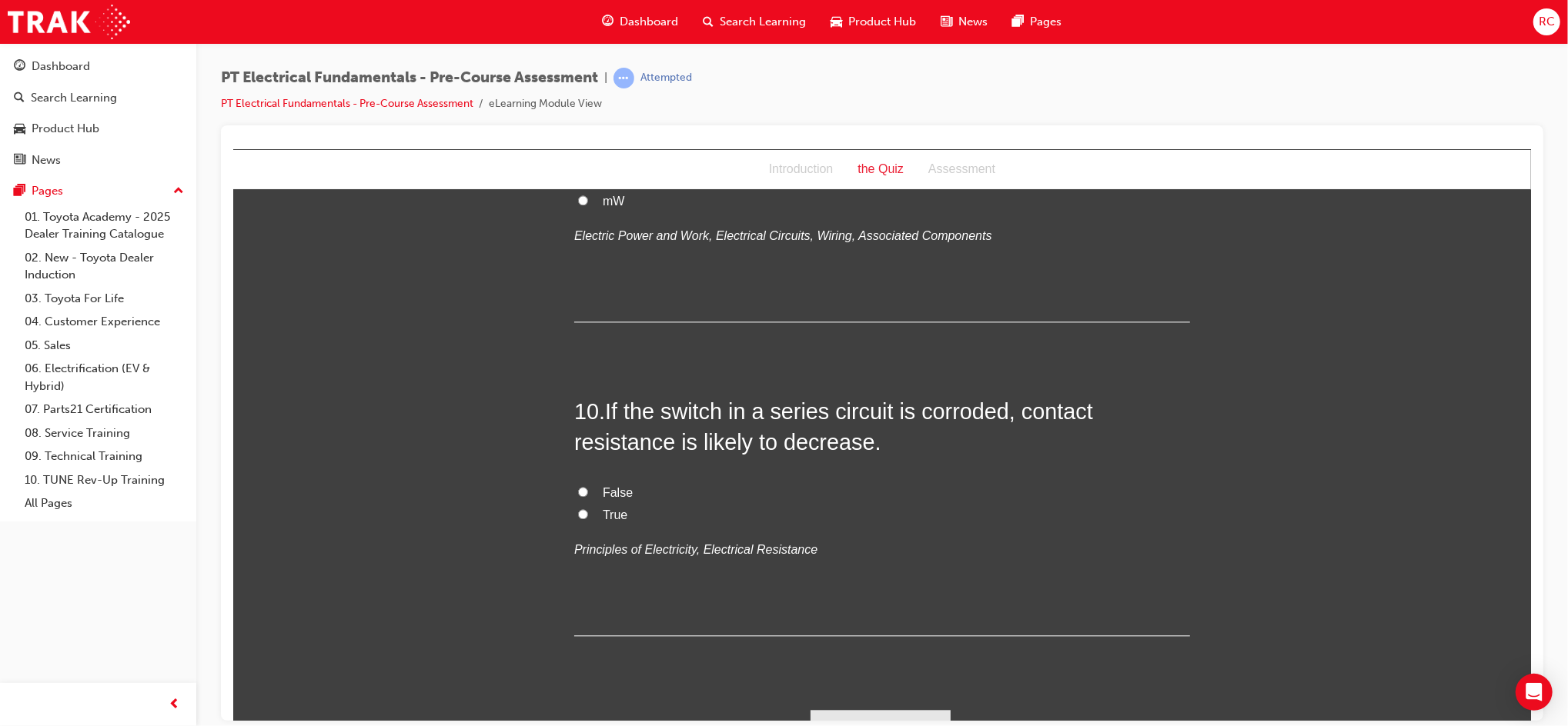
click at [608, 485] on span "False" at bounding box center [616, 492] width 30 height 13
click at [587, 486] on input "False" at bounding box center [582, 491] width 10 height 10
radio input "true"
click at [610, 508] on span "True" at bounding box center [614, 514] width 25 height 13
click at [587, 509] on input "True" at bounding box center [582, 514] width 10 height 10
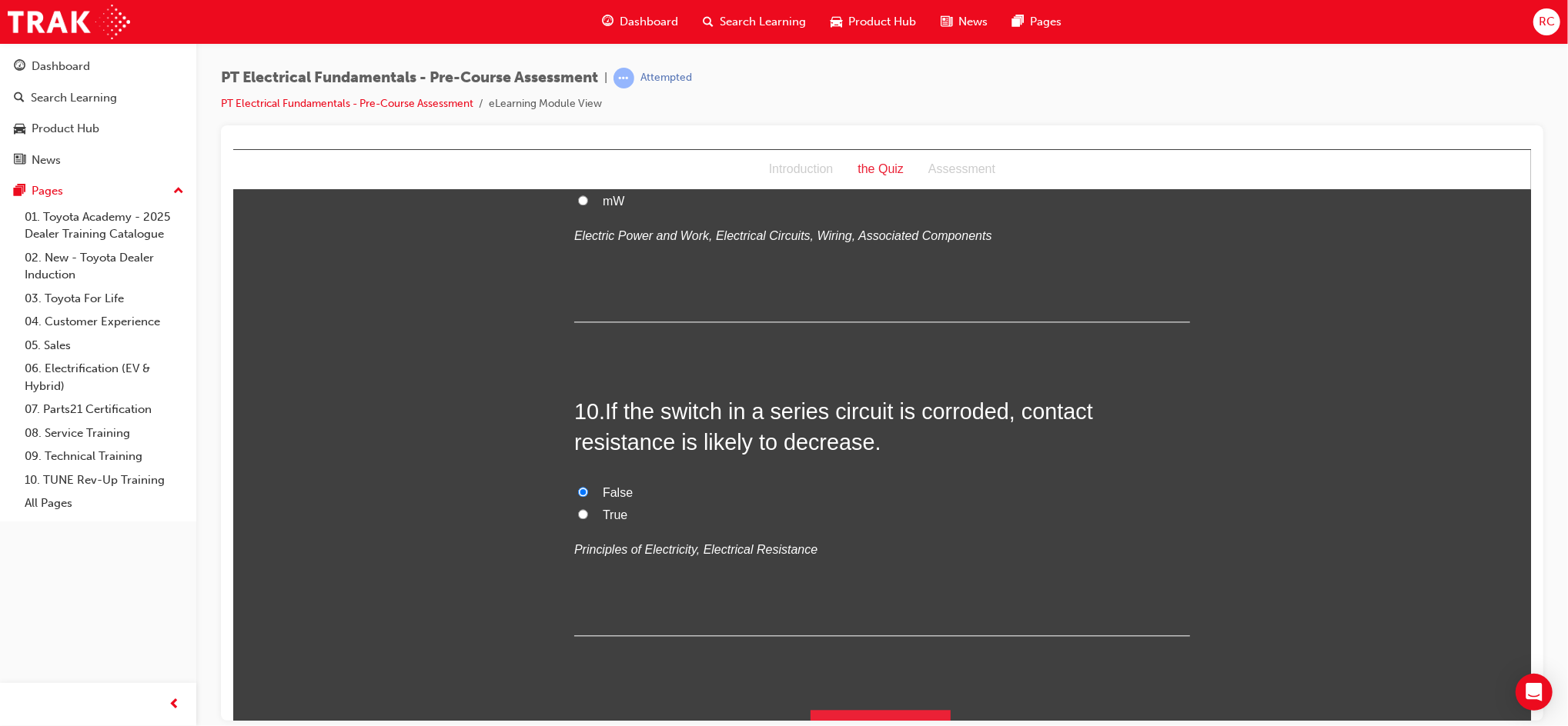
radio input "true"
click at [873, 709] on button "Submit Answers" at bounding box center [879, 730] width 140 height 43
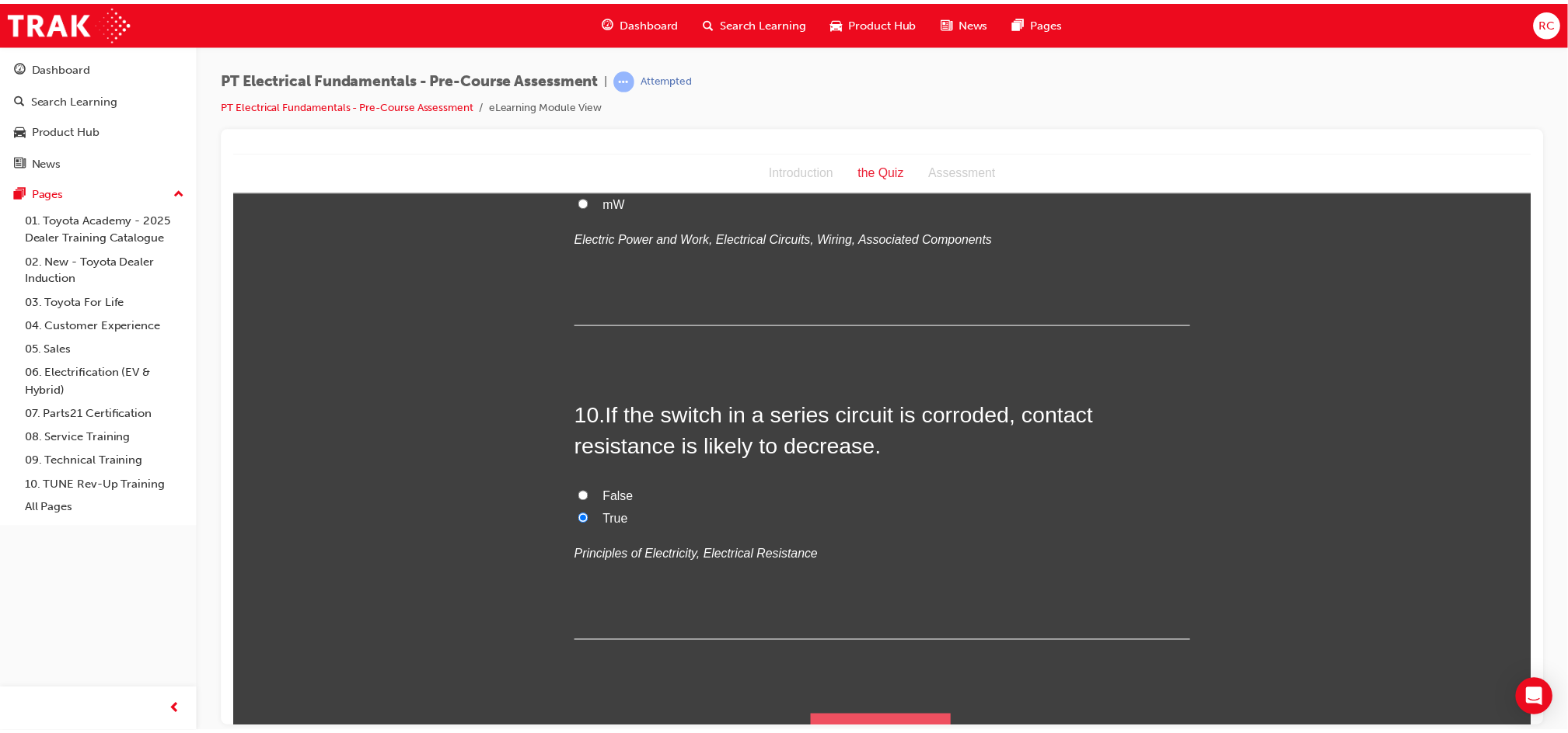
scroll to position [0, 0]
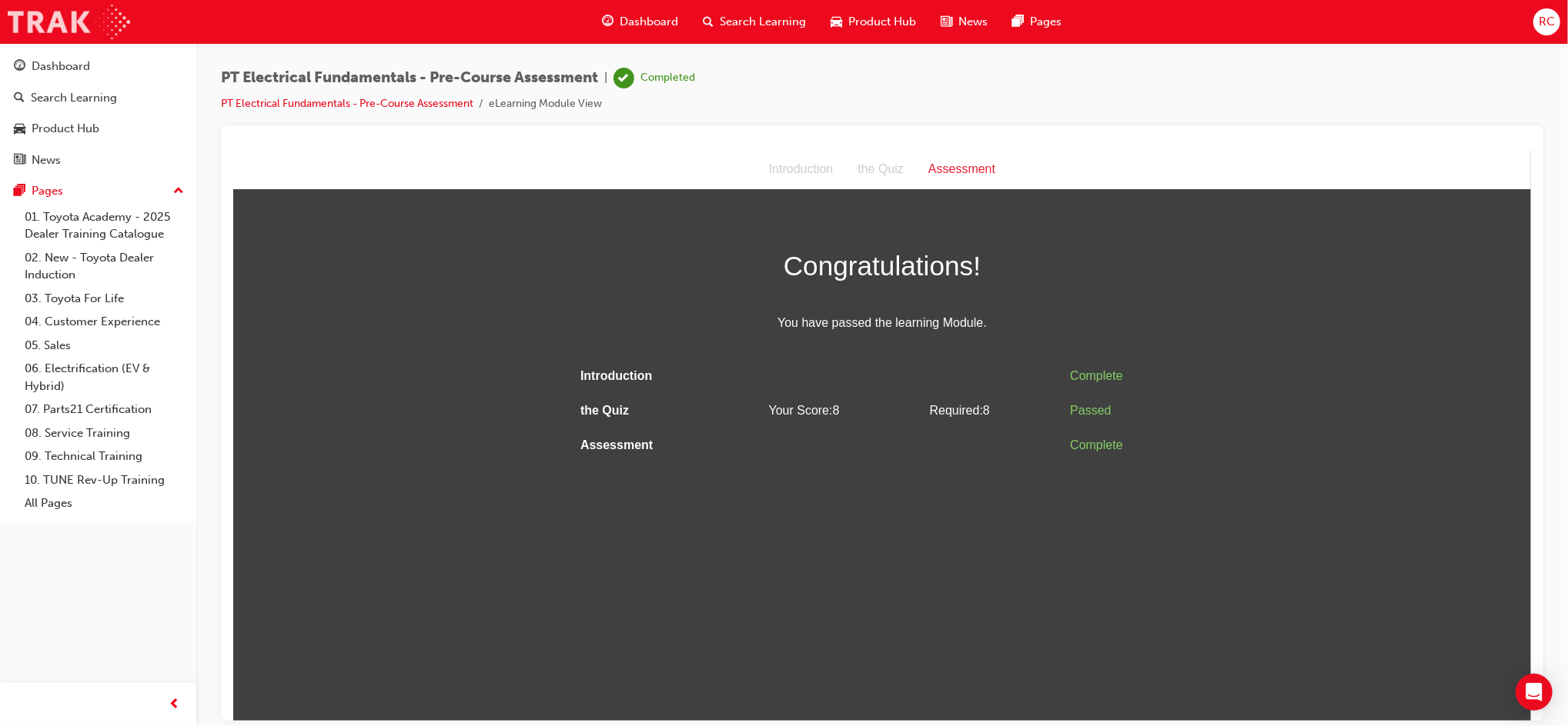
click at [94, 17] on img at bounding box center [69, 22] width 122 height 34
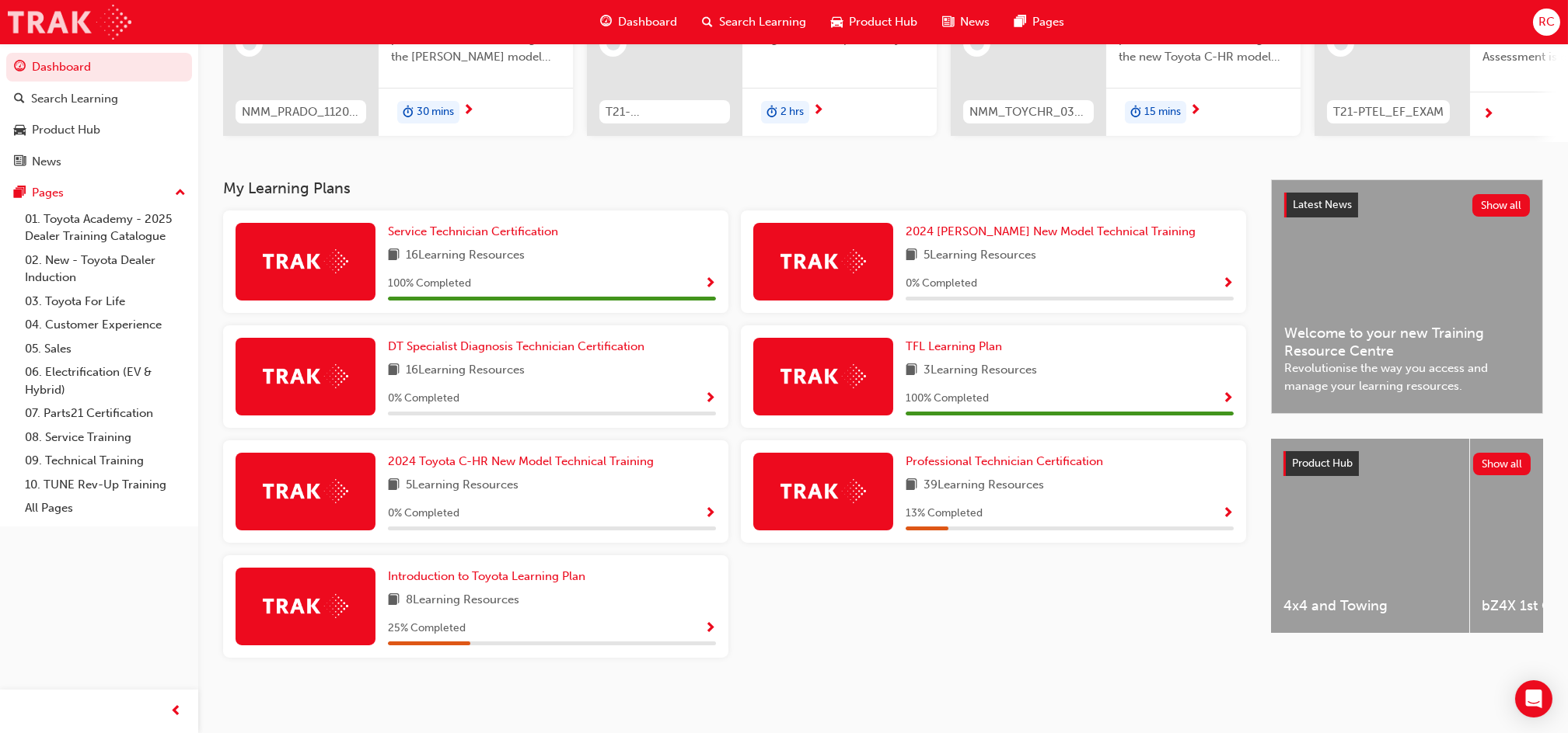
scroll to position [221, 0]
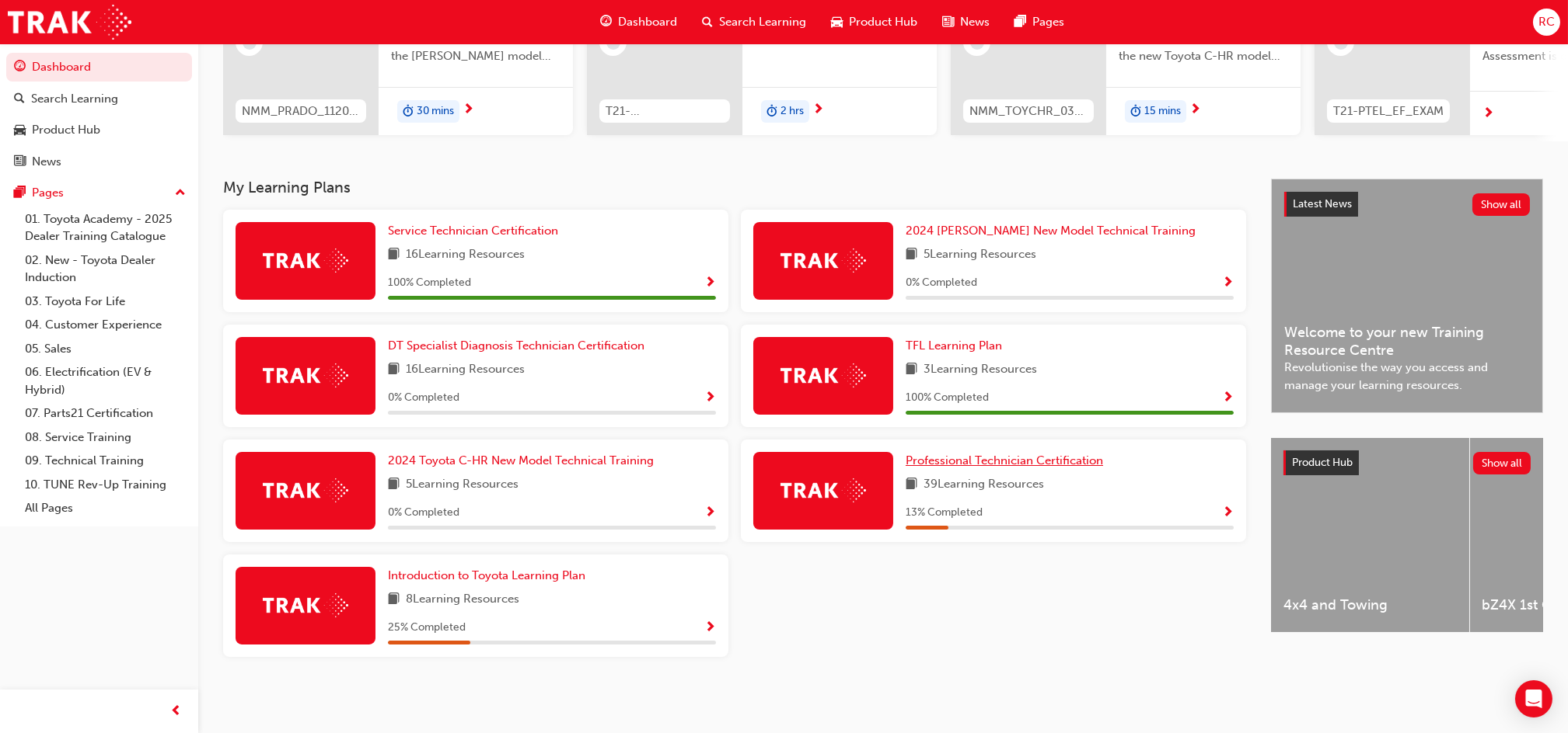
click at [954, 458] on span "Professional Technician Certification" at bounding box center [1004, 461] width 197 height 14
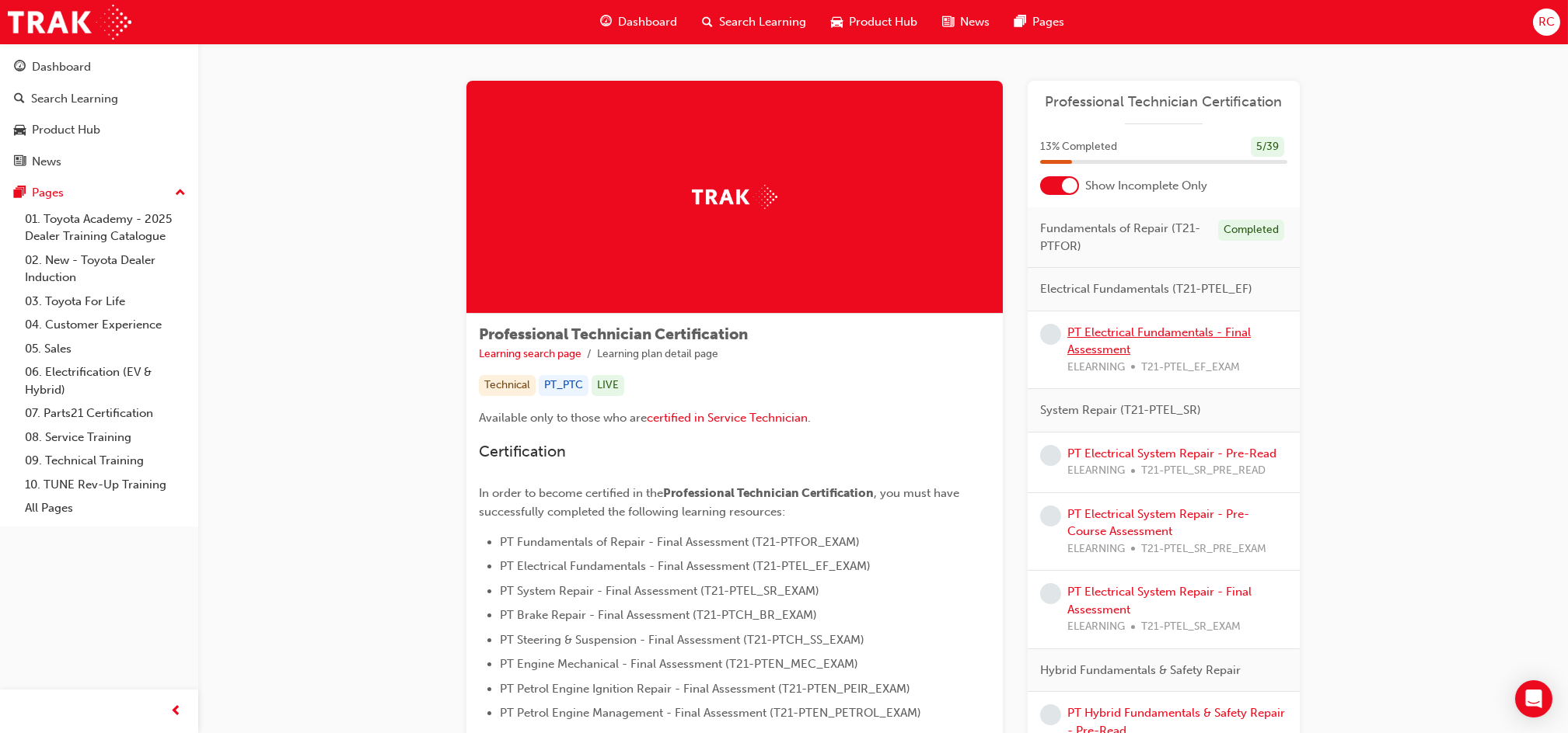
click at [1096, 345] on link "PT Electrical Fundamentals - Final Assessment" at bounding box center [1159, 341] width 184 height 32
